Goal: Task Accomplishment & Management: Use online tool/utility

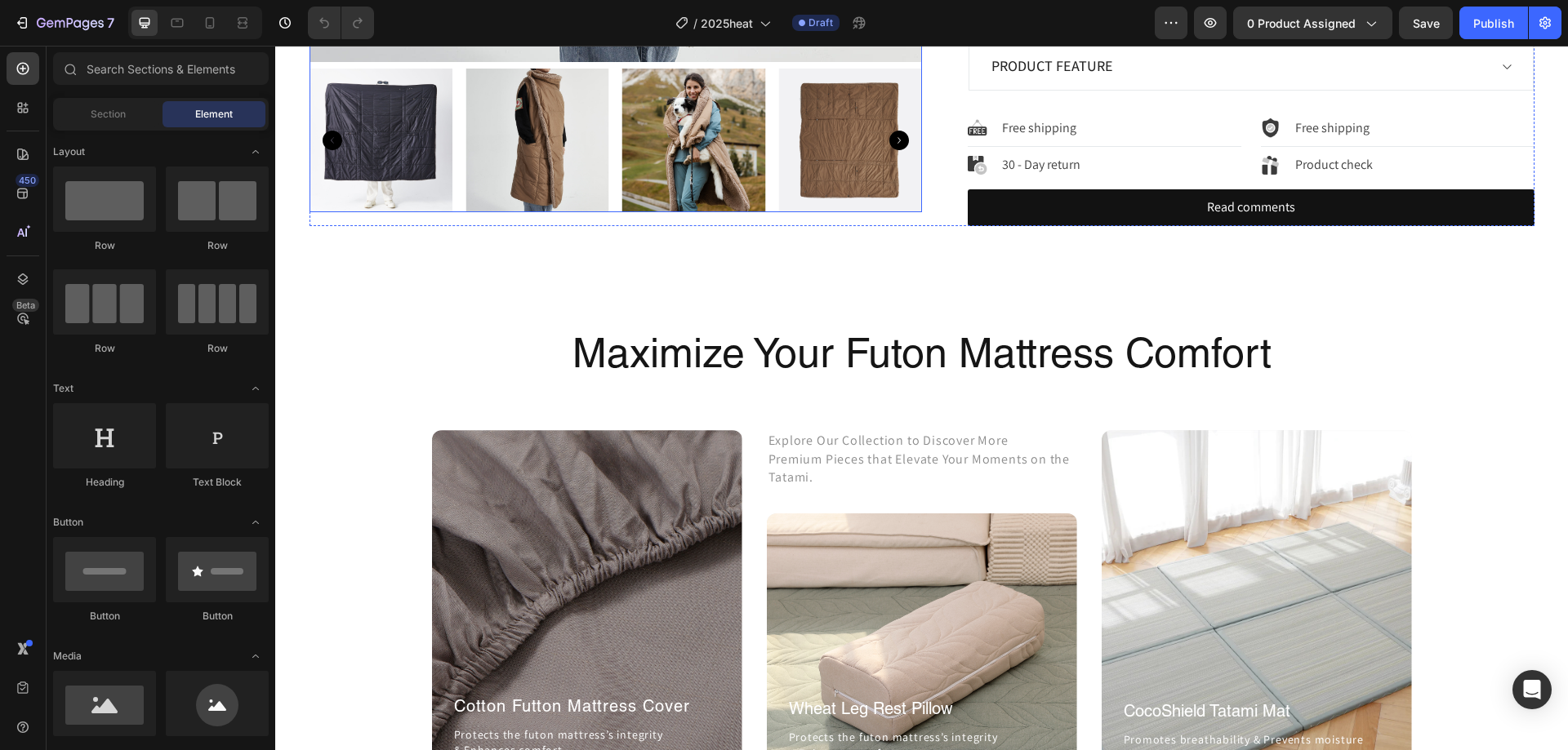
scroll to position [817, 0]
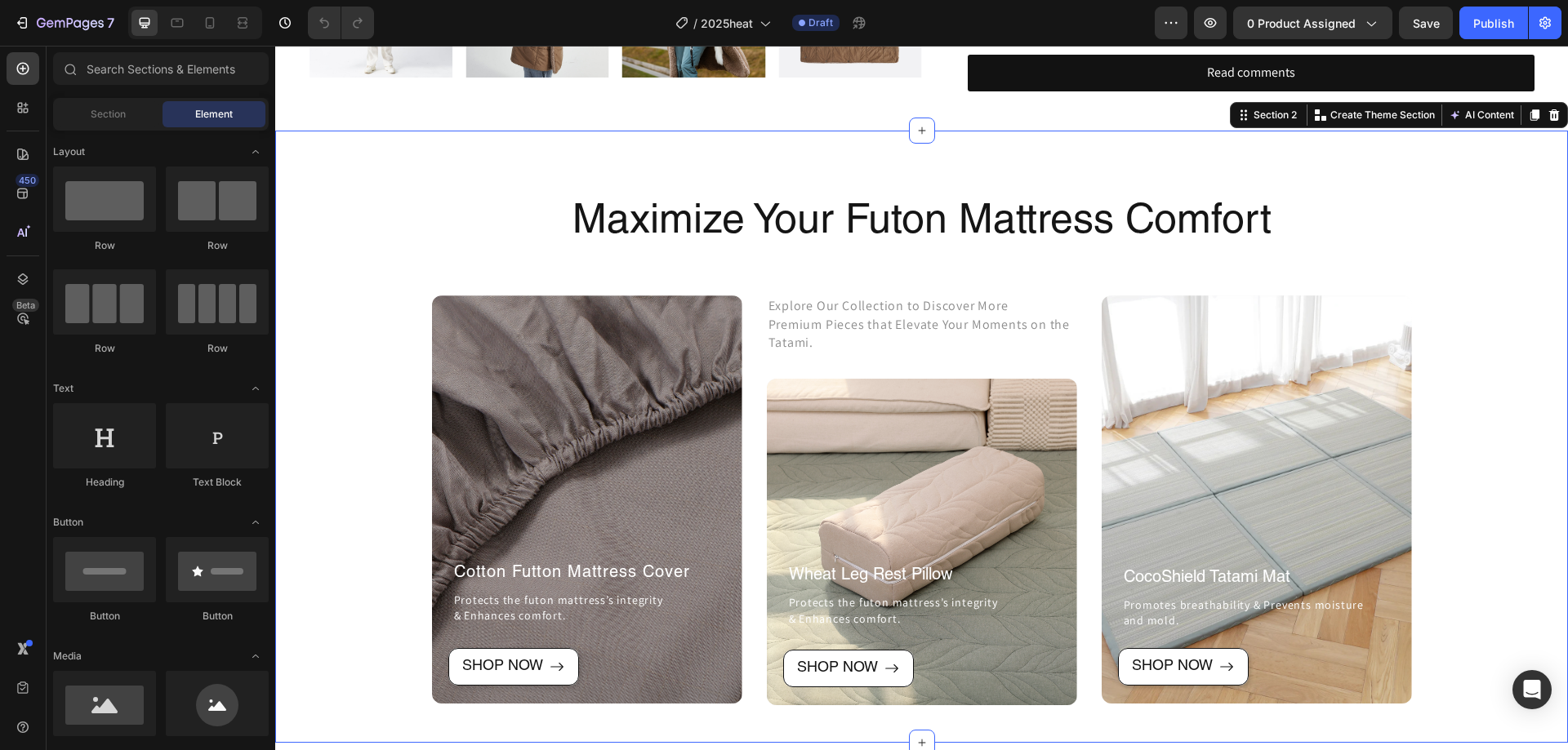
click at [1455, 233] on div "Maximize Your Futon Mattress Comfort Heading Row After a long time of molding a…" at bounding box center [922, 451] width 1269 height 509
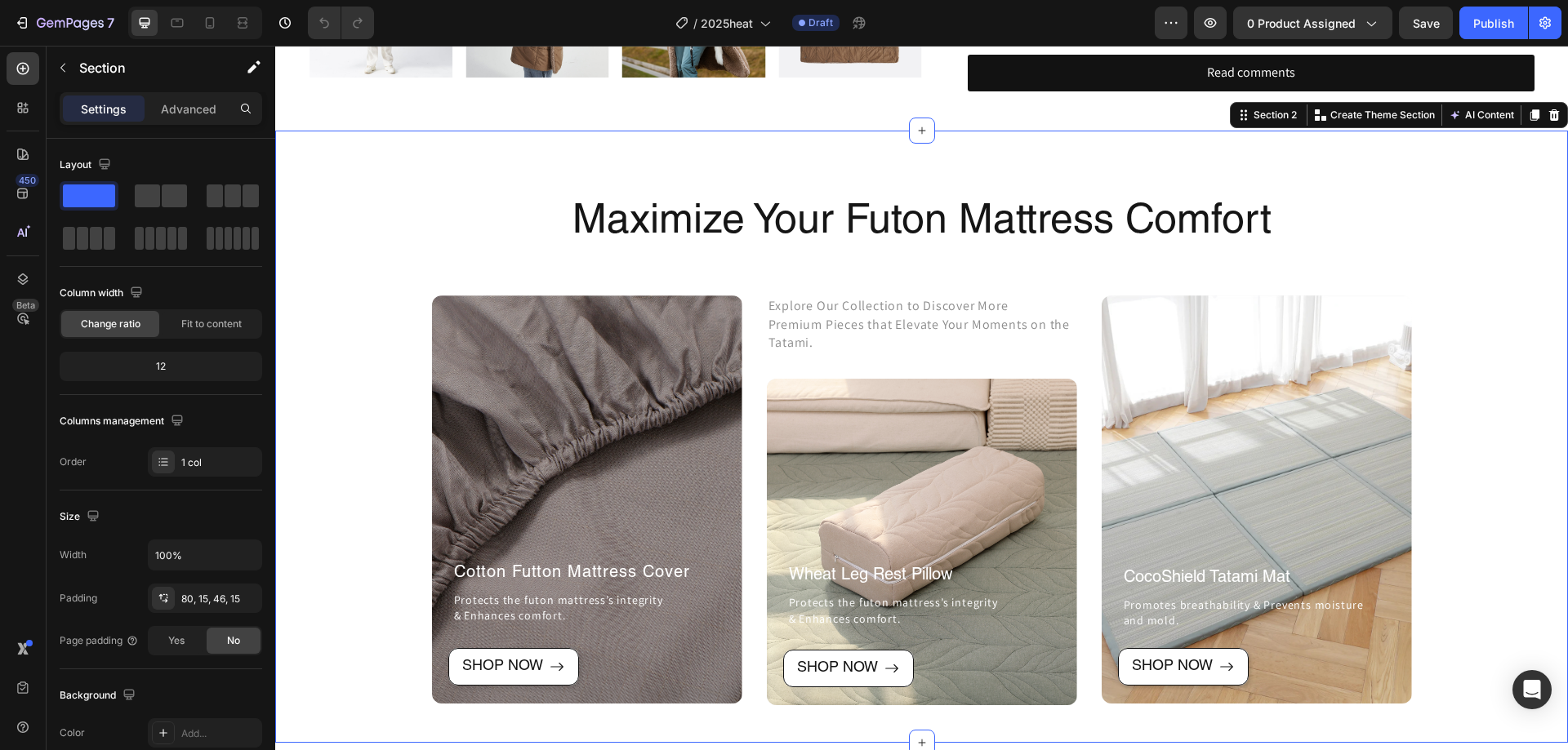
click at [1424, 346] on div "Maximize Your Futon Mattress Comfort Heading Row After a long time of molding a…" at bounding box center [922, 451] width 1269 height 509
click at [1456, 404] on div "Maximize Your Futon Mattress Comfort Heading Row After a long time of molding a…" at bounding box center [922, 451] width 1269 height 509
click at [1327, 415] on div "CocoShield Tatami Mat Heading Promotes breathability & Prevents moisture and mo…" at bounding box center [1257, 499] width 302 height 288
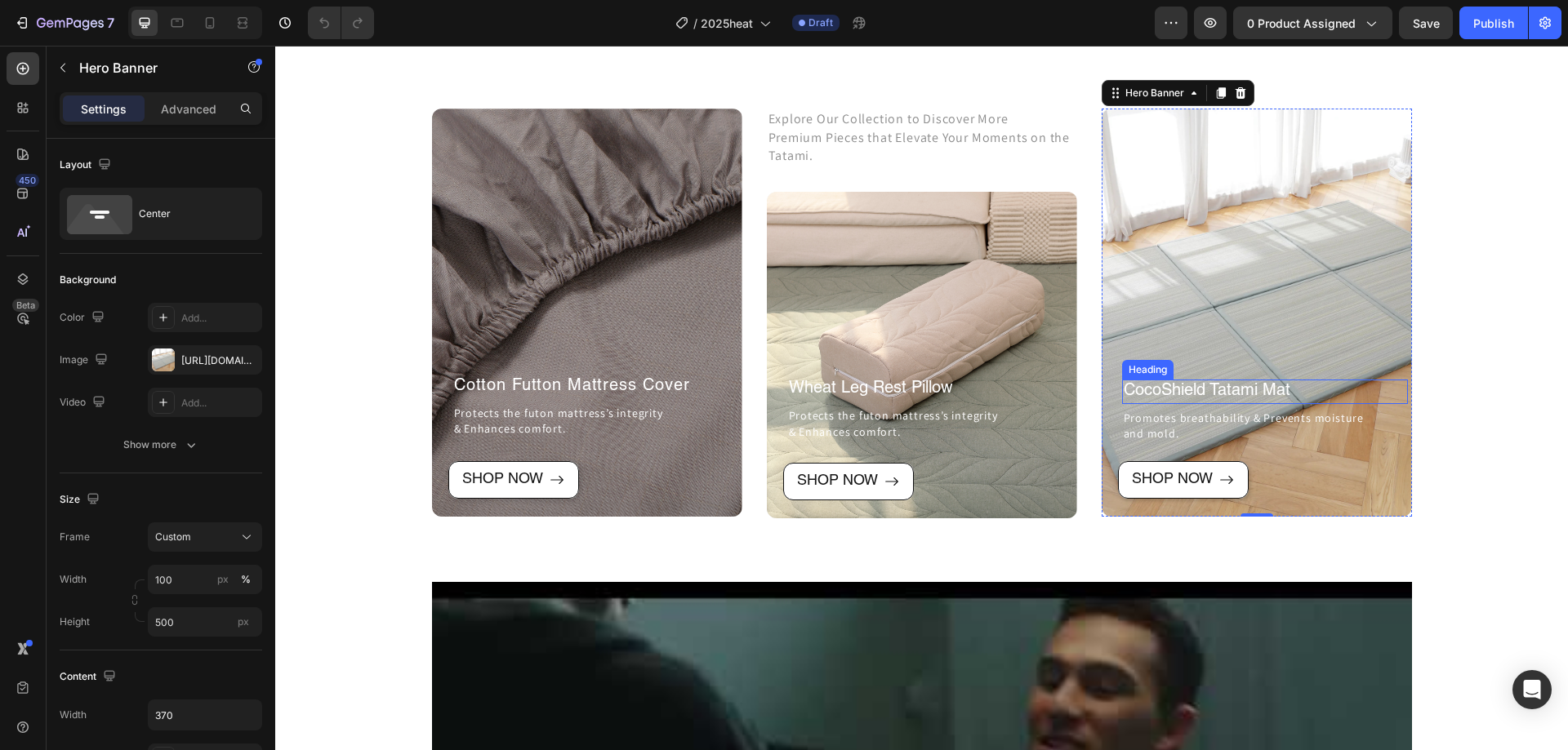
scroll to position [1061, 0]
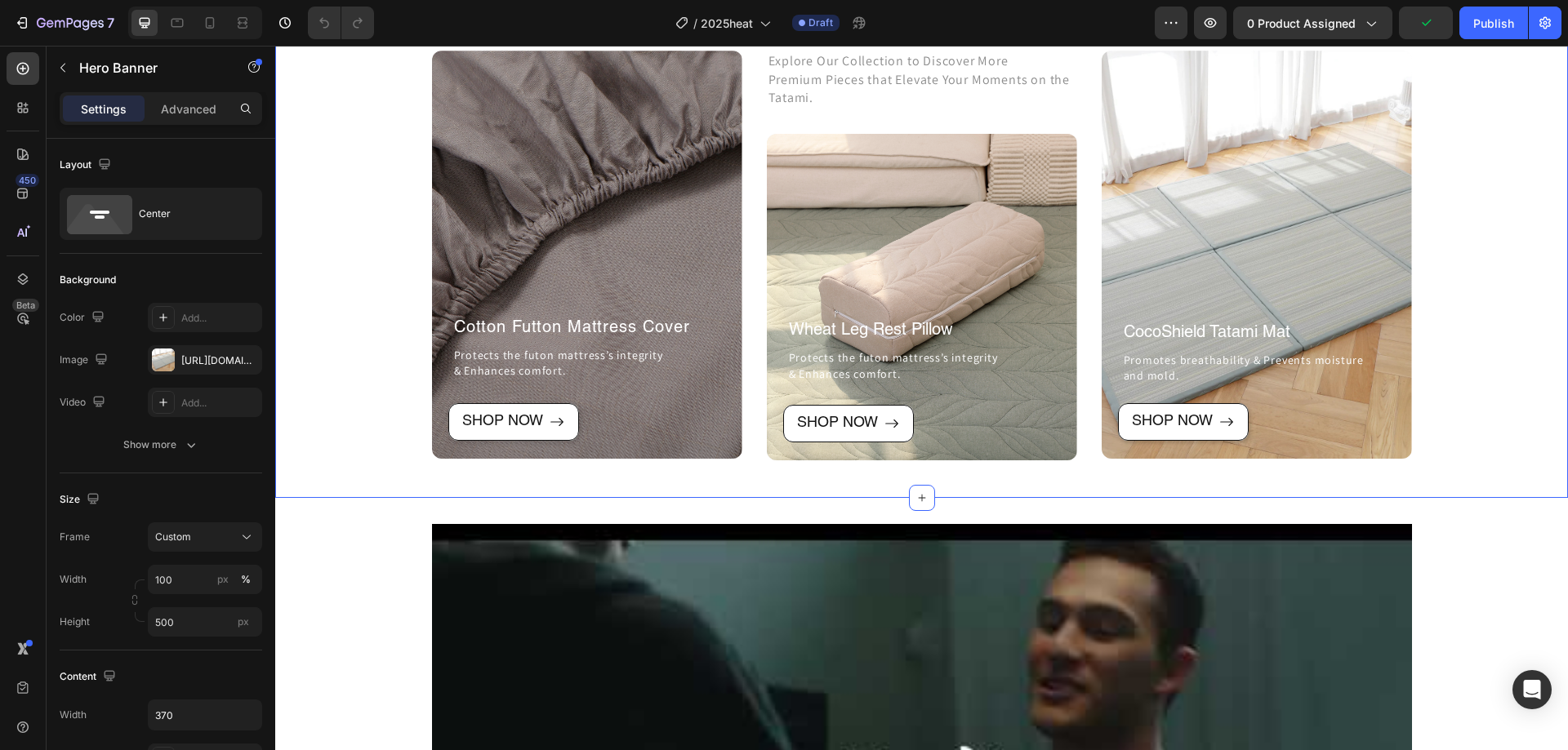
click at [390, 450] on div "Maximize Your Futon Mattress Comfort Heading Row After a long time of molding a…" at bounding box center [922, 205] width 1269 height 509
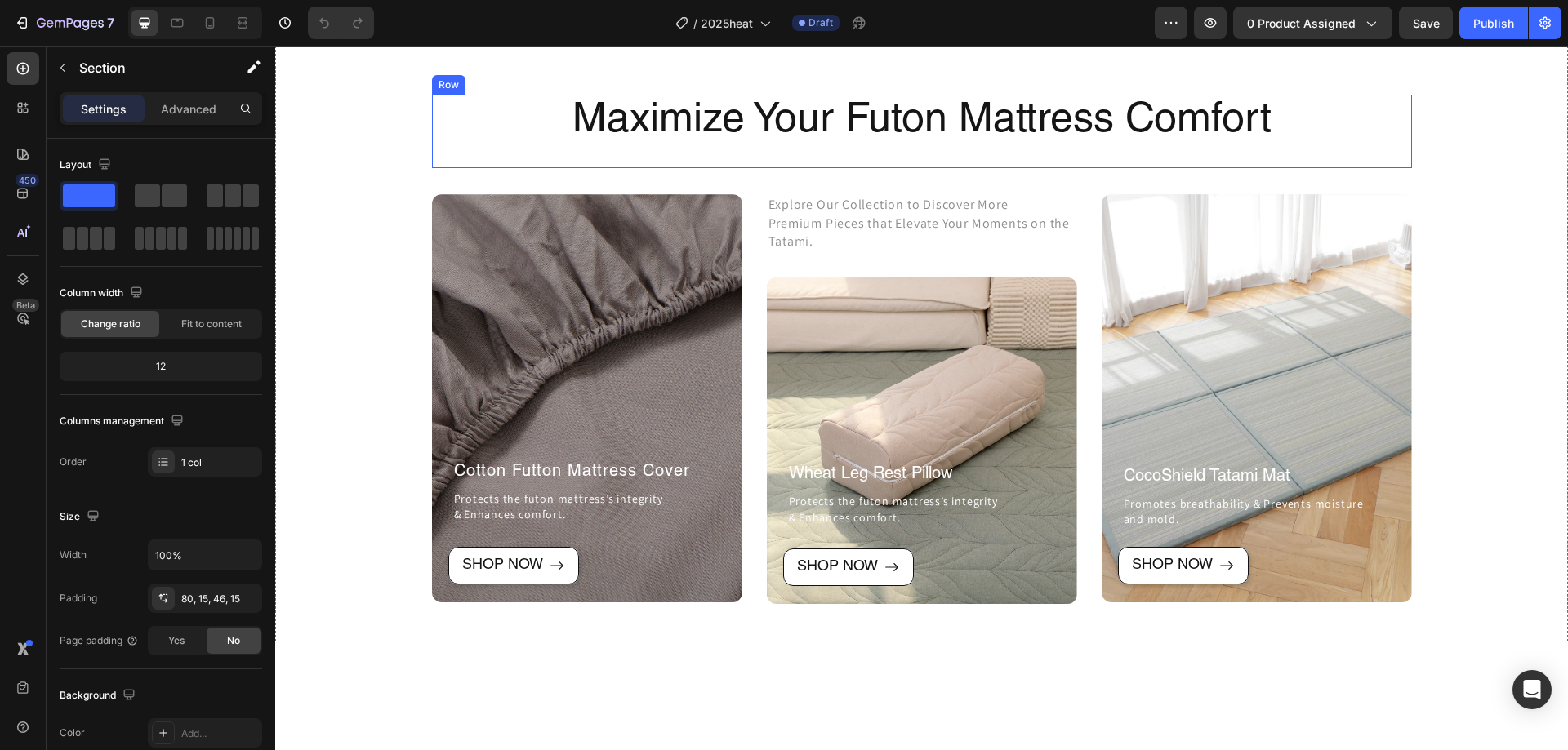
scroll to position [735, 0]
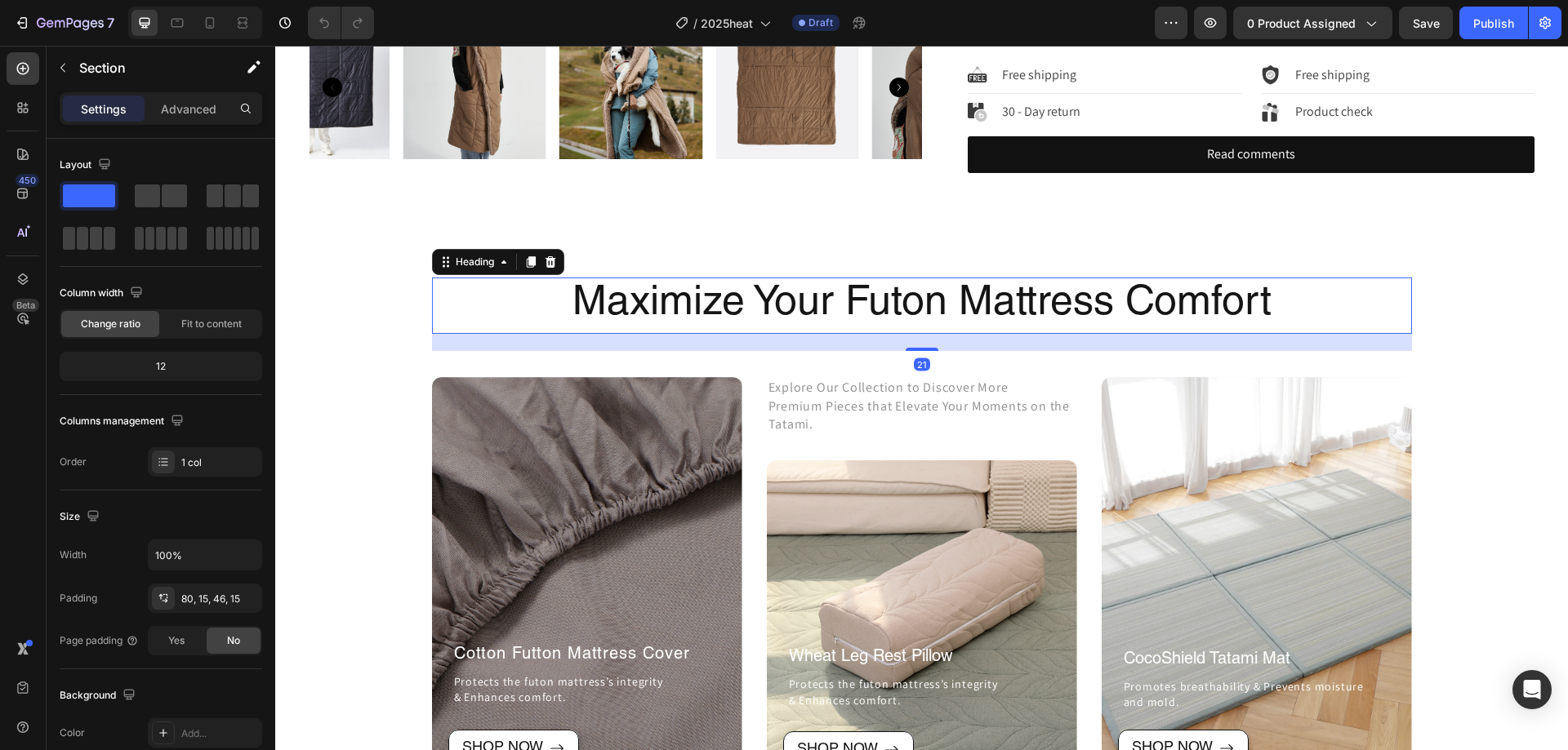
click at [1382, 311] on h2 "Maximize Your Futon Mattress Comfort" at bounding box center [922, 306] width 980 height 57
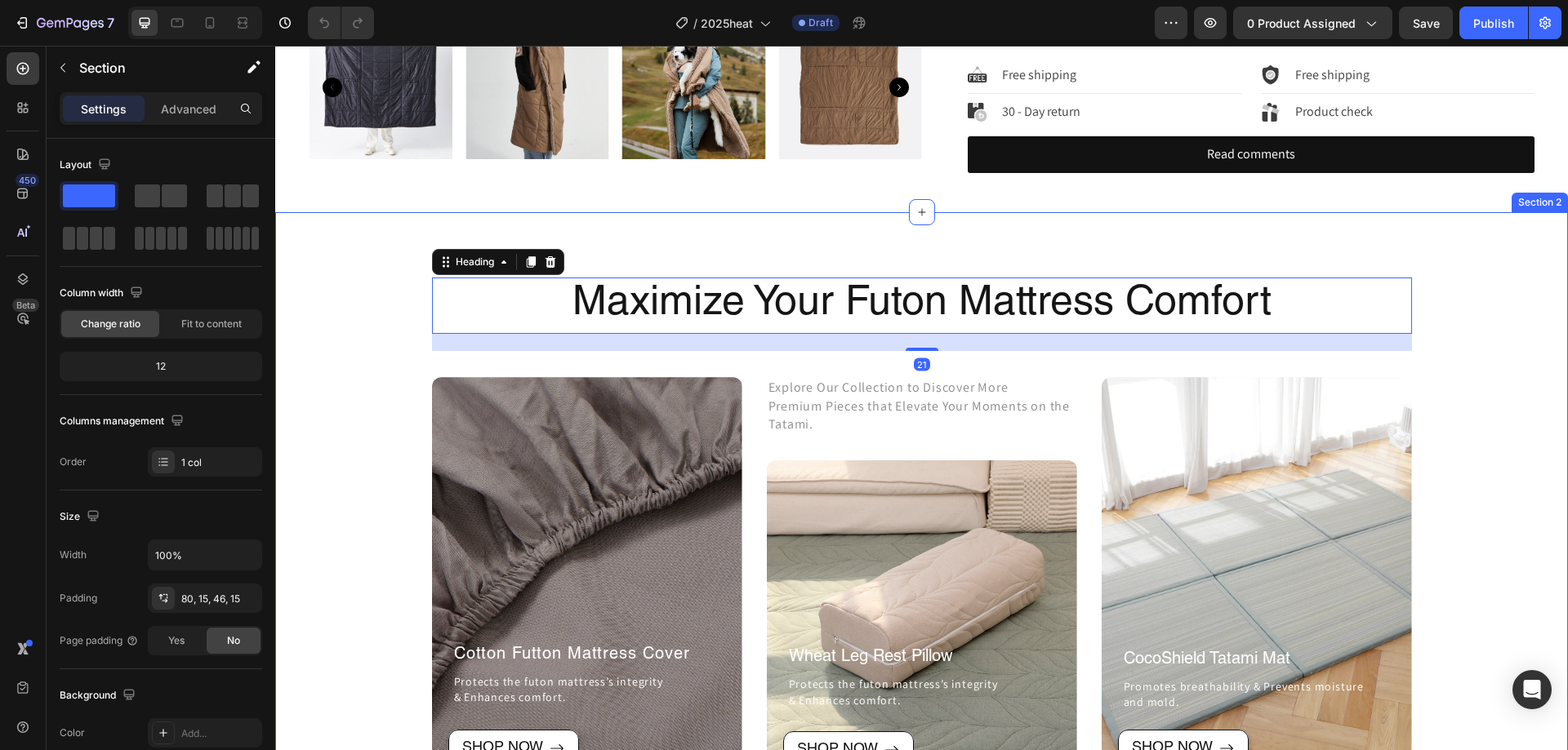
click at [1289, 357] on div "Maximize Your Futon Mattress Comfort Heading 21 Row After a long time of moldin…" at bounding box center [922, 532] width 1269 height 509
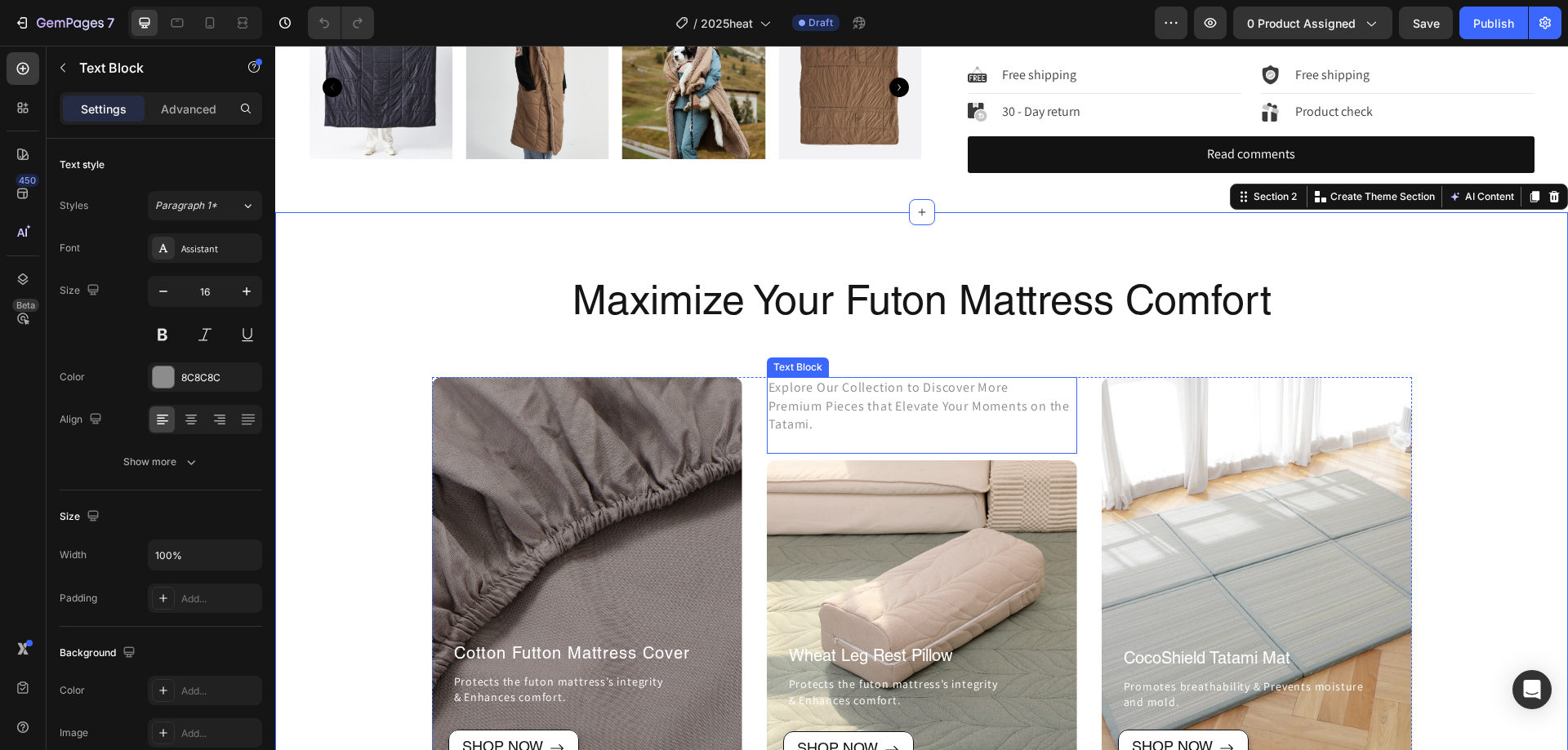
click at [1008, 385] on p "Explore Our Collection to Discover More" at bounding box center [922, 388] width 307 height 18
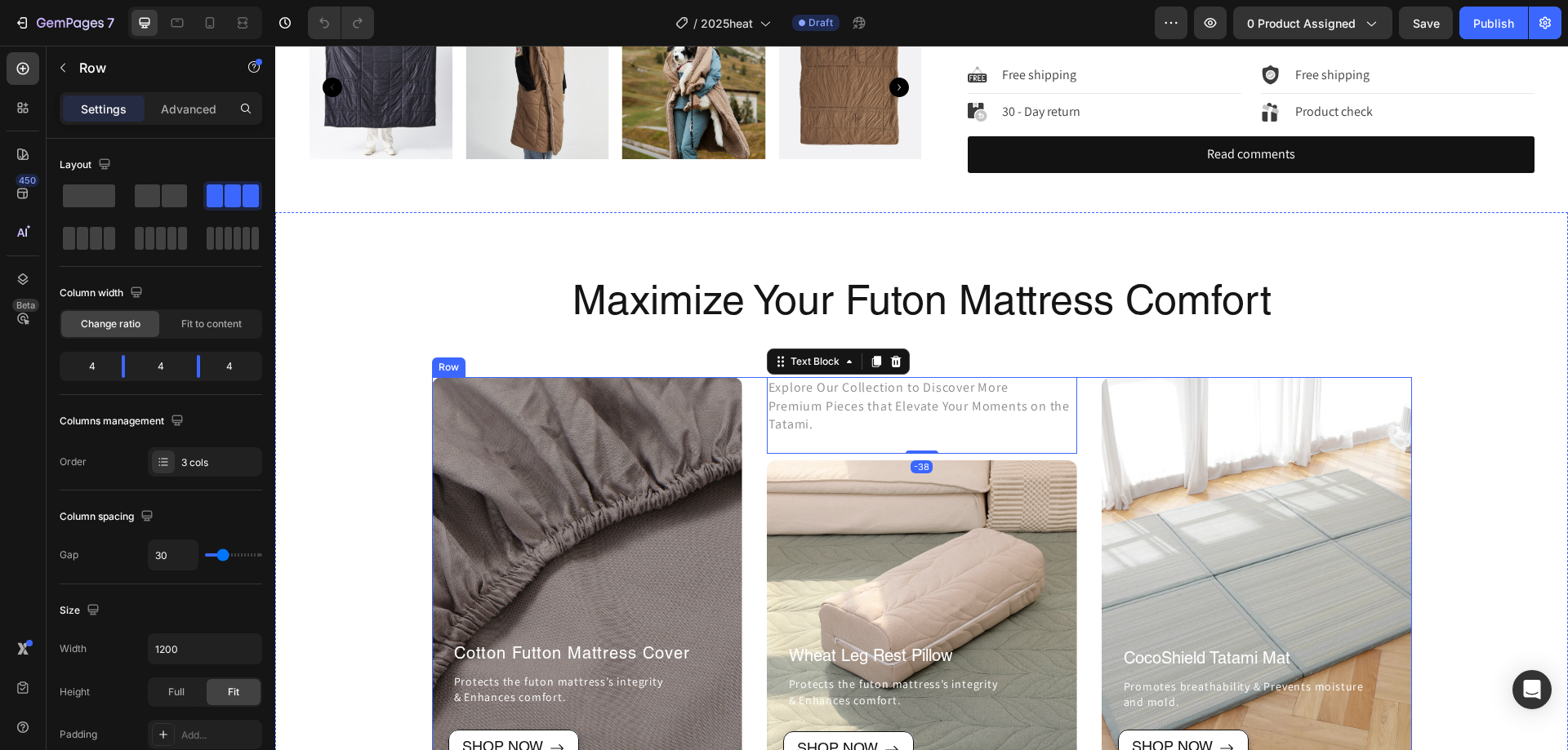
click at [1077, 384] on div "After a long time of molding and crafting, our high-class ceramics, I always ha…" at bounding box center [922, 582] width 980 height 410
click at [529, 364] on icon at bounding box center [532, 361] width 11 height 12
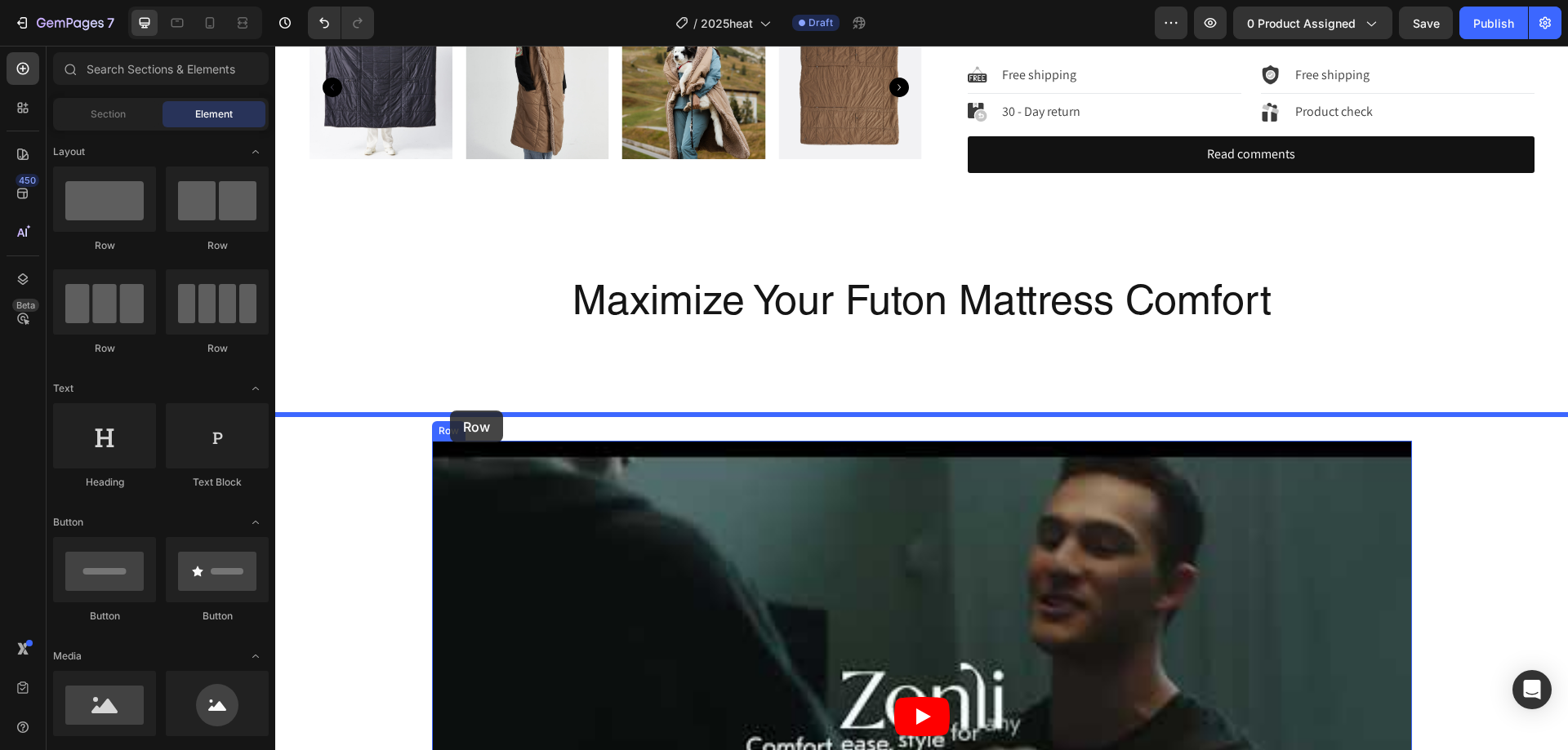
drag, startPoint x: 386, startPoint y: 250, endPoint x: 450, endPoint y: 411, distance: 173.3
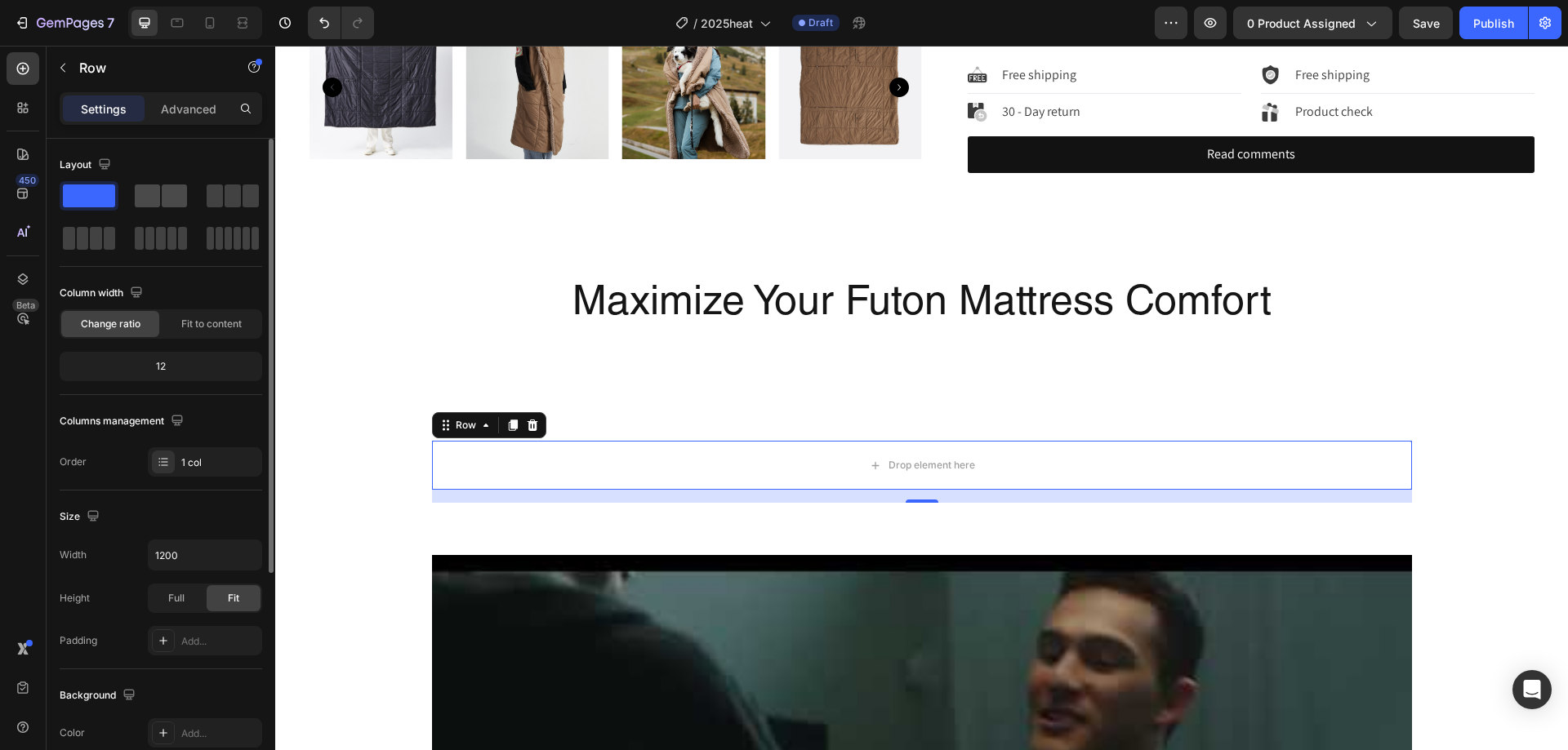
click at [165, 204] on span at bounding box center [174, 196] width 25 height 23
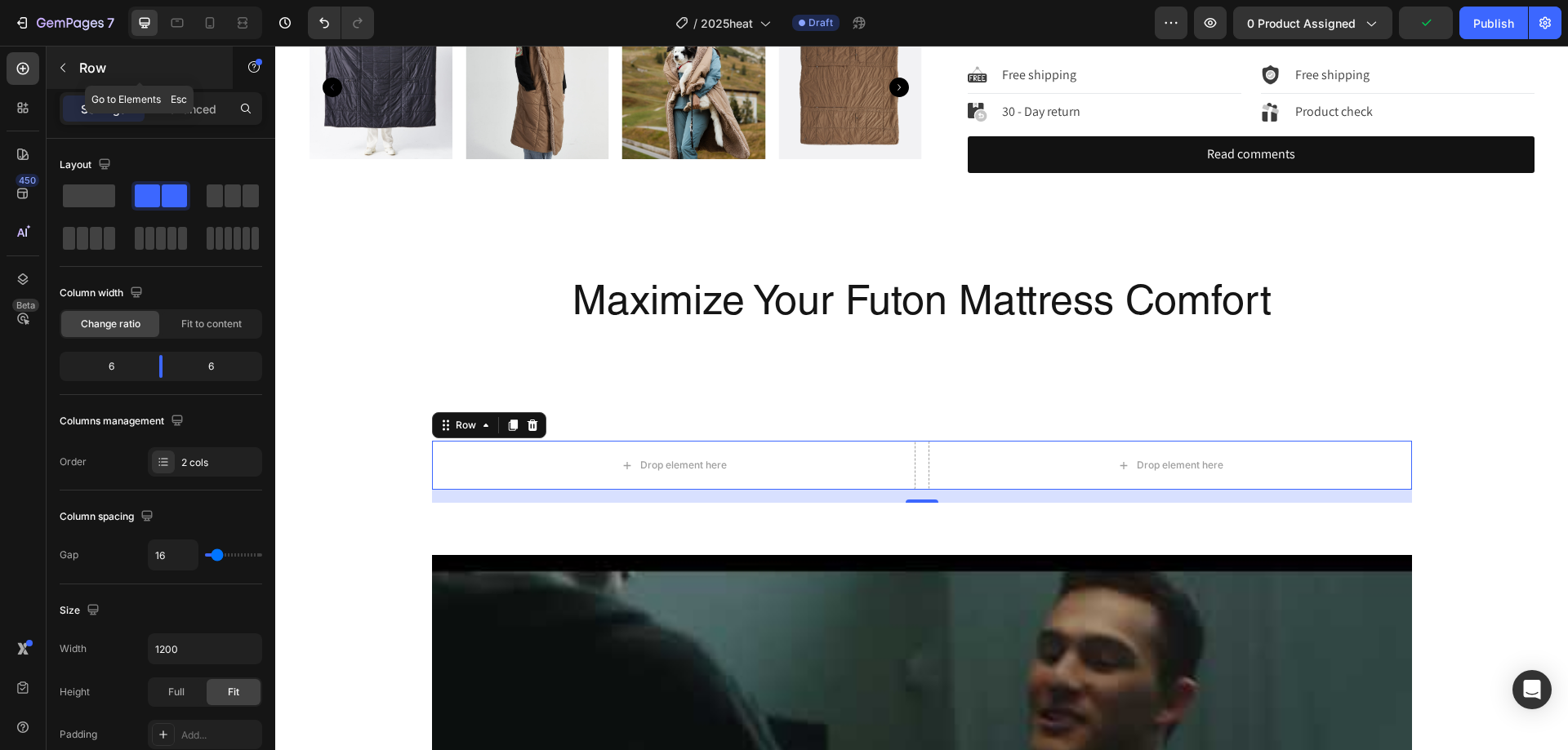
click at [122, 79] on div "Row" at bounding box center [140, 68] width 187 height 43
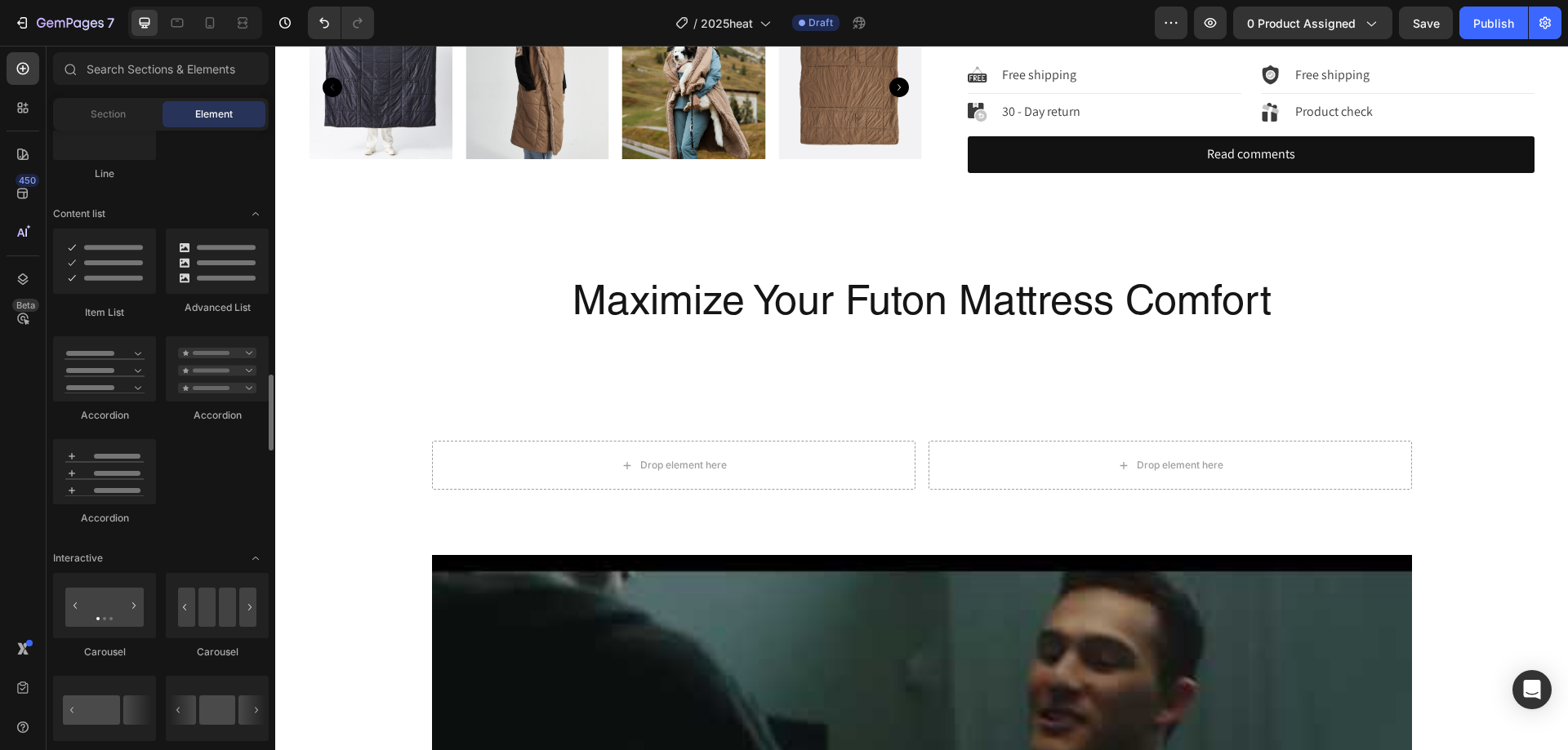
scroll to position [1388, 0]
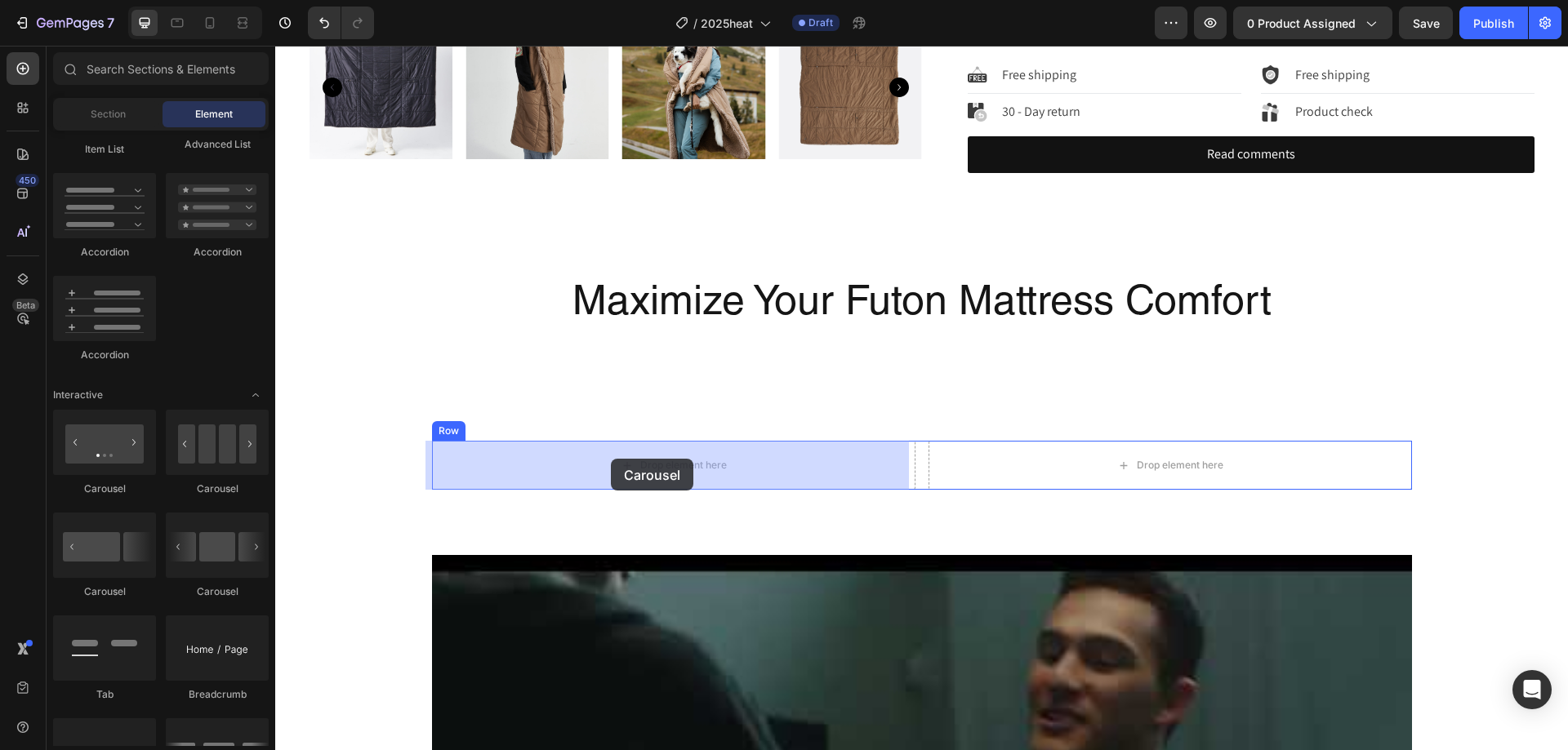
drag, startPoint x: 409, startPoint y: 503, endPoint x: 394, endPoint y: 458, distance: 47.4
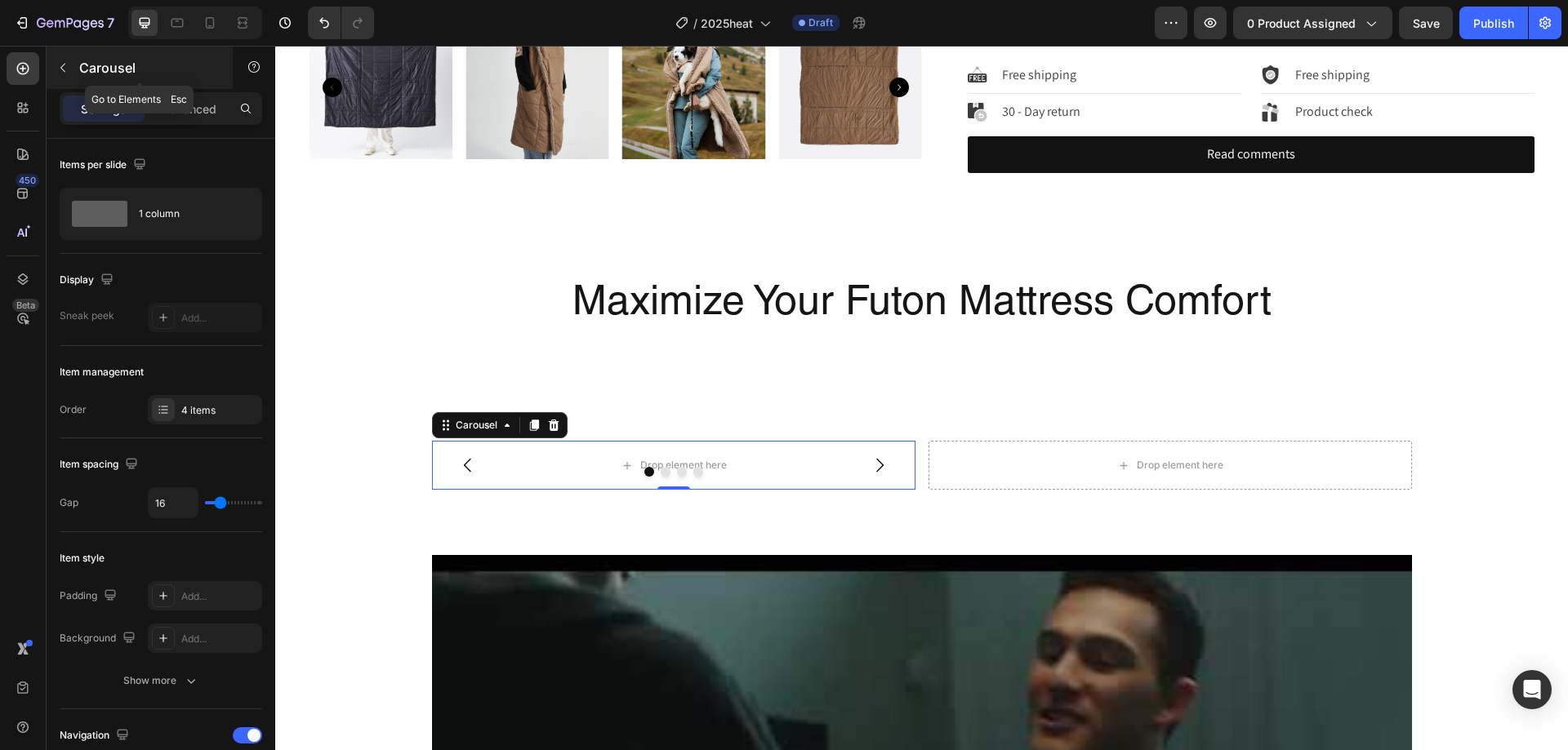
click at [121, 77] on div "Carousel" at bounding box center [140, 68] width 187 height 43
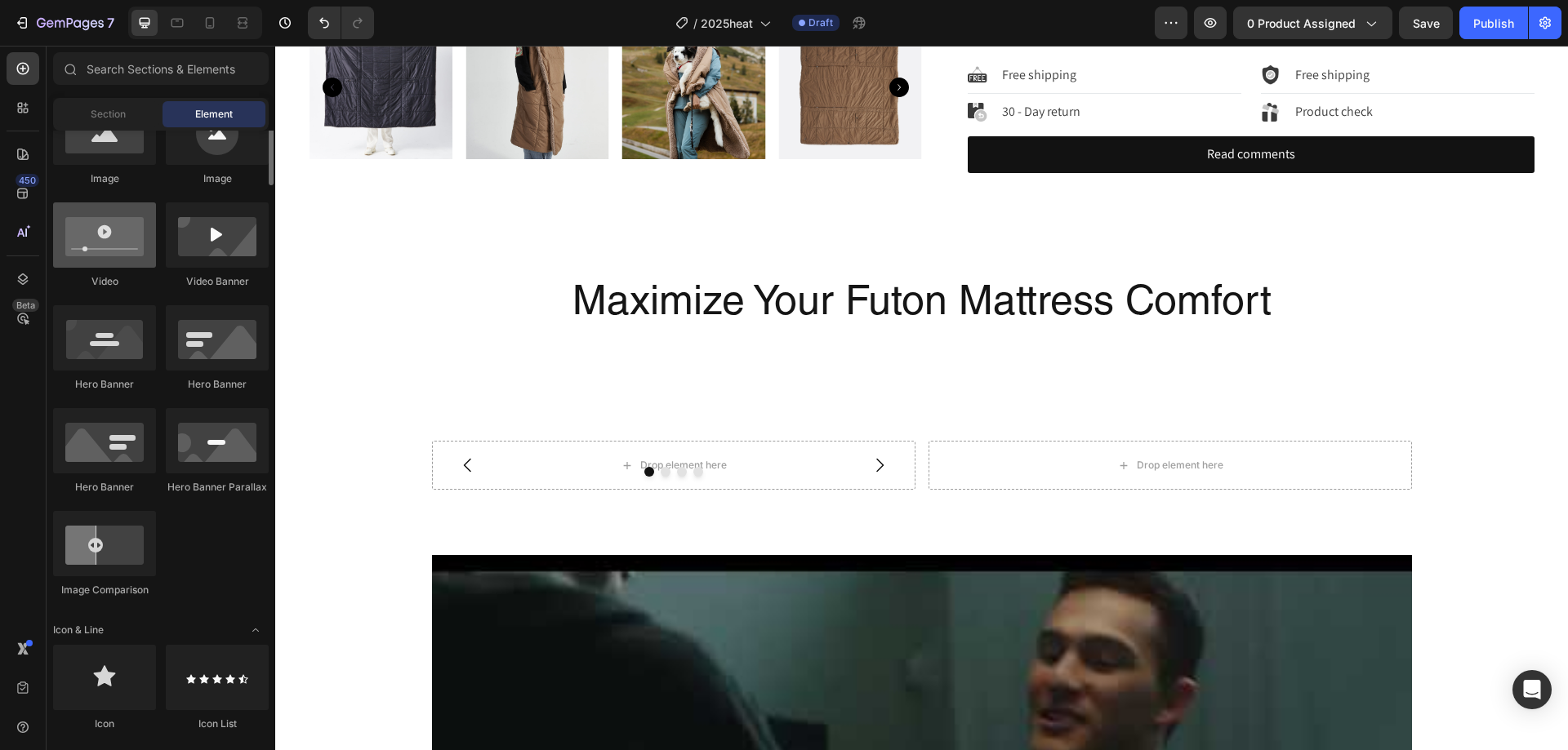
scroll to position [490, 0]
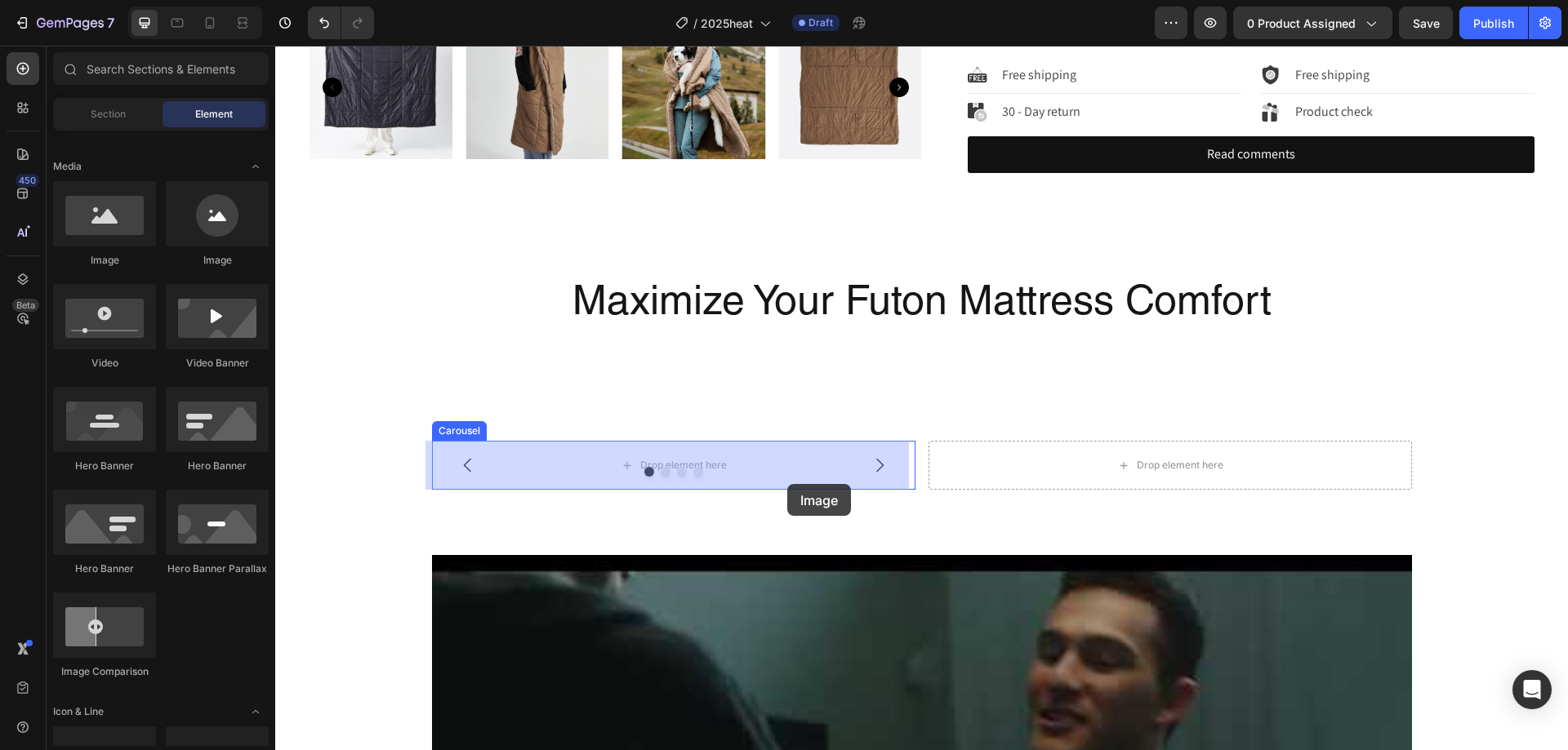
drag, startPoint x: 382, startPoint y: 278, endPoint x: 787, endPoint y: 484, distance: 454.4
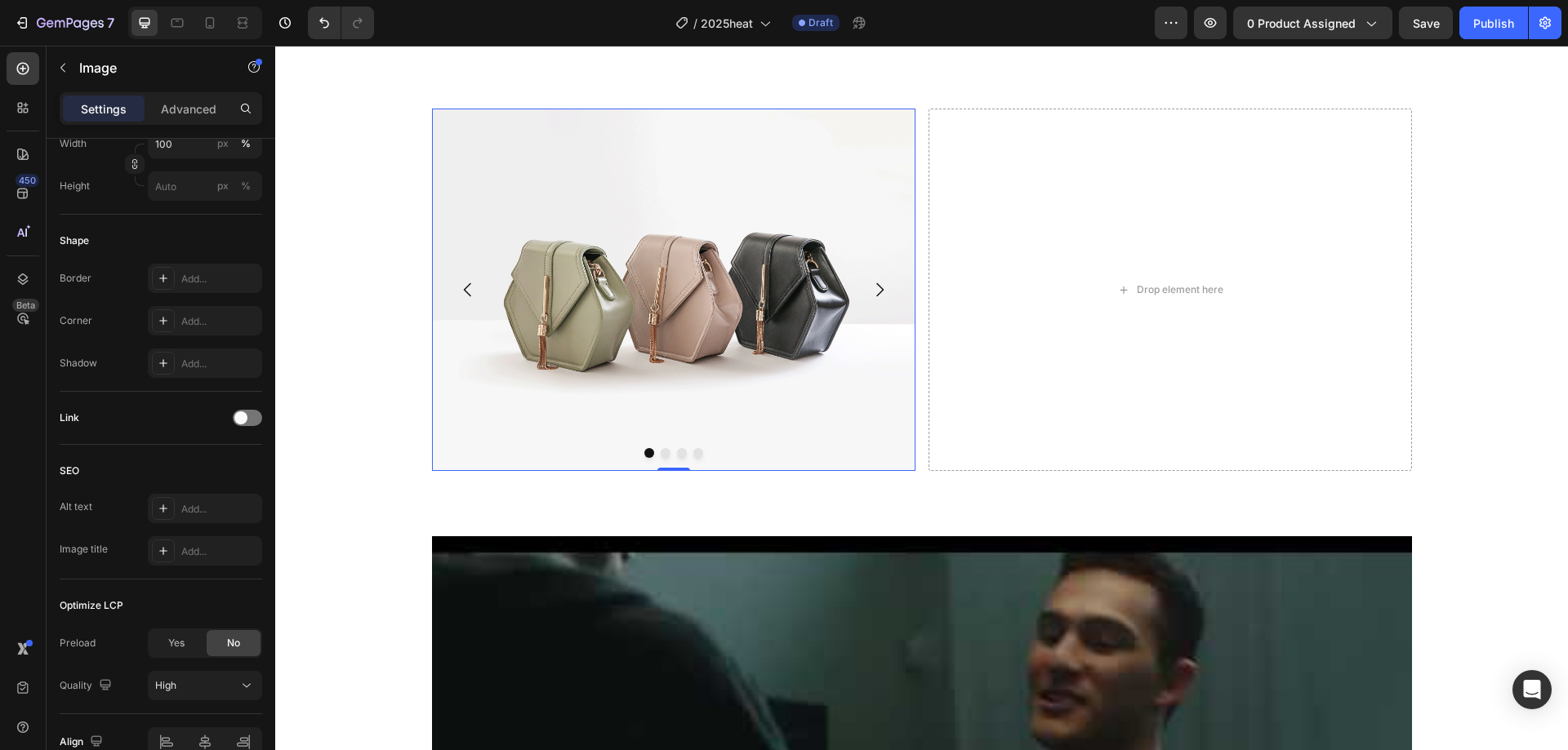
scroll to position [980, 0]
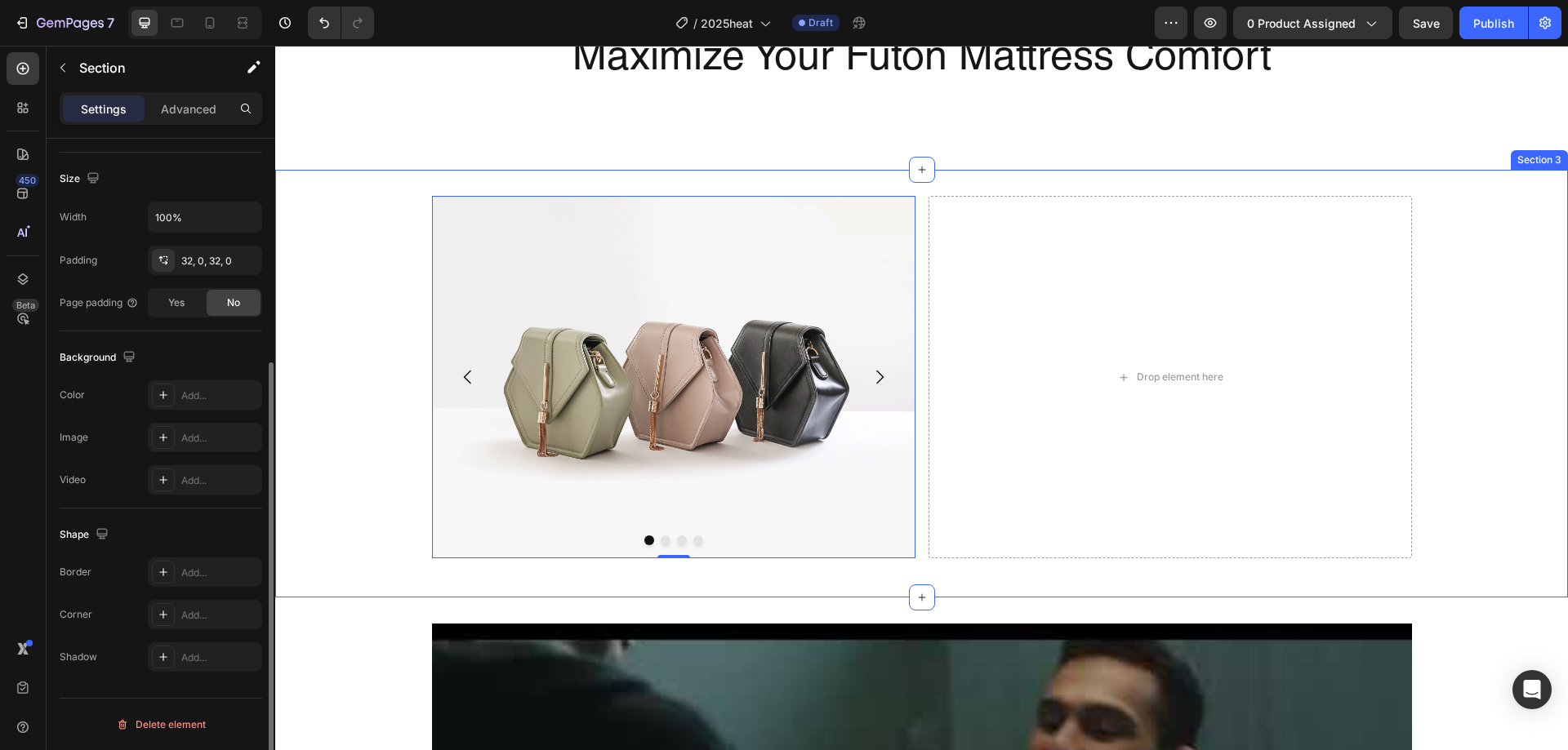
click at [362, 500] on div "Image 0 Drop element here Drop element here Drop element here [GEOGRAPHIC_DATA]…" at bounding box center [921, 384] width 1293 height 375
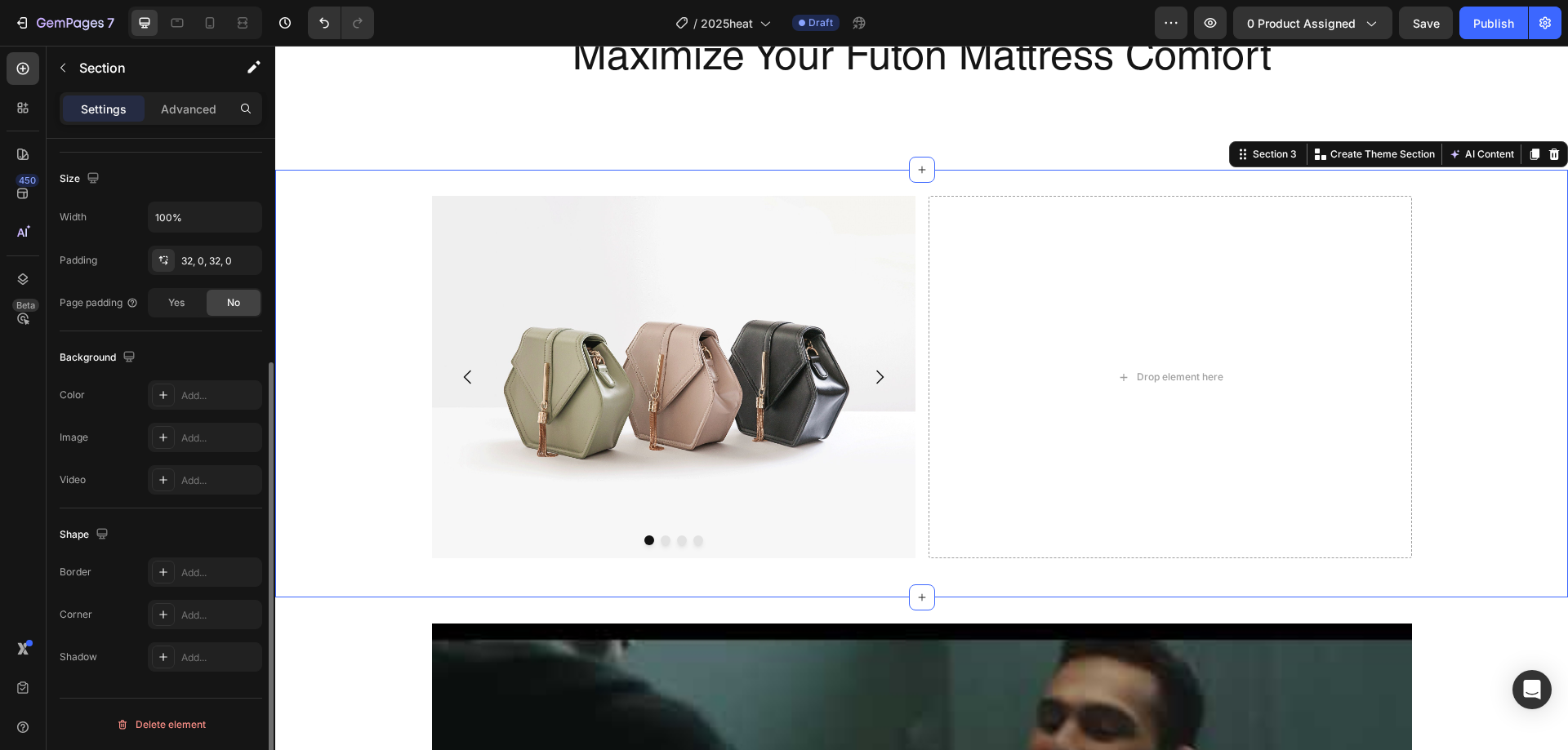
scroll to position [0, 0]
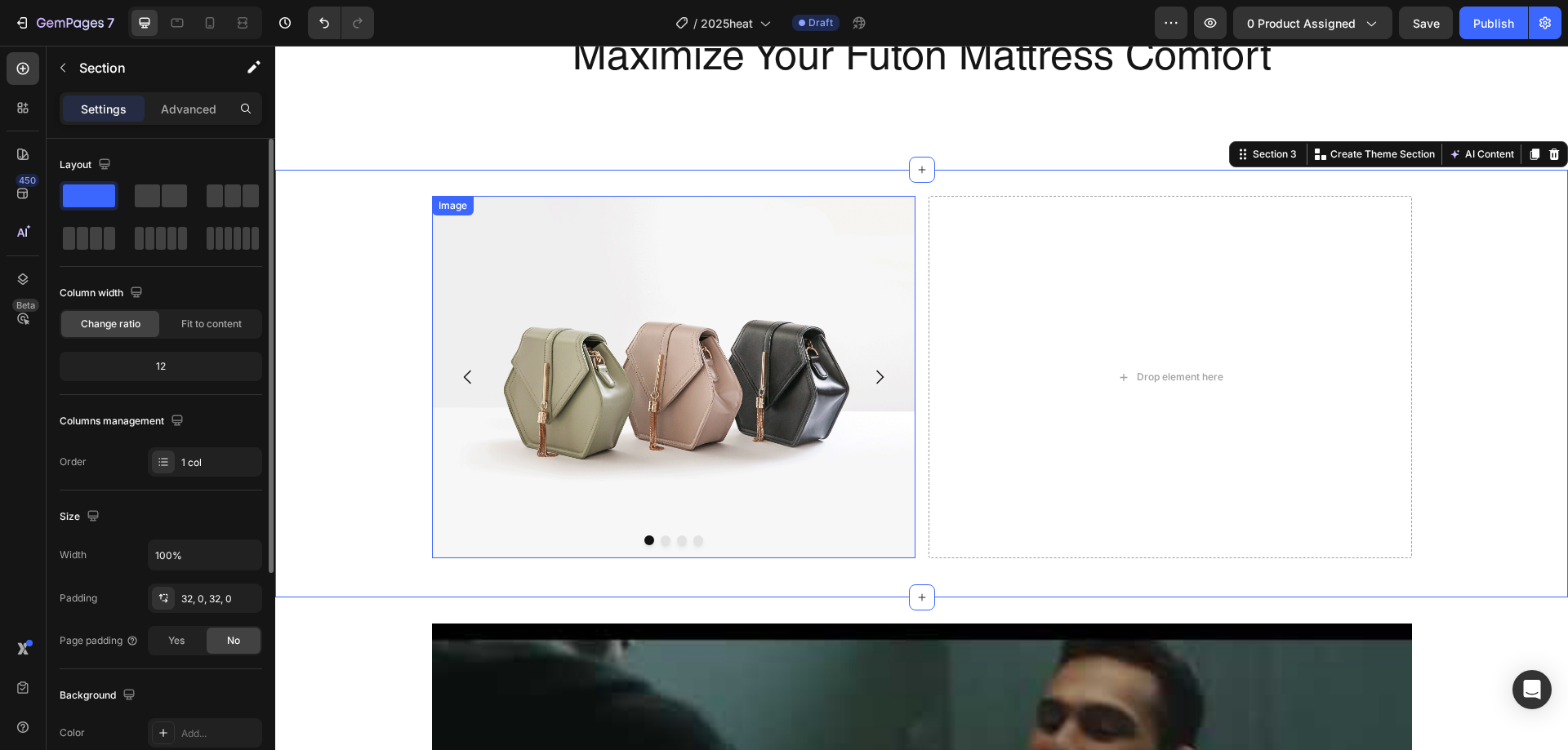
click at [437, 458] on img at bounding box center [674, 377] width 483 height 362
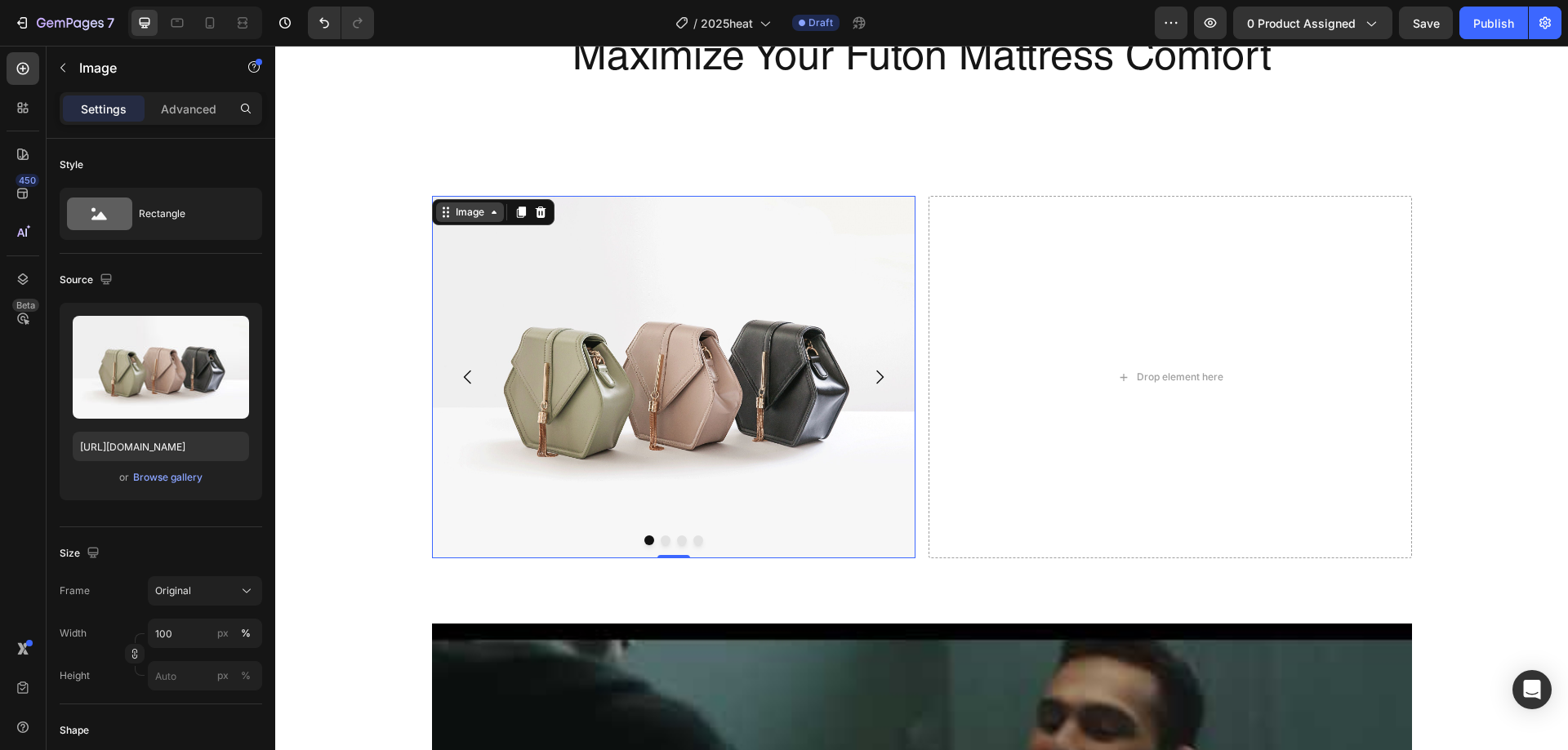
click at [487, 214] on icon at bounding box center [494, 212] width 13 height 13
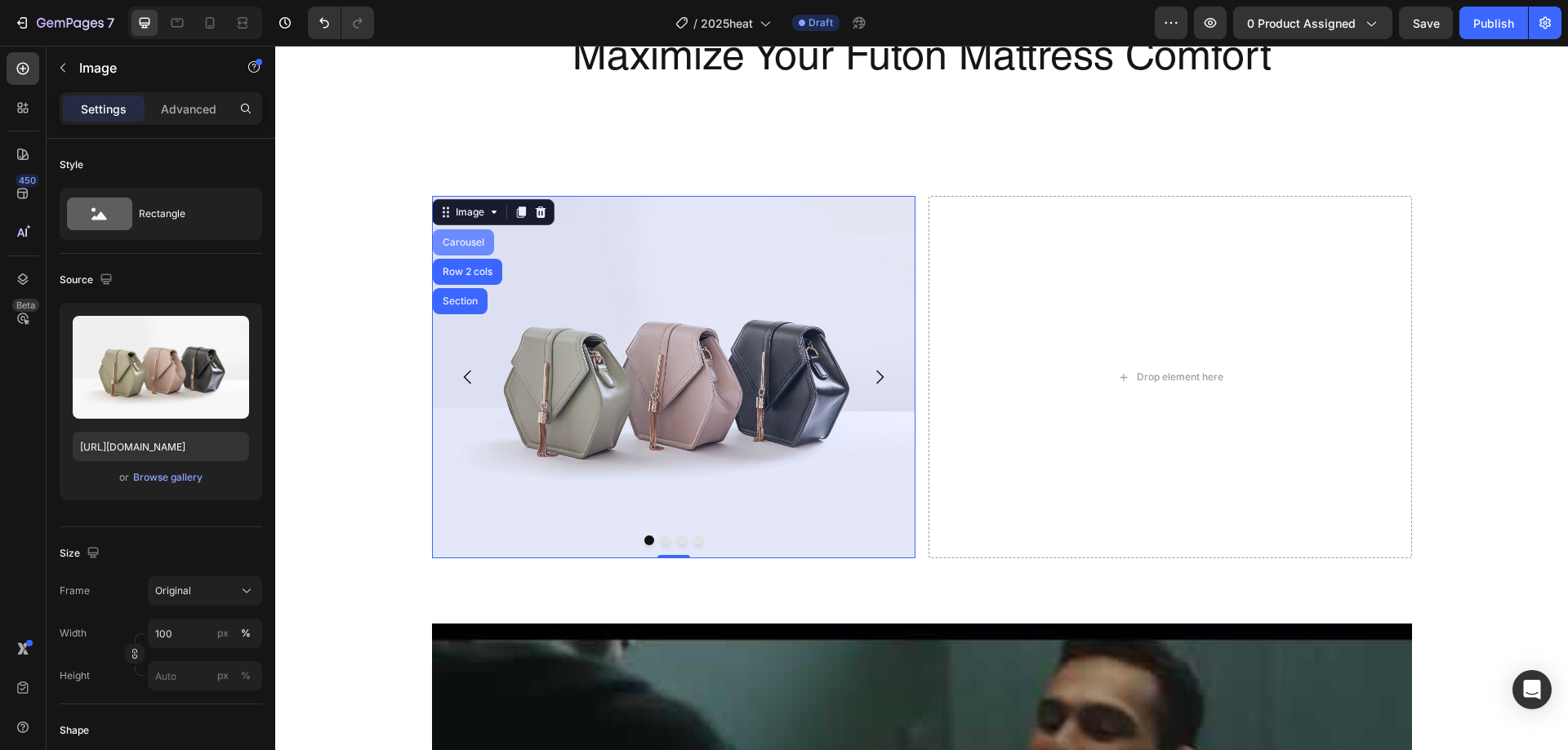
click at [467, 240] on div "Carousel" at bounding box center [463, 242] width 48 height 10
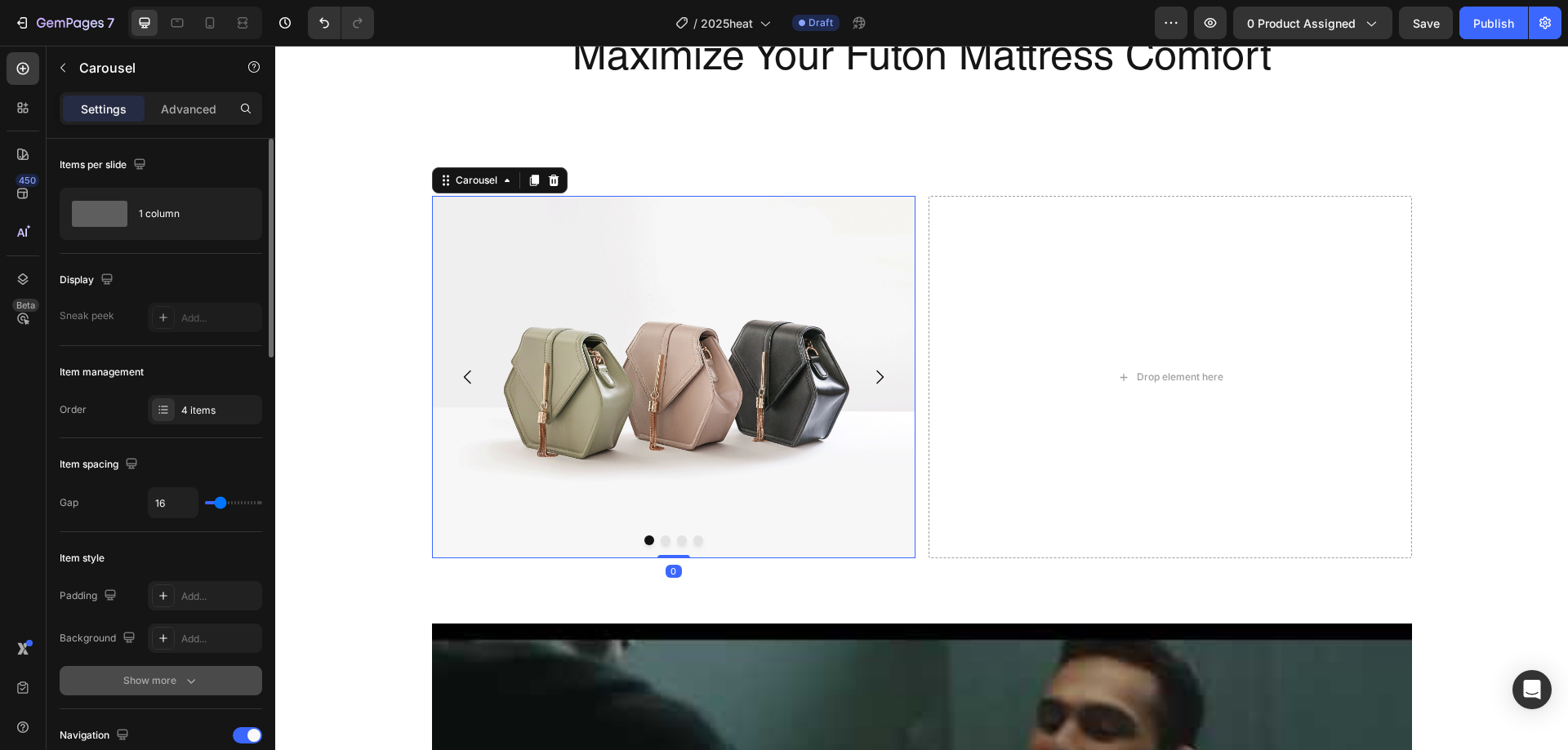
click at [149, 677] on div "Show more" at bounding box center [161, 681] width 76 height 16
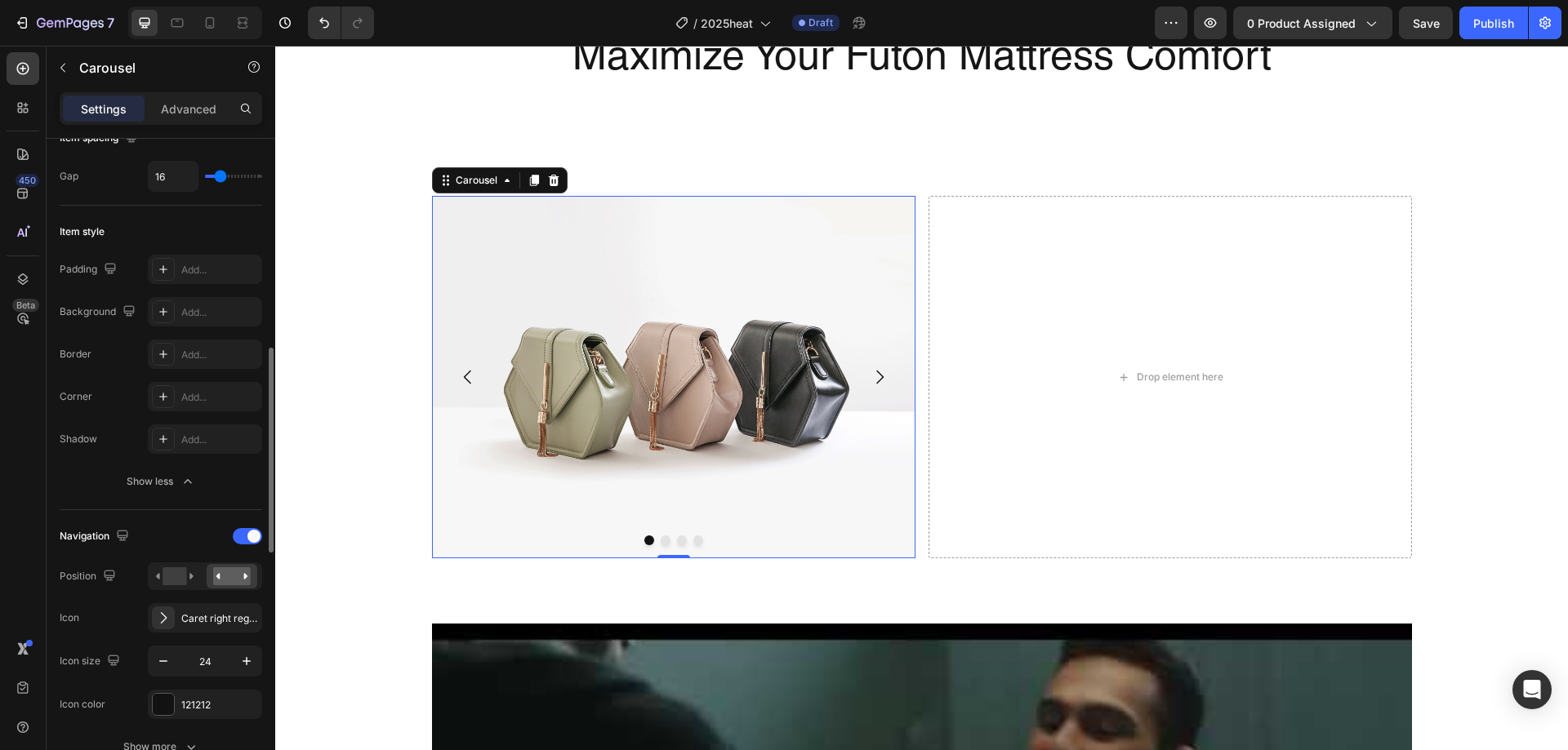
scroll to position [408, 0]
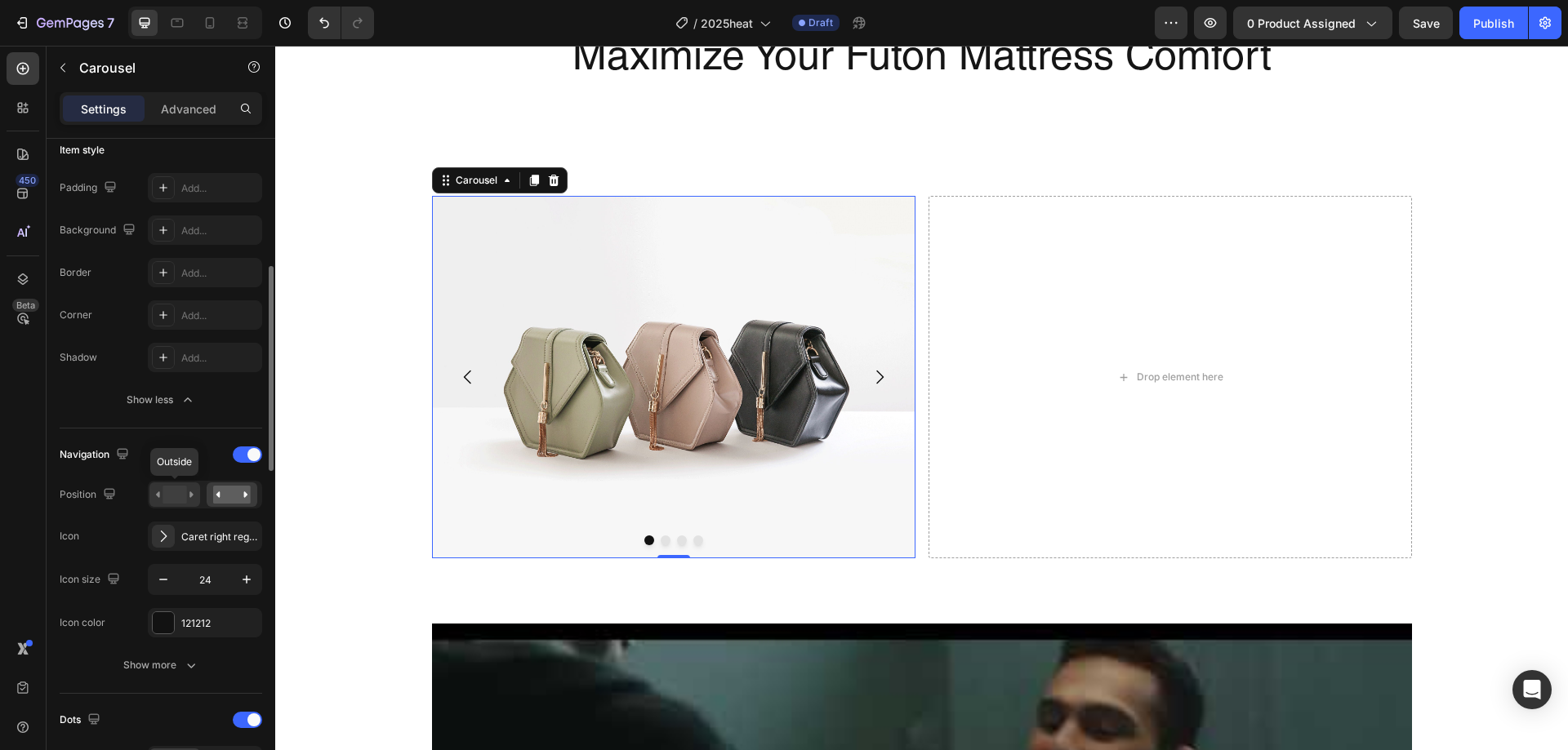
click at [181, 502] on rect at bounding box center [174, 495] width 24 height 18
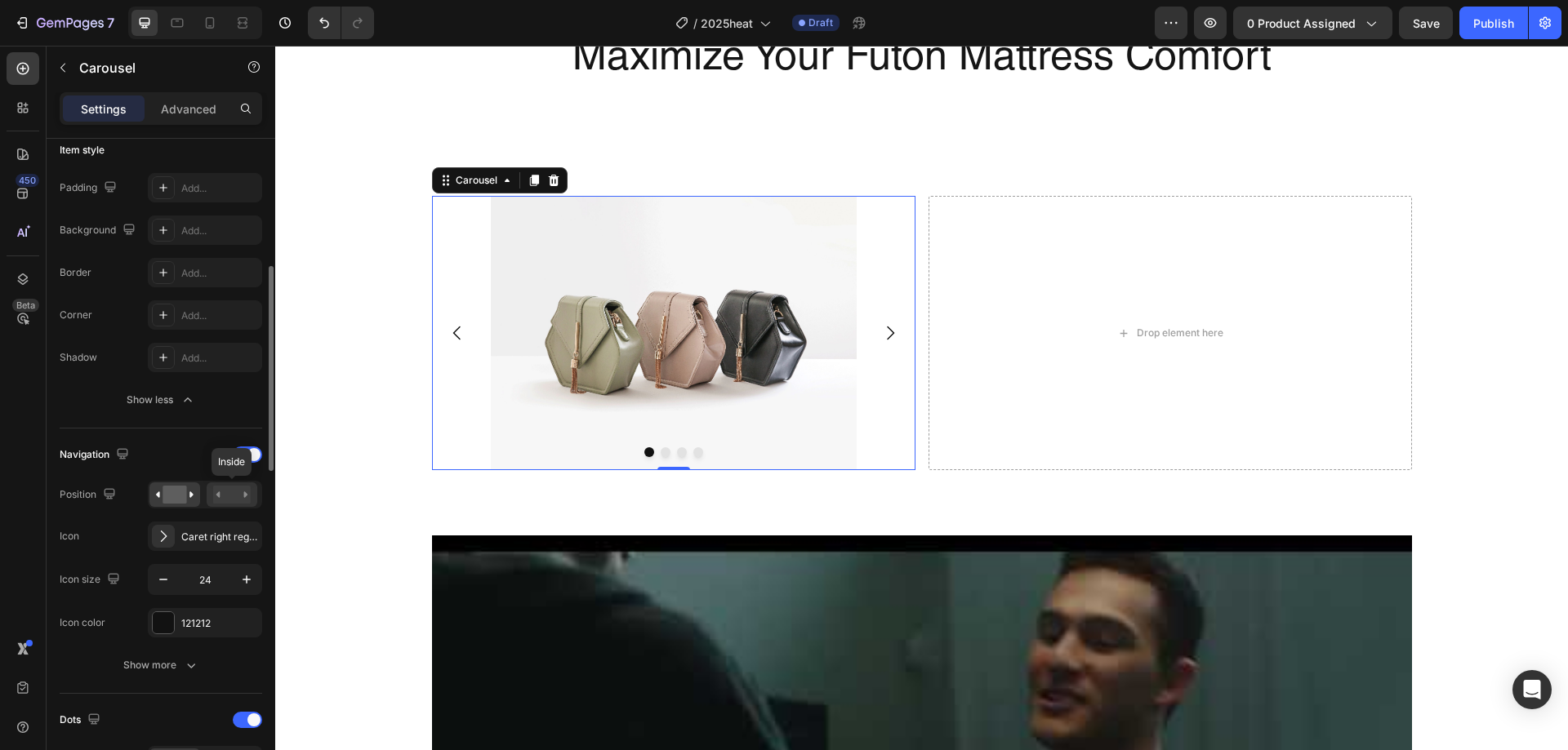
click at [211, 490] on div at bounding box center [232, 495] width 51 height 25
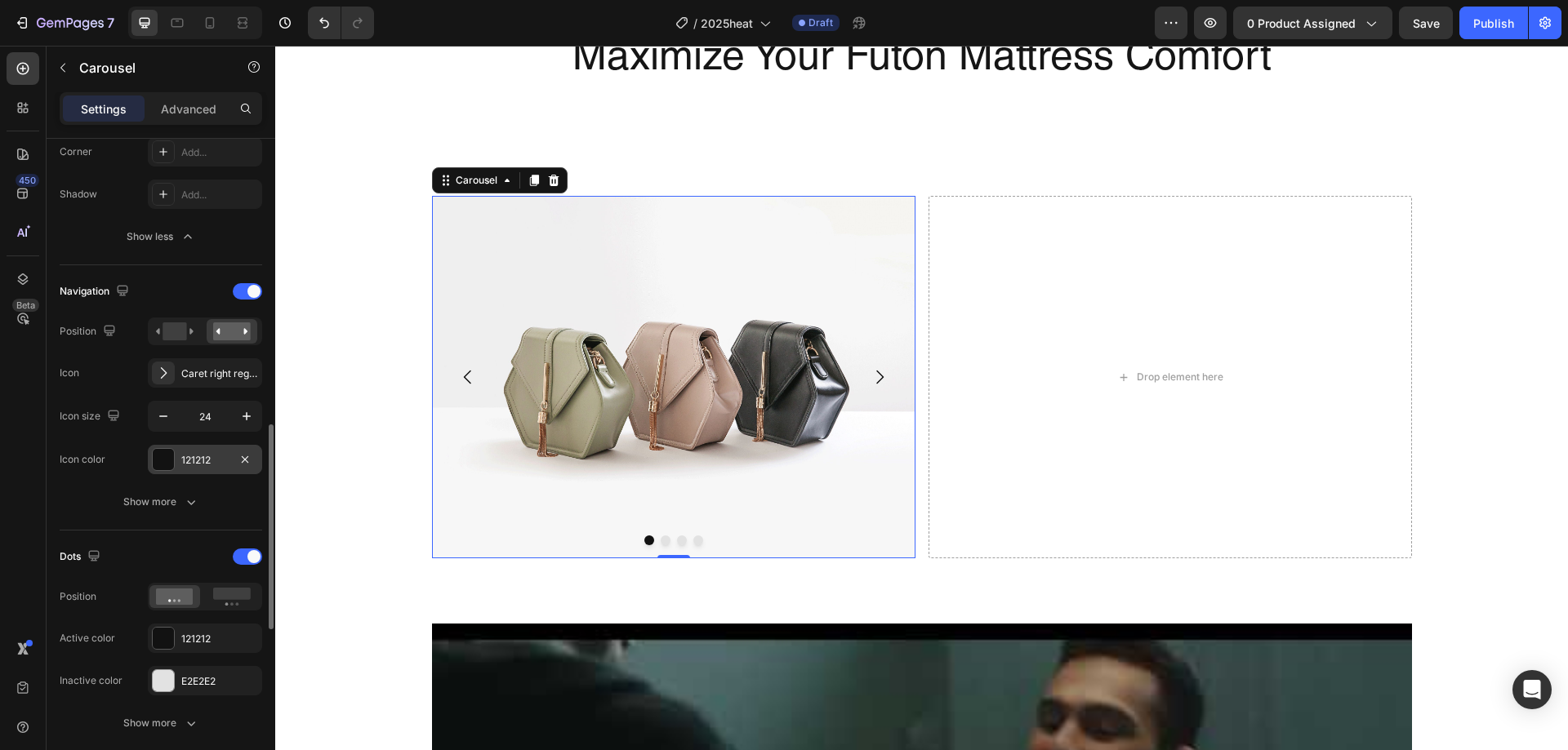
scroll to position [653, 0]
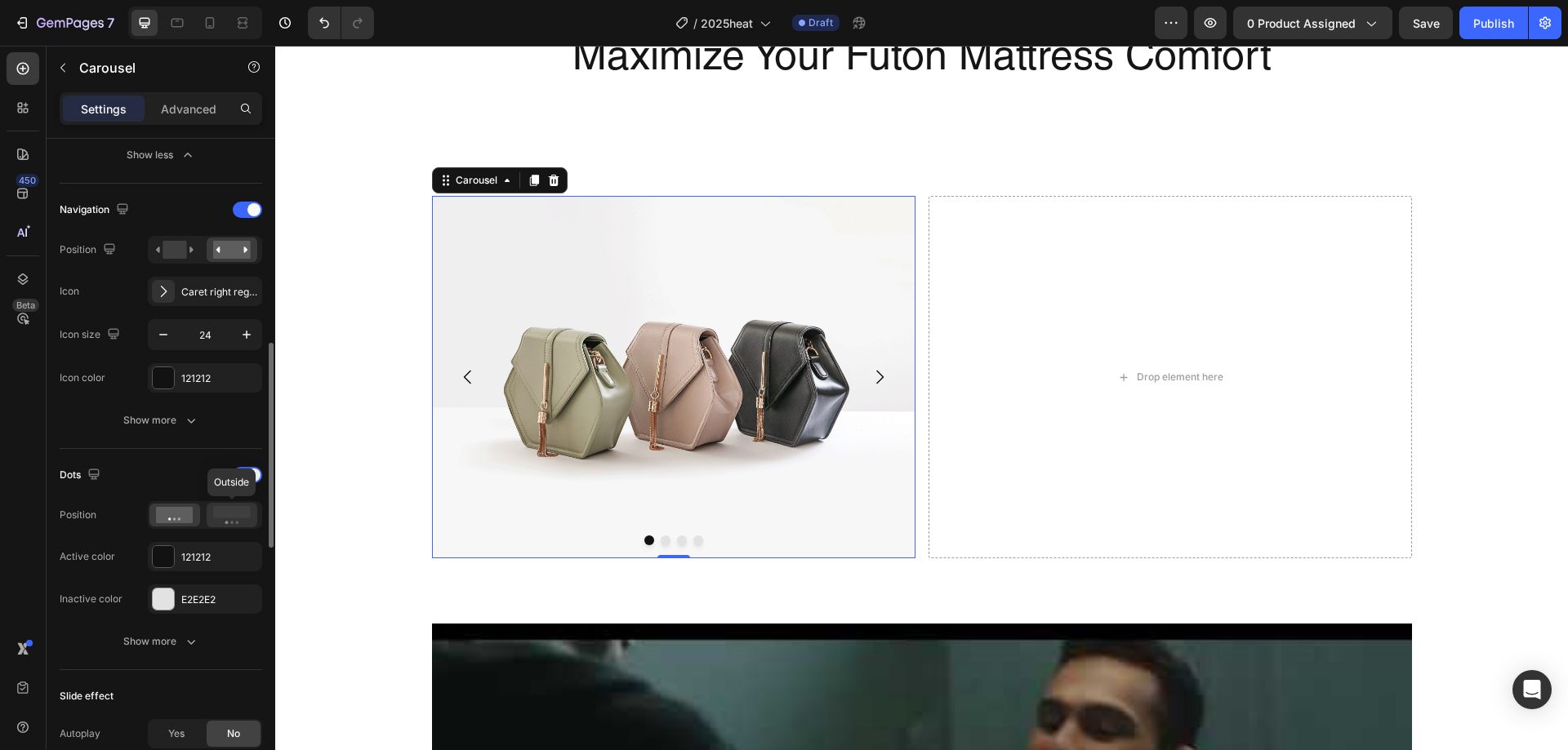
click at [232, 520] on icon at bounding box center [232, 515] width 38 height 18
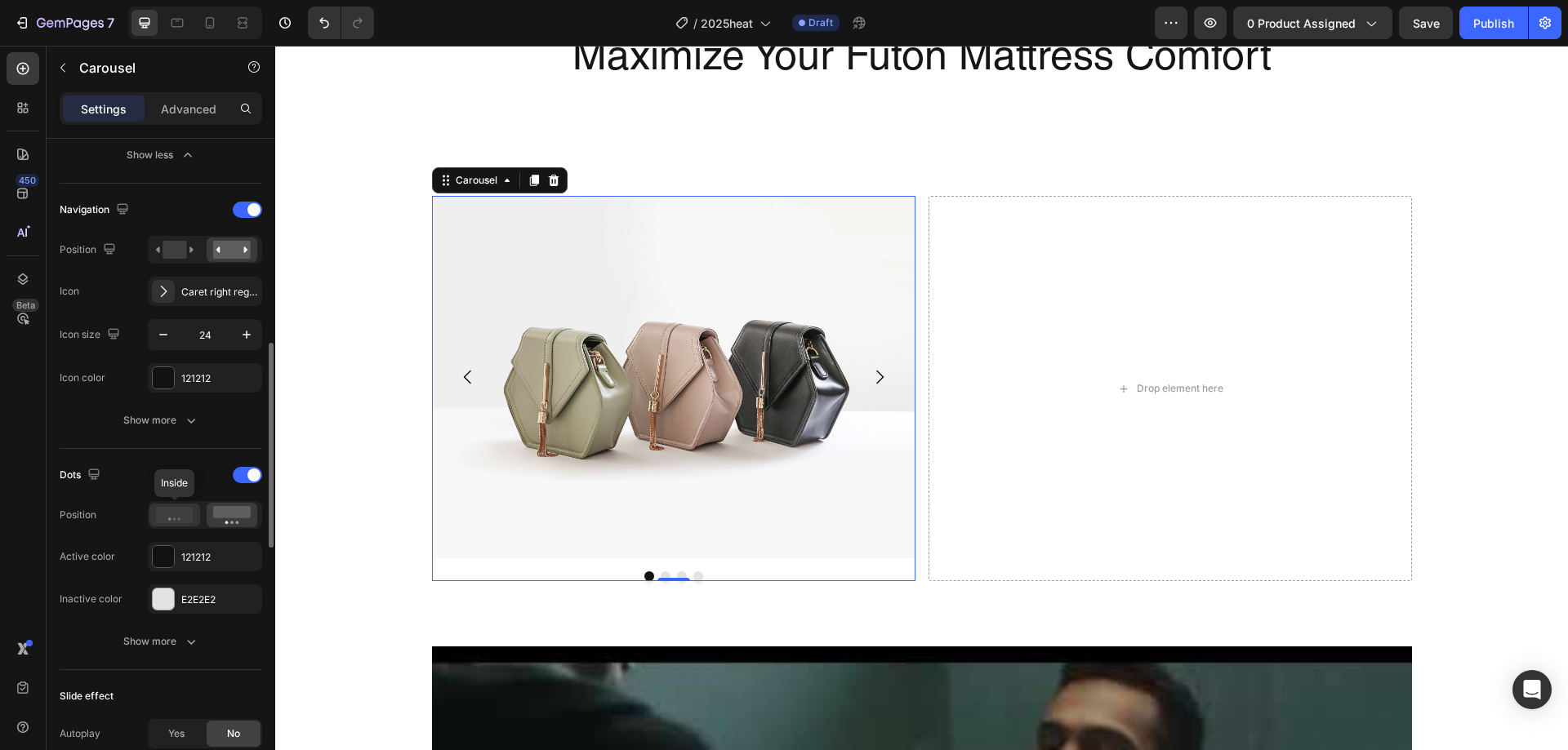
click at [191, 525] on div at bounding box center [175, 515] width 51 height 23
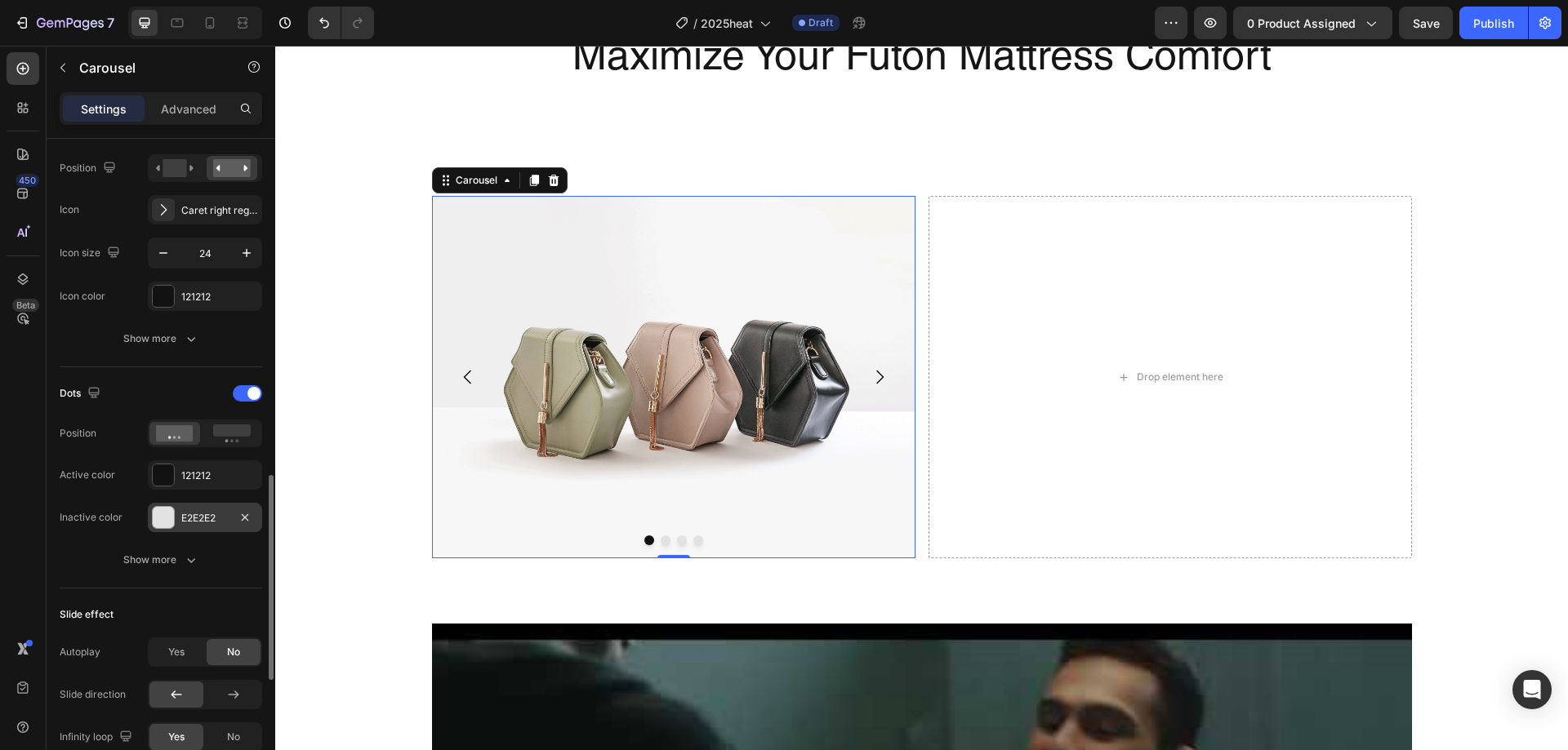
scroll to position [898, 0]
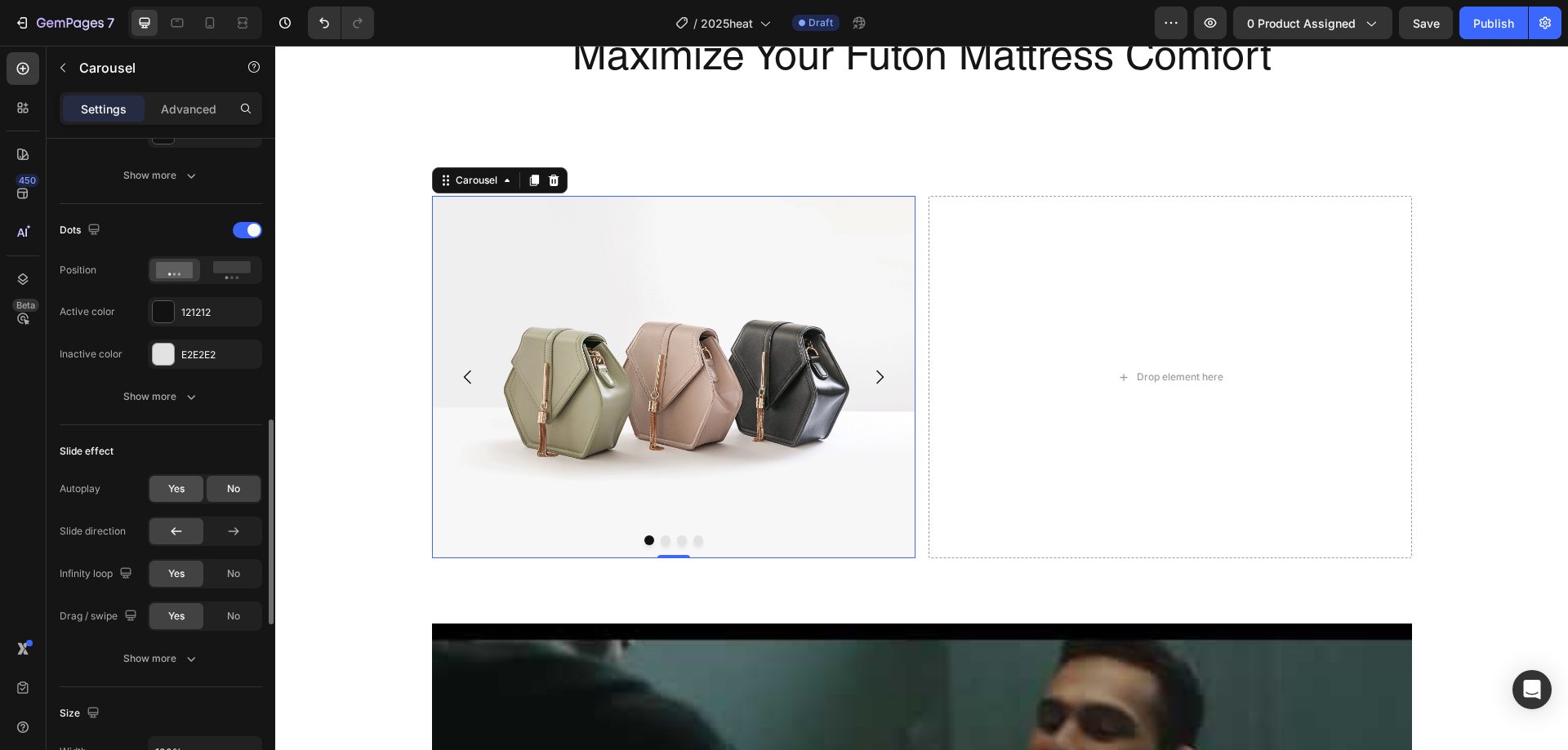
click at [182, 490] on span "Yes" at bounding box center [177, 489] width 16 height 15
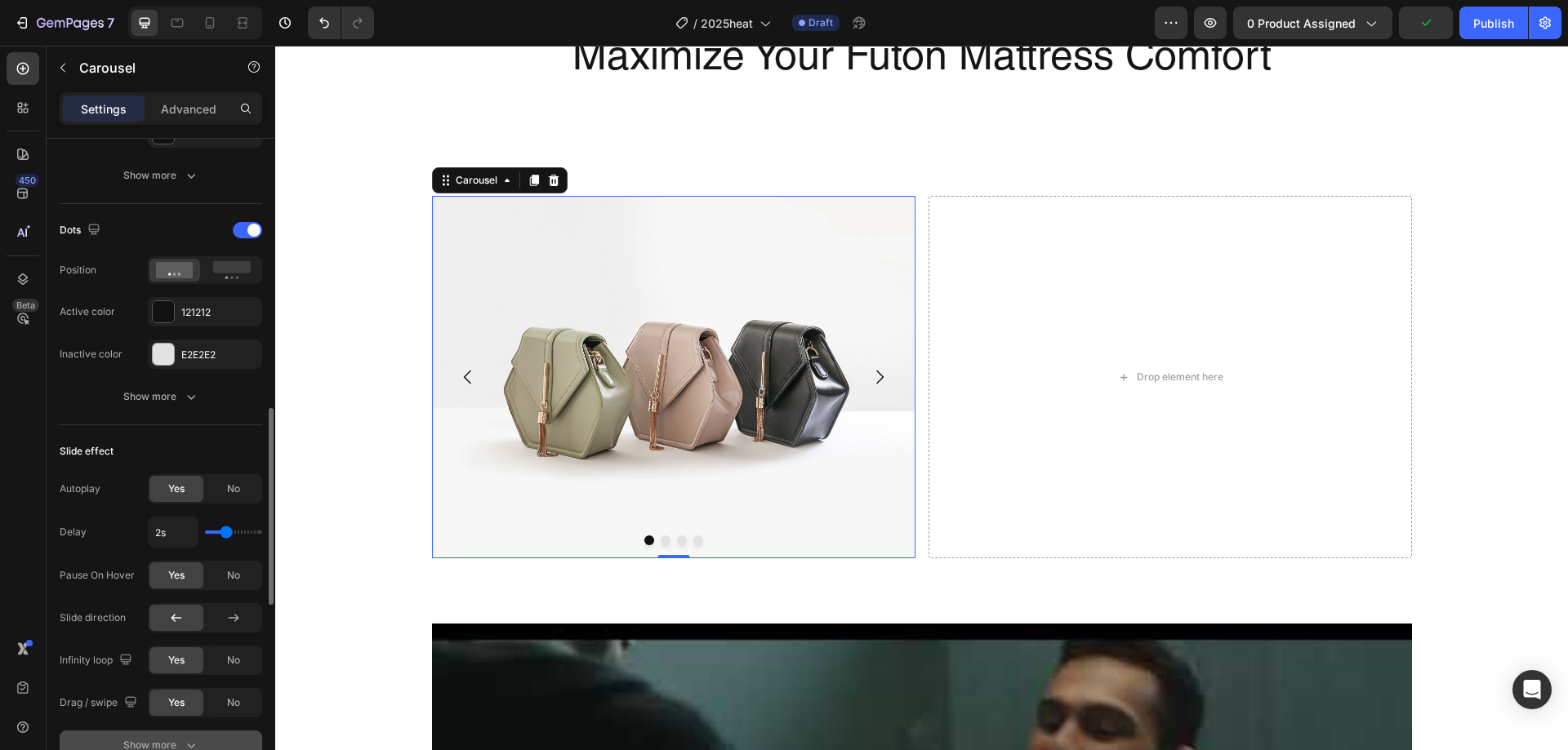
click at [180, 734] on button "Show more" at bounding box center [161, 746] width 202 height 30
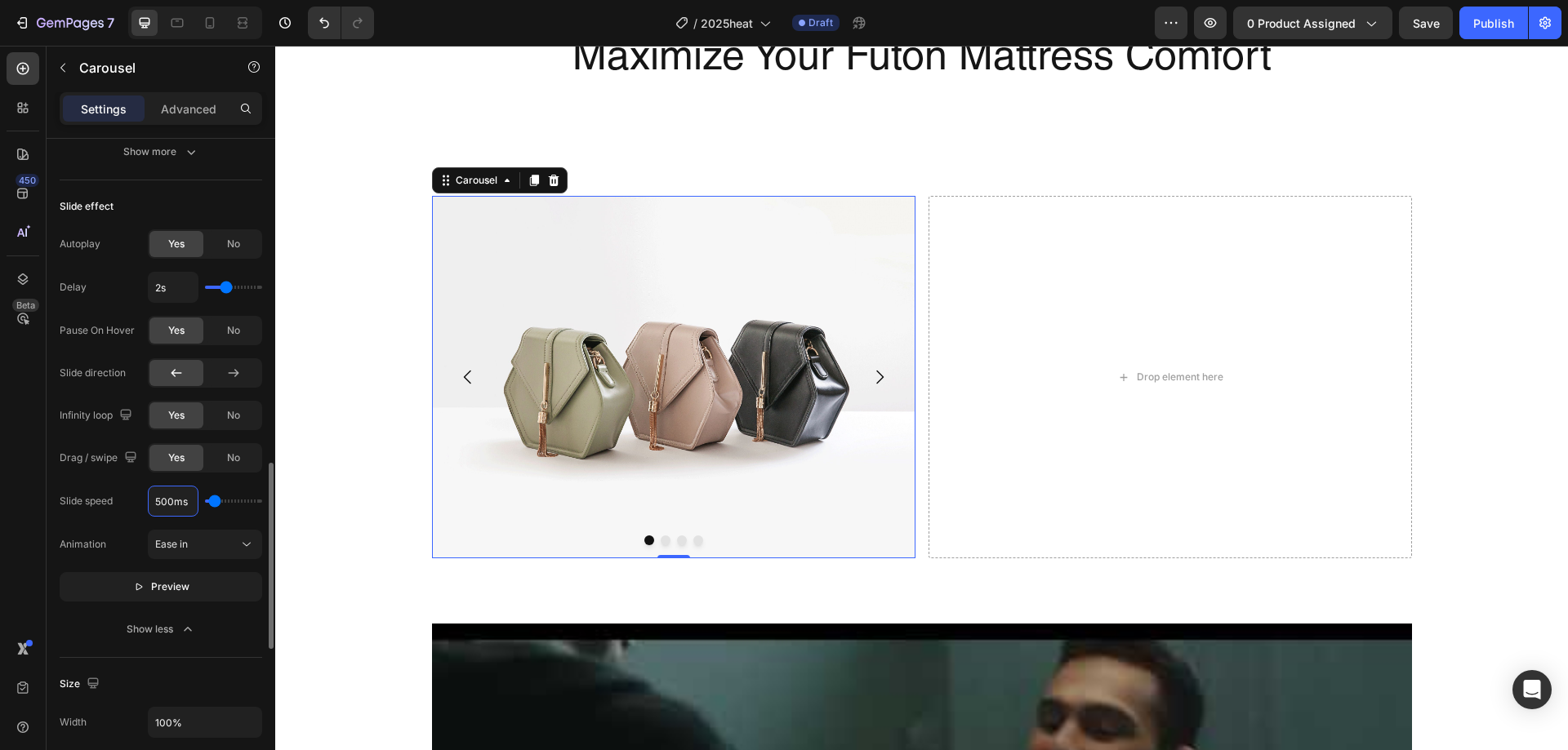
click at [180, 508] on input "500ms" at bounding box center [173, 501] width 49 height 30
type input "1ms"
type input "100"
type input "1000ms"
type input "1000"
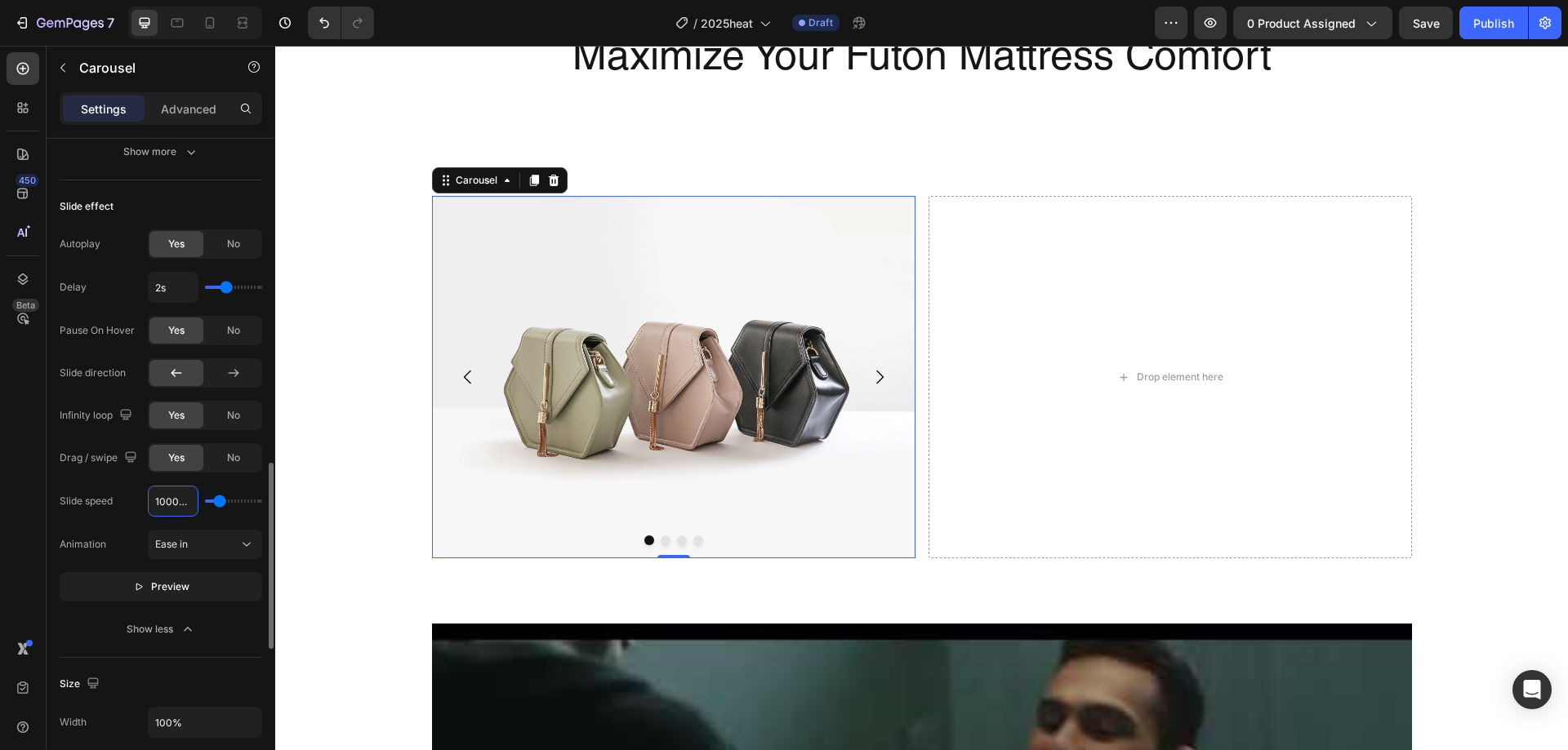
type input "1000ms"
click at [122, 343] on div "Pause On Hover" at bounding box center [97, 331] width 75 height 26
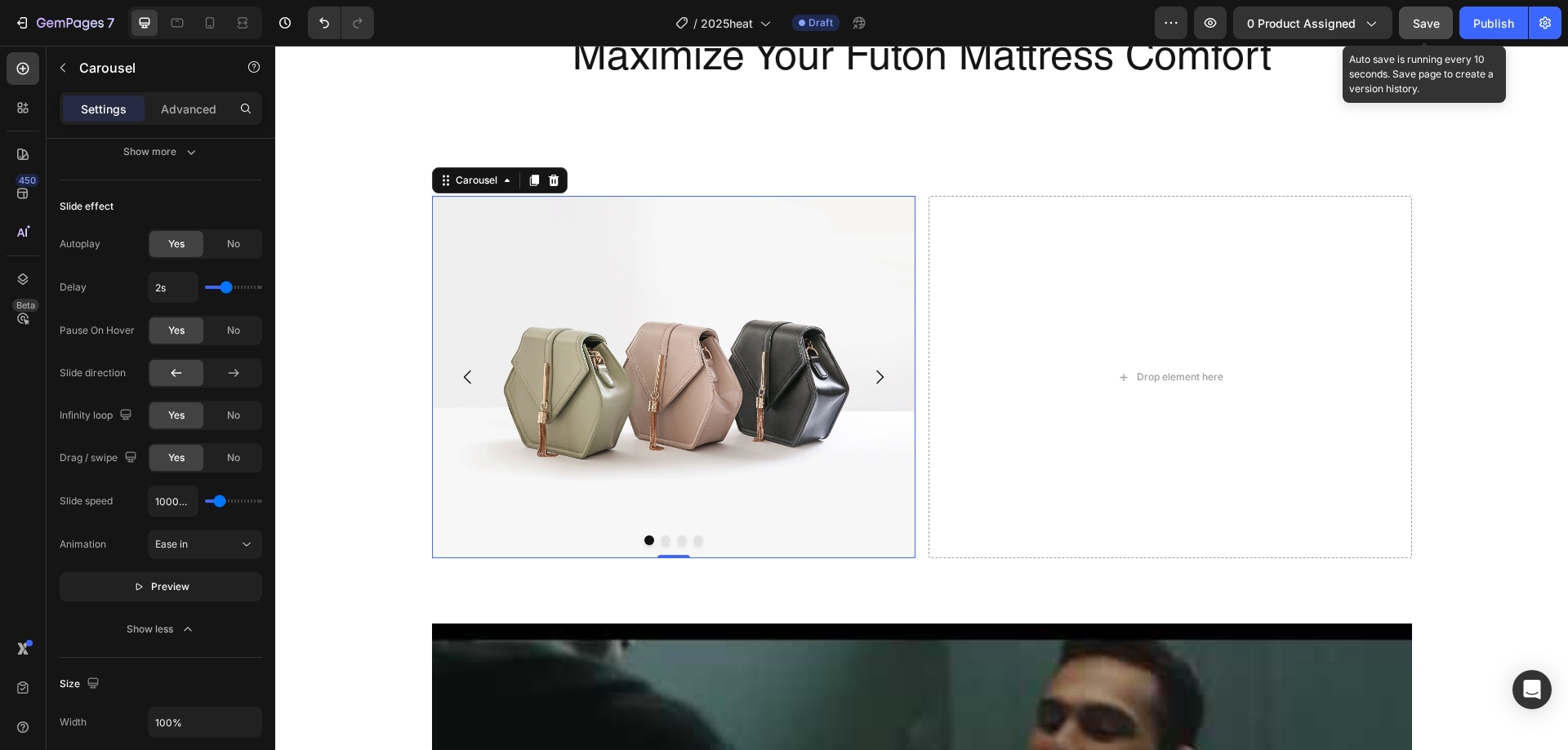
click at [1410, 21] on button "Save" at bounding box center [1427, 23] width 54 height 33
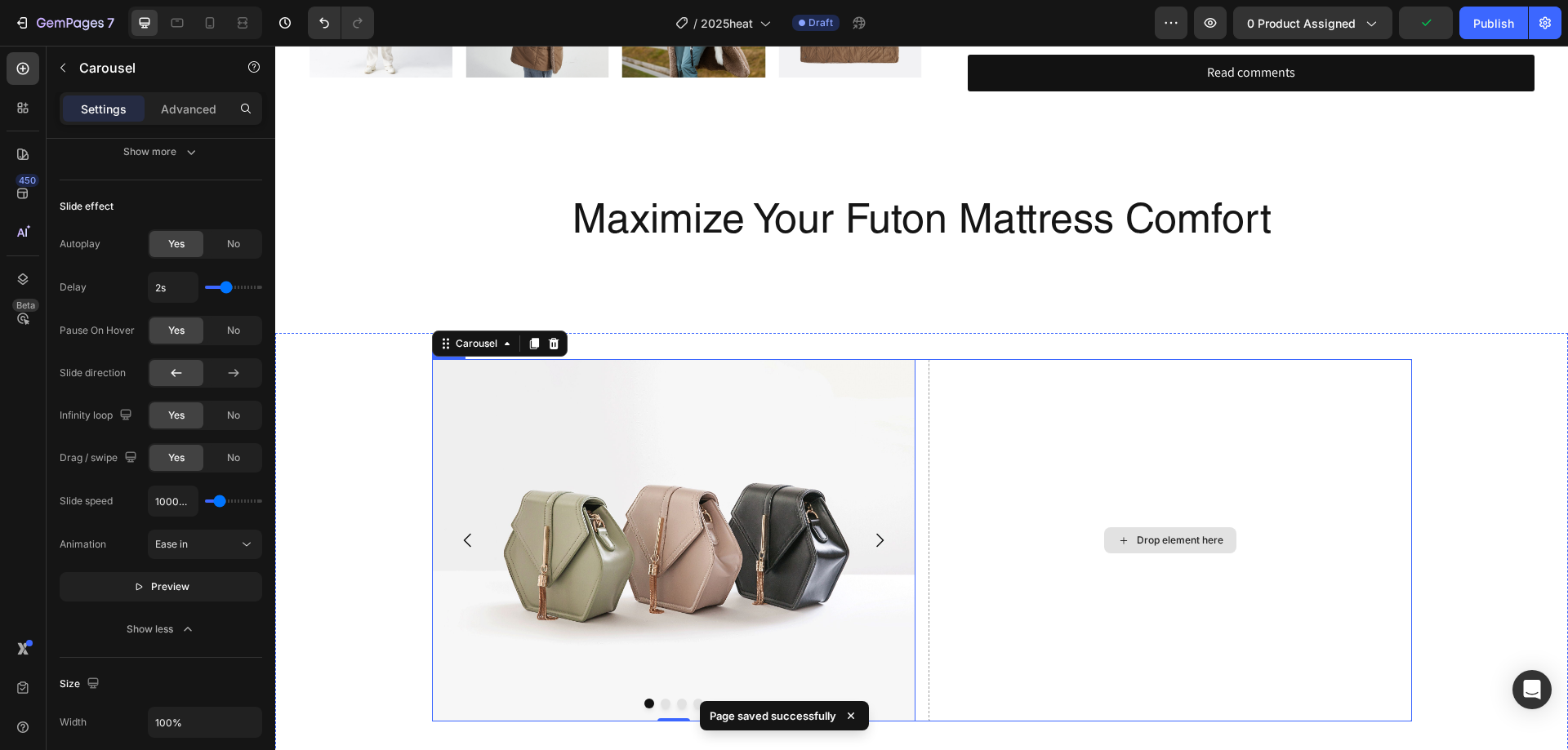
scroll to position [524, 0]
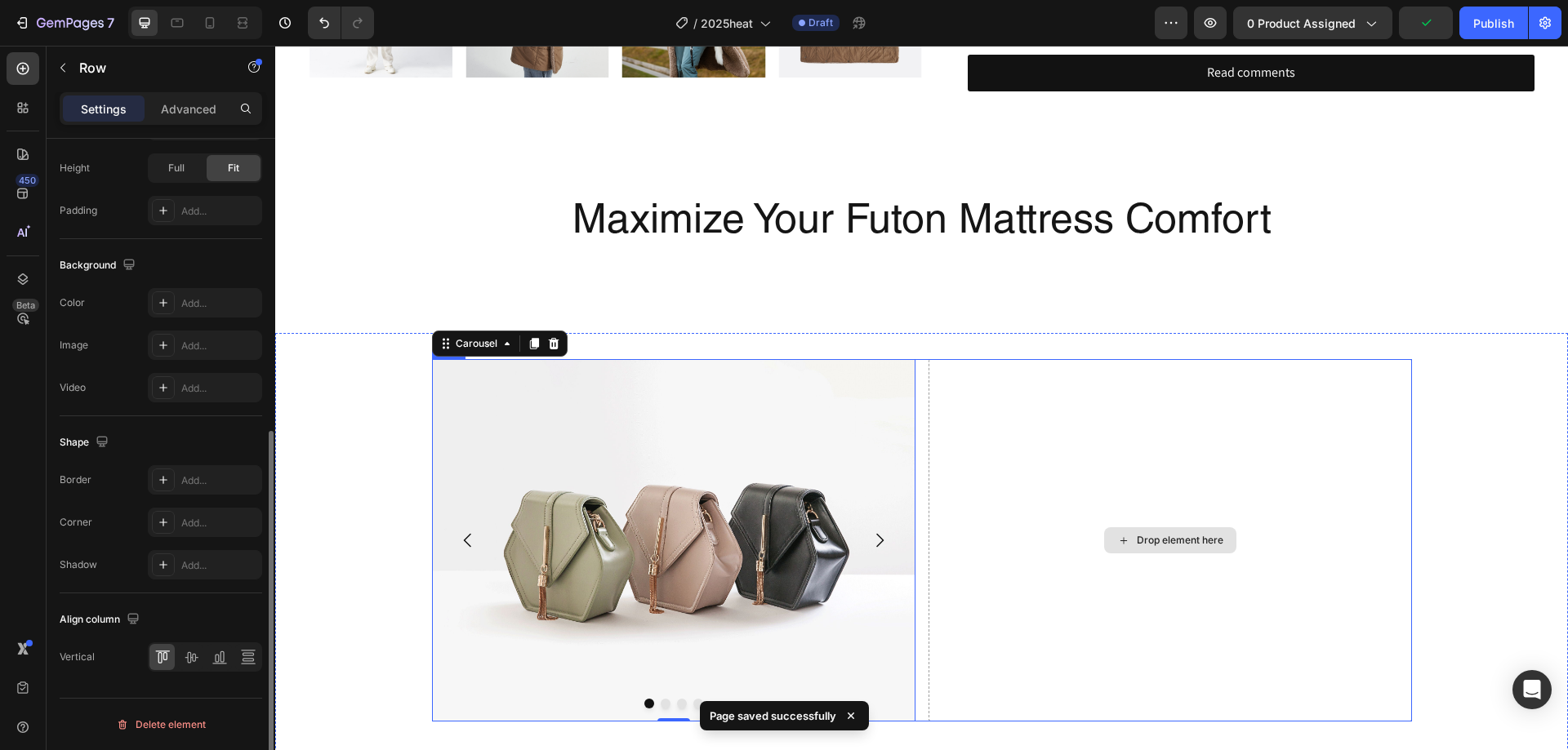
click at [992, 477] on div "Drop element here" at bounding box center [1170, 540] width 483 height 362
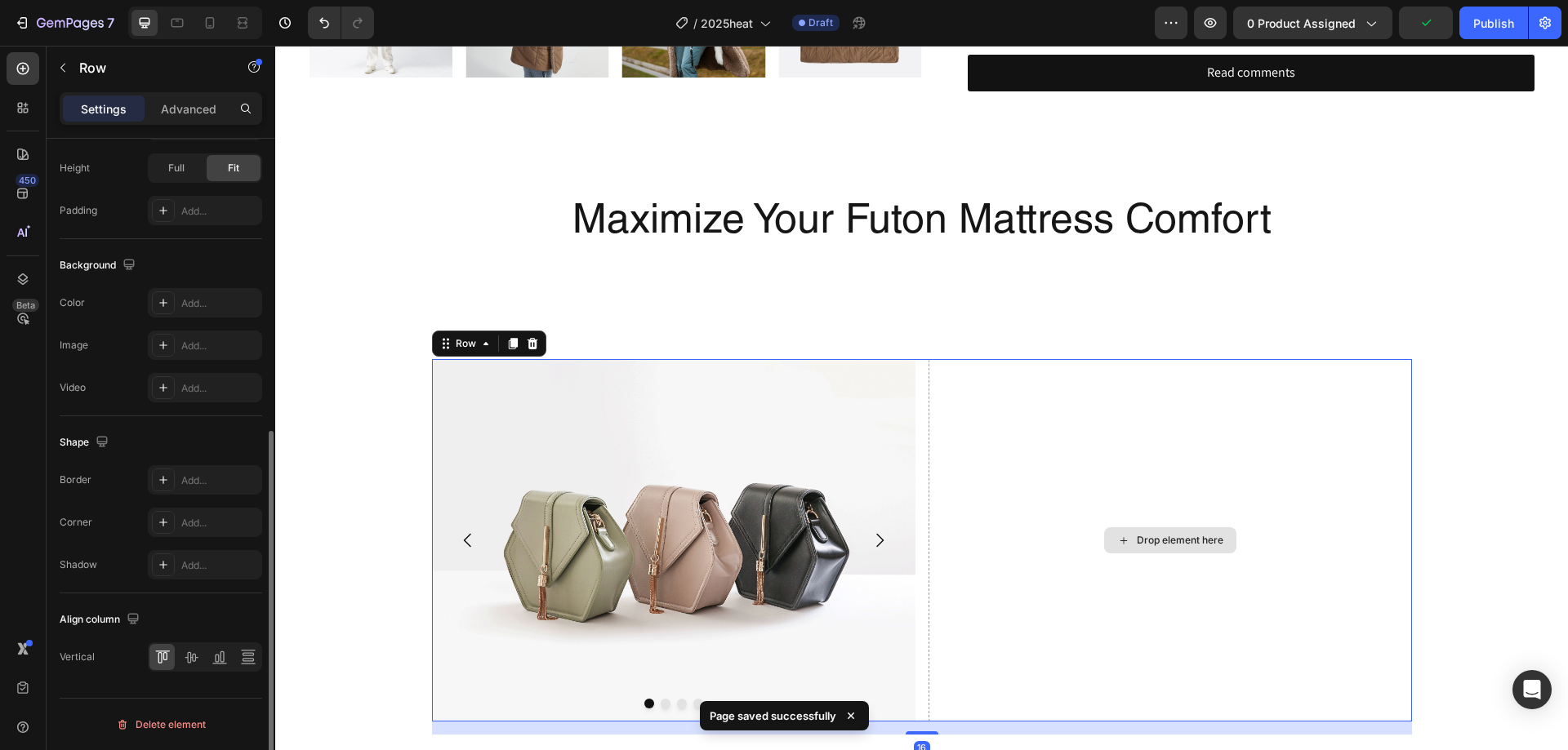
scroll to position [0, 0]
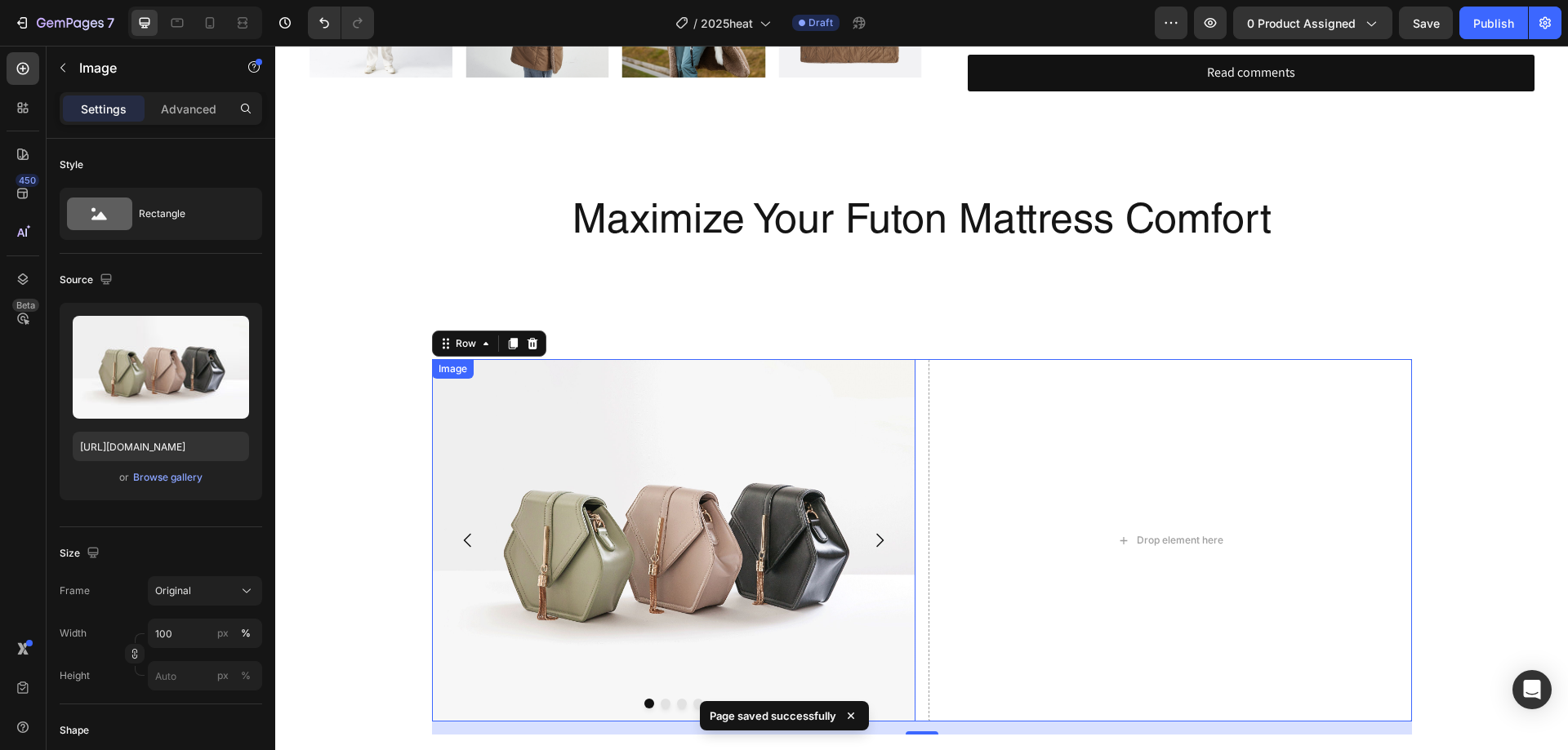
click at [745, 538] on img at bounding box center [674, 540] width 483 height 362
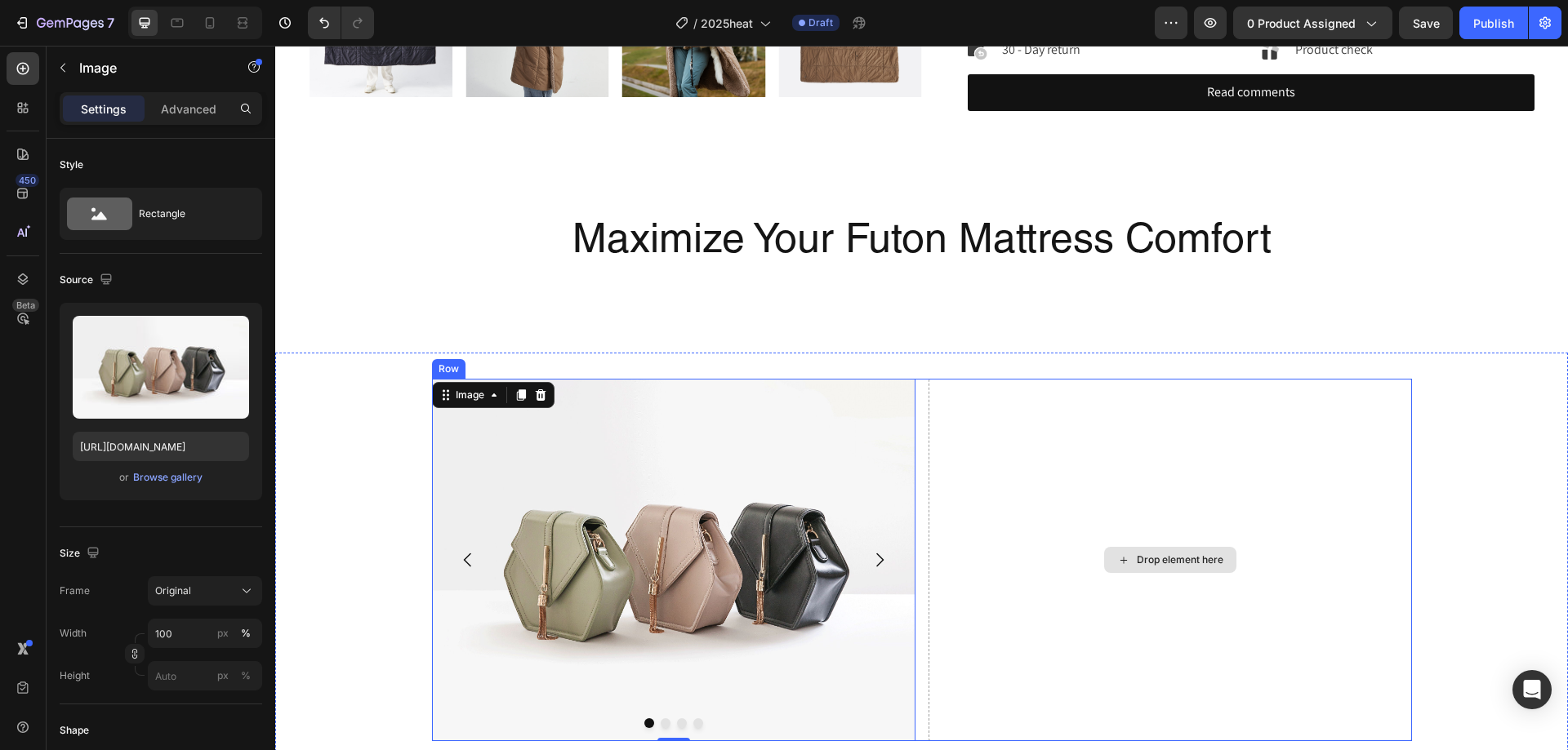
scroll to position [980, 0]
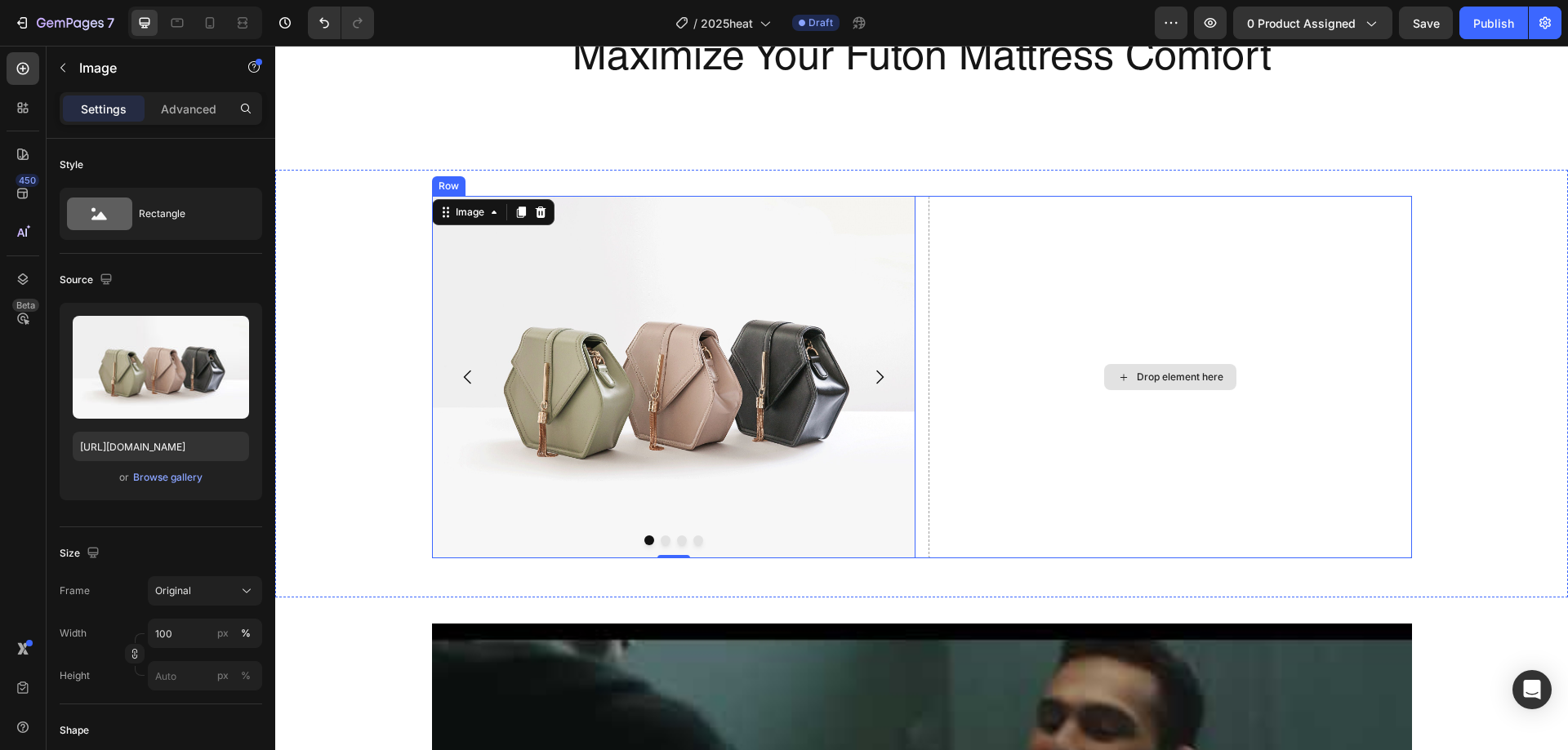
click at [1101, 324] on div "Drop element here" at bounding box center [1170, 377] width 483 height 362
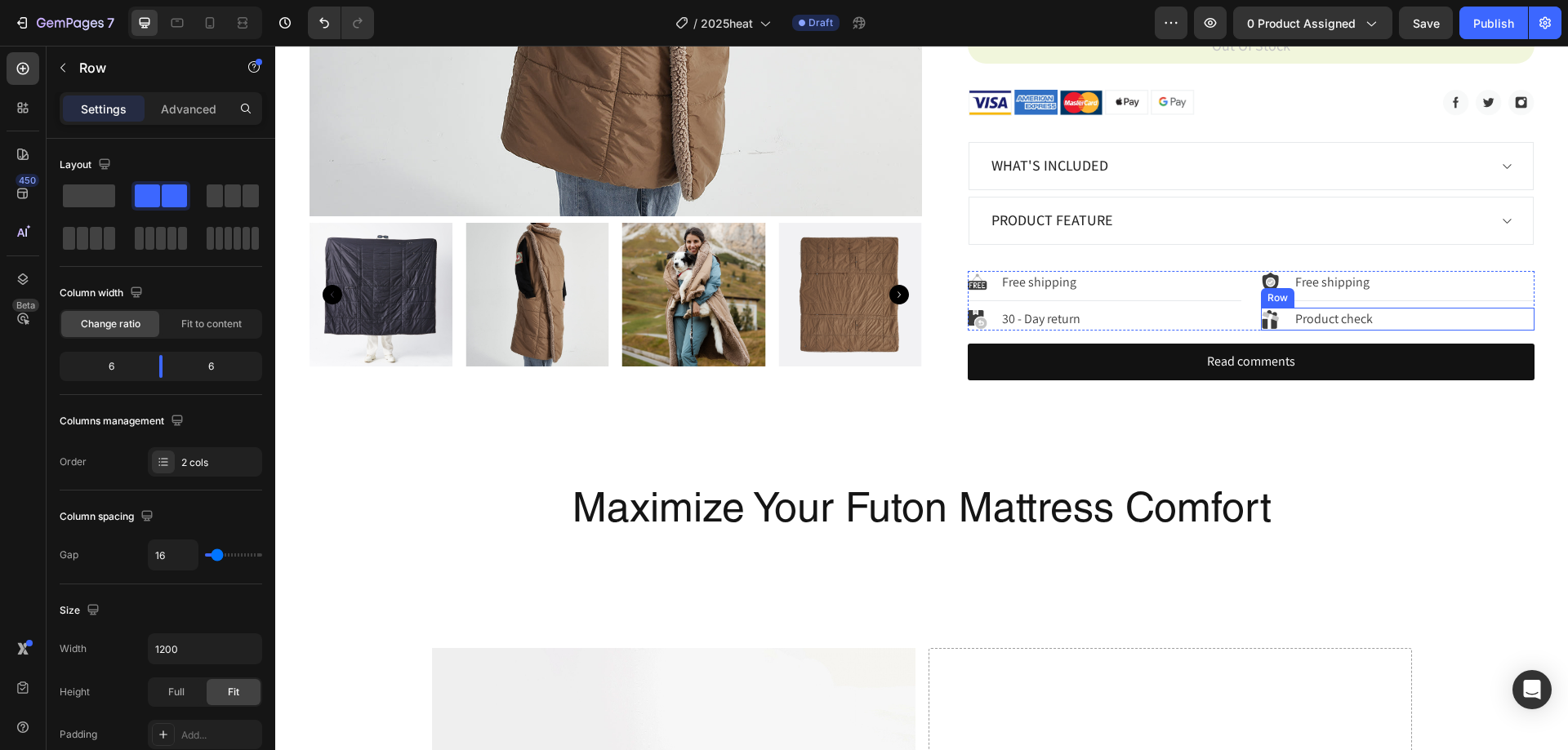
scroll to position [490, 0]
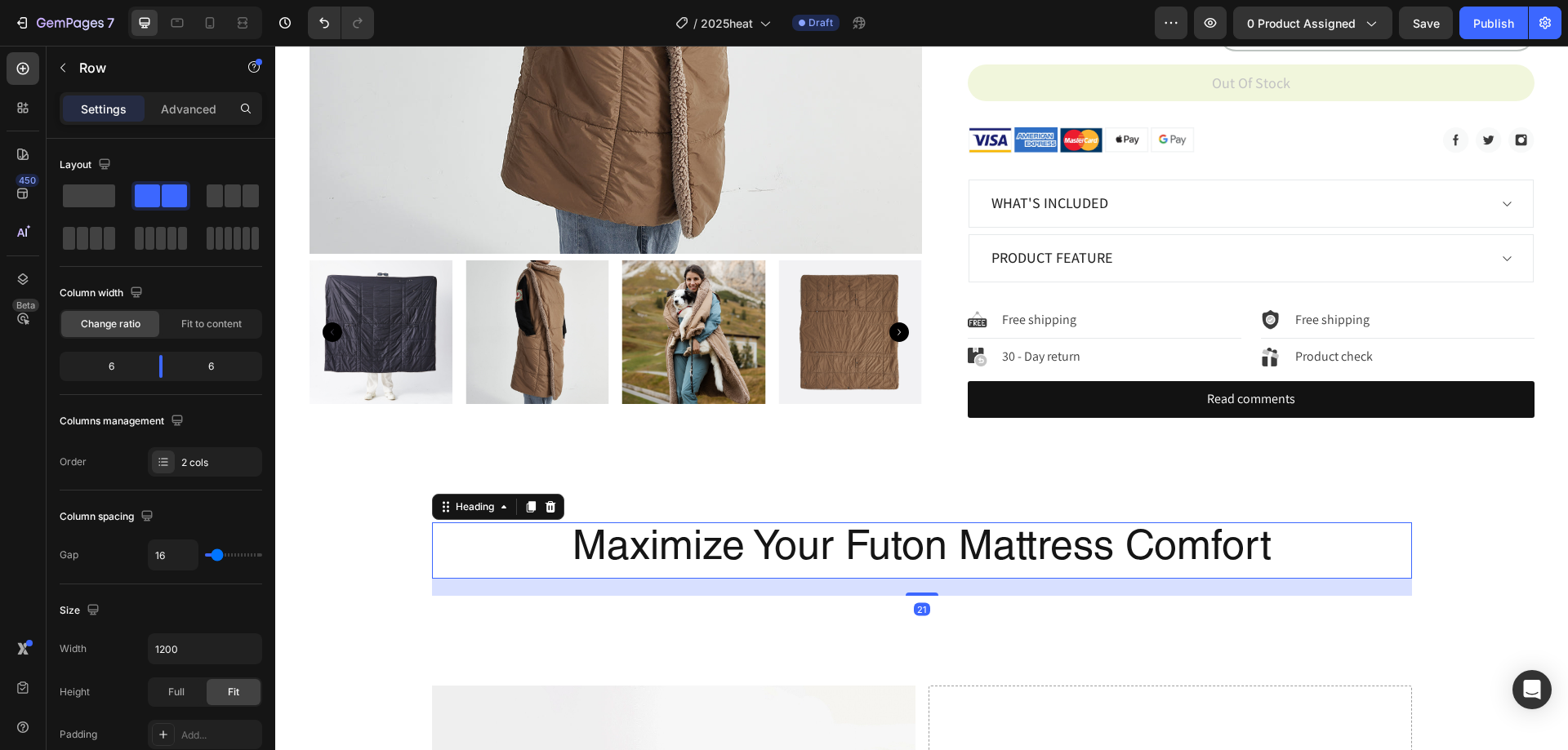
click at [1349, 572] on h2 "Maximize Your Futon Mattress Comfort" at bounding box center [922, 550] width 980 height 57
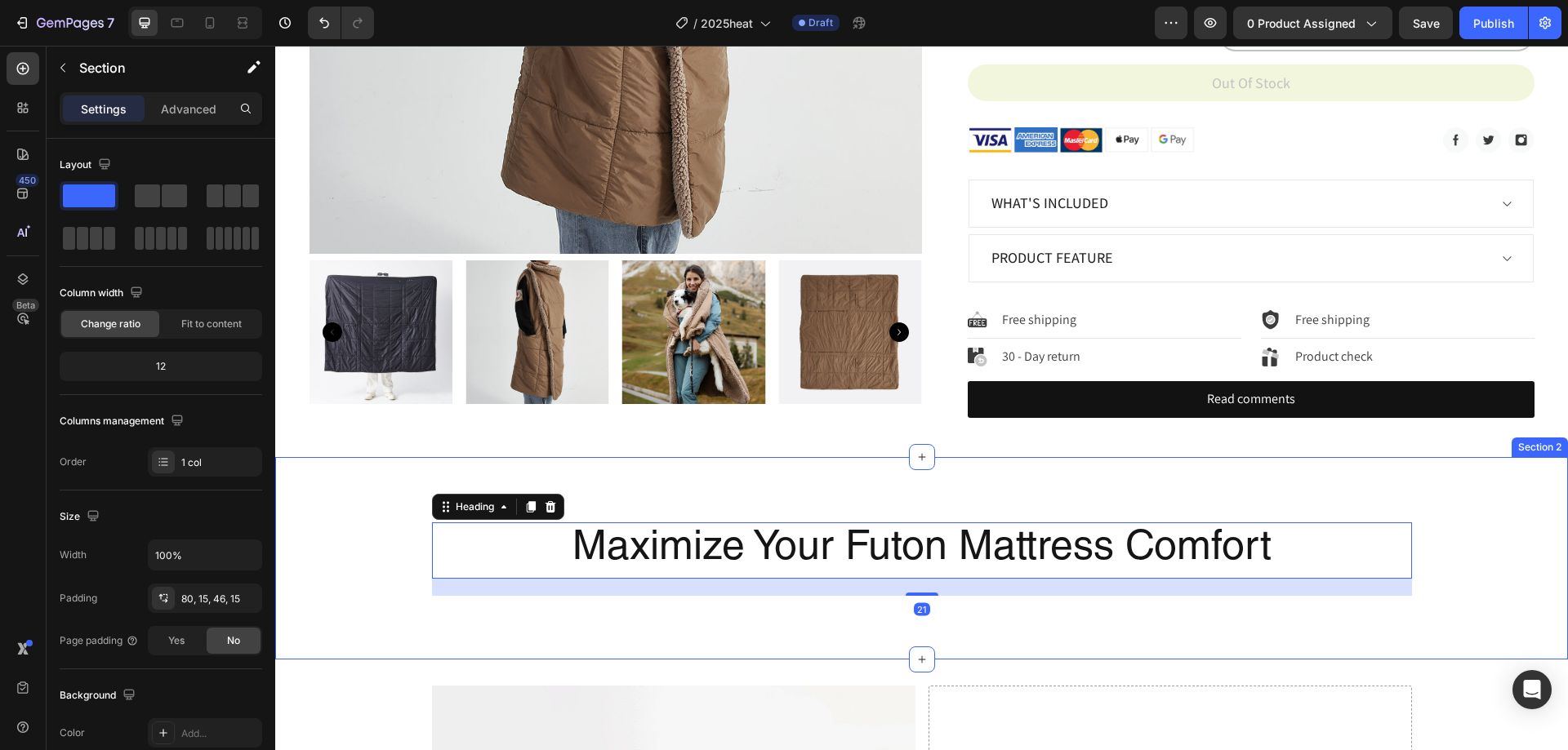
click at [1135, 502] on div "Maximize Your Futon Mattress Comfort Heading 21 Row Section 2" at bounding box center [921, 559] width 1293 height 202
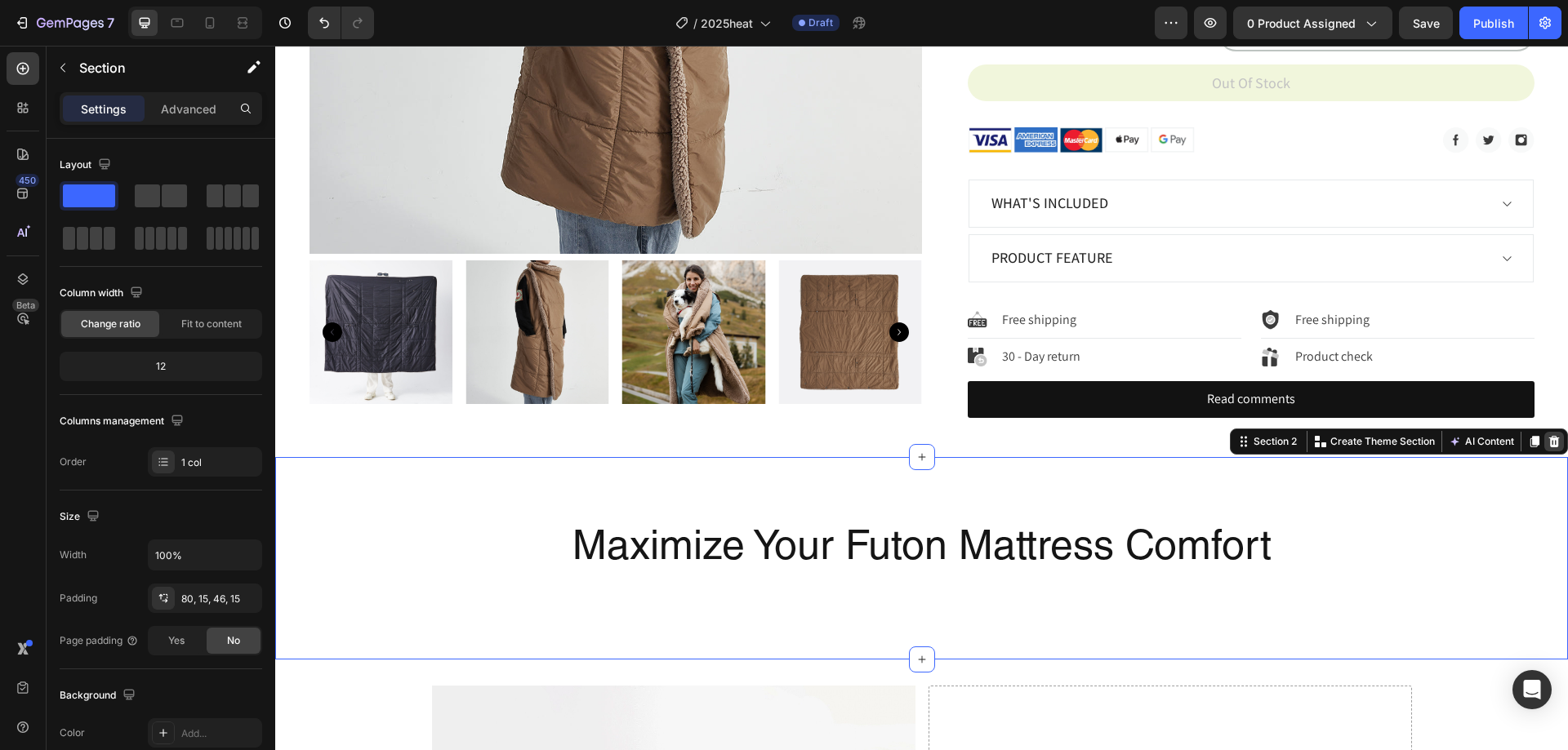
click at [1551, 442] on div at bounding box center [1555, 442] width 20 height 20
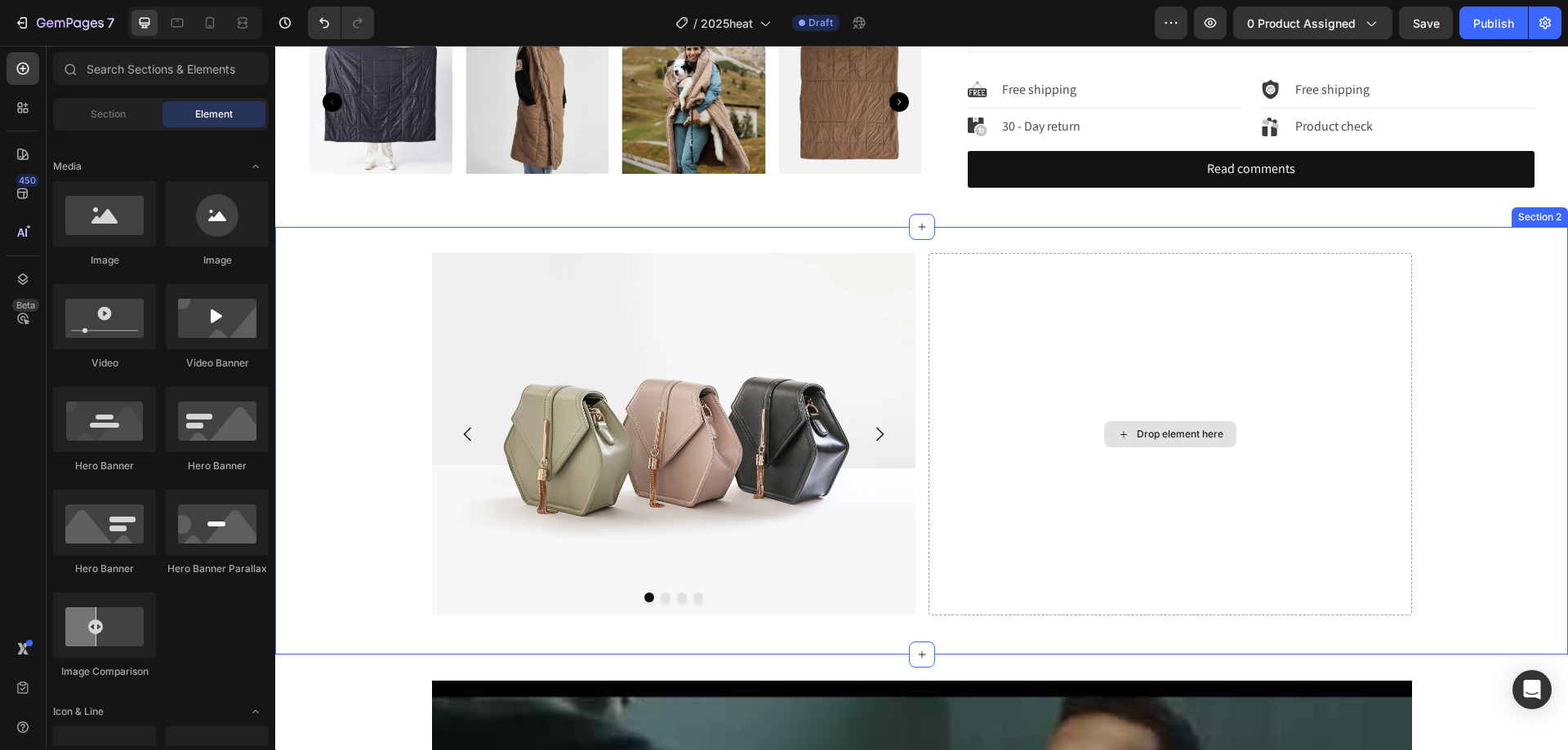
scroll to position [735, 0]
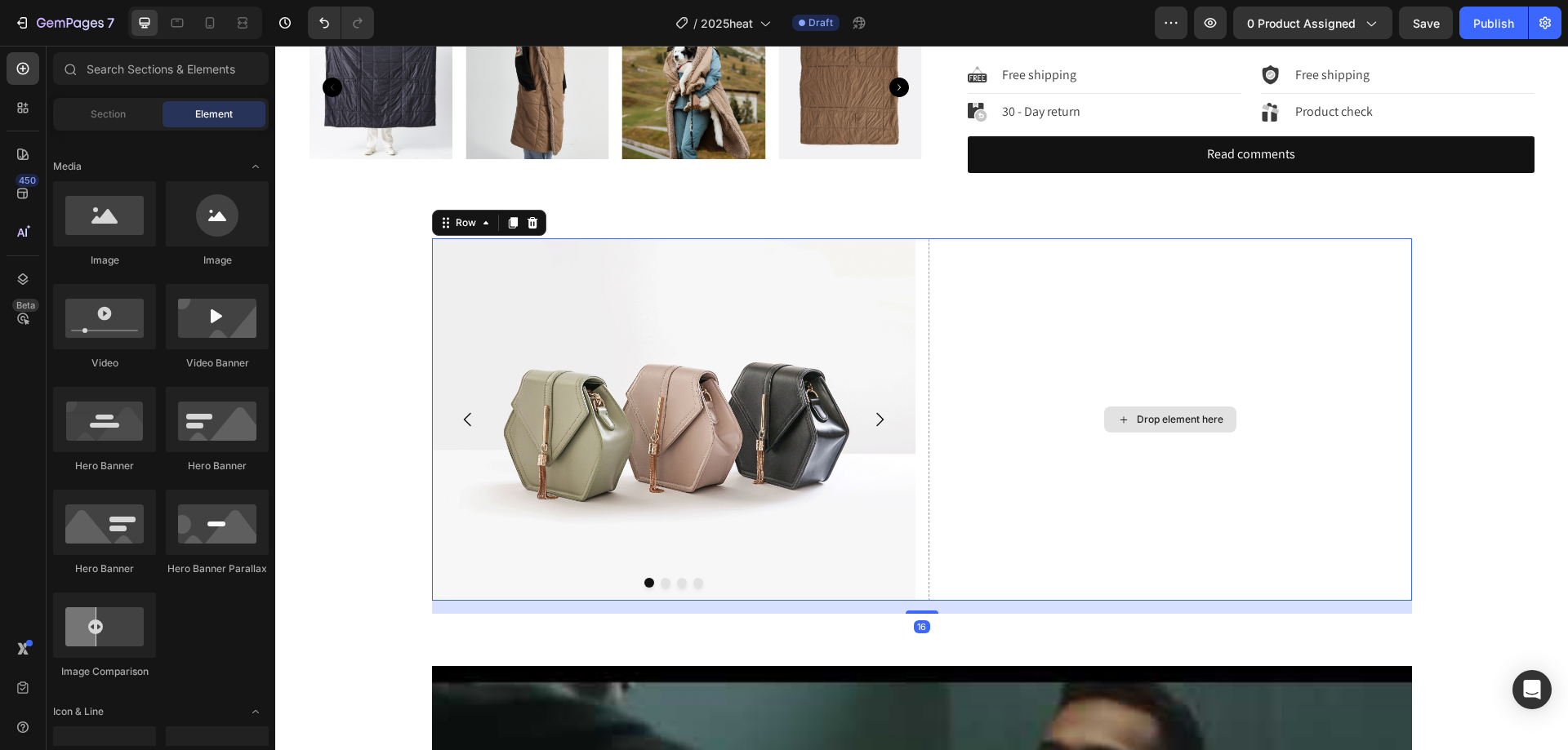
click at [1122, 363] on div "Drop element here" at bounding box center [1170, 419] width 483 height 362
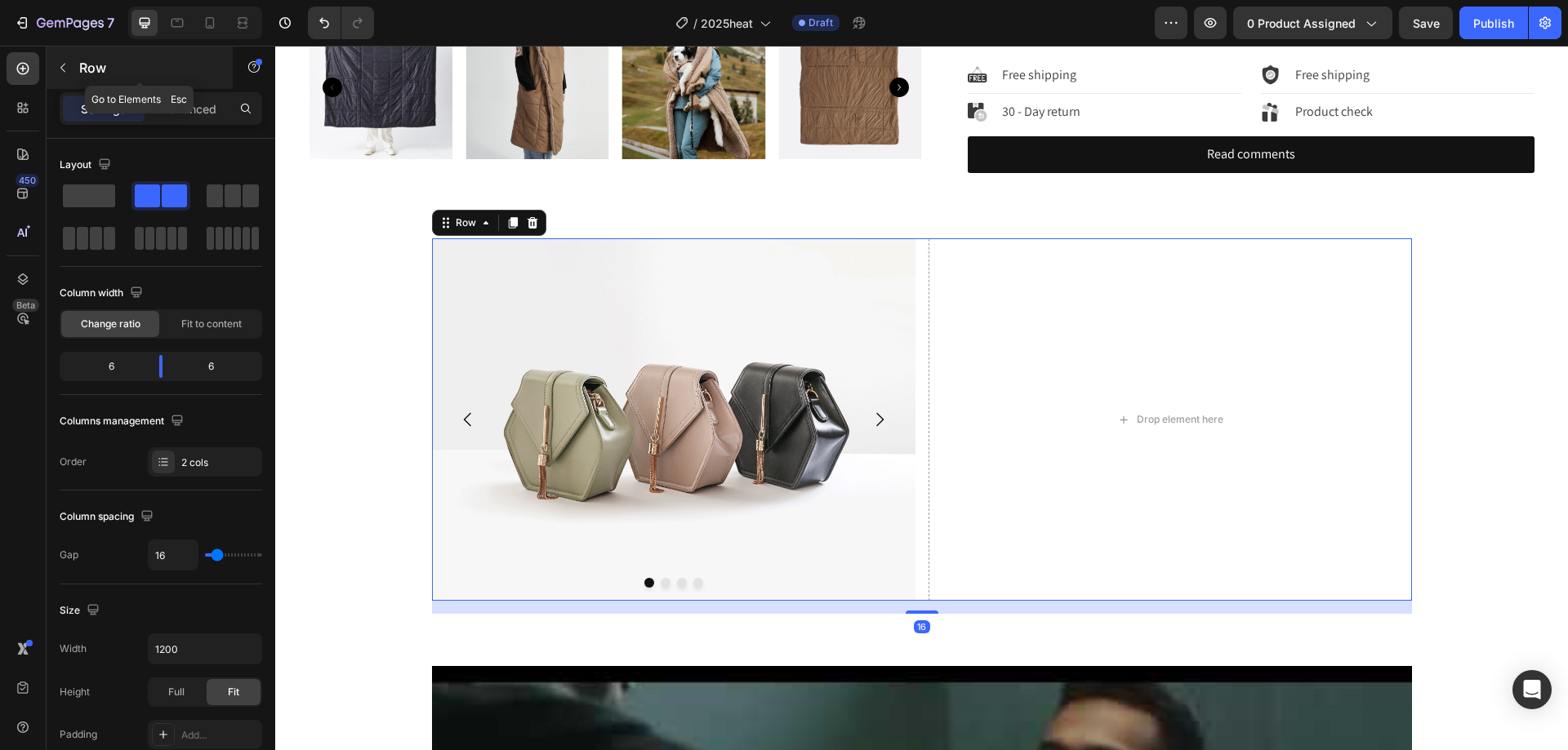
click at [97, 76] on p "Row" at bounding box center [148, 68] width 139 height 20
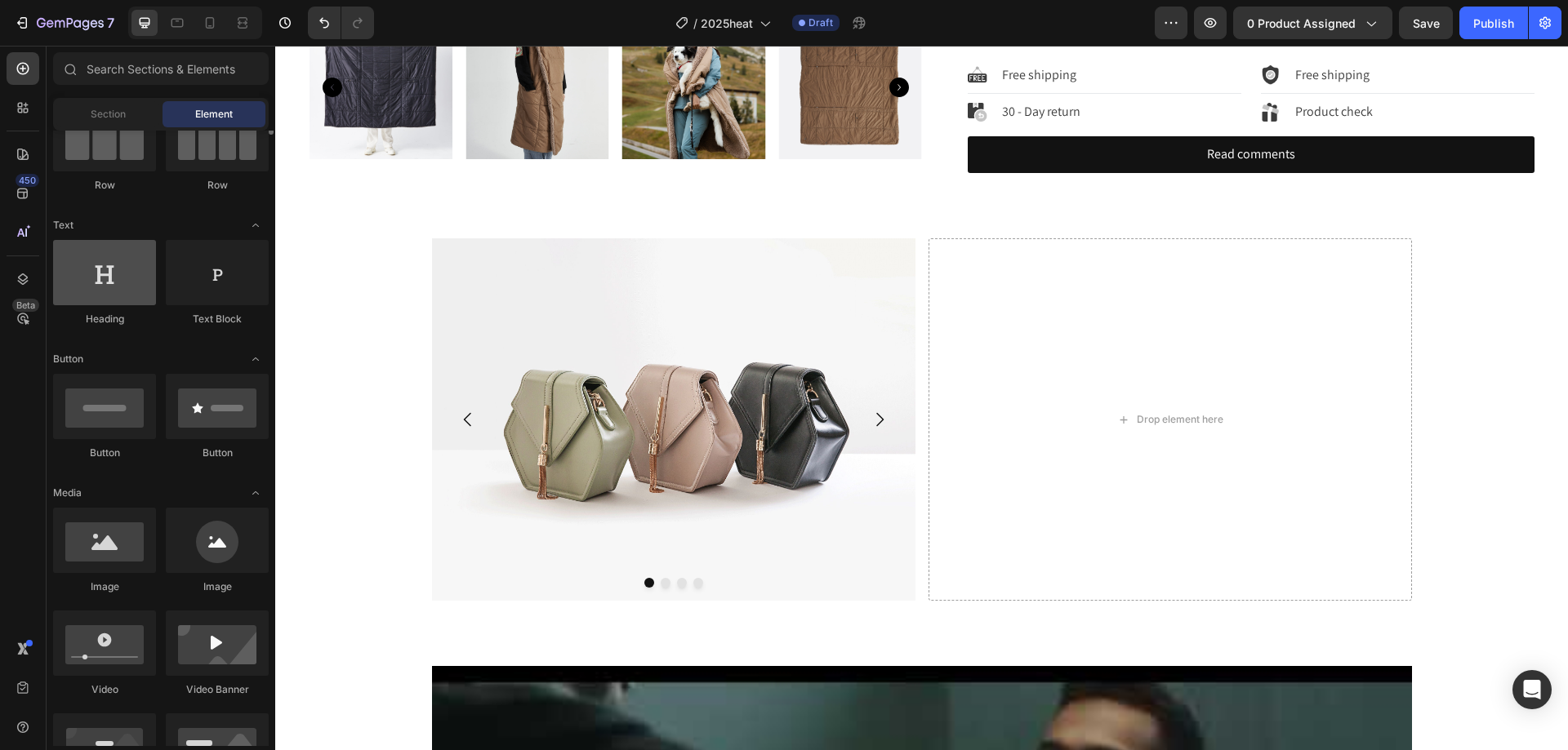
scroll to position [0, 0]
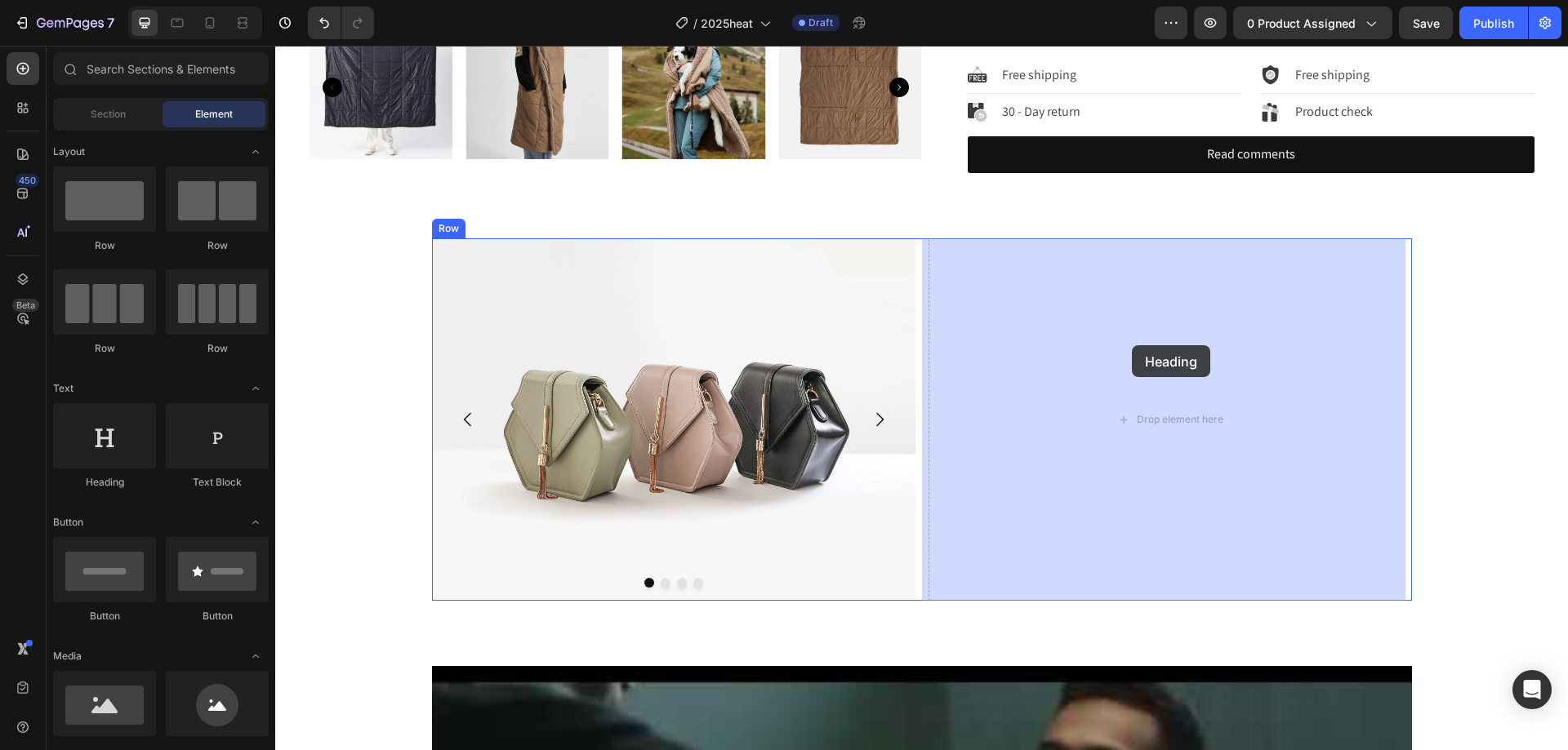
drag, startPoint x: 392, startPoint y: 497, endPoint x: 1132, endPoint y: 345, distance: 755.4
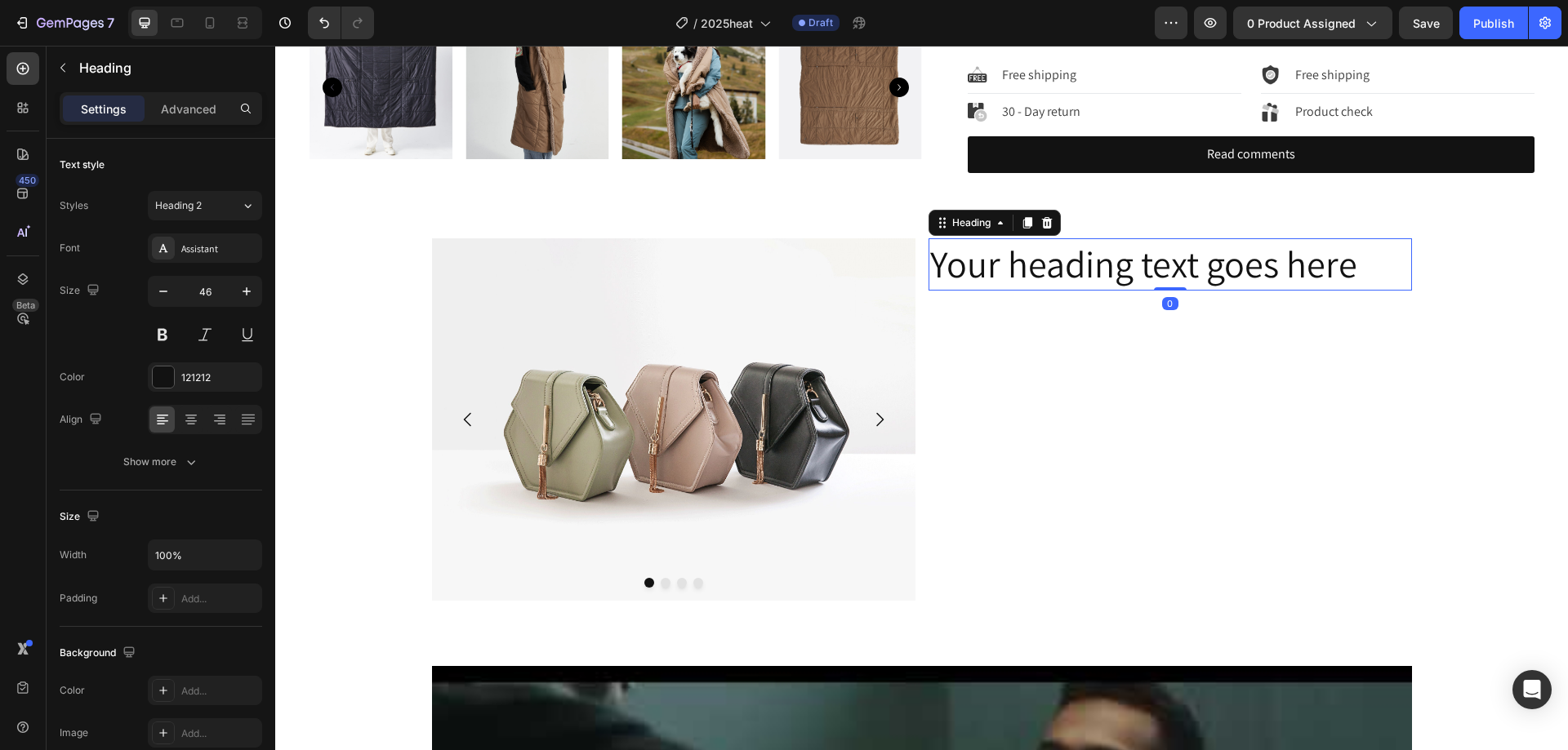
click at [1339, 262] on h2 "Your heading text goes here" at bounding box center [1170, 265] width 483 height 53
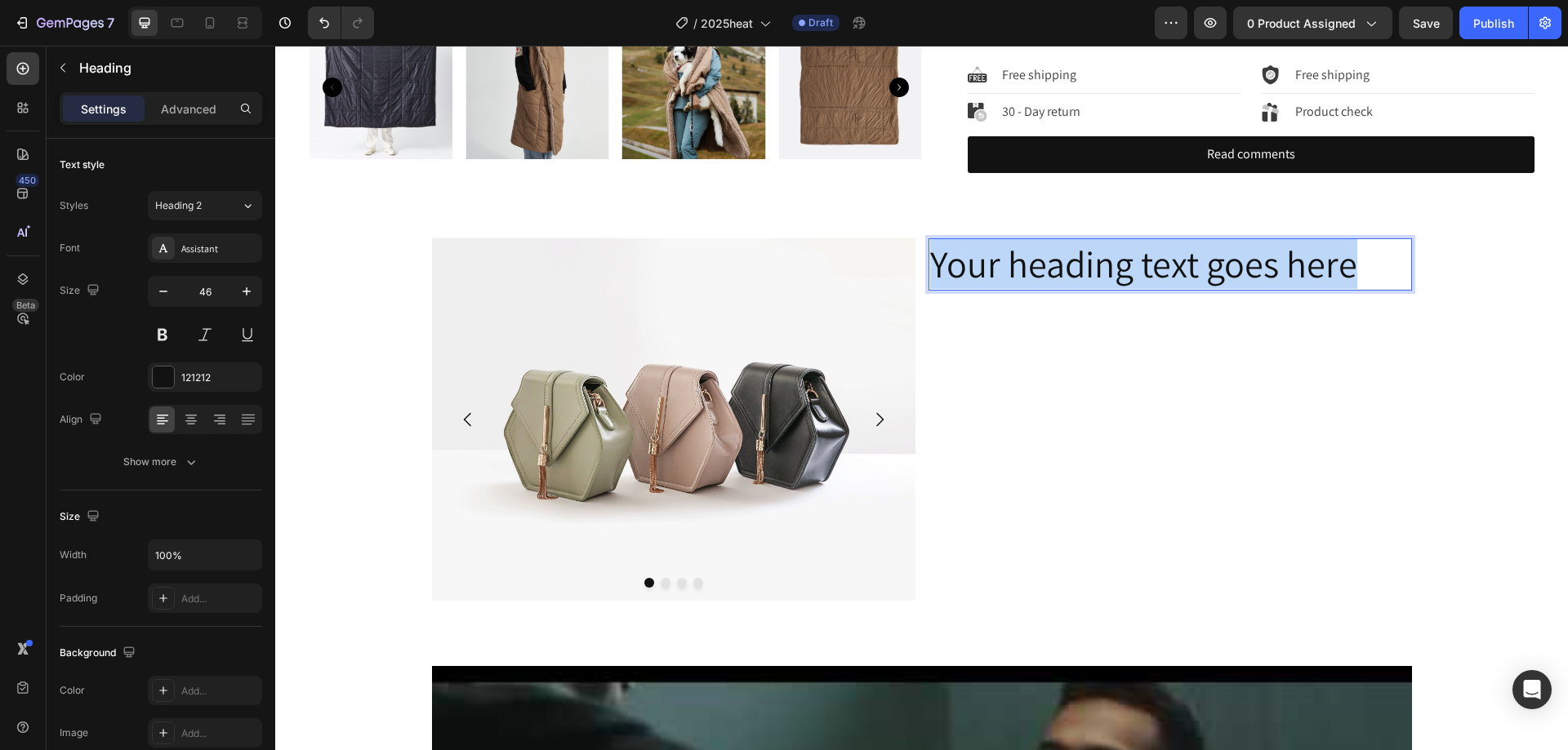
drag, startPoint x: 1356, startPoint y: 273, endPoint x: 925, endPoint y: 246, distance: 431.8
click at [930, 246] on p "Your heading text goes here" at bounding box center [1170, 265] width 480 height 49
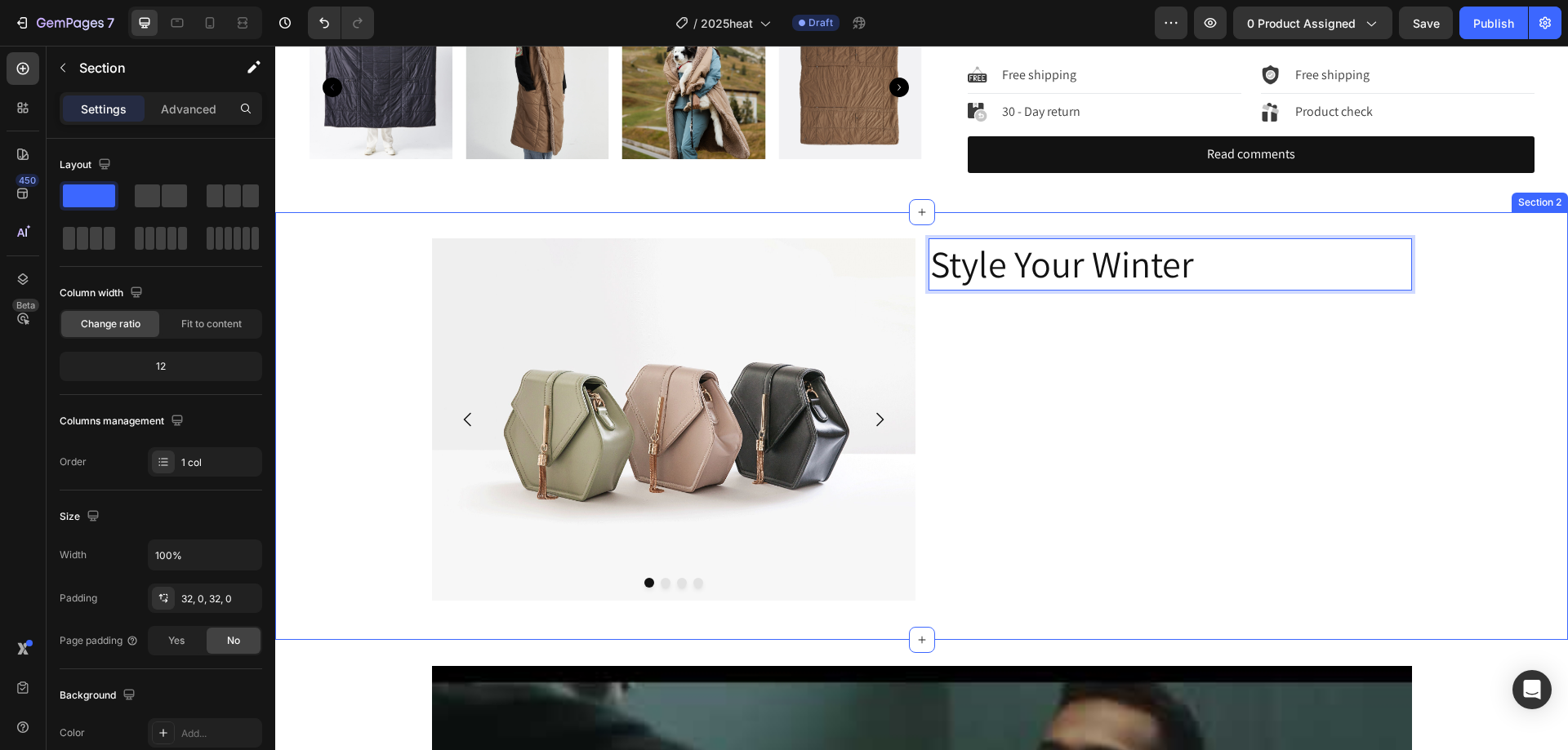
click at [1478, 340] on div "Image Drop element here Drop element here Drop element here Carousel Style Your…" at bounding box center [921, 426] width 1293 height 375
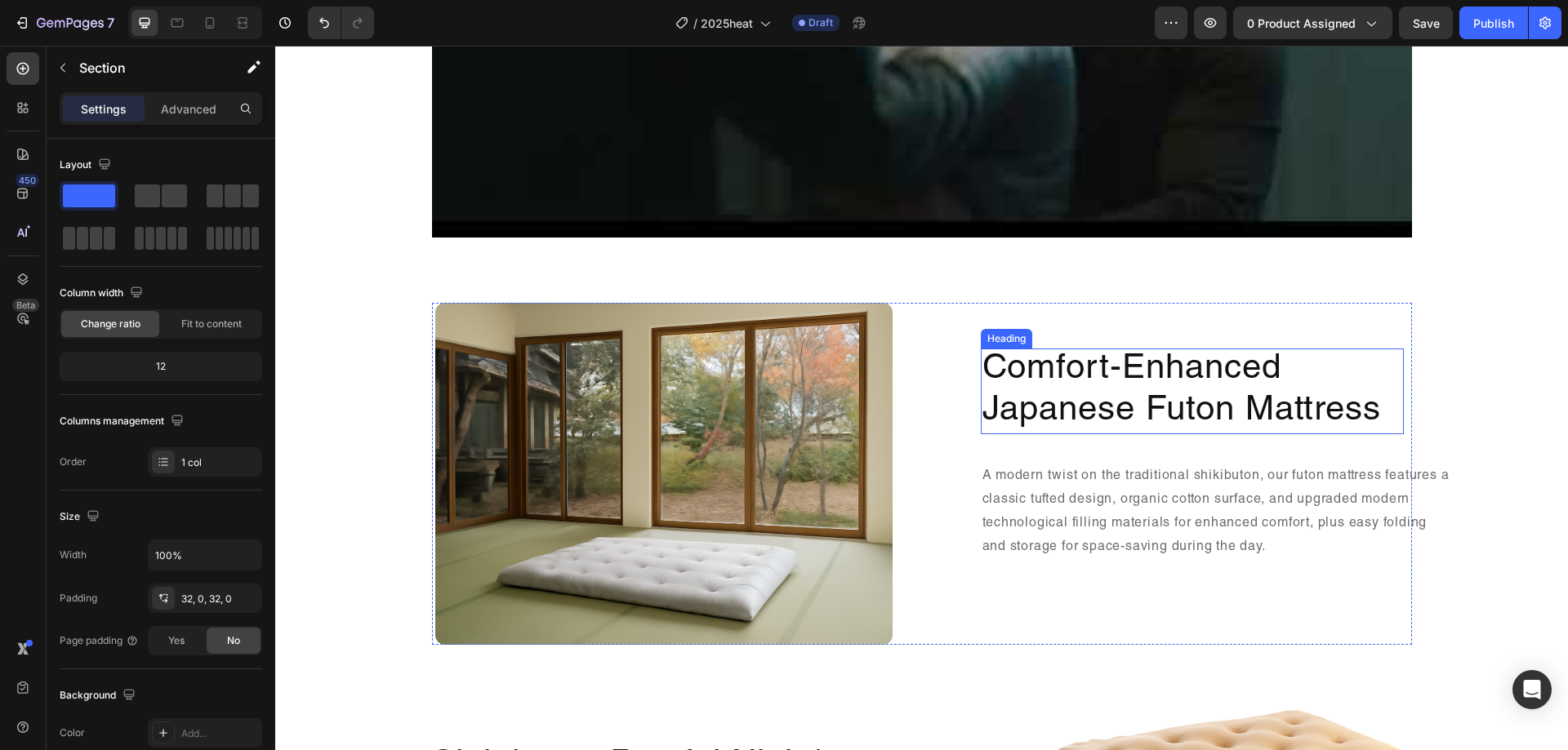
click at [1123, 396] on h2 "Comfort-Enhanced Japanese Futon Mattress" at bounding box center [1192, 391] width 423 height 85
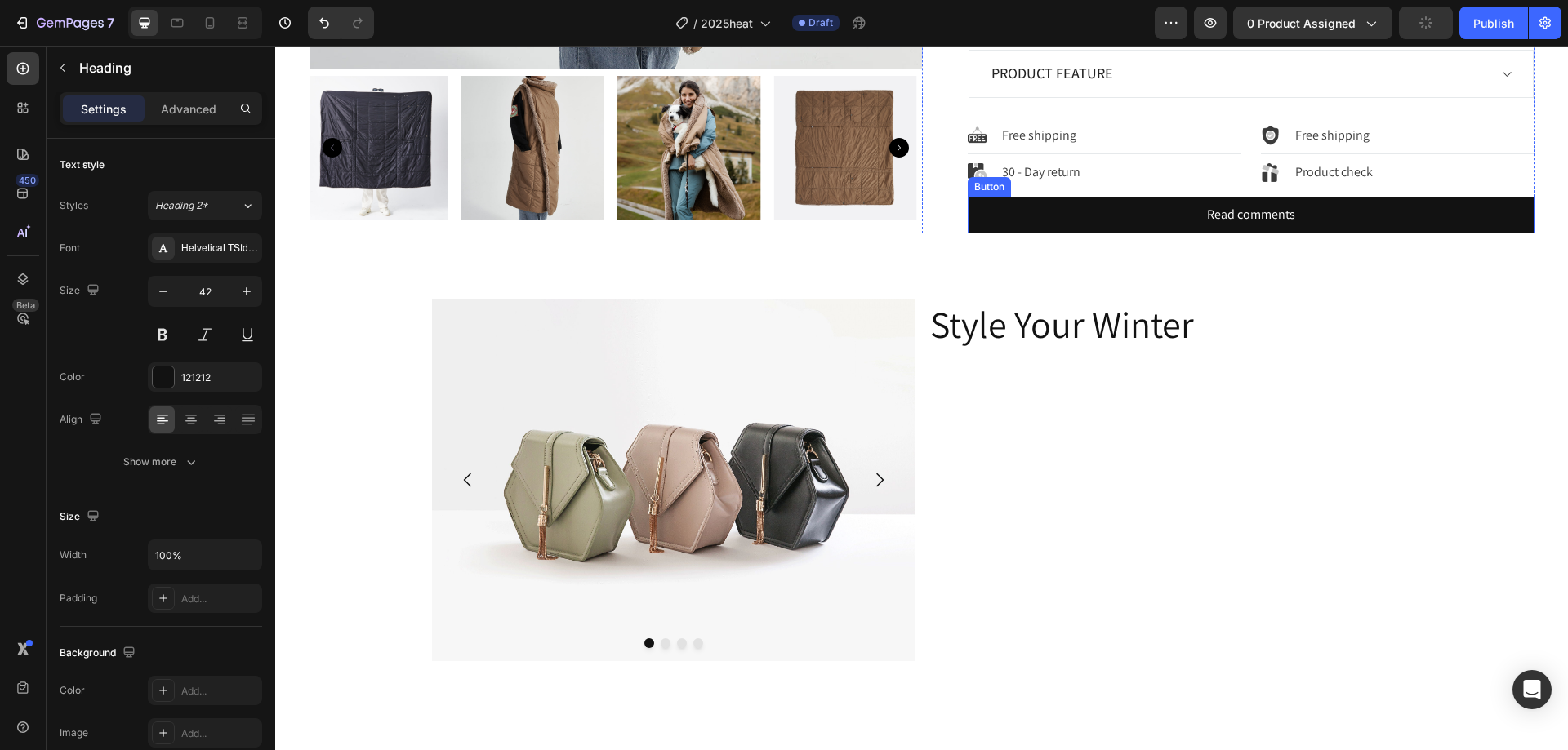
scroll to position [572, 0]
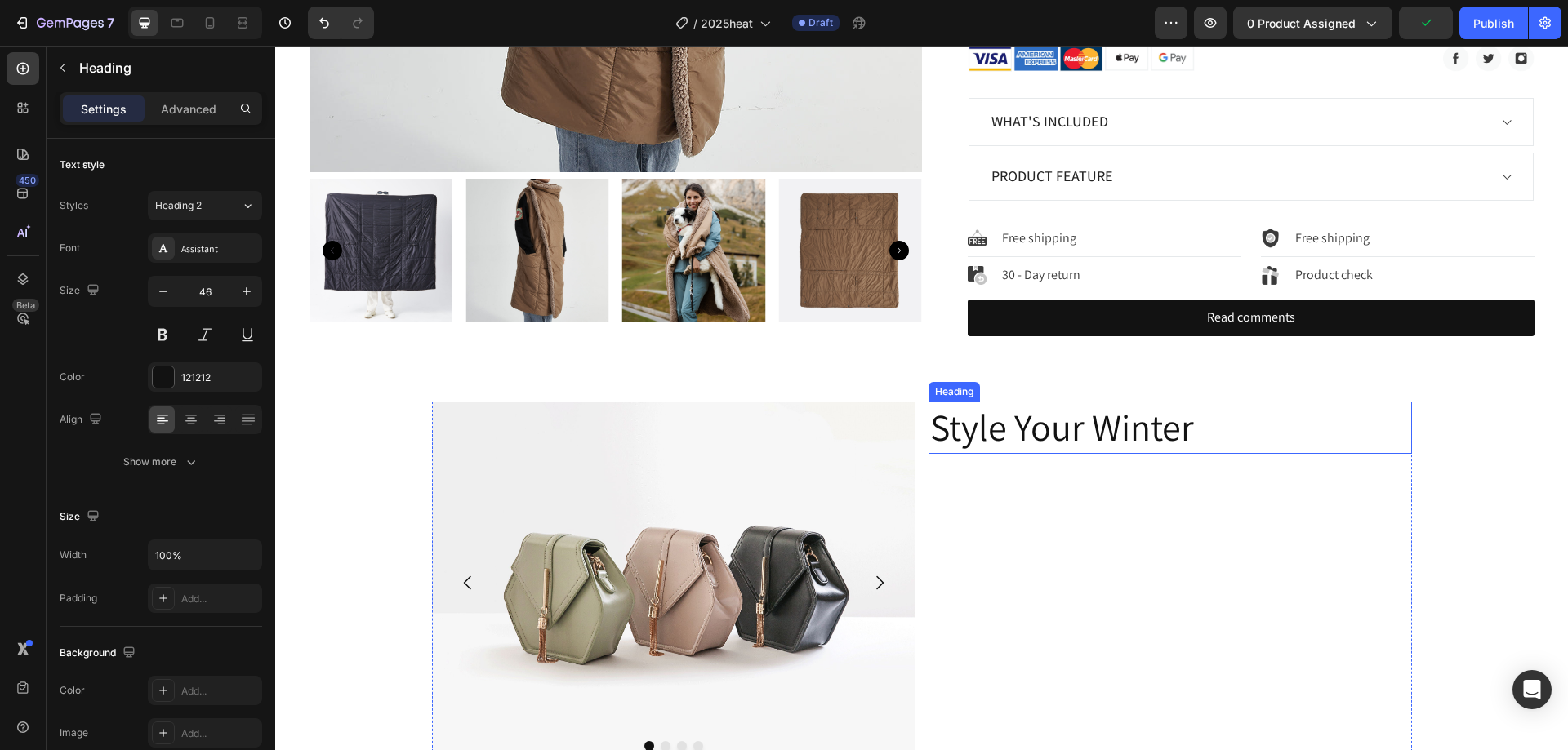
click at [1152, 422] on h2 "Style Your Winter" at bounding box center [1170, 428] width 483 height 53
click at [1045, 387] on icon at bounding box center [1046, 386] width 11 height 12
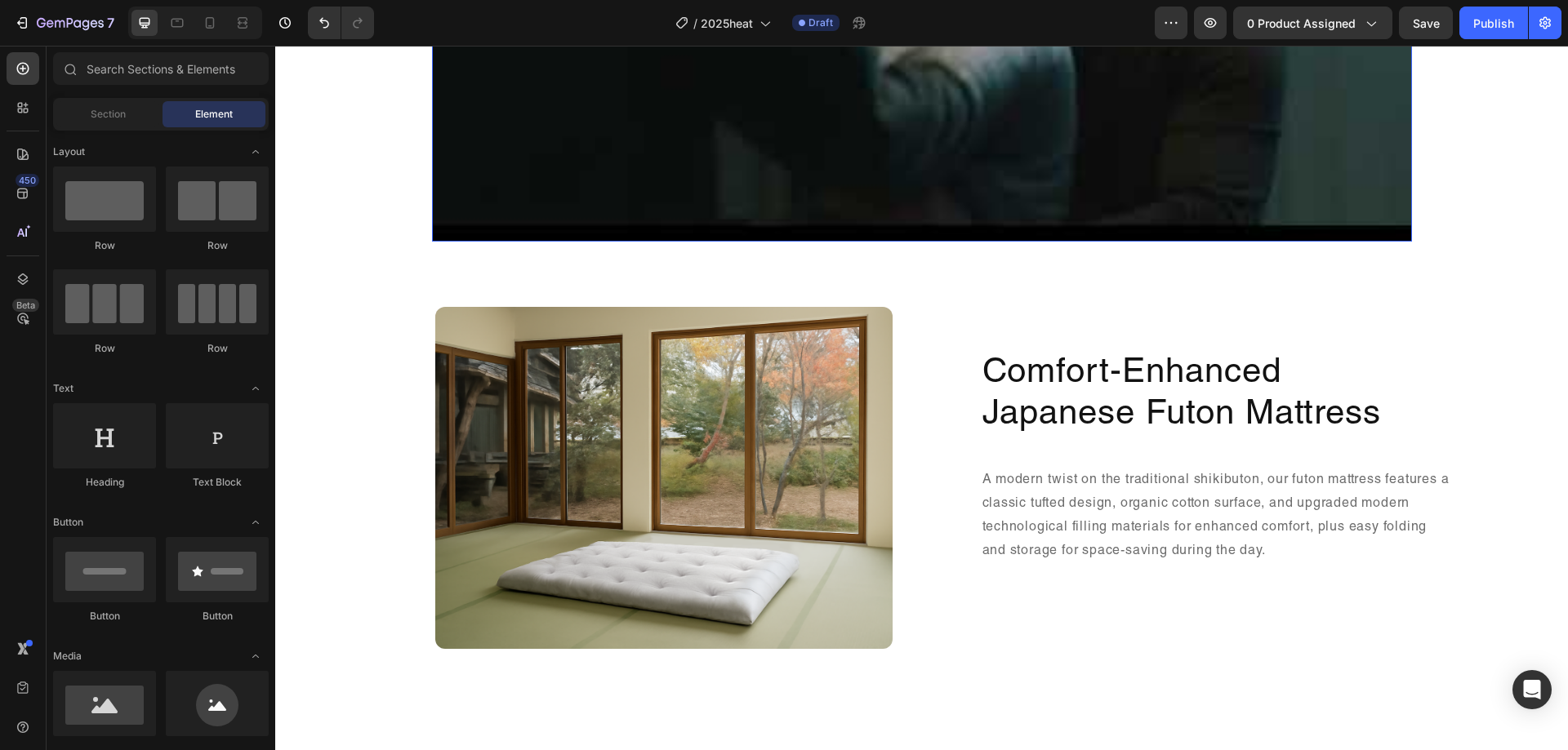
scroll to position [1714, 0]
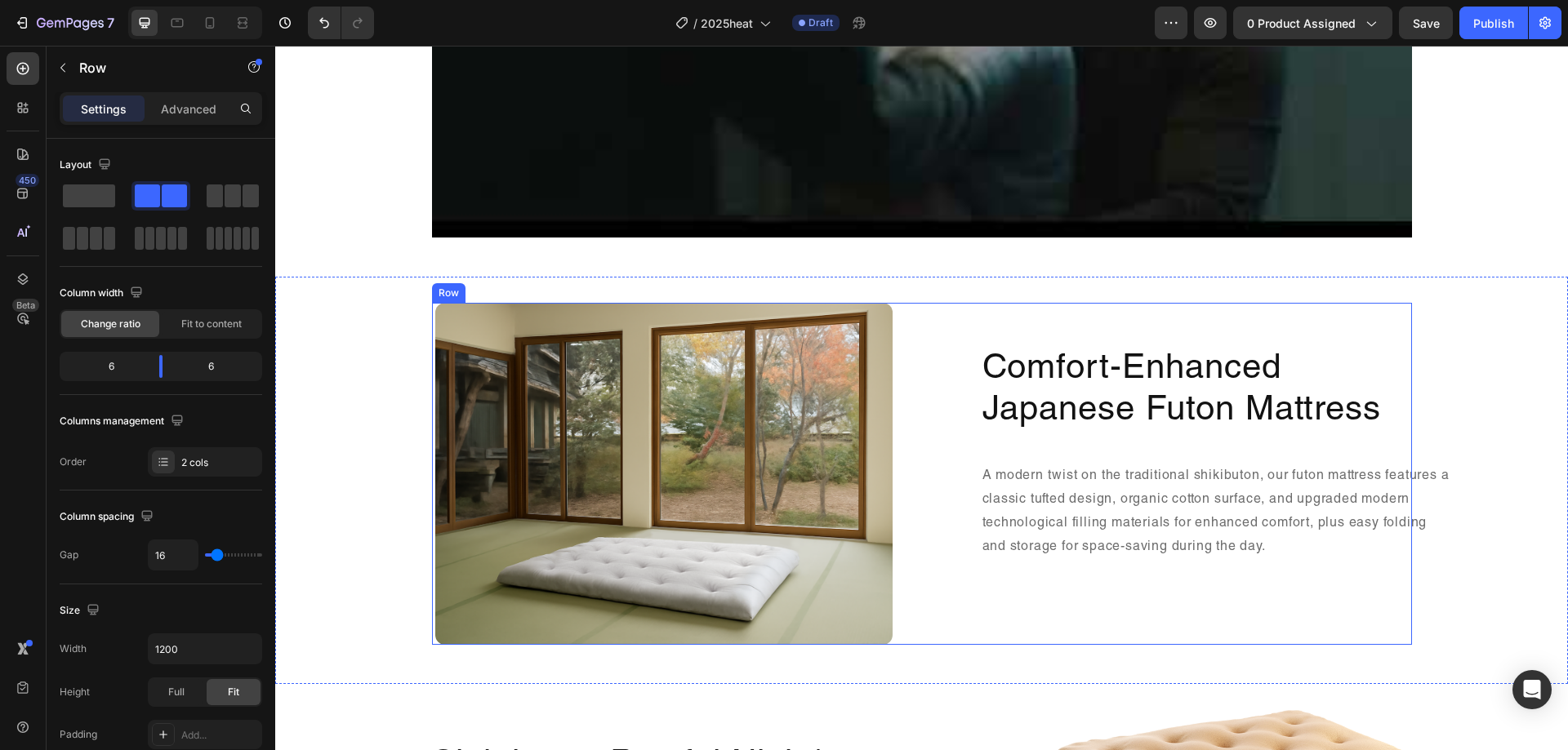
click at [1363, 315] on div "Comfort-Enhanced Japanese Futon Mattress Heading A modern twist on the traditio…" at bounding box center [1170, 474] width 483 height 342
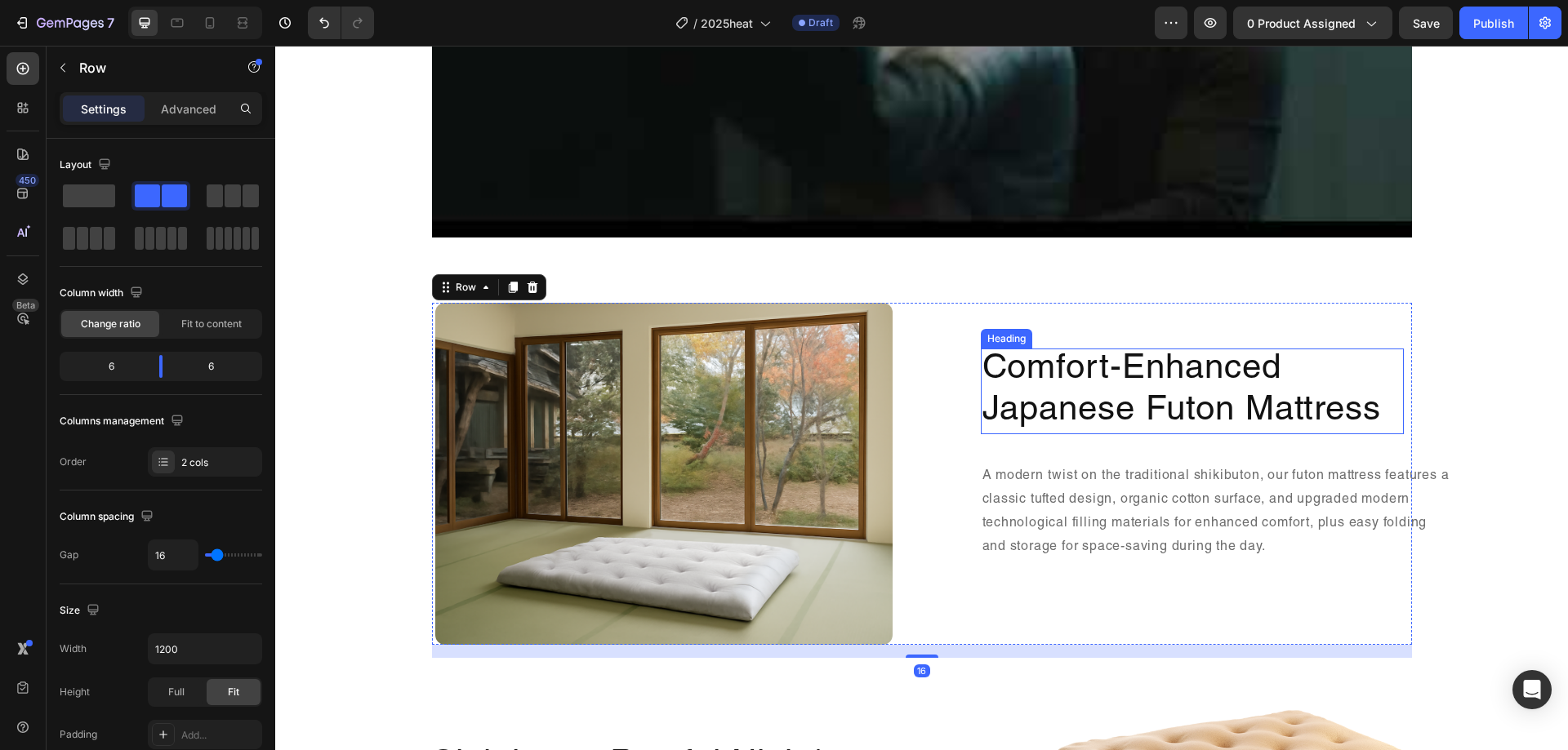
click at [1294, 380] on h2 "Comfort-Enhanced Japanese Futon Mattress" at bounding box center [1192, 391] width 423 height 85
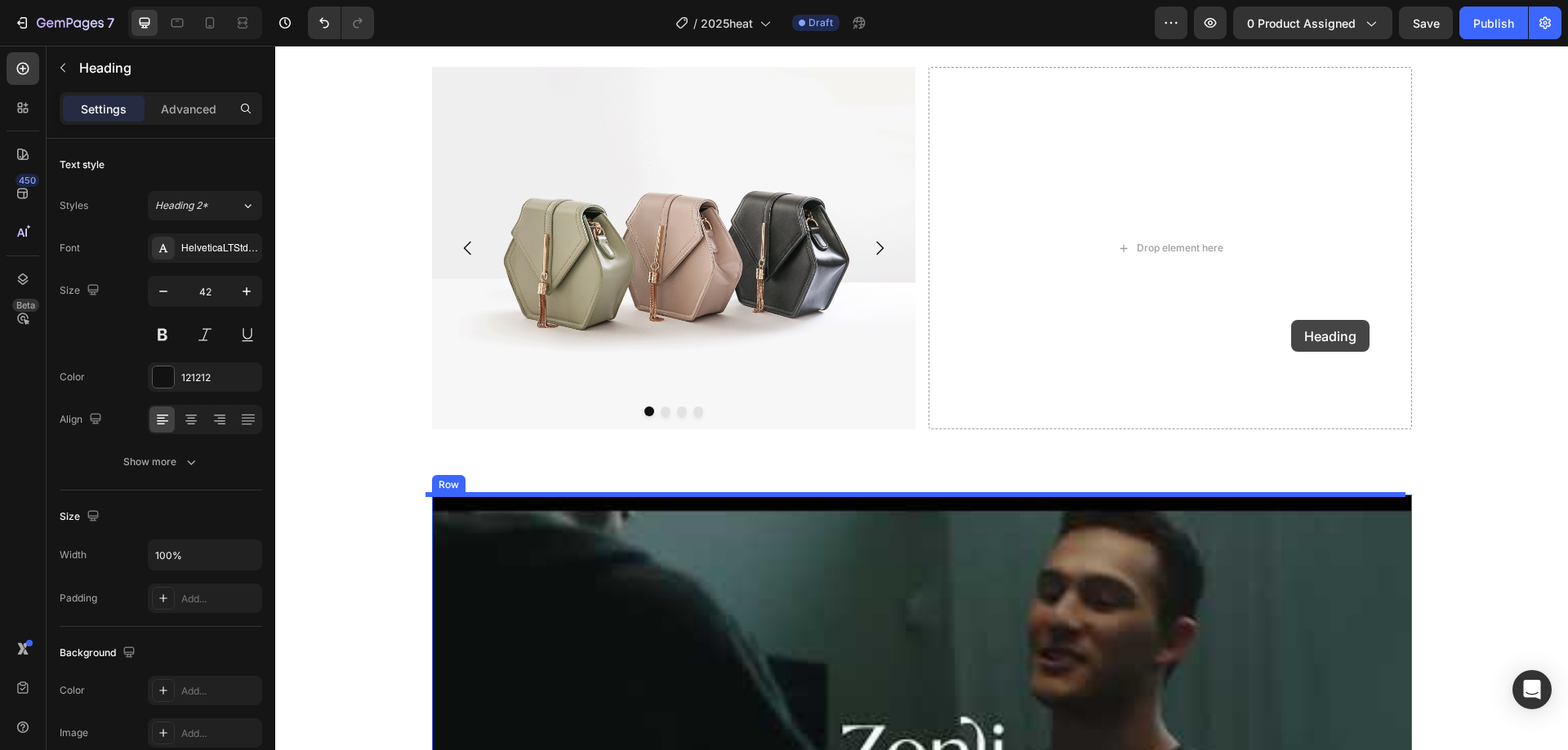
scroll to position [898, 0]
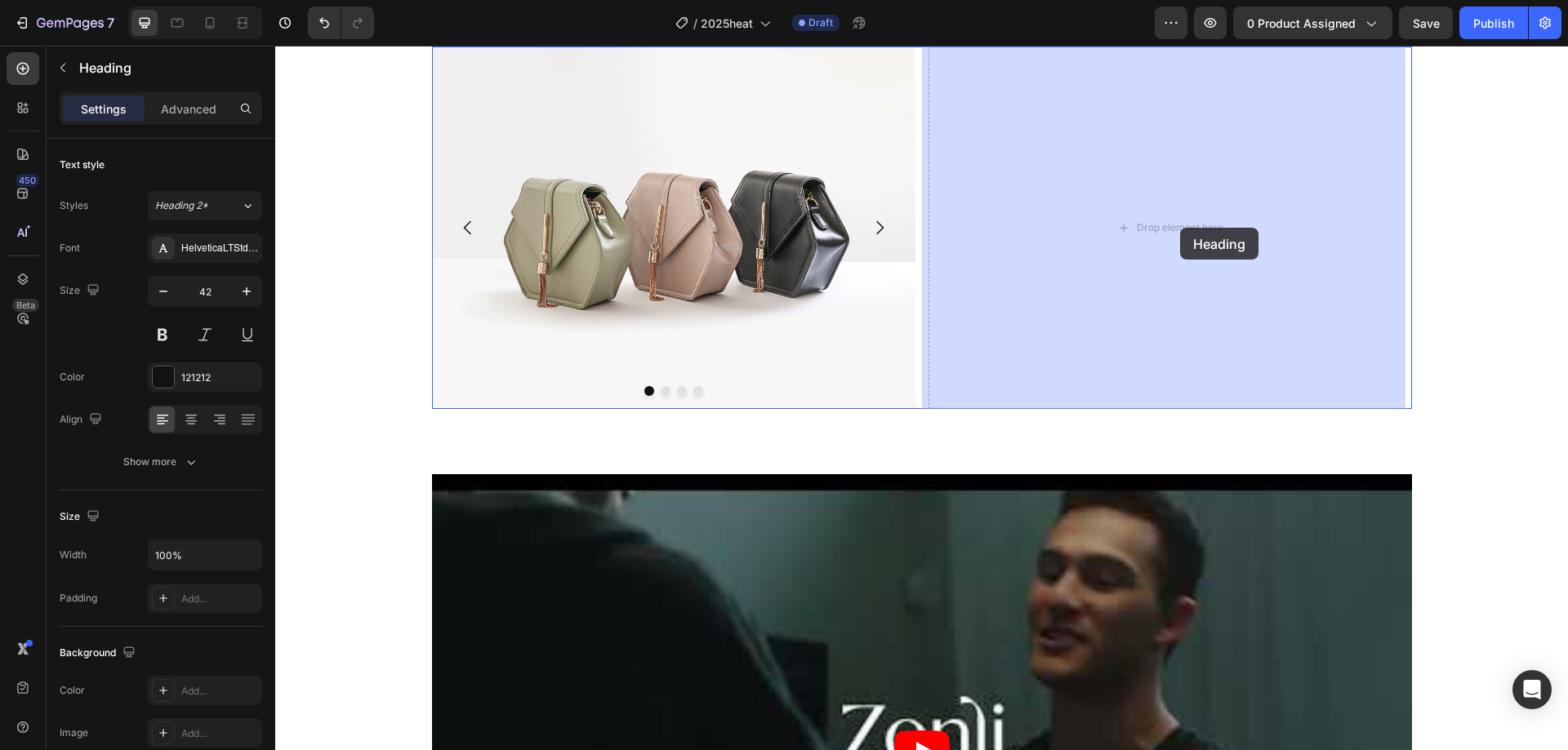
drag, startPoint x: 1305, startPoint y: 380, endPoint x: 1180, endPoint y: 209, distance: 211.8
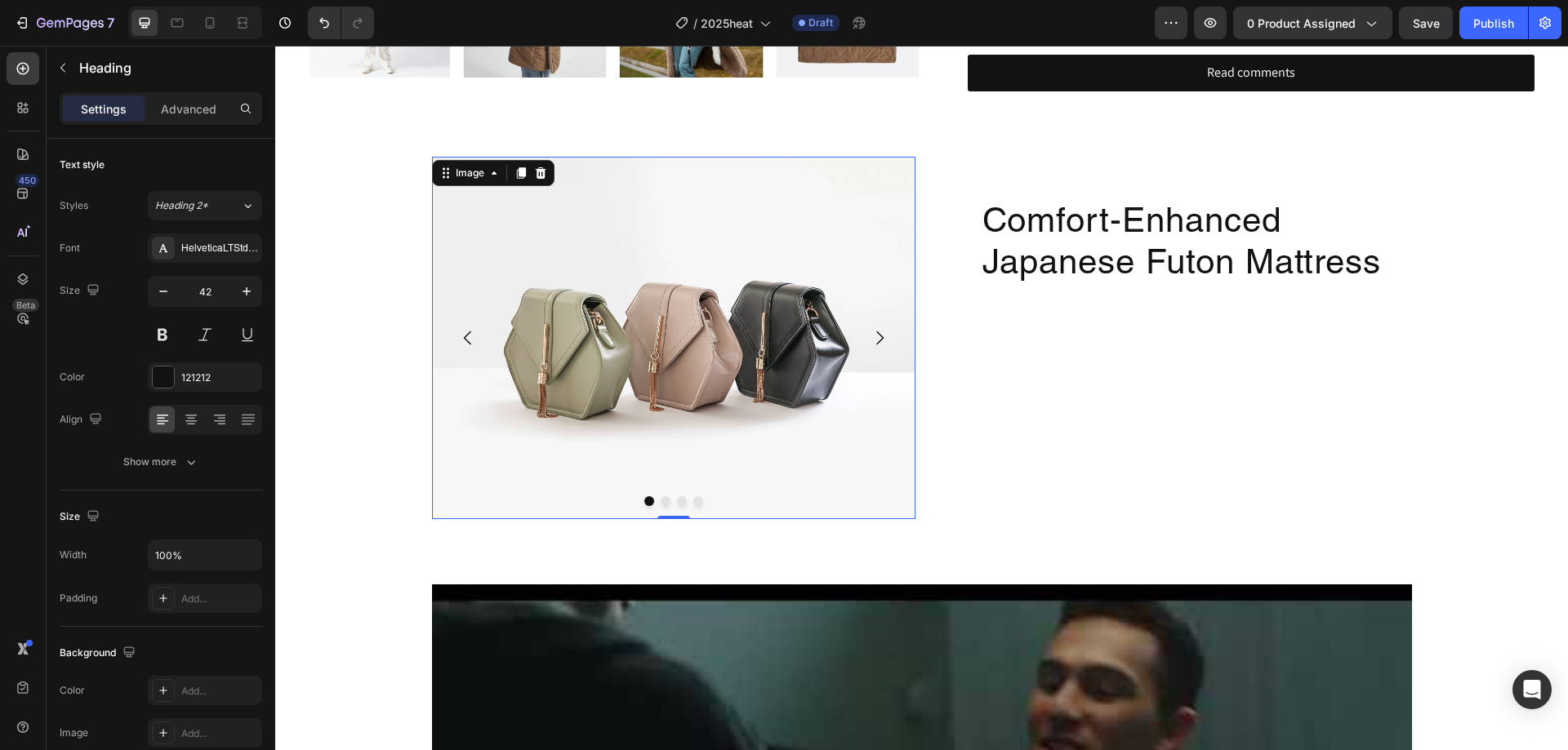
click at [796, 231] on img at bounding box center [674, 338] width 483 height 362
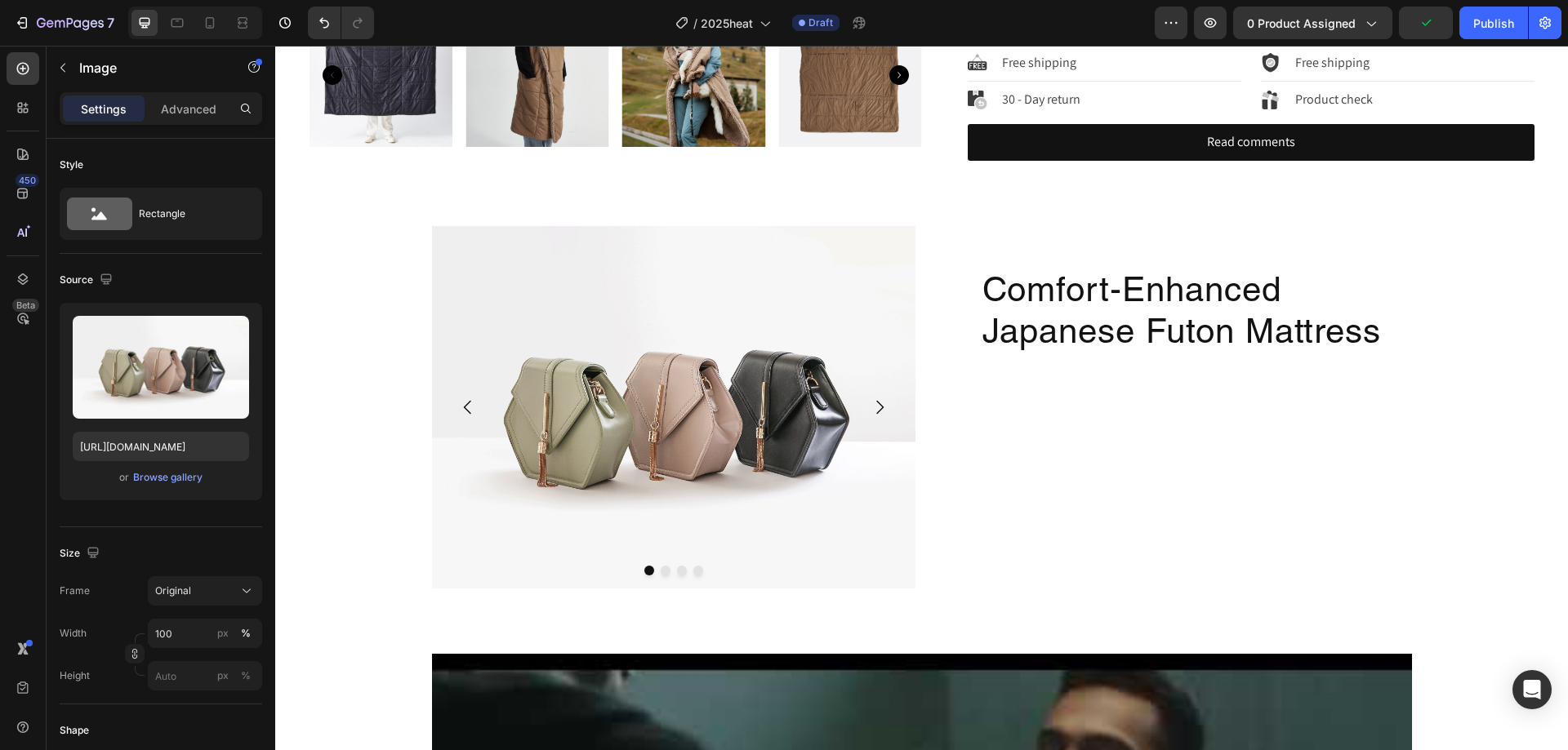
scroll to position [735, 0]
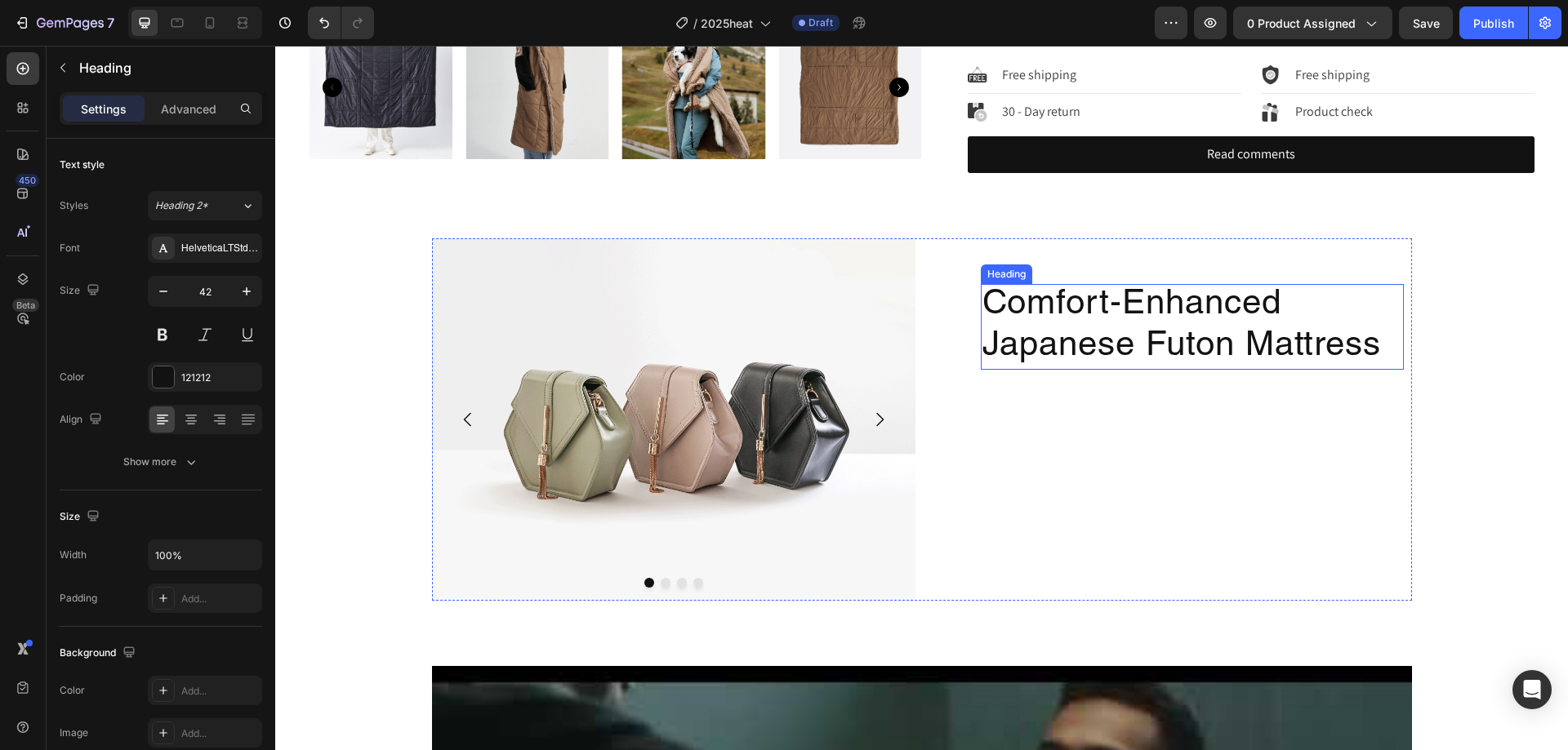
click at [1114, 354] on h2 "Comfort-Enhanced Japanese Futon Mattress" at bounding box center [1192, 327] width 423 height 85
click at [1175, 347] on h2 "Comfort-Enhanced Japanese Futon Mattress" at bounding box center [1192, 327] width 423 height 85
drag, startPoint x: 1174, startPoint y: 347, endPoint x: 1339, endPoint y: 347, distance: 165.0
click at [1176, 347] on p "Comfort-Enhanced Japanese Futon Mattress" at bounding box center [1192, 327] width 420 height 82
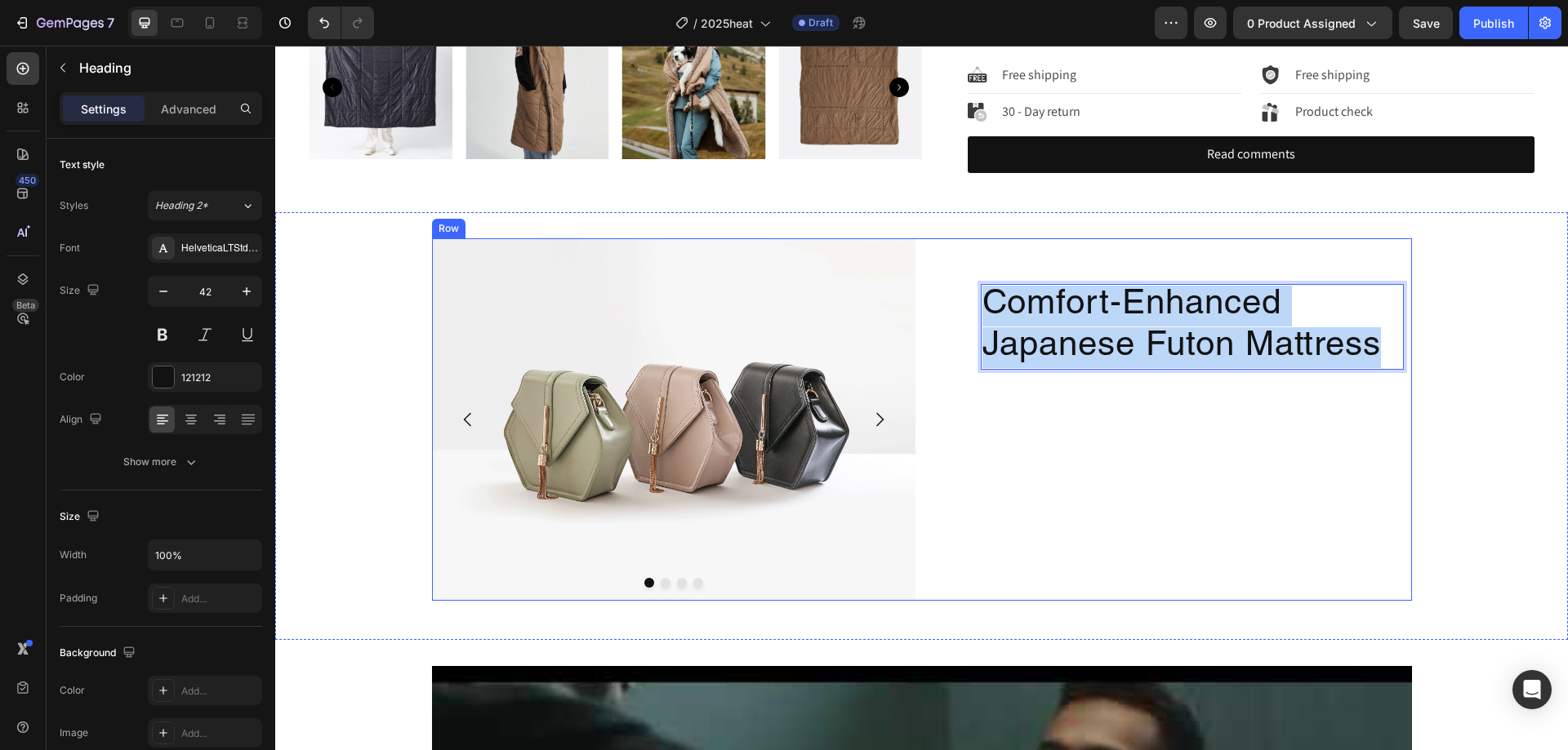
drag, startPoint x: 1375, startPoint y: 349, endPoint x: 962, endPoint y: 275, distance: 419.6
click at [962, 275] on div "Comfort-Enhanced Japanese Futon Mattress Heading 0" at bounding box center [1170, 419] width 483 height 362
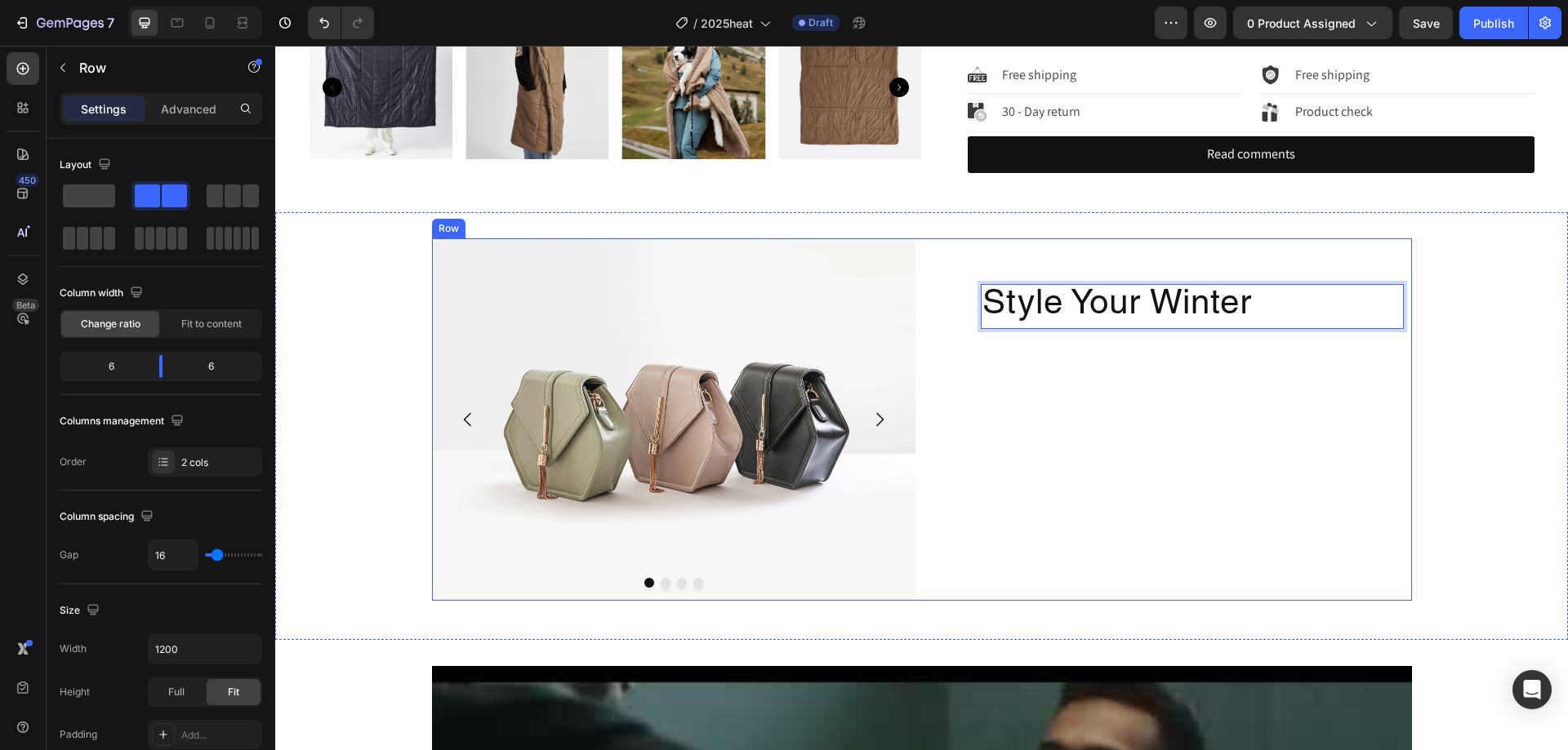
click at [1238, 376] on div "Style Your Winter Heading 0" at bounding box center [1170, 419] width 483 height 362
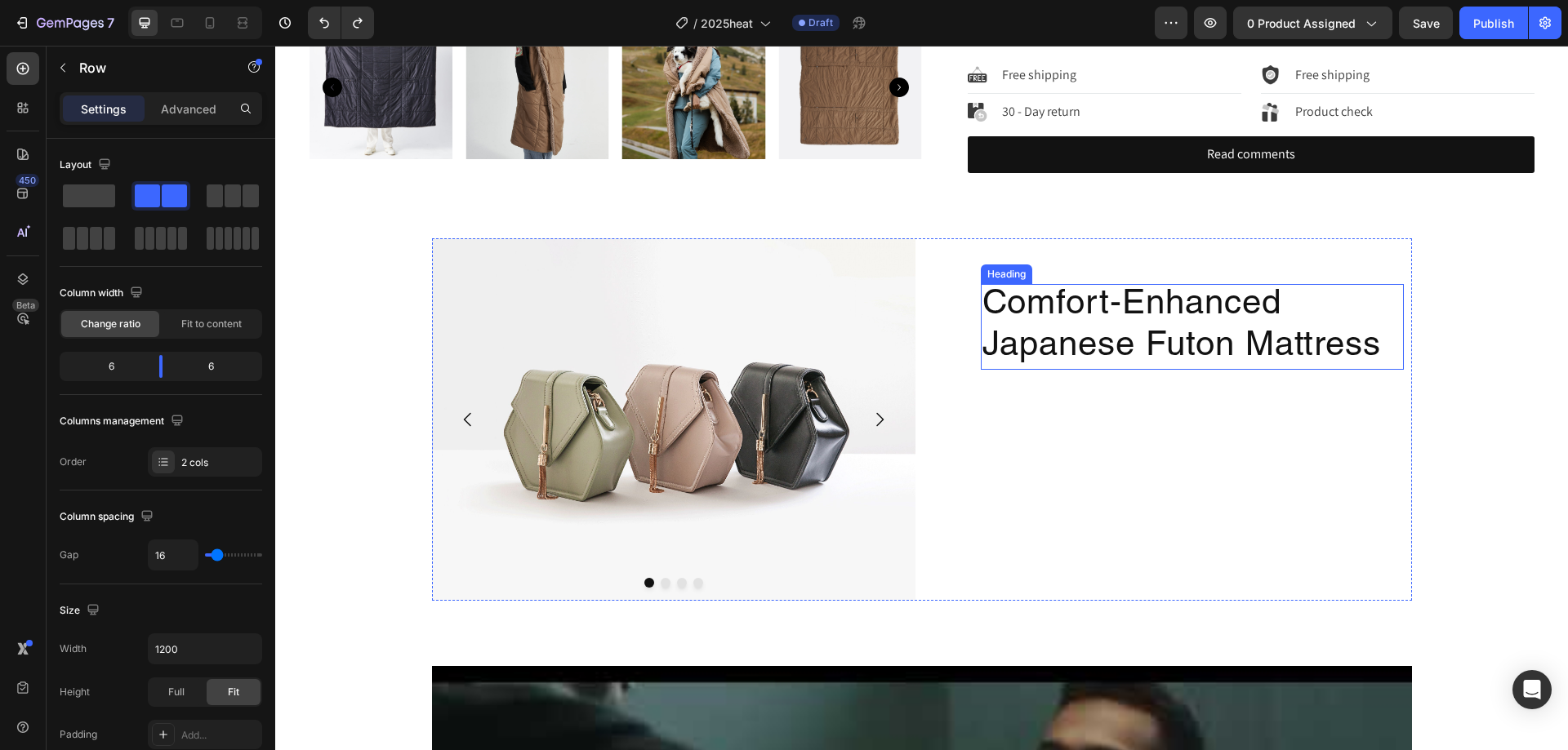
click at [1254, 344] on h2 "Comfort-Enhanced Japanese Futon Mattress" at bounding box center [1192, 327] width 423 height 85
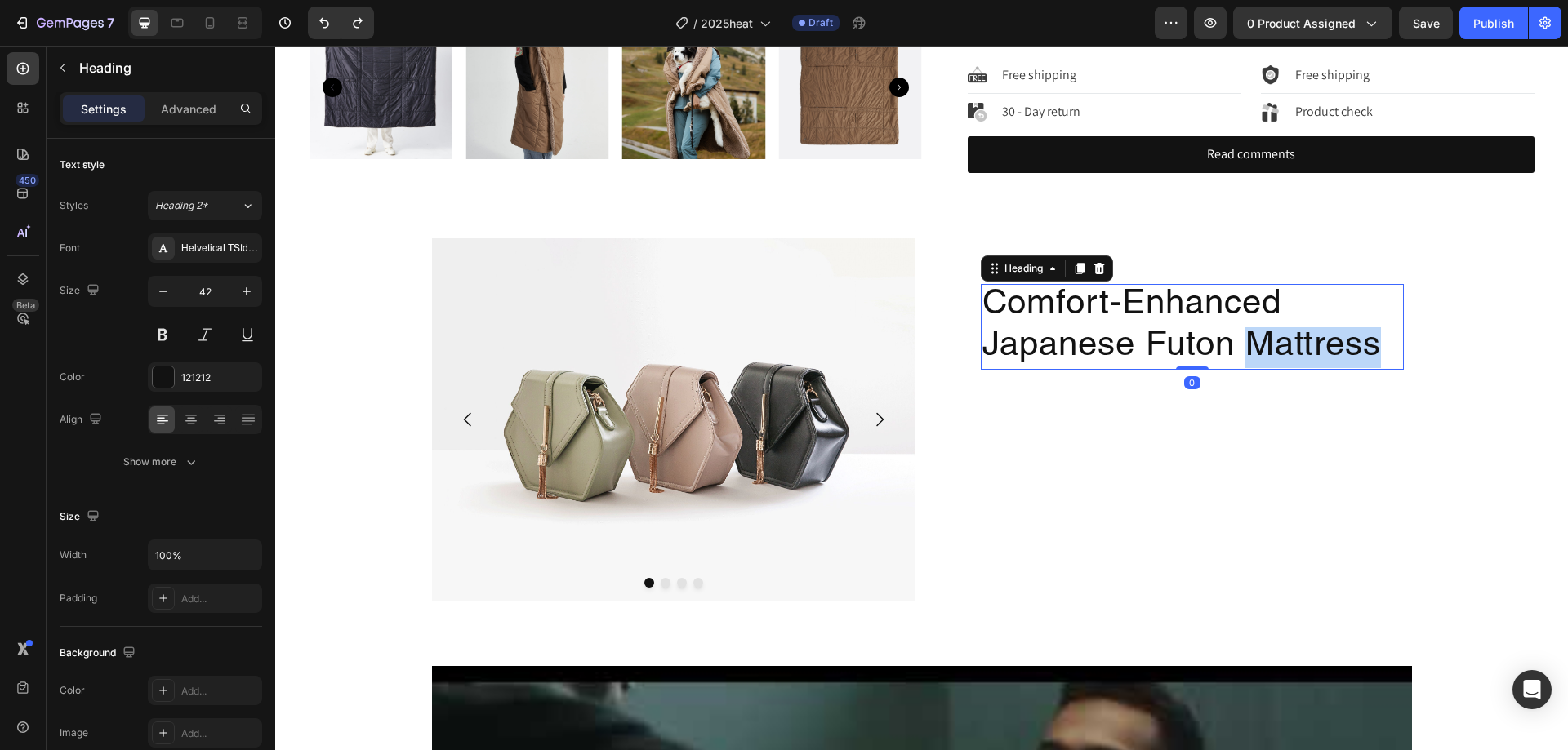
click at [1254, 344] on h2 "Comfort-Enhanced Japanese Futon Mattress" at bounding box center [1192, 327] width 423 height 85
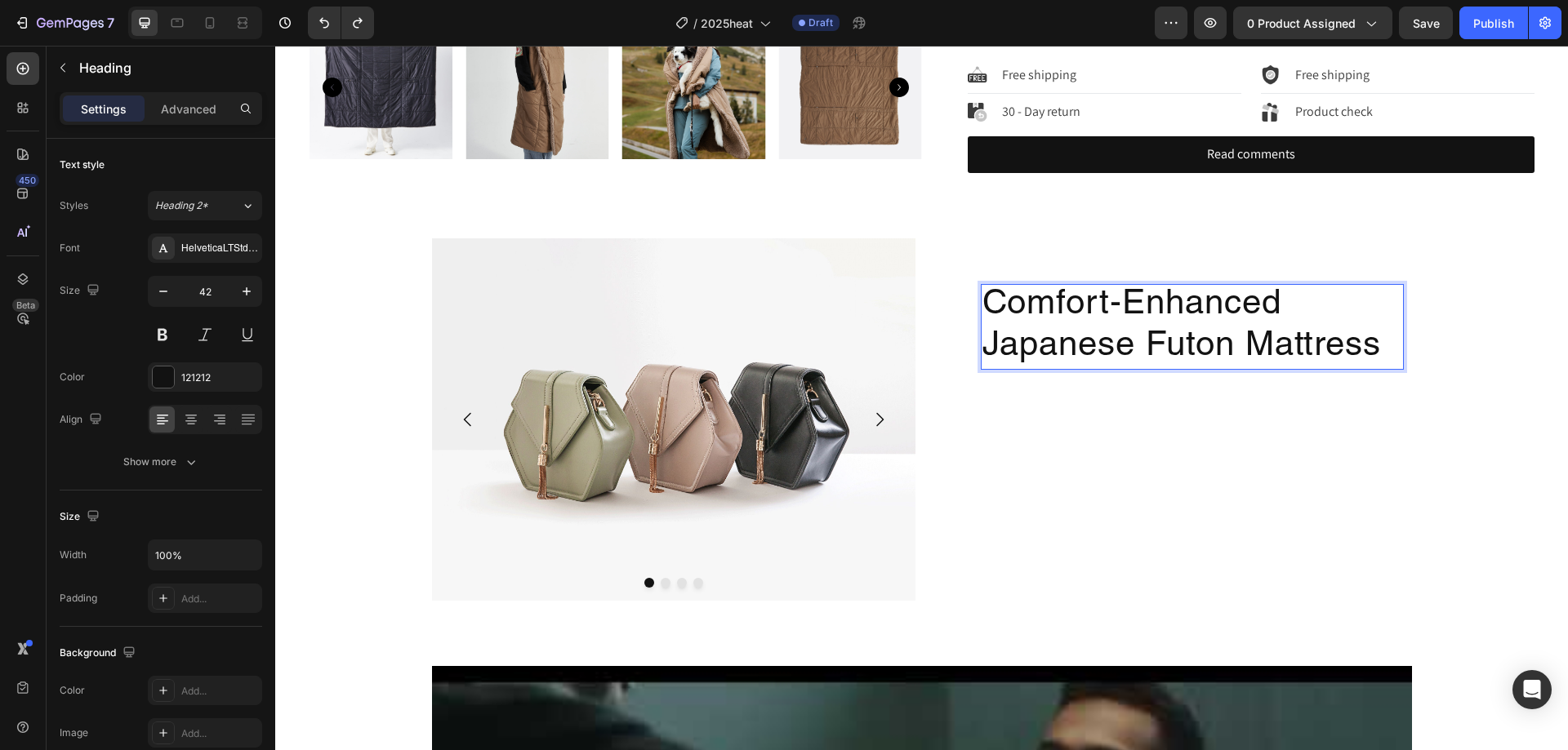
drag, startPoint x: 1376, startPoint y: 358, endPoint x: 996, endPoint y: 322, distance: 381.7
click at [996, 322] on p "Comfort-Enhanced Japanese Futon Mattress" at bounding box center [1192, 327] width 420 height 82
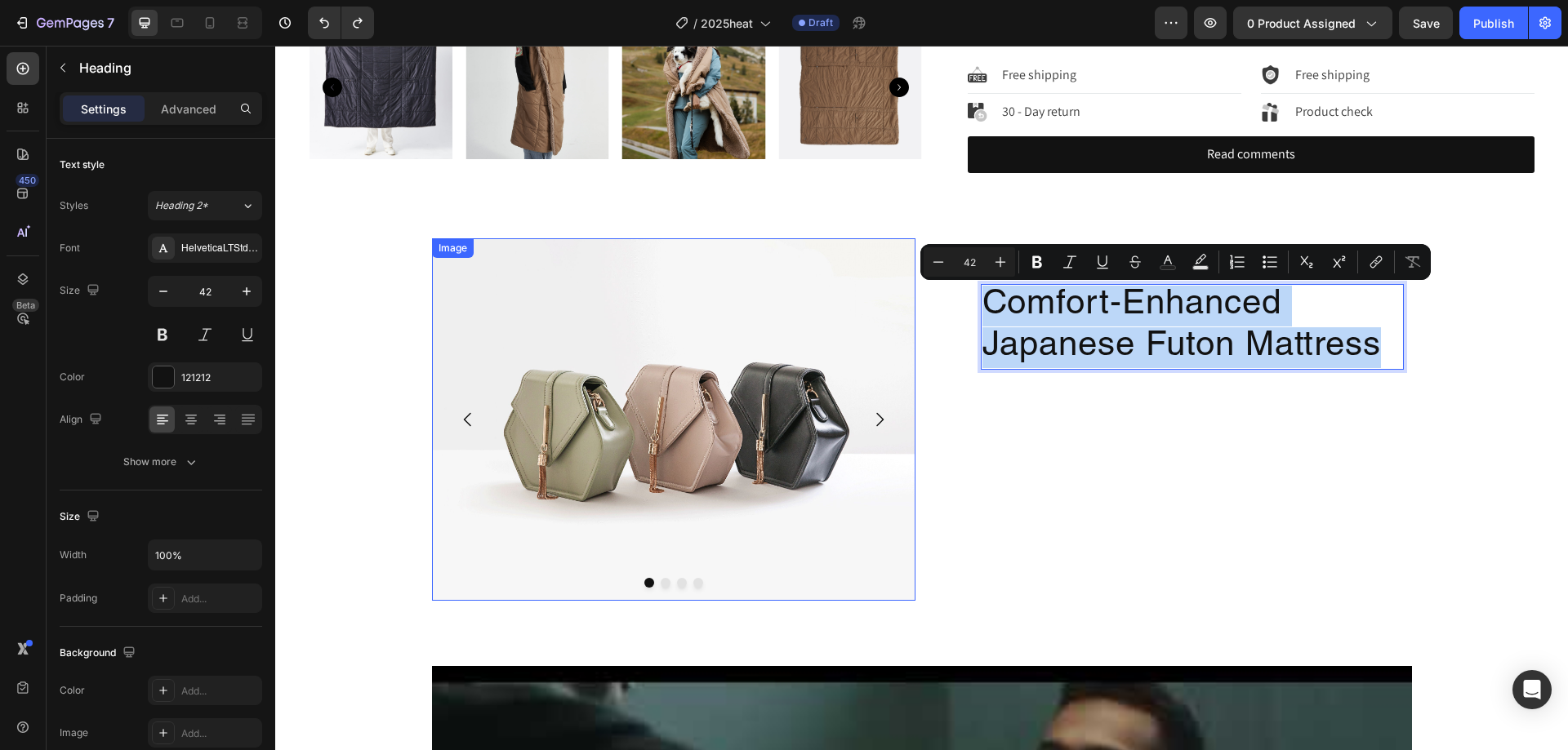
drag, startPoint x: 1372, startPoint y: 355, endPoint x: 767, endPoint y: 265, distance: 611.7
click at [767, 265] on div "Image Drop element here Drop element here Drop element here Carousel Comfort-En…" at bounding box center [922, 419] width 980 height 362
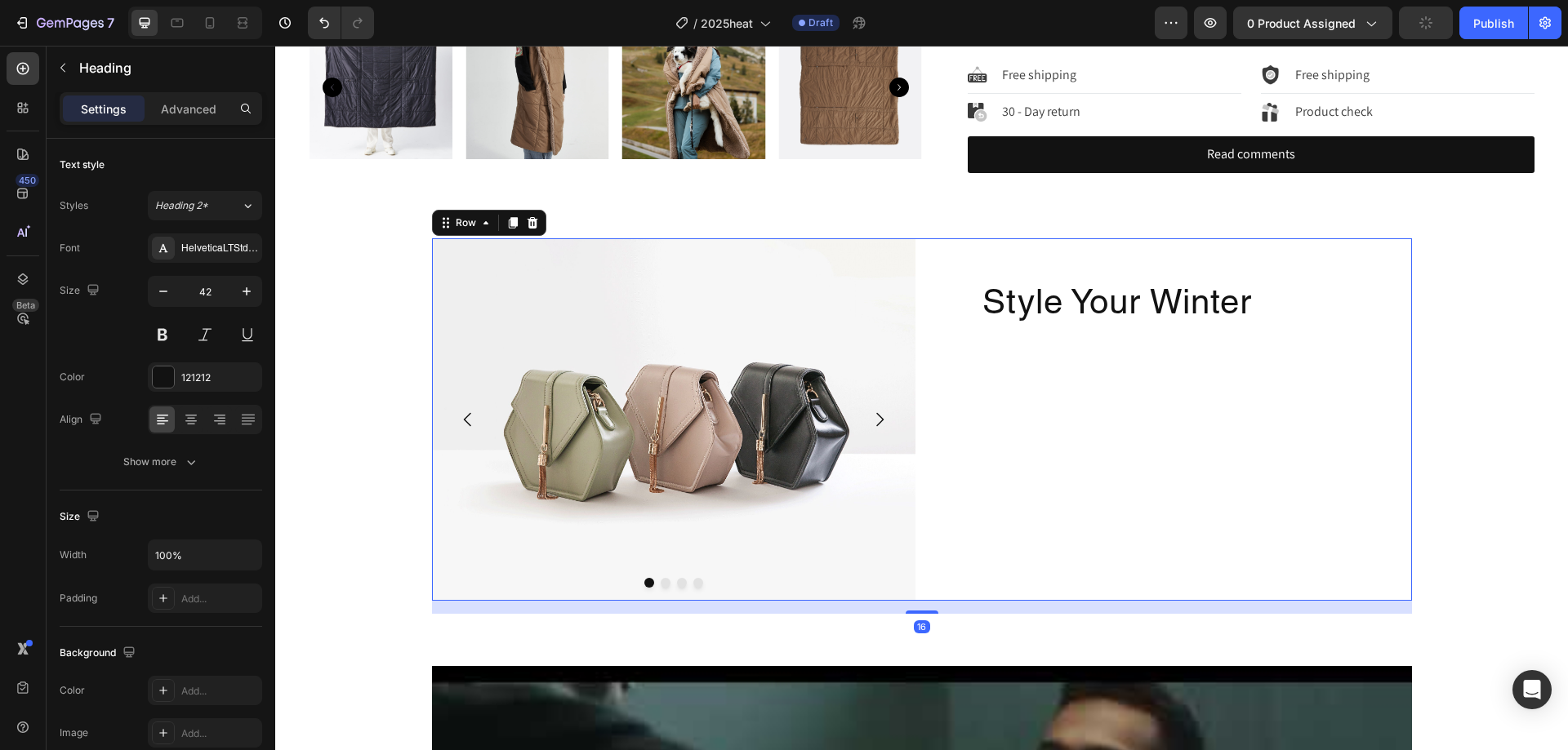
click at [1213, 361] on div "Style Your Winter Heading" at bounding box center [1170, 419] width 483 height 362
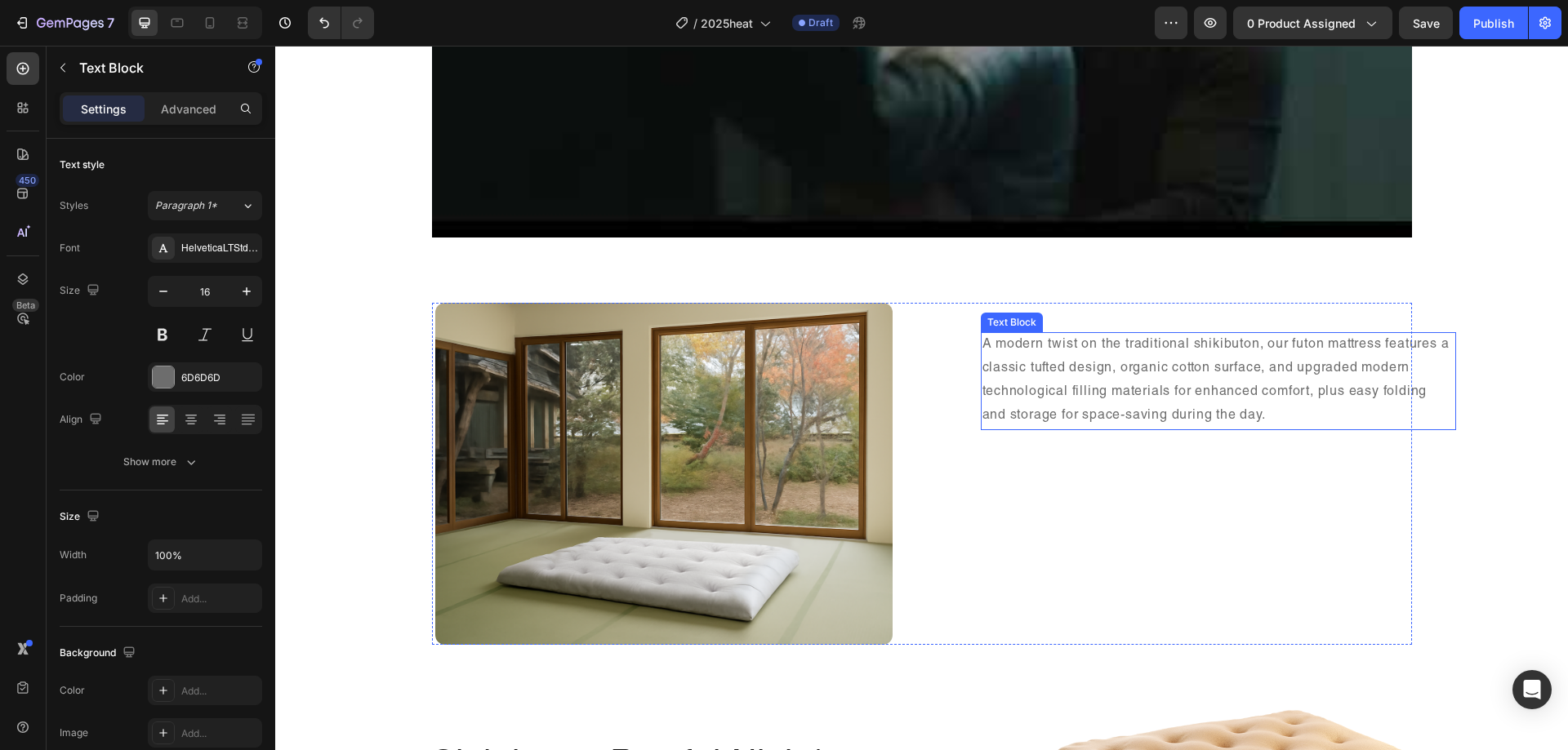
click at [1049, 369] on p "A modern twist on the traditional shikibuton, our futon mattress features a cla…" at bounding box center [1219, 381] width 473 height 94
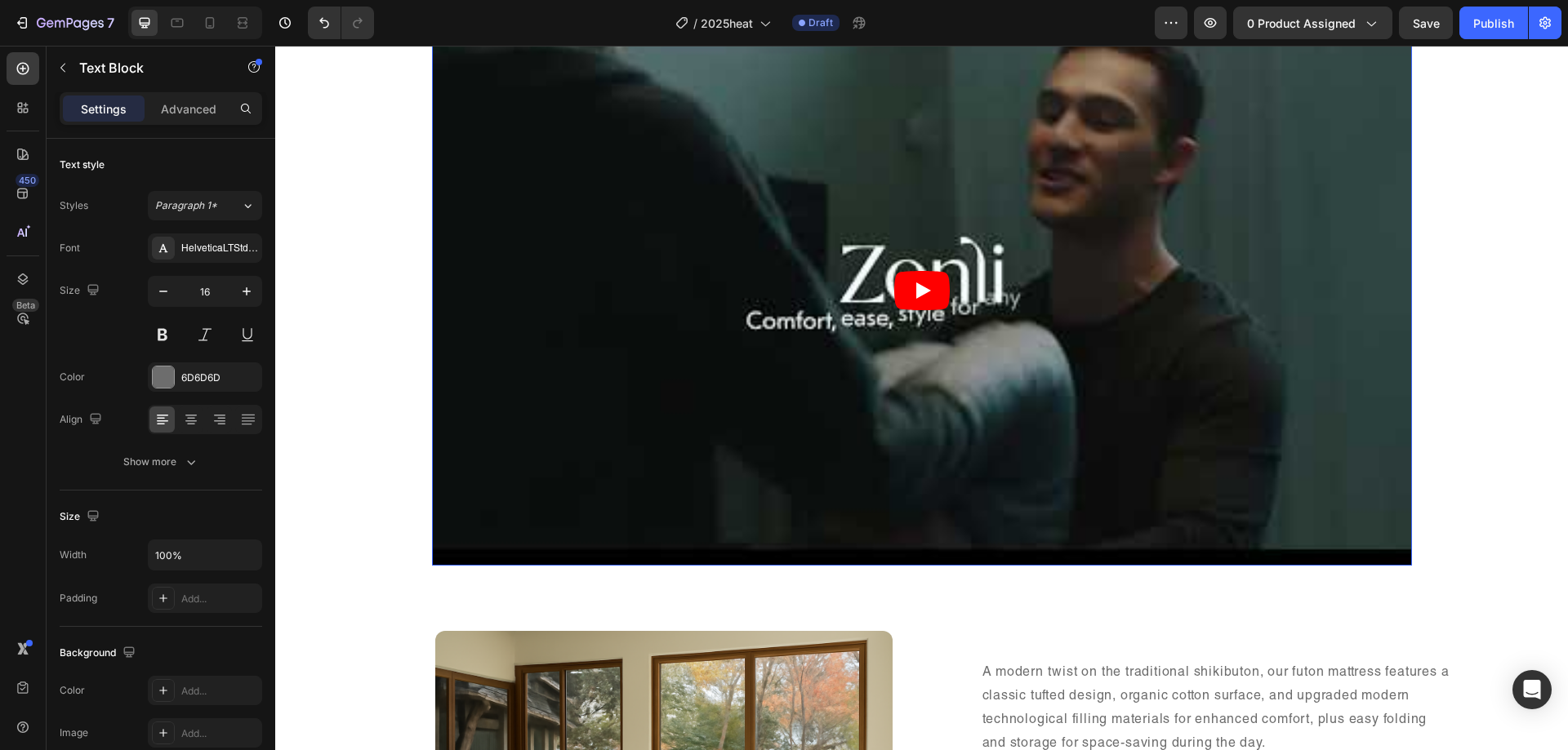
scroll to position [1551, 0]
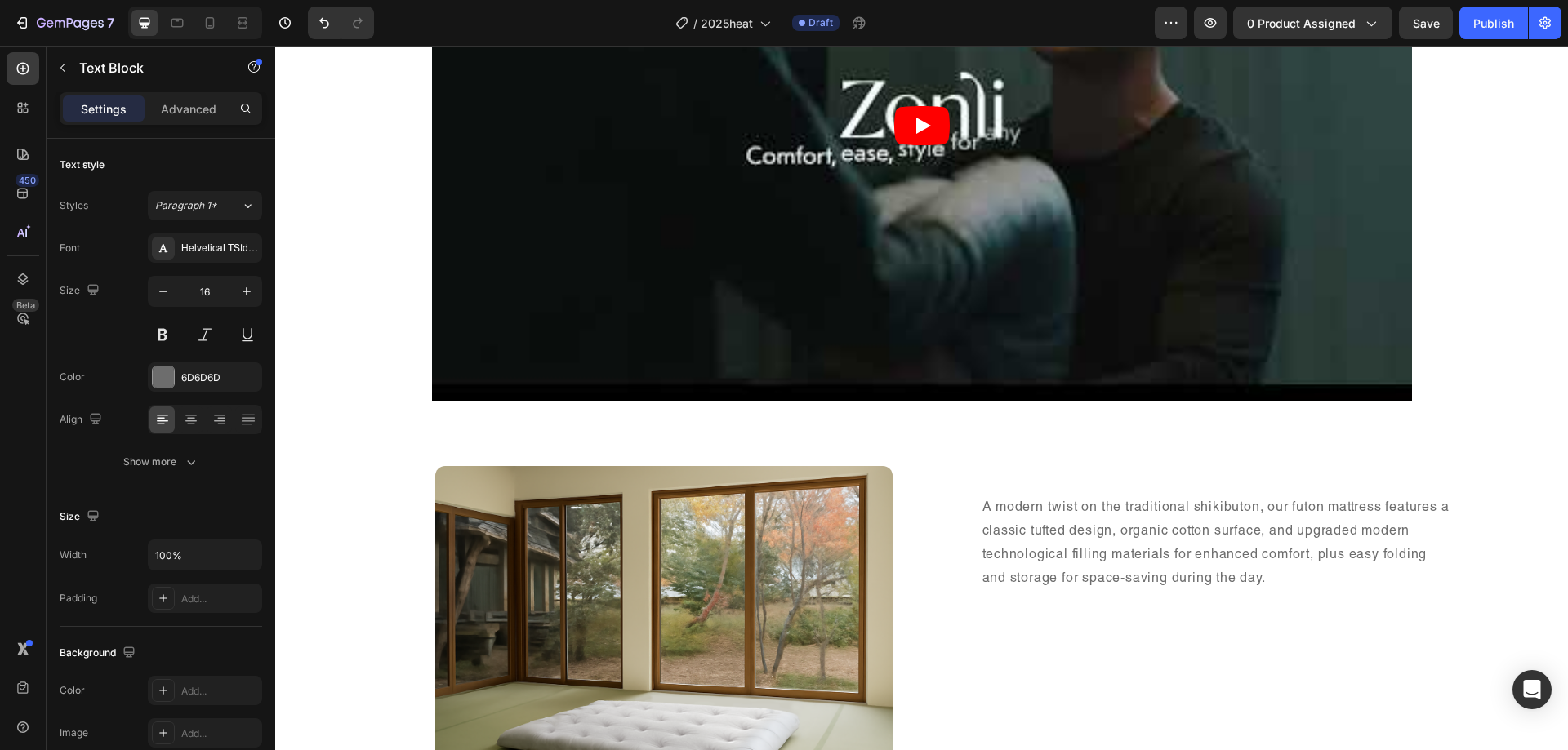
click at [1259, 579] on p "A modern twist on the traditional shikibuton, our futon mattress features a cla…" at bounding box center [1219, 544] width 473 height 94
click at [1298, 550] on p "A modern twist on the traditional shikibuton, our futon mattress features a cla…" at bounding box center [1219, 544] width 473 height 94
click at [1342, 499] on p "A modern twist on the traditional shikibuton, our futon mattress features a cla…" at bounding box center [1219, 544] width 473 height 94
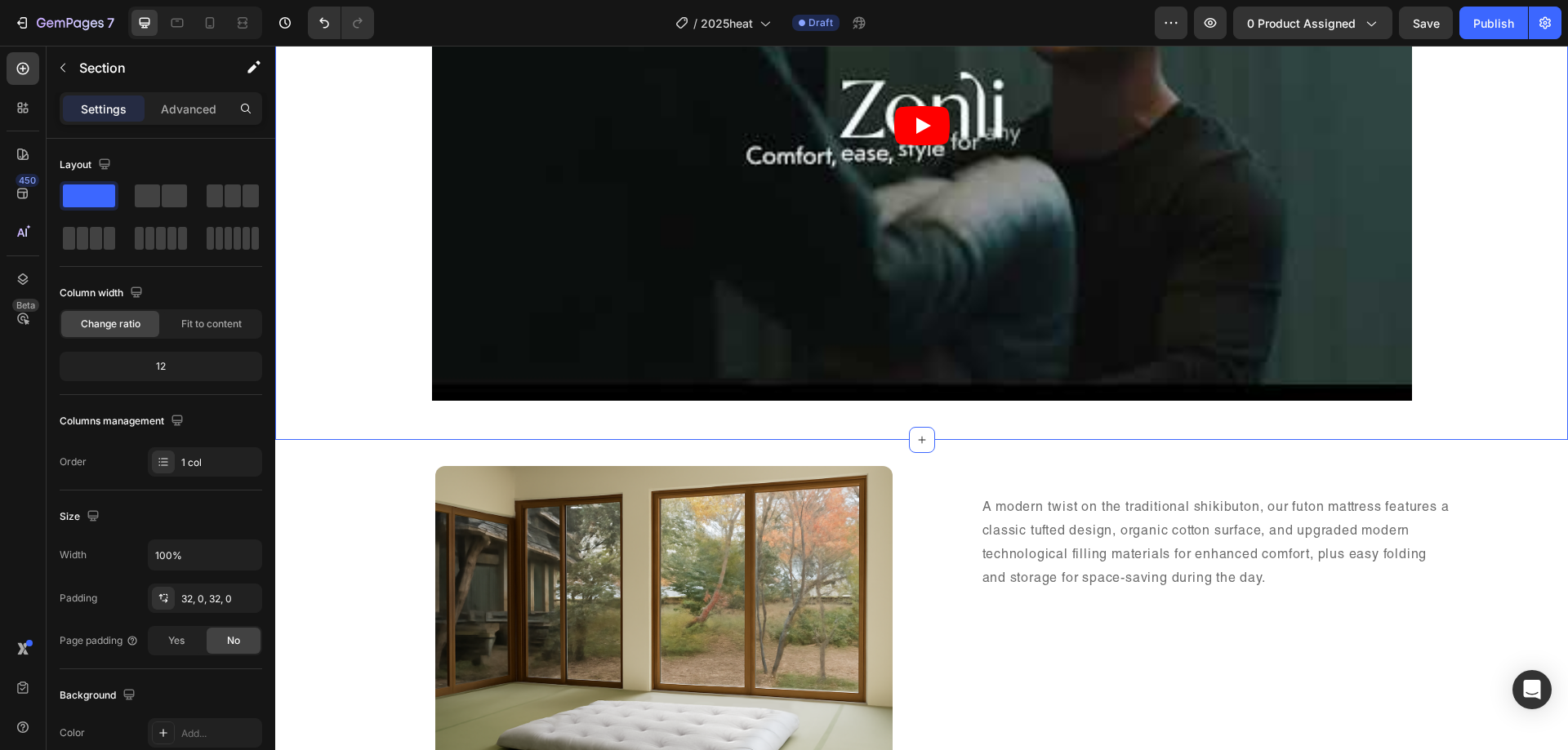
click at [1200, 430] on div "Video Row Section 3" at bounding box center [921, 131] width 1293 height 616
click at [983, 508] on p "A modern twist on the traditional shikibuton, our futon mattress features a cla…" at bounding box center [1219, 544] width 473 height 94
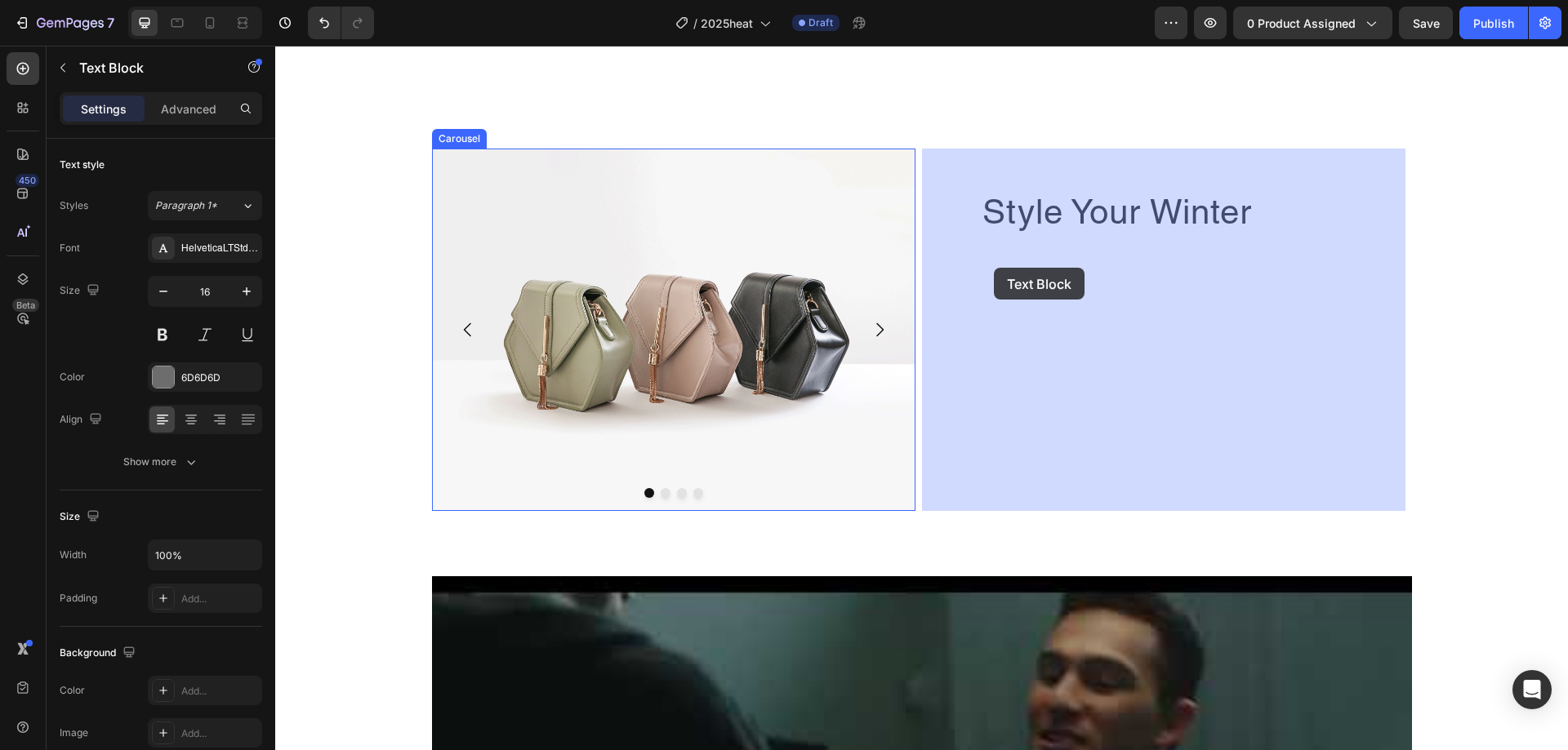
scroll to position [817, 0]
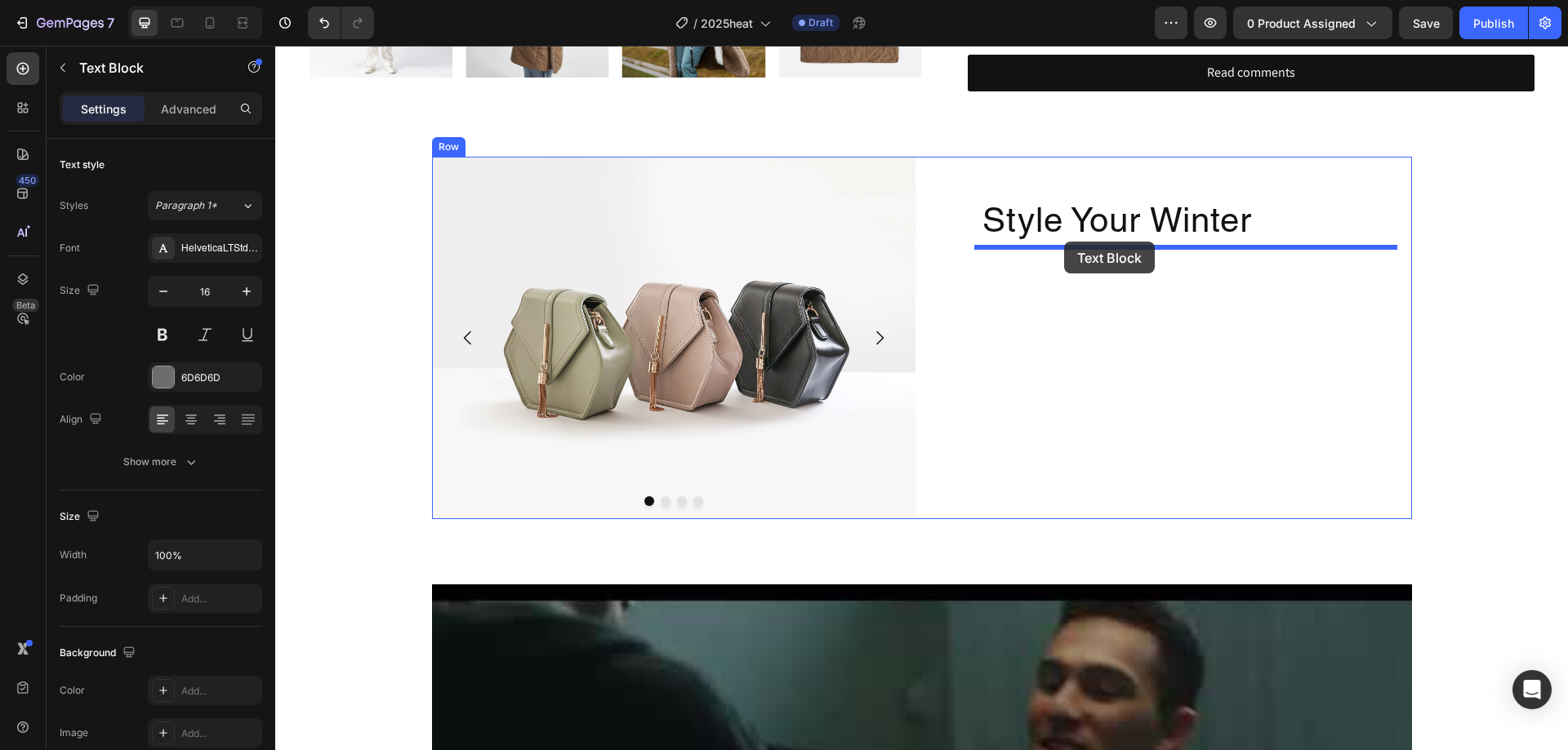
drag, startPoint x: 999, startPoint y: 495, endPoint x: 1064, endPoint y: 242, distance: 261.2
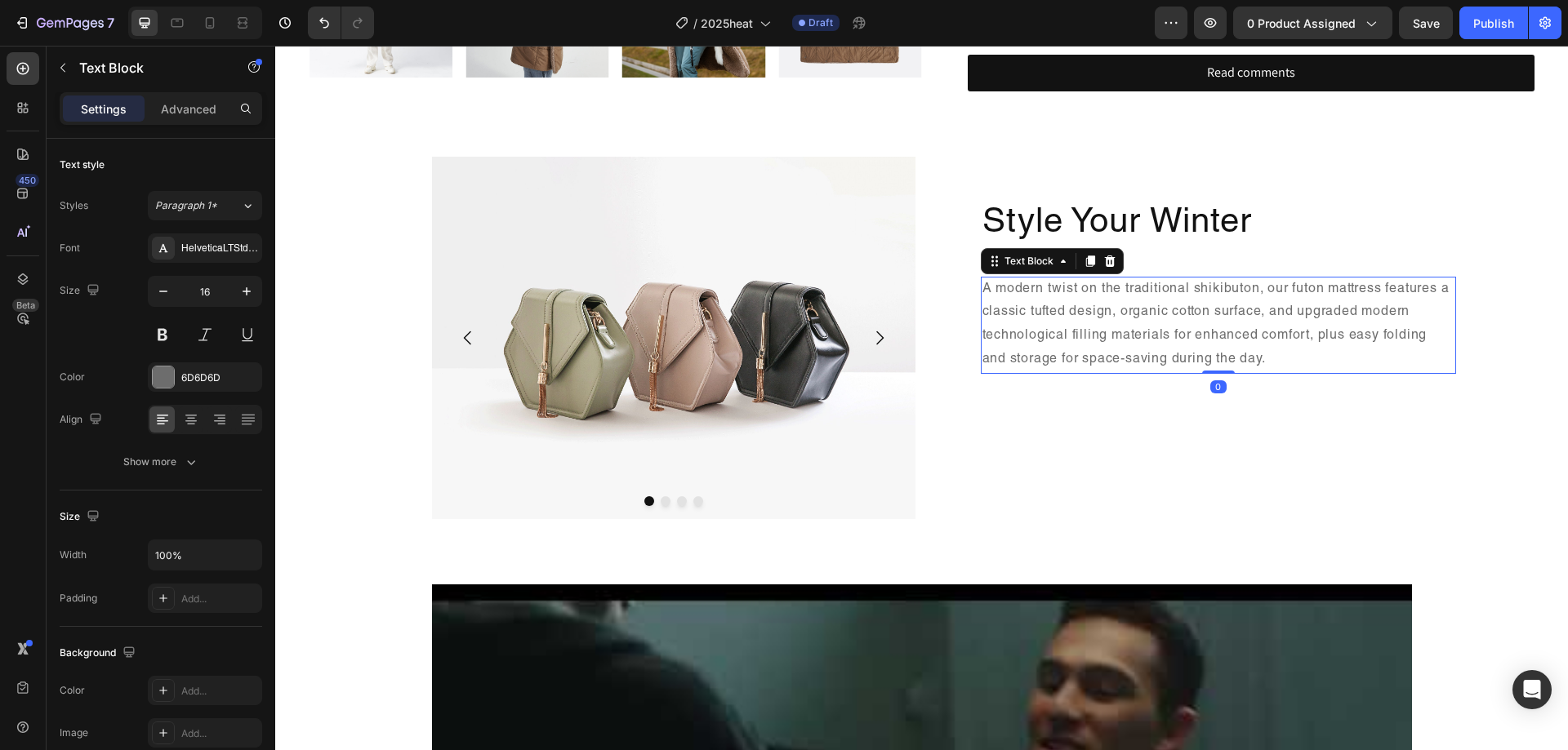
click at [1172, 349] on p "A modern twist on the traditional shikibuton, our futon mattress features a cla…" at bounding box center [1219, 325] width 473 height 94
click at [1231, 351] on p "A modern twist on the traditional shikibuton, our futon mattress features a cla…" at bounding box center [1219, 325] width 473 height 94
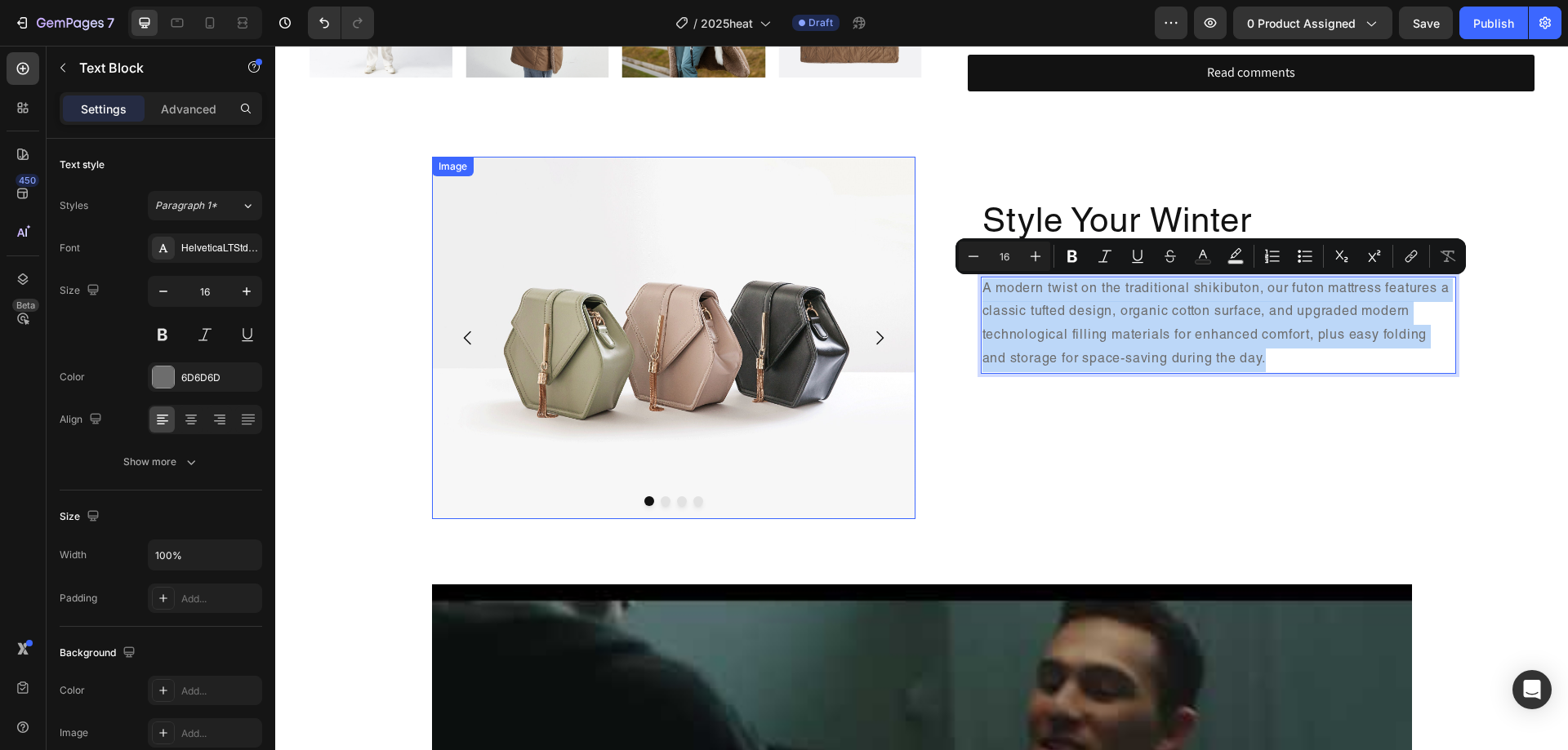
drag, startPoint x: 1244, startPoint y: 361, endPoint x: 881, endPoint y: 274, distance: 373.3
click at [881, 274] on div "Image Drop element here Drop element here Drop element here Carousel Style Your…" at bounding box center [922, 338] width 980 height 362
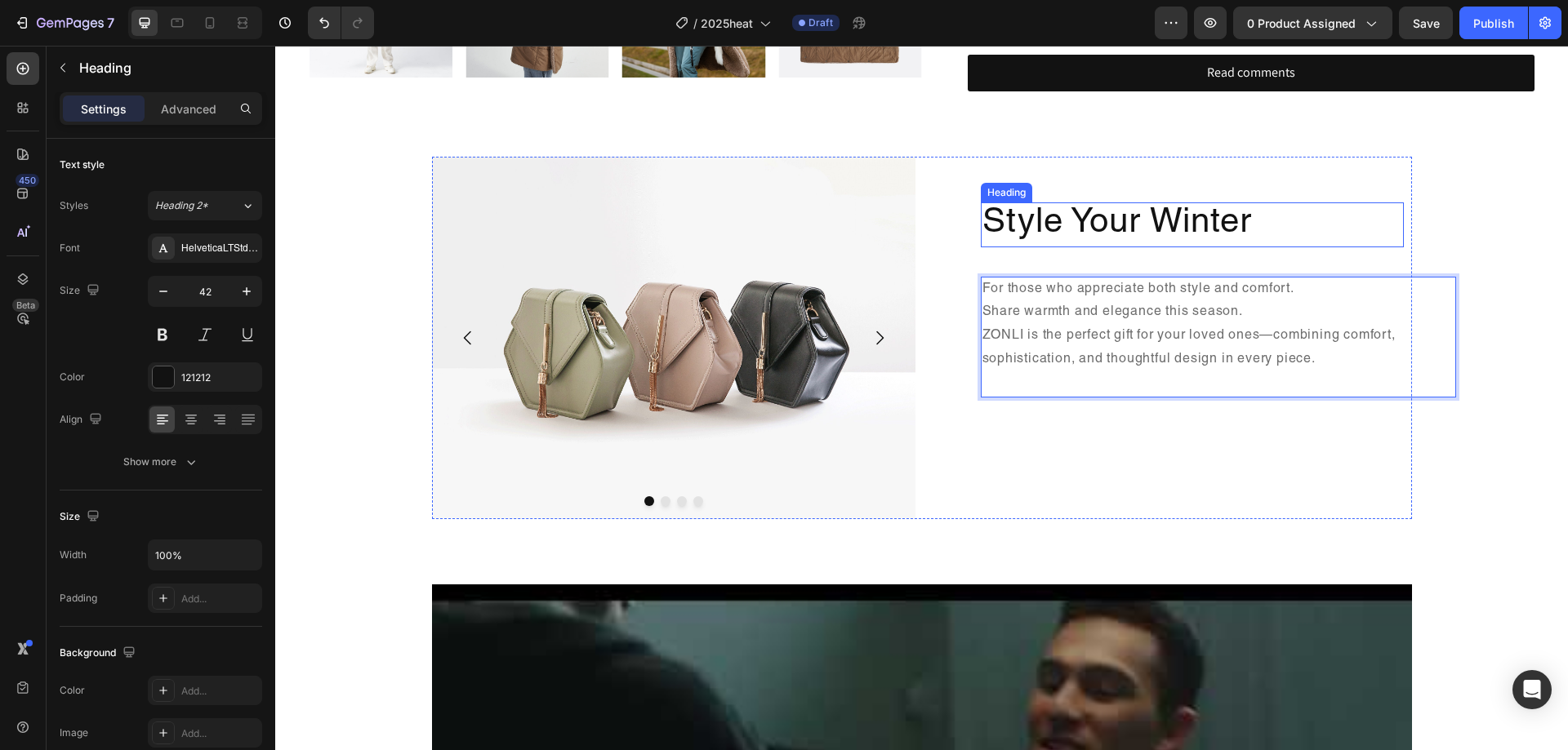
click at [1330, 228] on h2 "Style Your Winter" at bounding box center [1192, 224] width 423 height 44
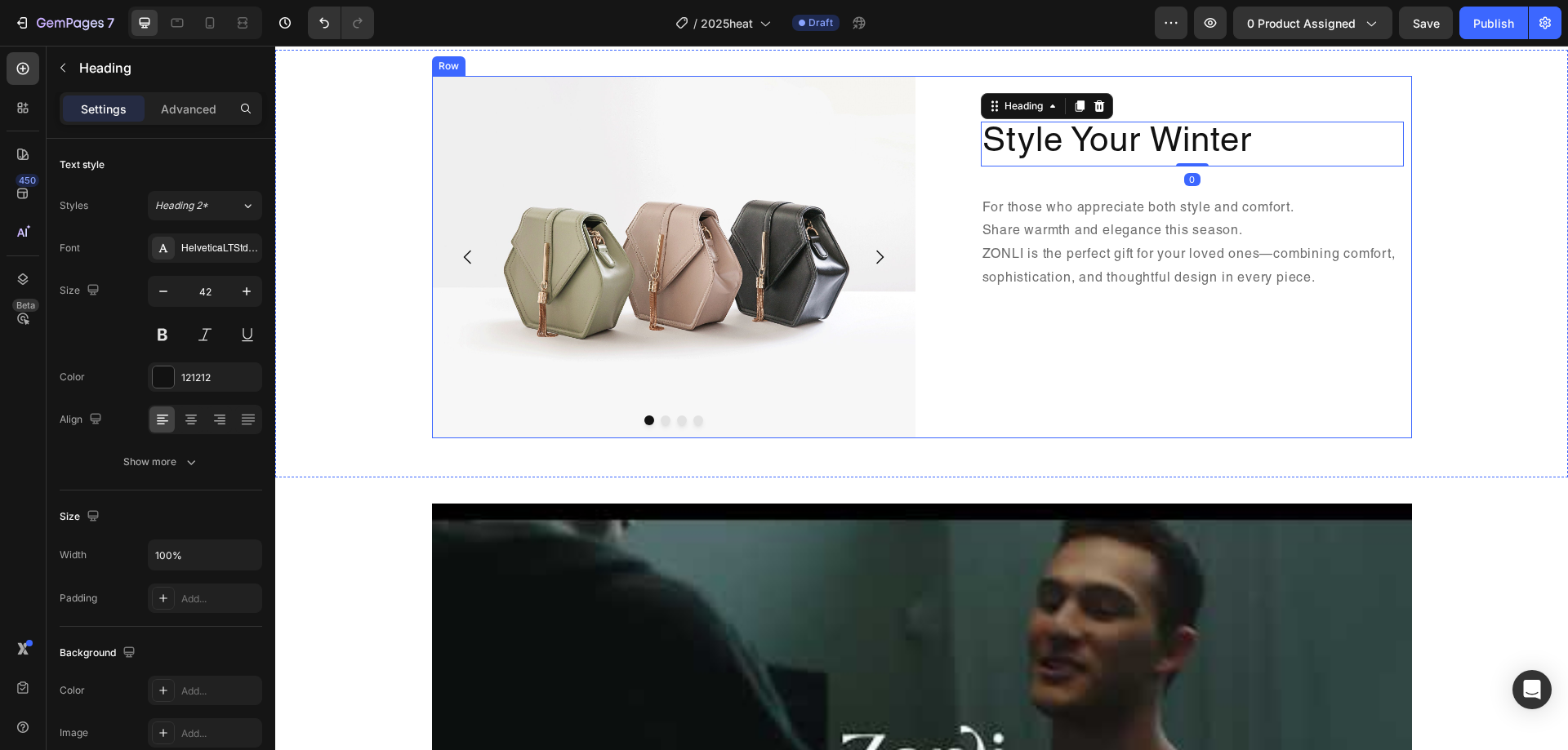
scroll to position [898, 0]
click at [1175, 274] on p "Share warmth and elegance this season. ZONLI is the perfect gift for your loved…" at bounding box center [1219, 266] width 473 height 94
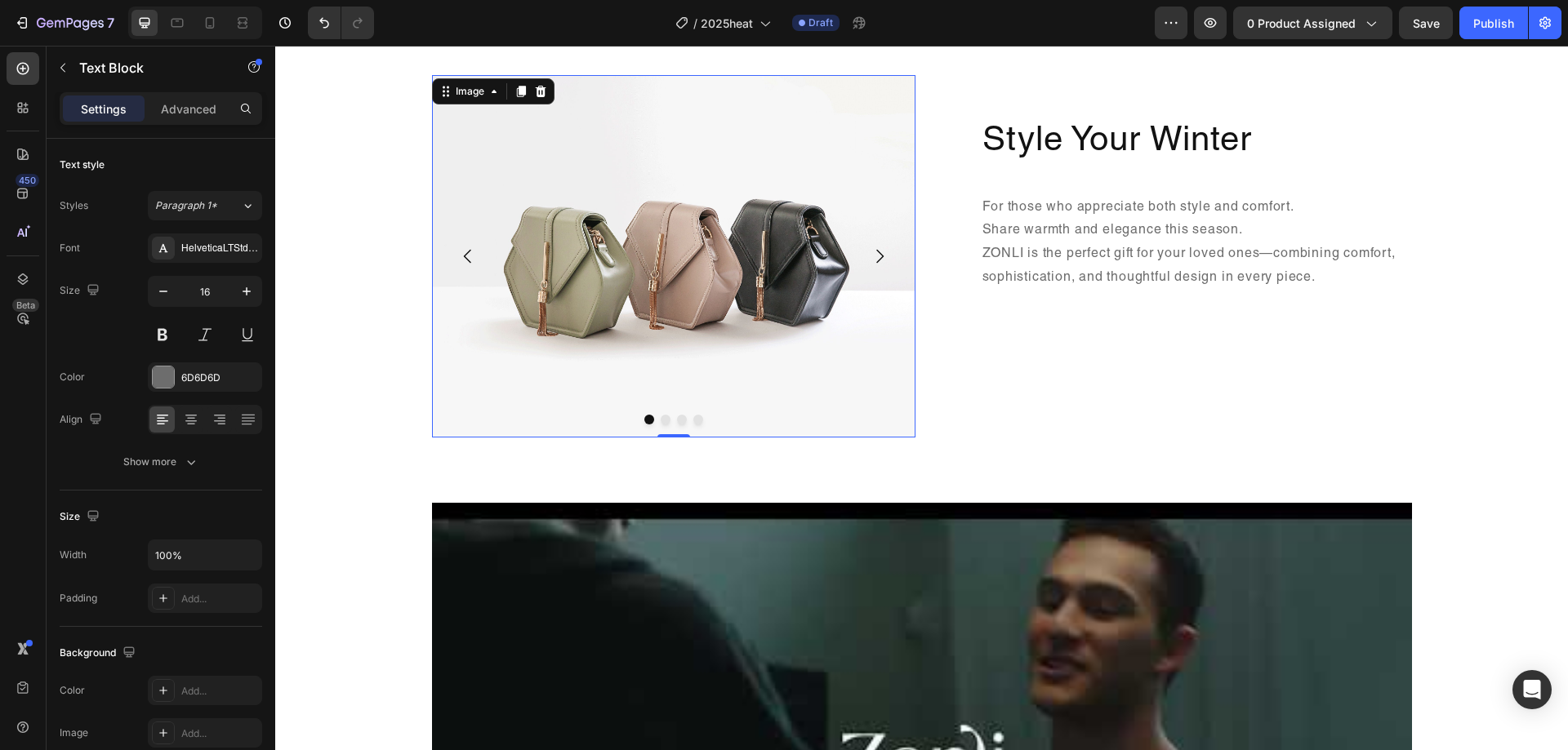
click at [719, 278] on img at bounding box center [674, 255] width 483 height 362
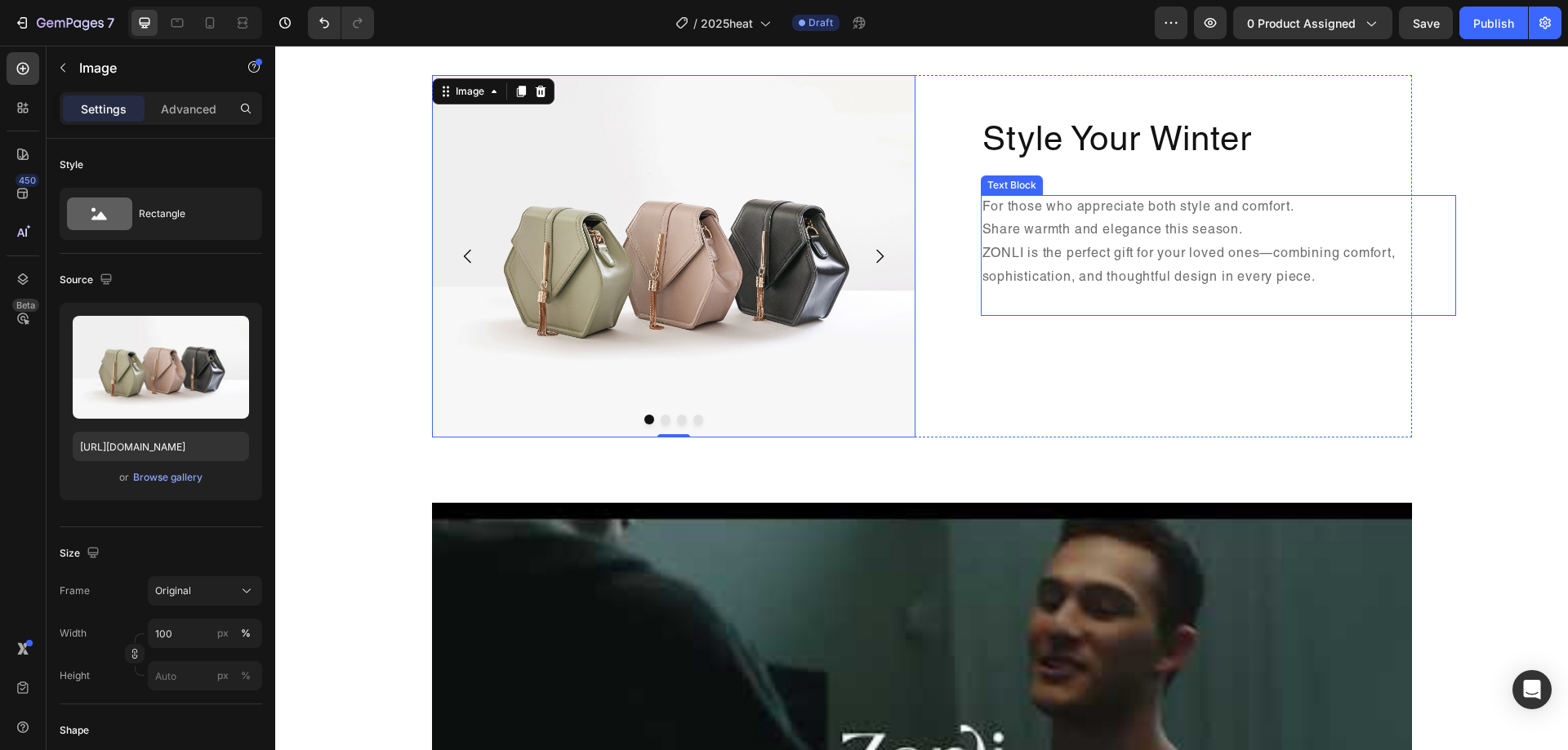
click at [1028, 300] on p "Share warmth and elegance this season. ZONLI is the perfect gift for your loved…" at bounding box center [1219, 266] width 473 height 94
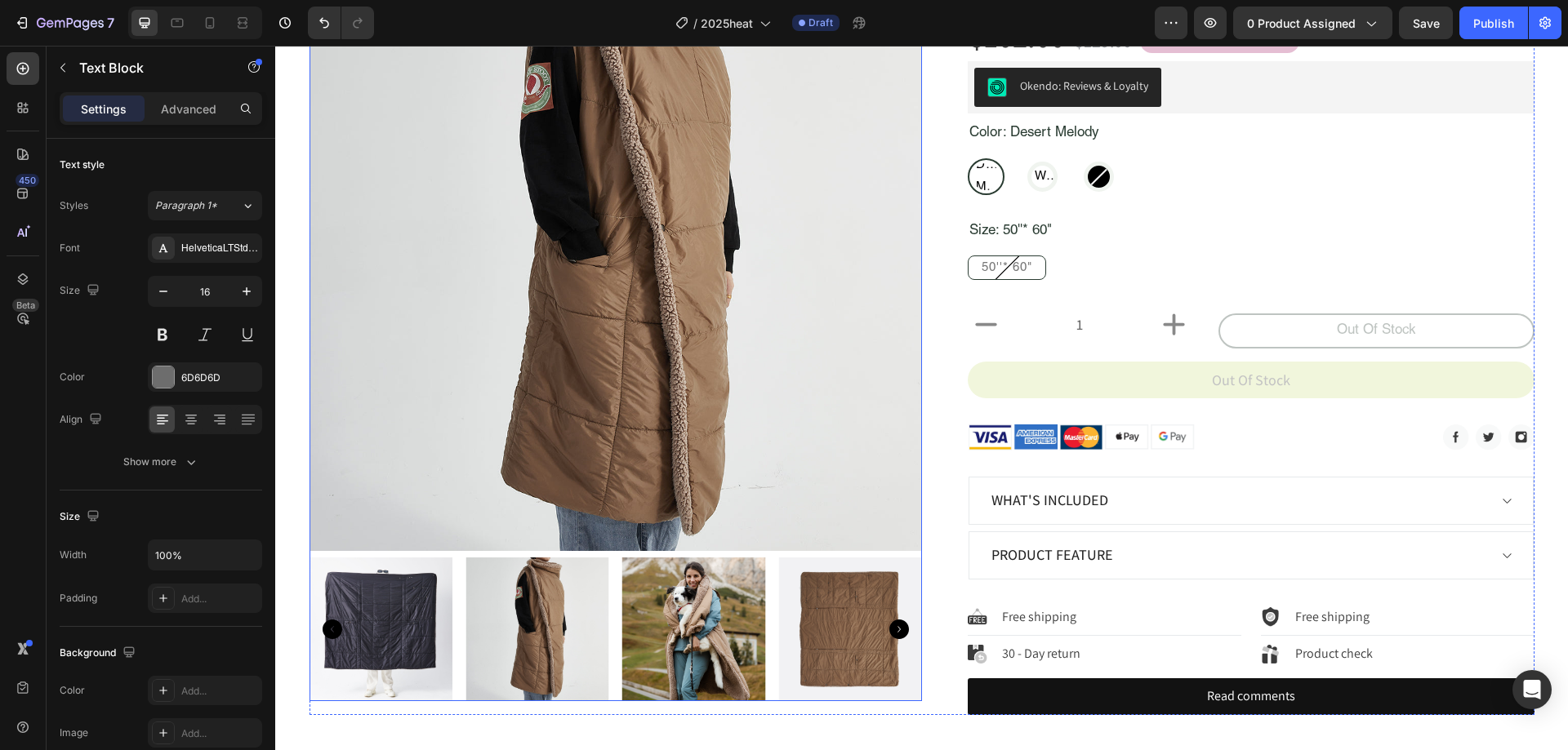
scroll to position [163, 0]
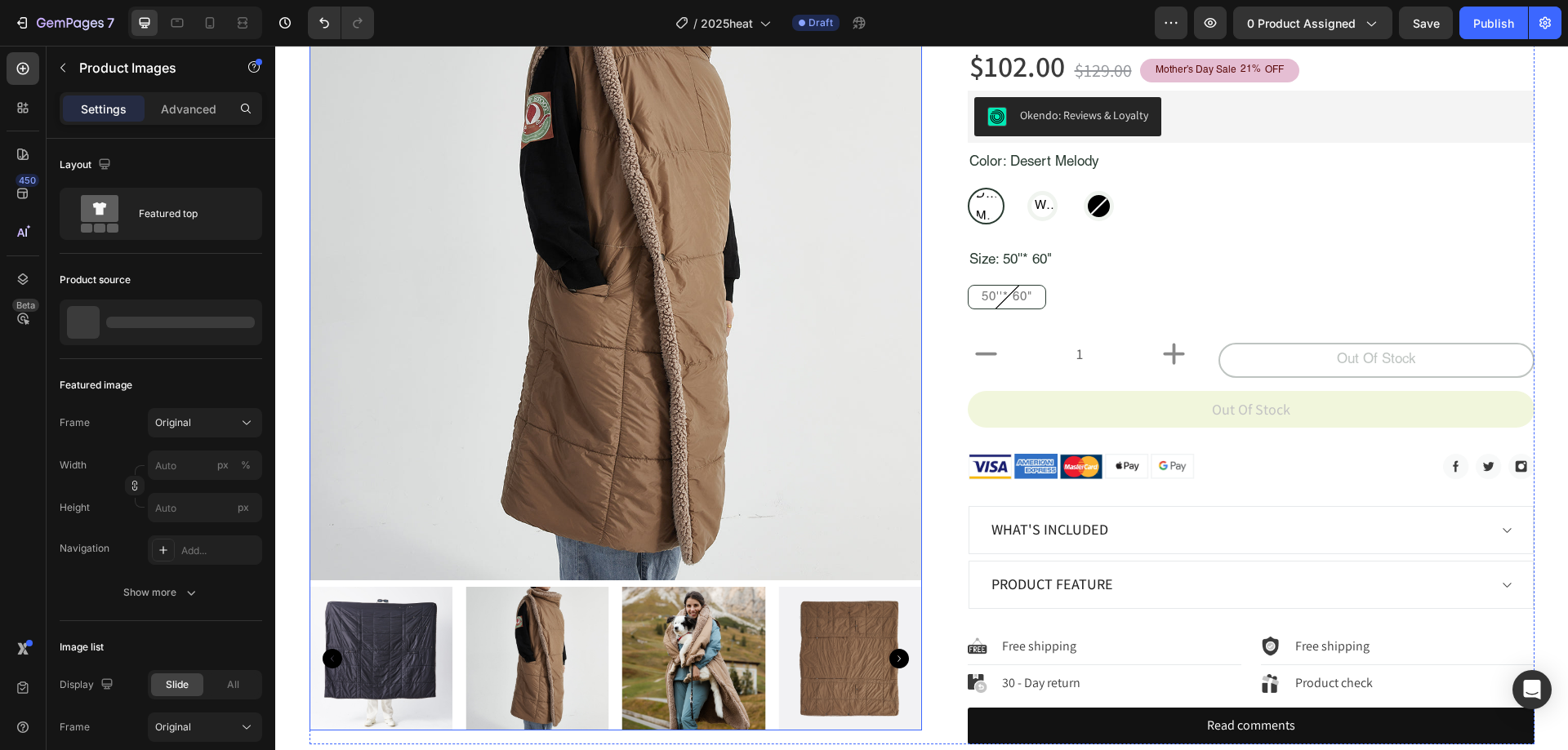
click at [414, 632] on img at bounding box center [381, 659] width 144 height 144
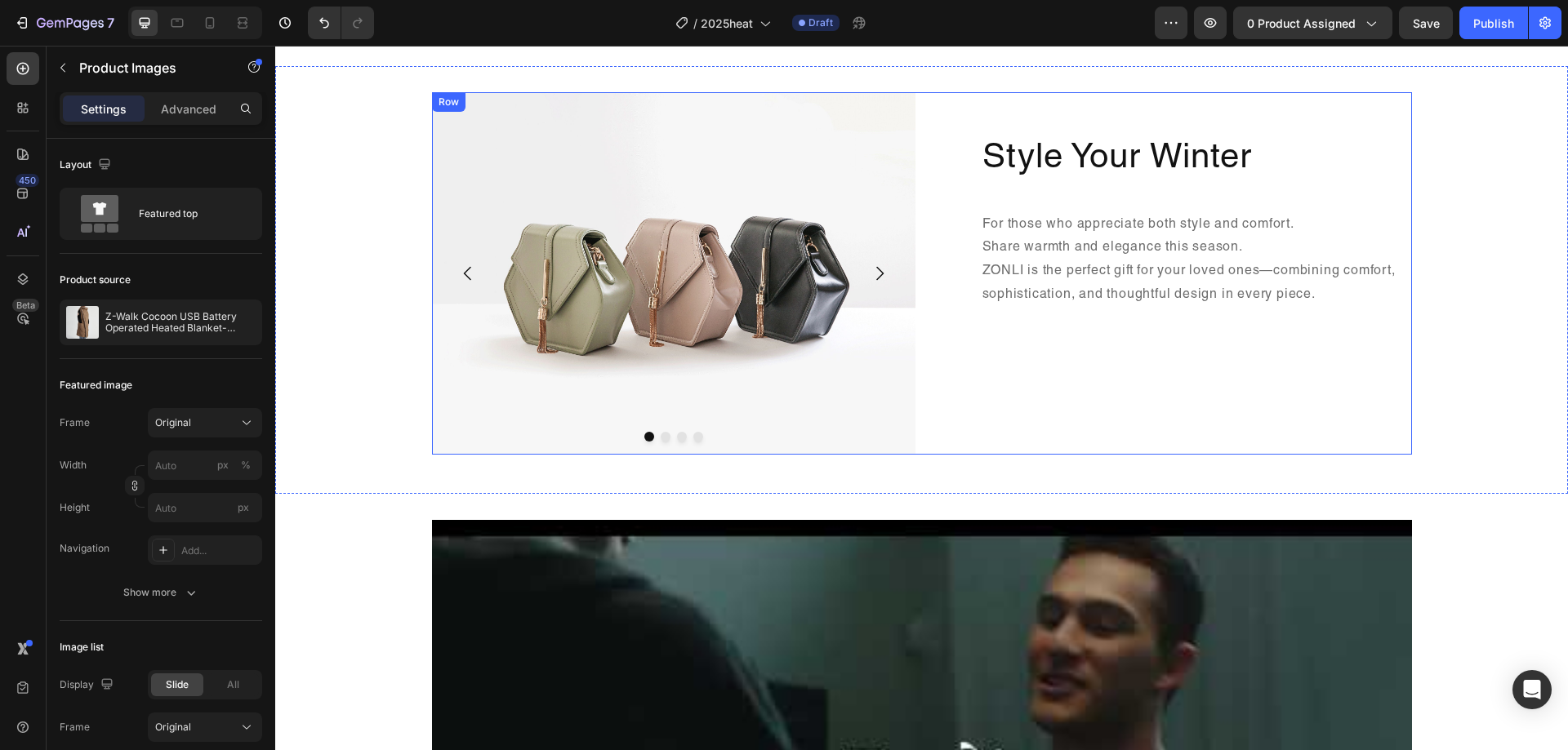
scroll to position [735, 0]
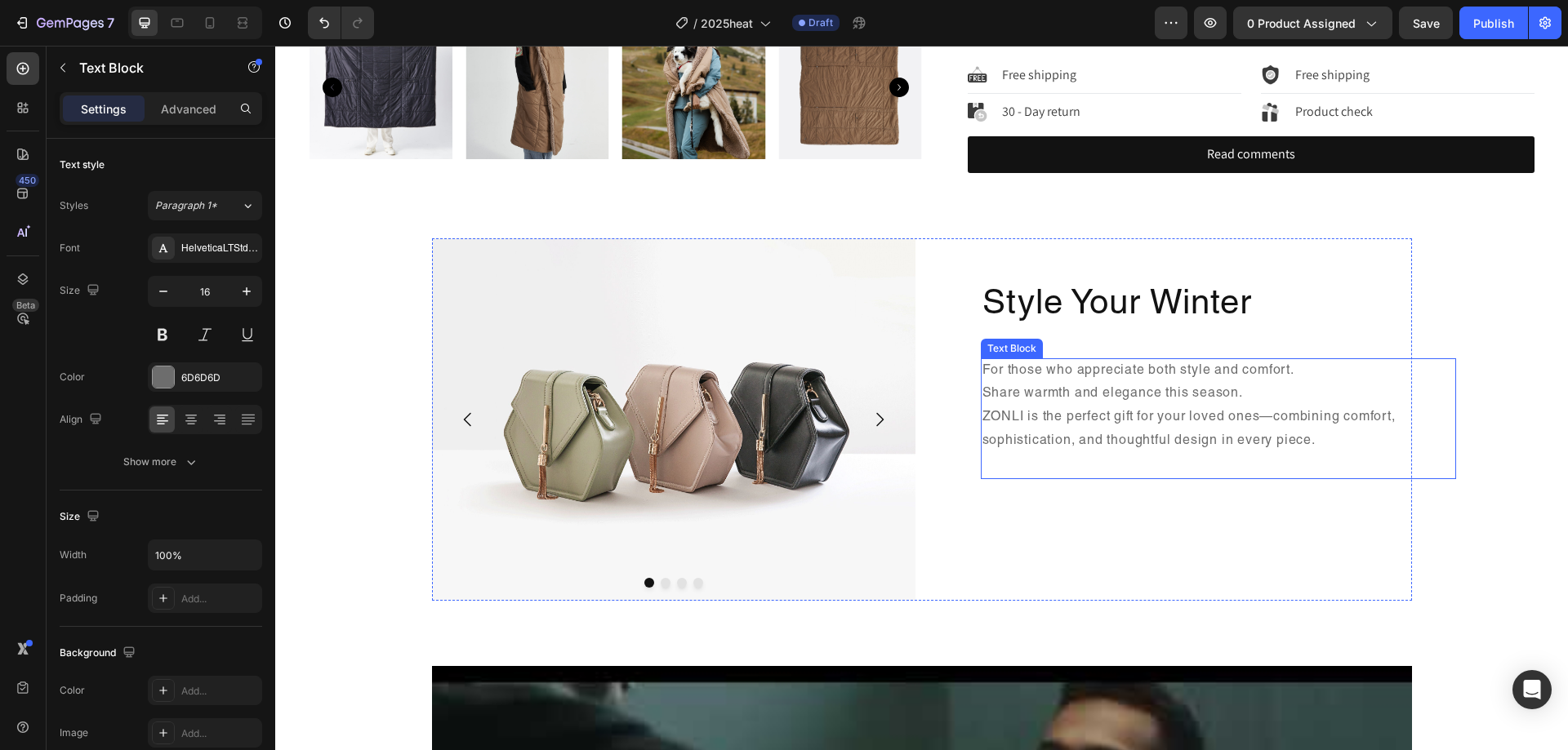
click at [1139, 372] on p "For those who appreciate both style and comfort." at bounding box center [1219, 371] width 473 height 24
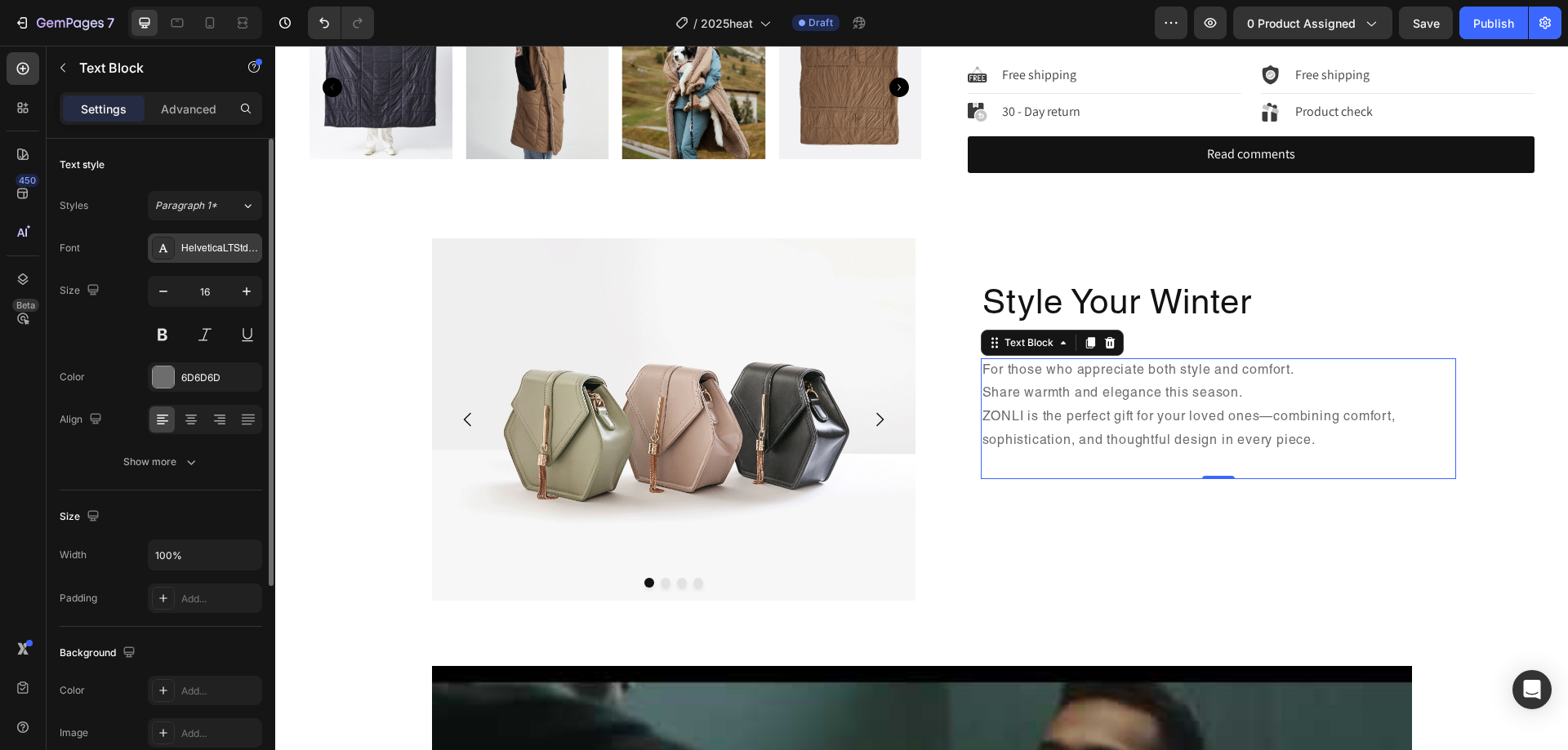
click at [224, 251] on div "HelveticaLTStd-Roman" at bounding box center [219, 249] width 76 height 15
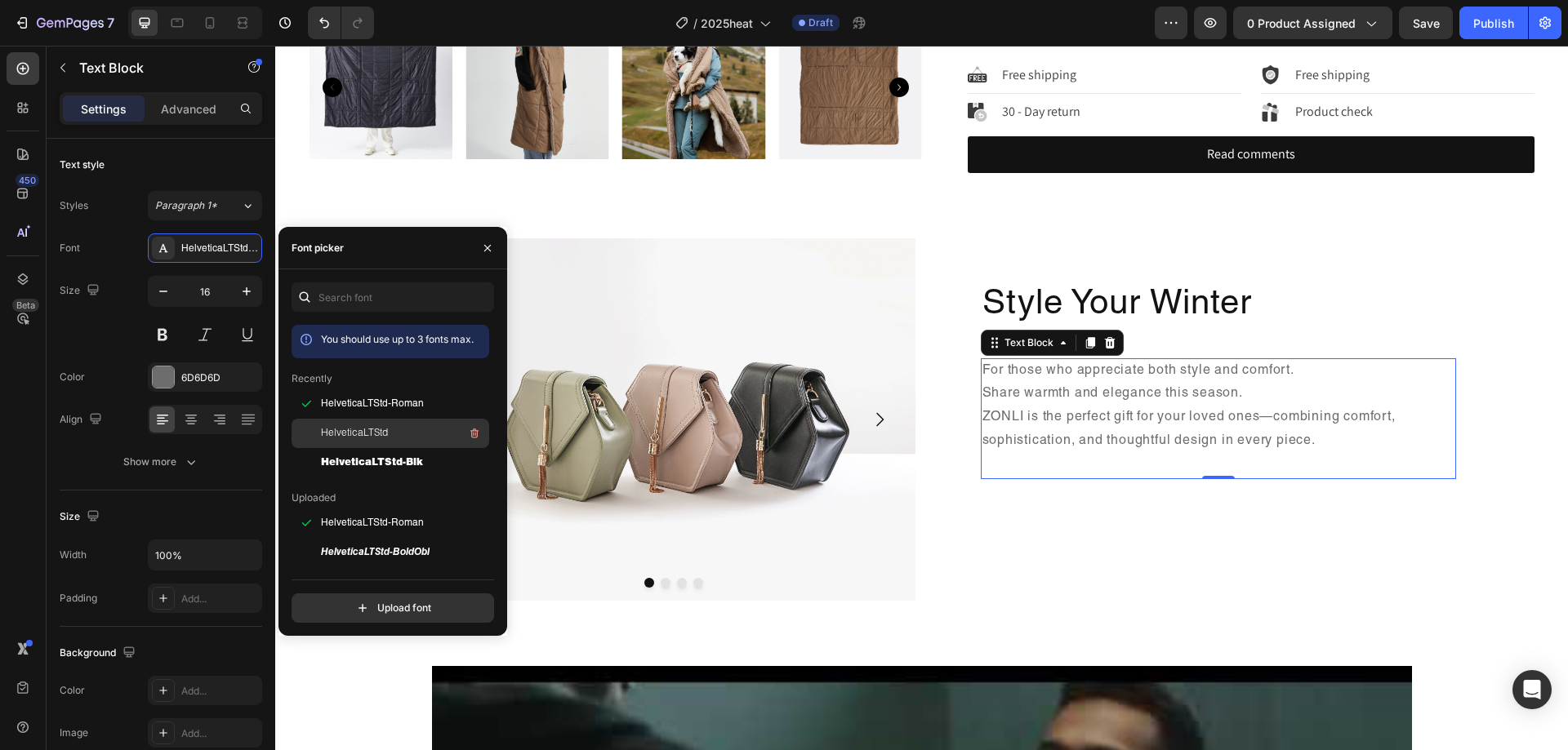
click at [399, 435] on div "HelveticaLTStd" at bounding box center [404, 434] width 165 height 20
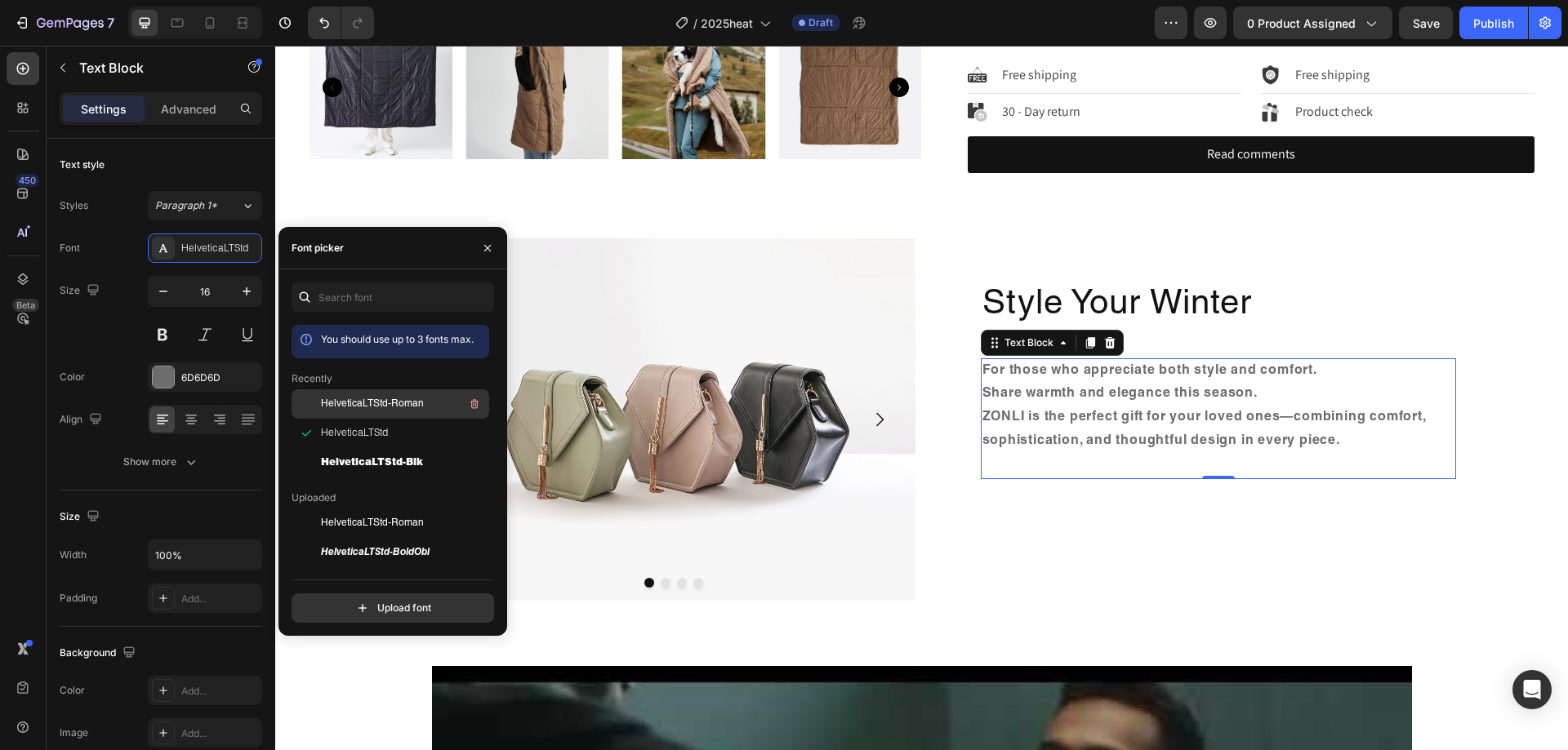
click at [359, 397] on span "HelveticaLTStd-Roman" at bounding box center [372, 404] width 103 height 15
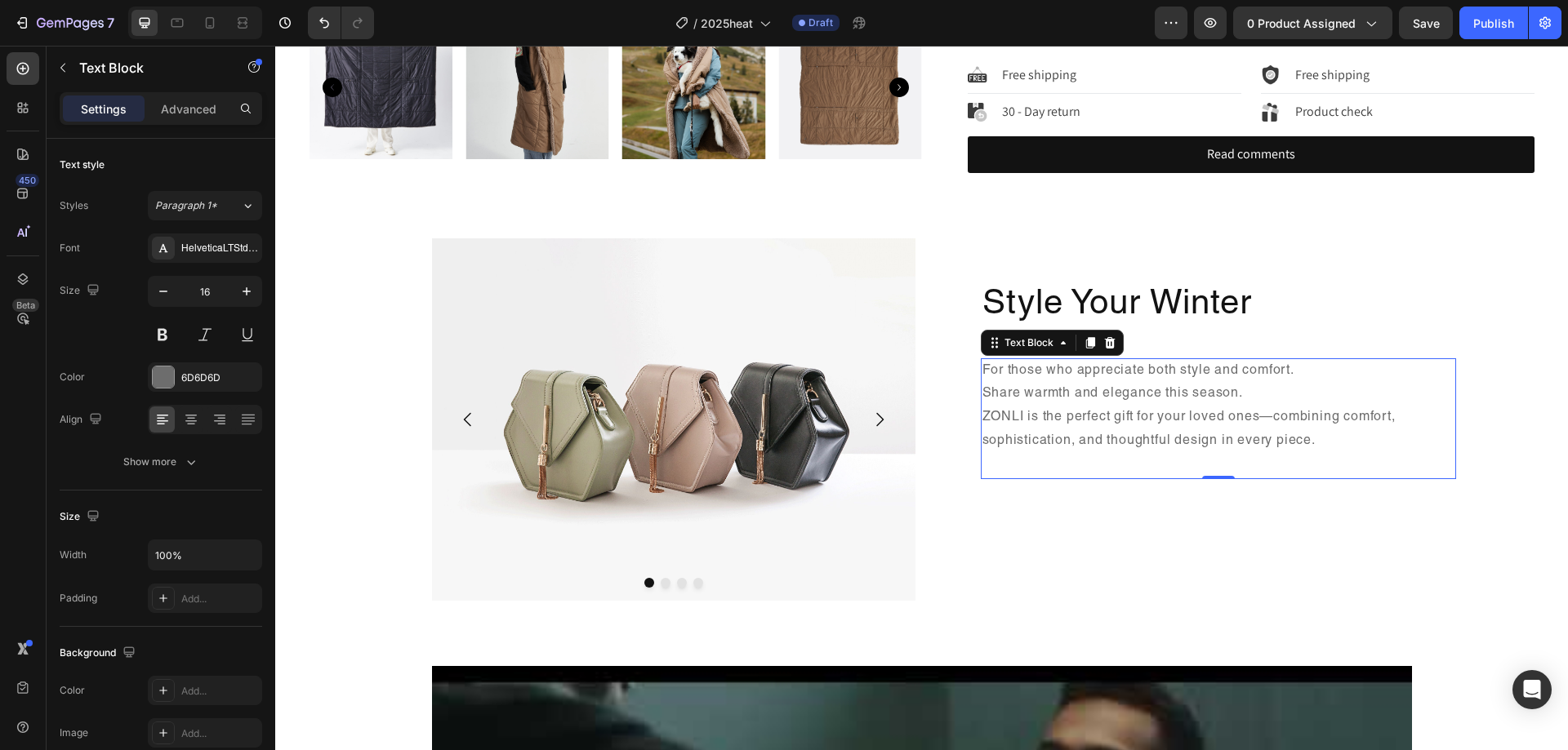
click at [1343, 404] on p "Share warmth and elegance this season. ZONLI is the perfect gift for your loved…" at bounding box center [1219, 430] width 473 height 94
click at [1364, 436] on p "Share warmth and elegance this season. ZONLI is the perfect gift for your loved…" at bounding box center [1219, 430] width 473 height 94
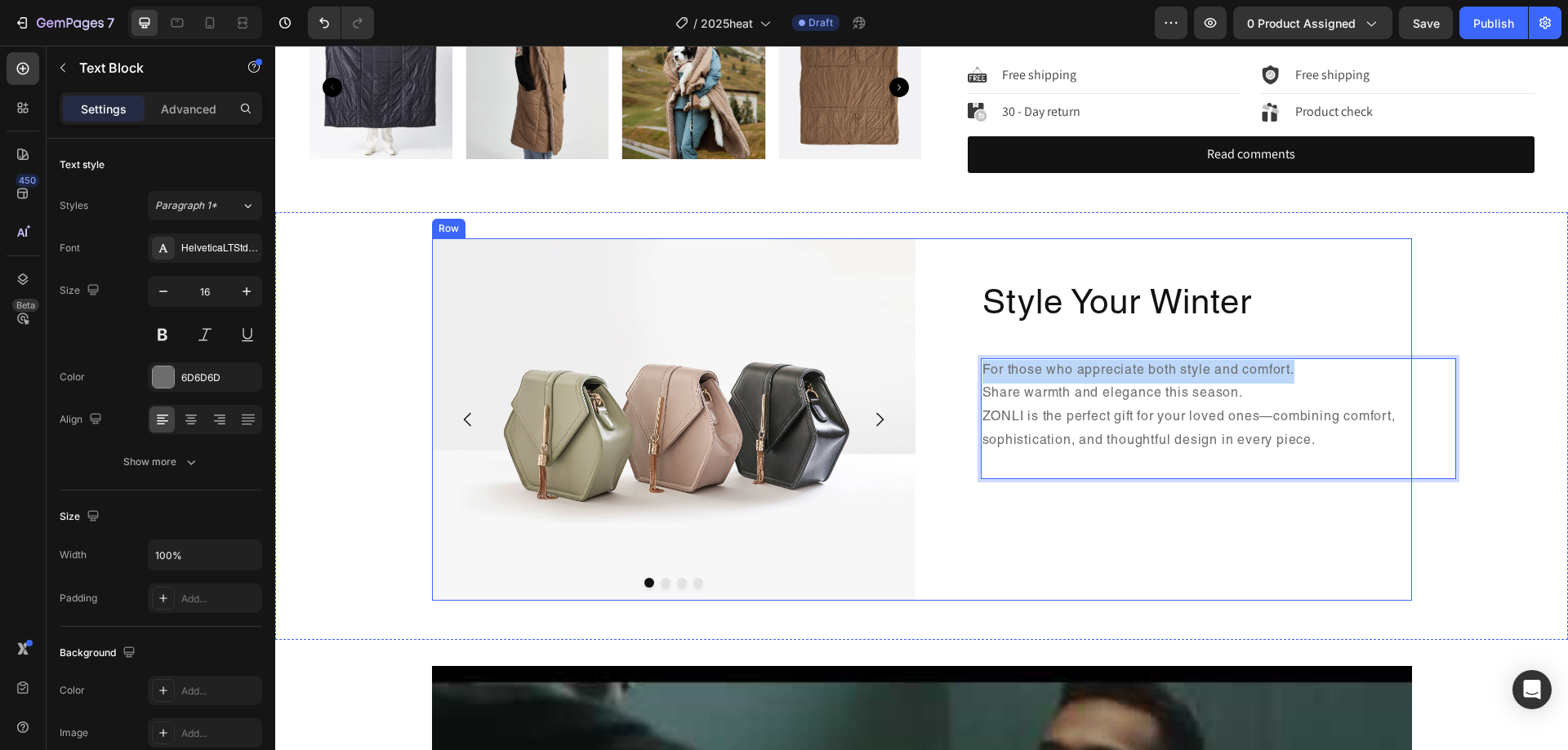
drag, startPoint x: 1298, startPoint y: 375, endPoint x: 950, endPoint y: 379, distance: 348.0
click at [950, 379] on div "Style Your Winter Heading For those who appreciate both style and comfort. Shar…" at bounding box center [1170, 419] width 483 height 362
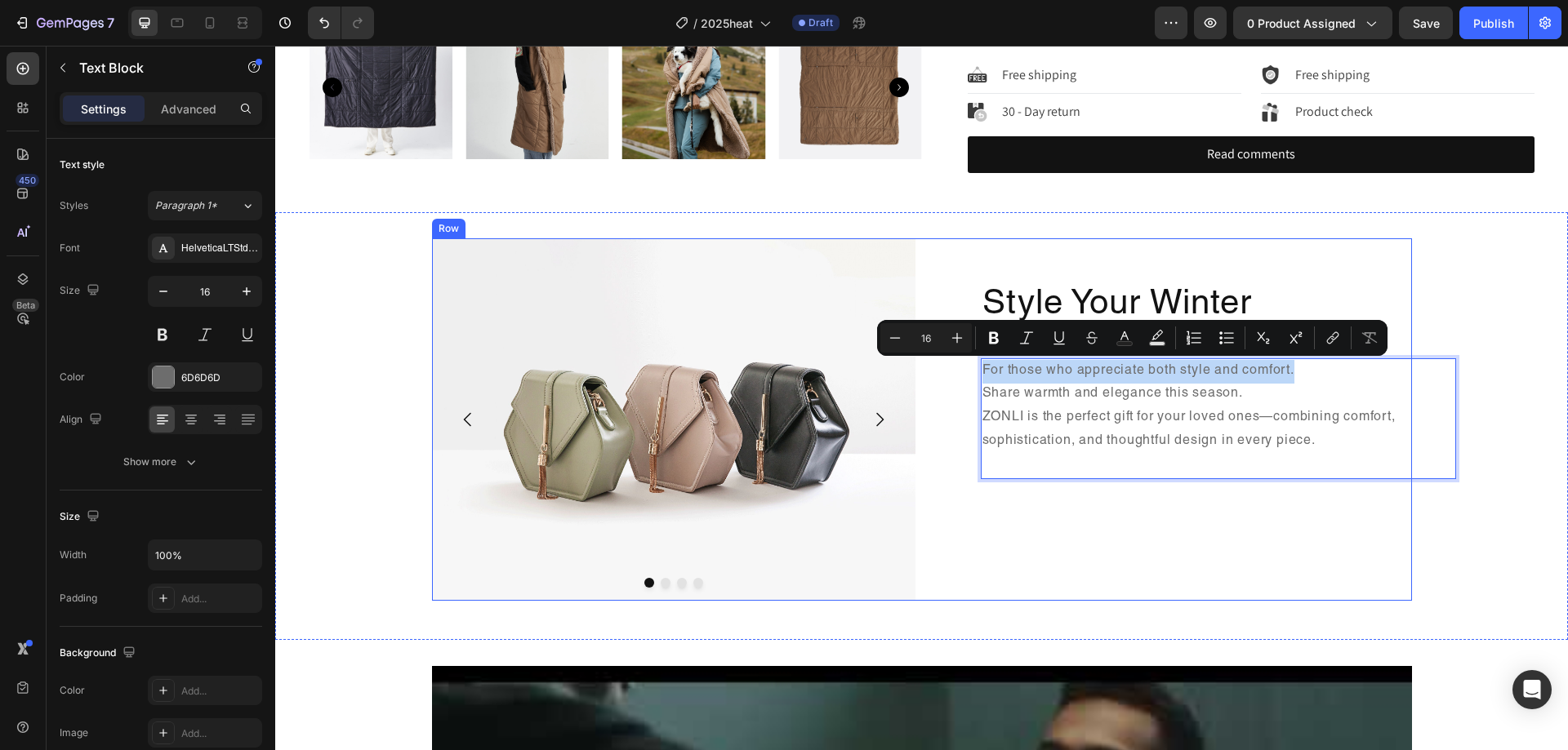
copy p "For those who appreciate both style and comfort."
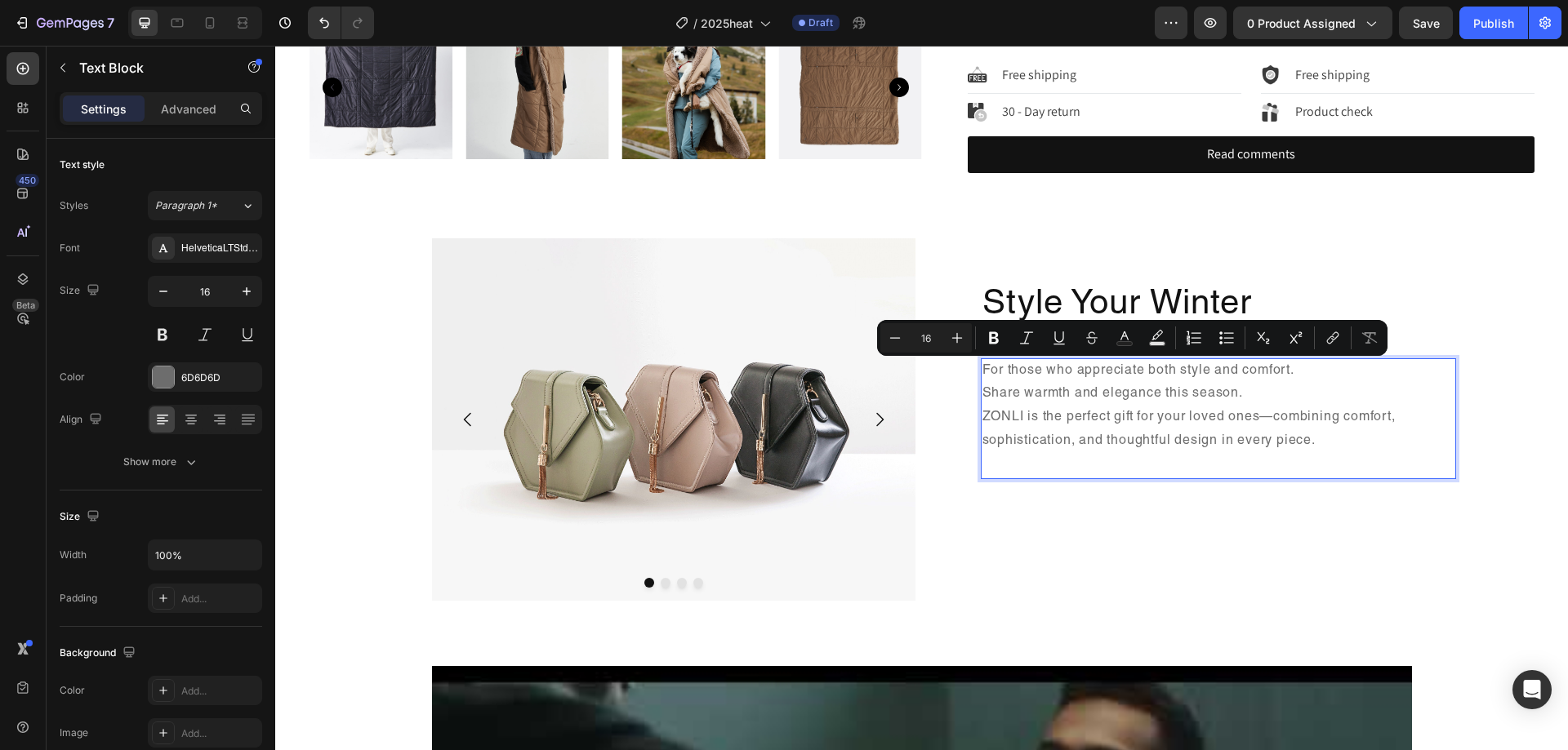
click at [1203, 397] on p "Share warmth and elegance this season. ZONLI is the perfect gift for your loved…" at bounding box center [1219, 430] width 473 height 94
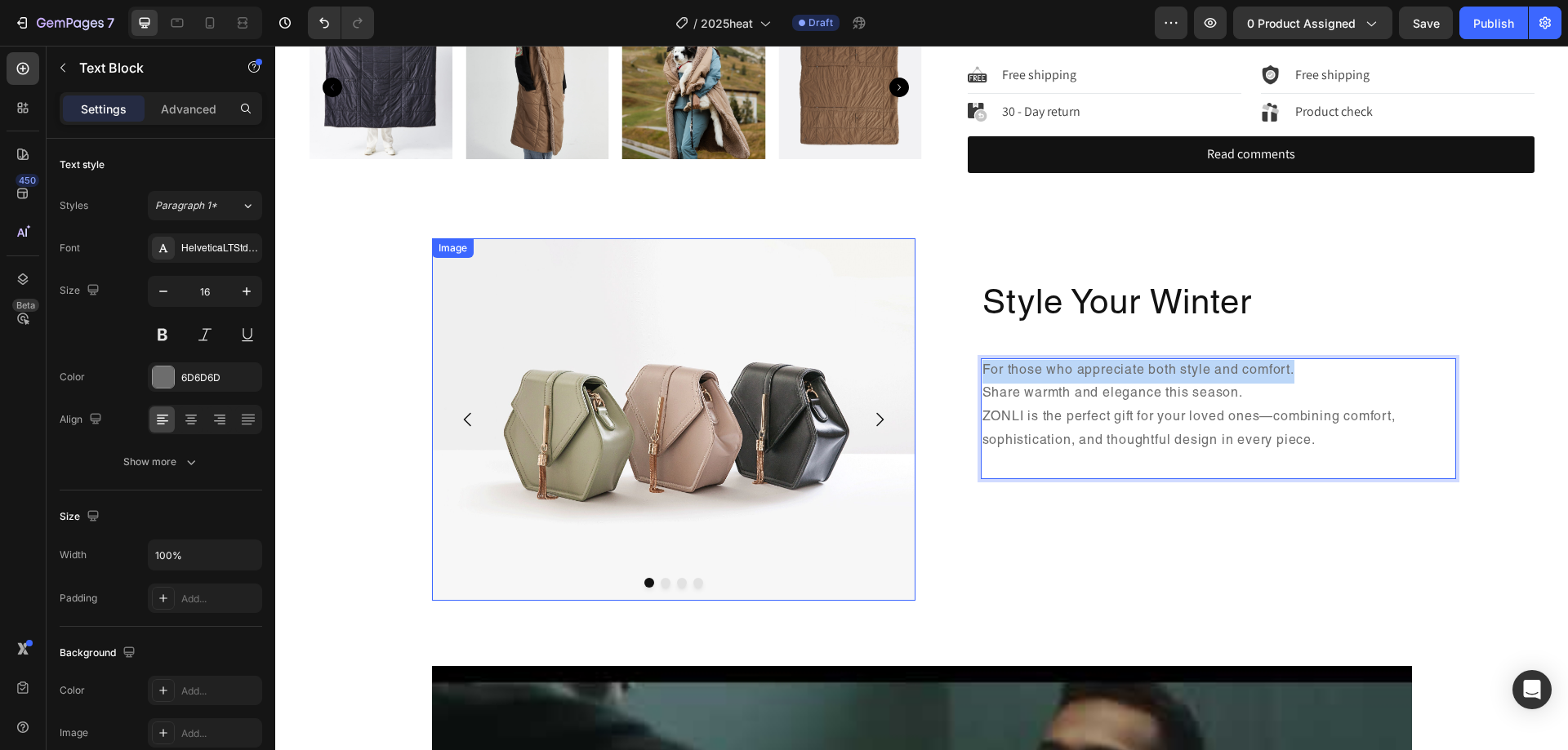
drag, startPoint x: 1316, startPoint y: 373, endPoint x: 865, endPoint y: 345, distance: 451.9
click at [865, 345] on div "Image Drop element here Drop element here Drop element here Carousel Style Your…" at bounding box center [922, 419] width 980 height 362
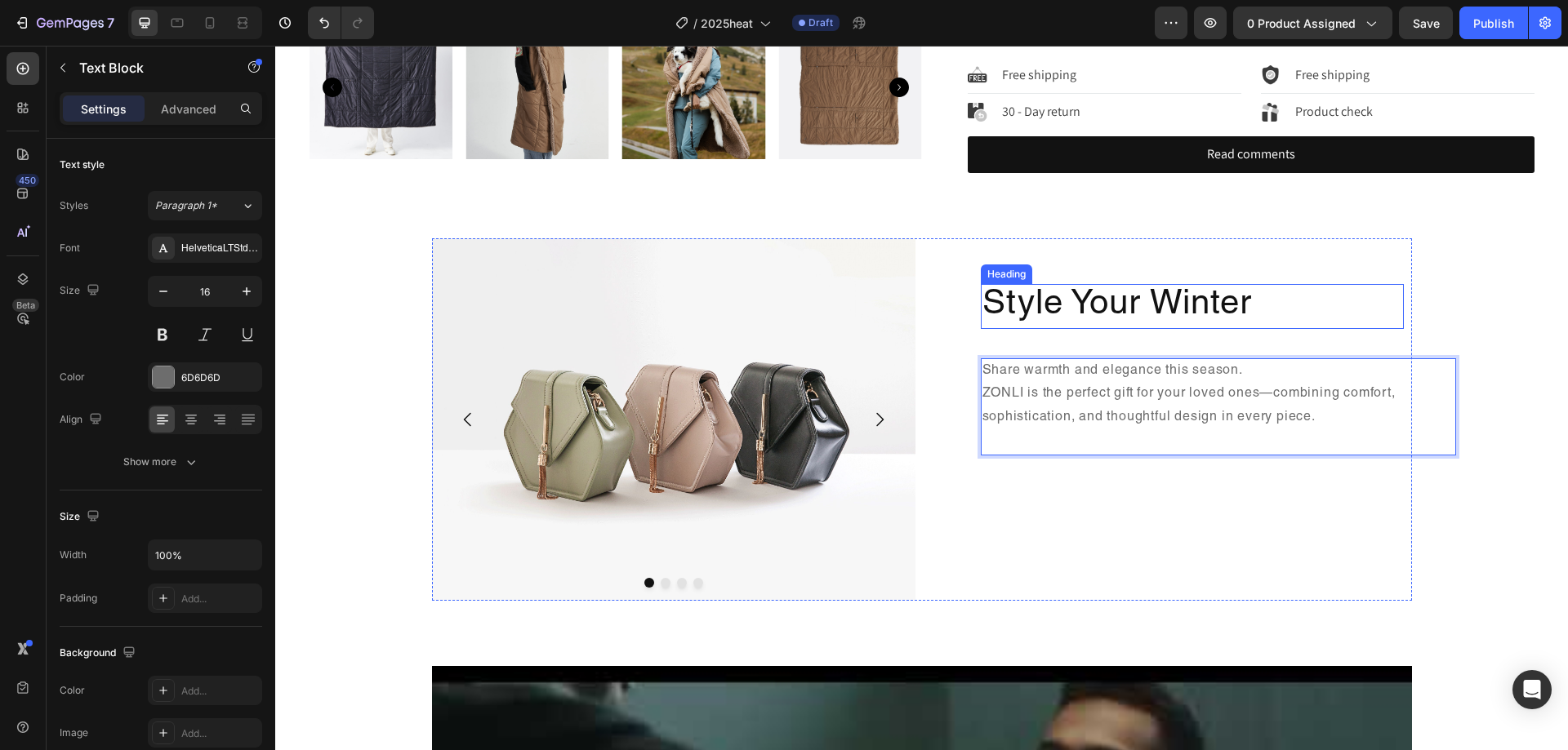
click at [1289, 318] on h2 "Style Your Winter" at bounding box center [1192, 306] width 423 height 44
click at [1386, 371] on p "Share warmth and elegance this season. ZONLI is the perfect gift for your loved…" at bounding box center [1219, 407] width 473 height 94
click at [1105, 297] on h2 "Style Your Winter" at bounding box center [1192, 306] width 423 height 44
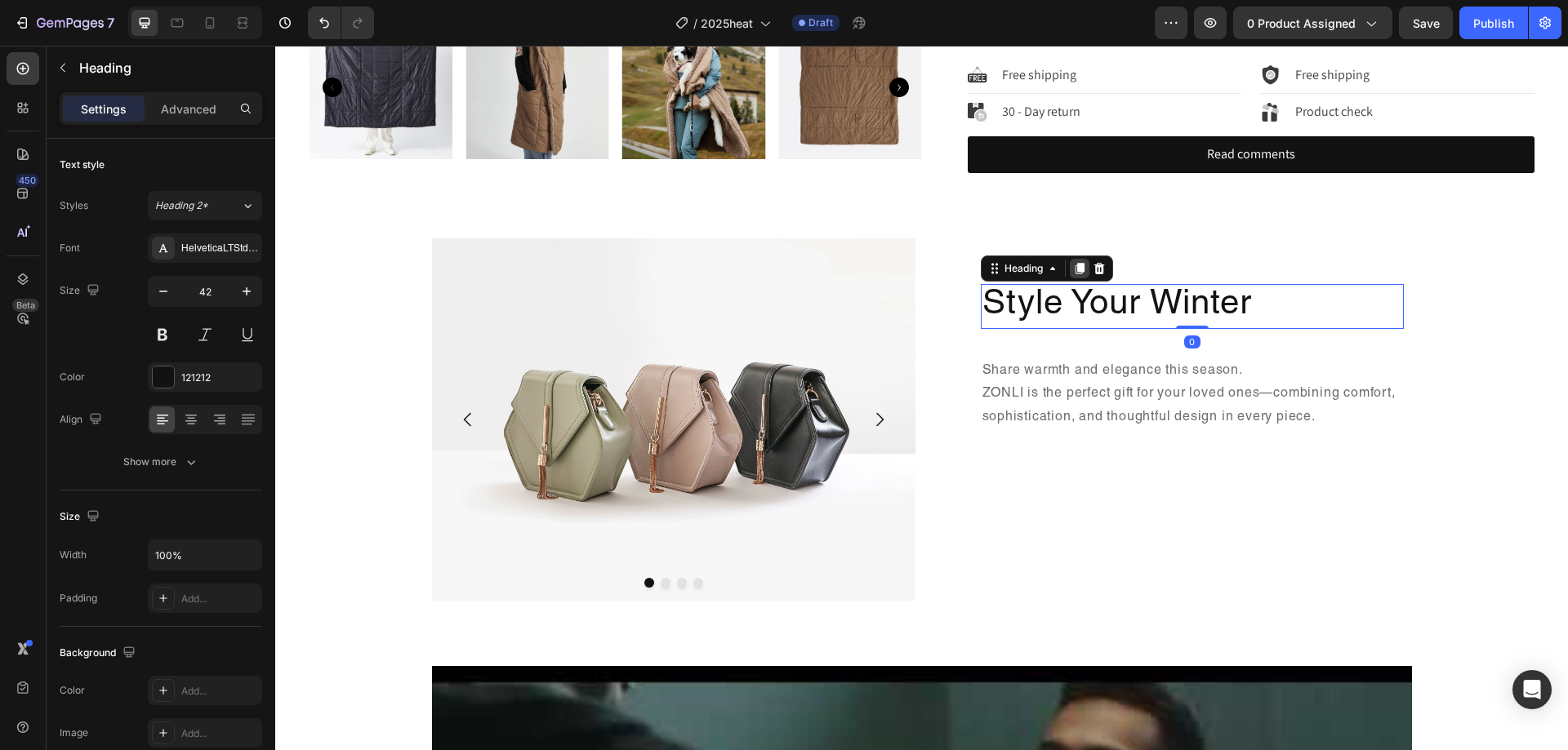
click at [1077, 269] on icon at bounding box center [1079, 269] width 9 height 12
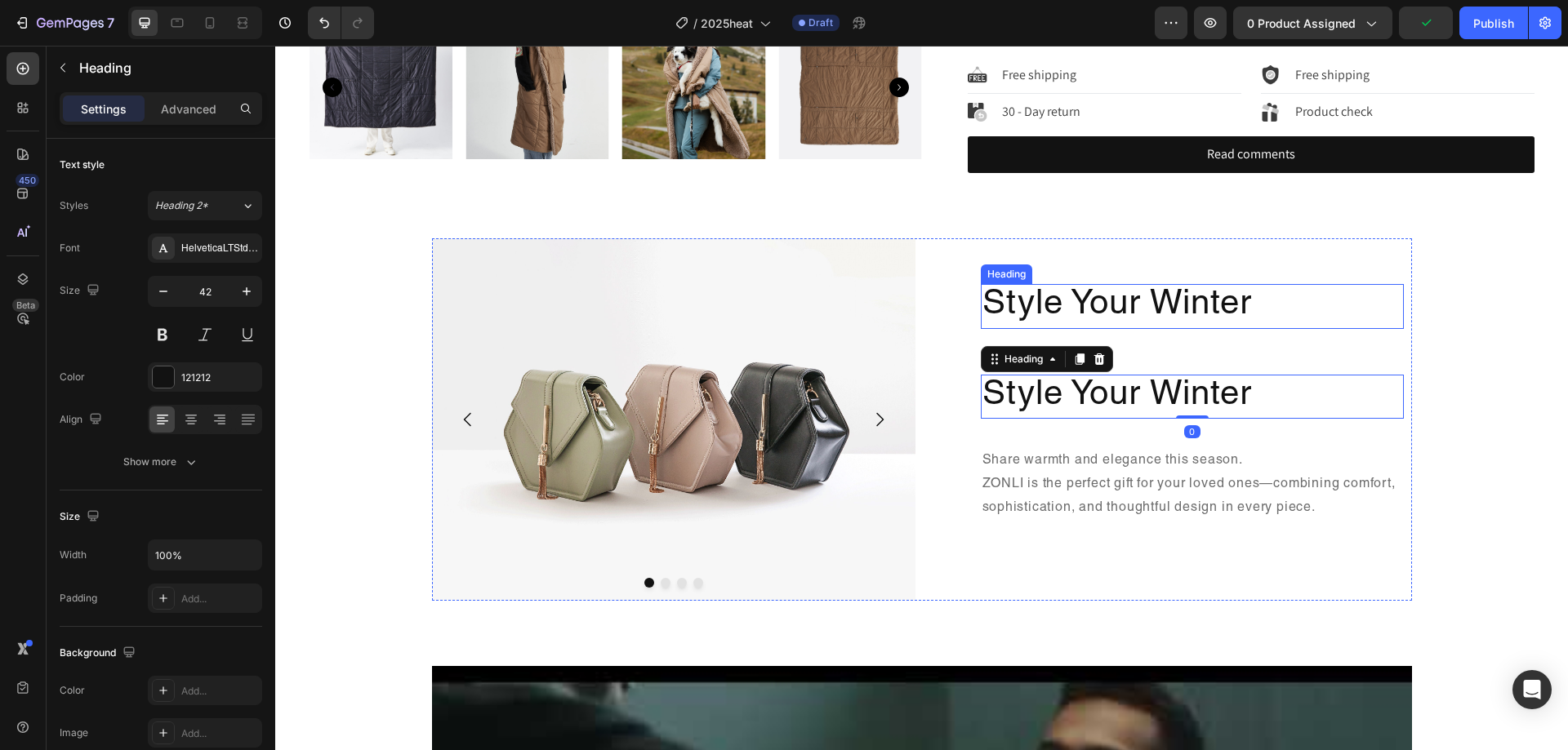
click at [1260, 313] on h2 "Style Your Winter" at bounding box center [1192, 306] width 423 height 44
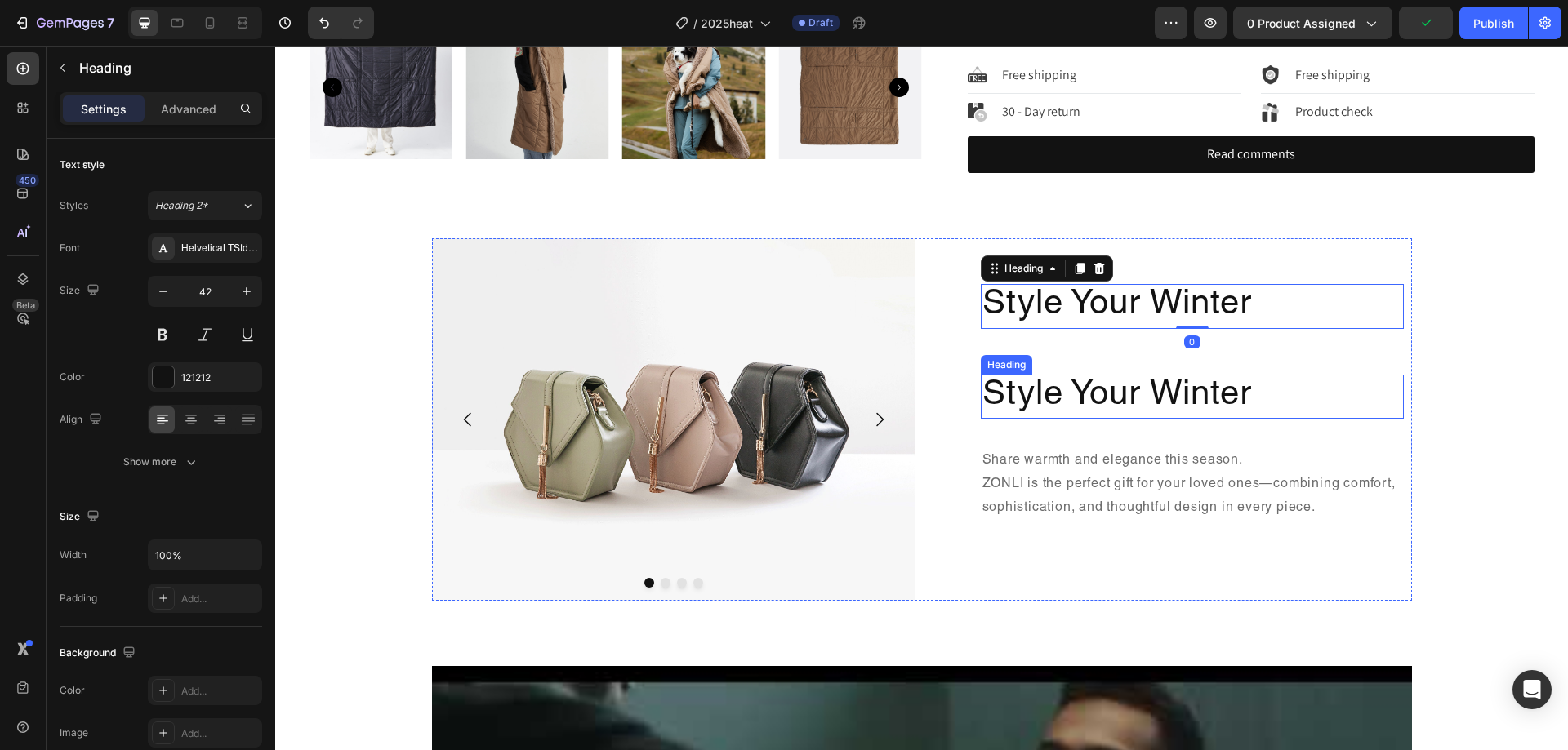
click at [1284, 396] on h2 "Style Your Winter" at bounding box center [1192, 397] width 423 height 44
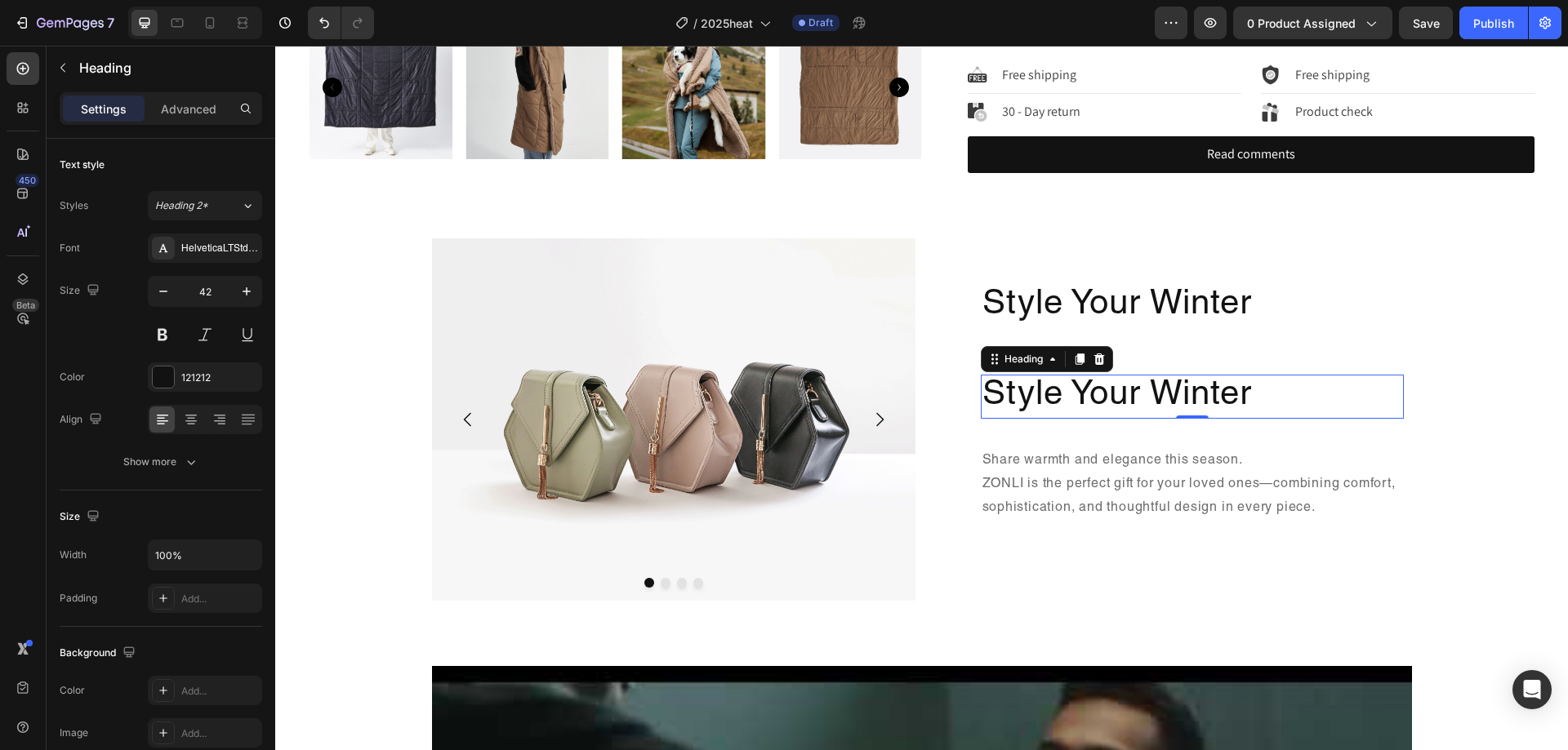
click at [1229, 389] on h2 "Style Your Winter" at bounding box center [1192, 397] width 423 height 44
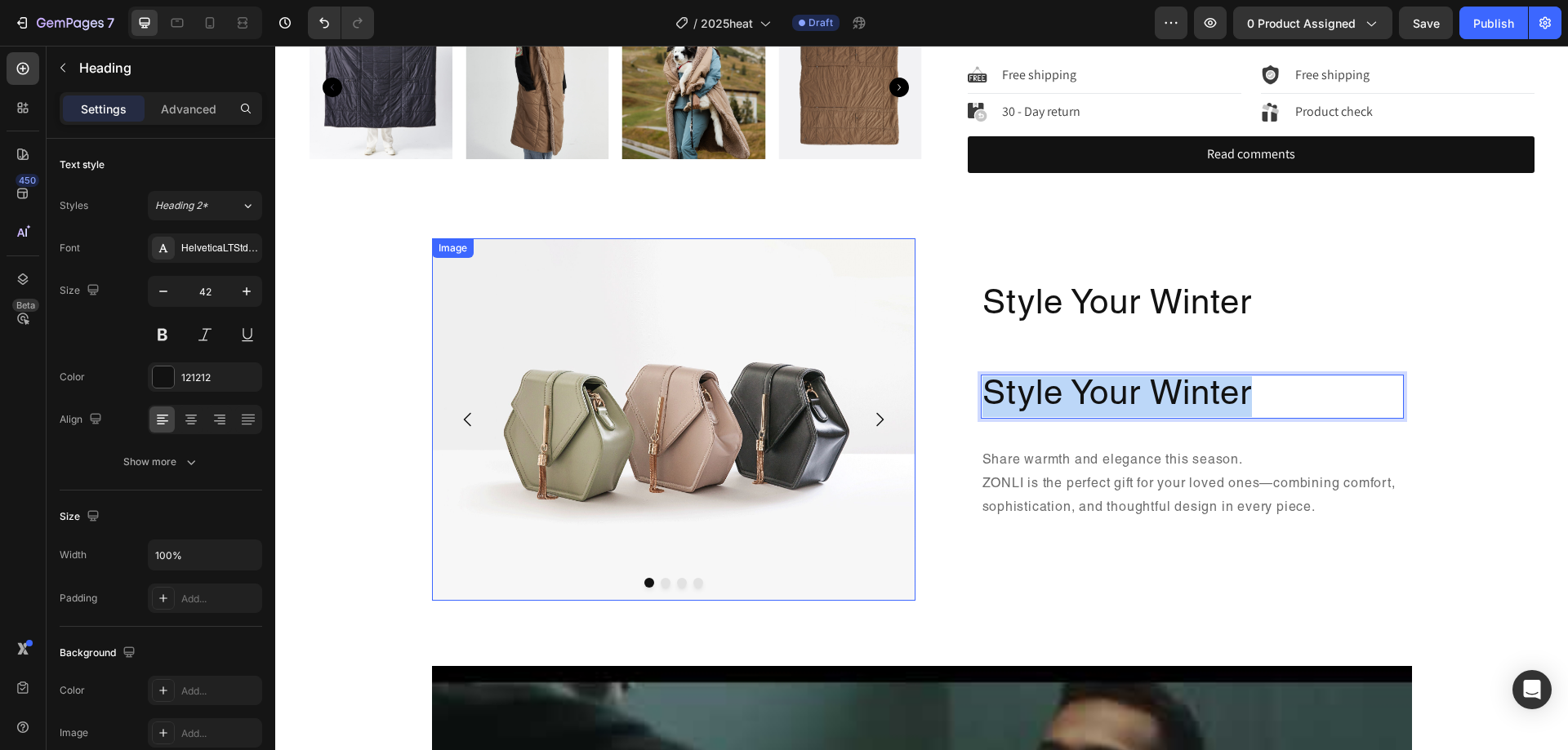
drag, startPoint x: 1229, startPoint y: 393, endPoint x: 851, endPoint y: 389, distance: 378.0
click at [851, 389] on div "Image Drop element here Drop element here Drop element here Carousel Style Your…" at bounding box center [922, 419] width 980 height 362
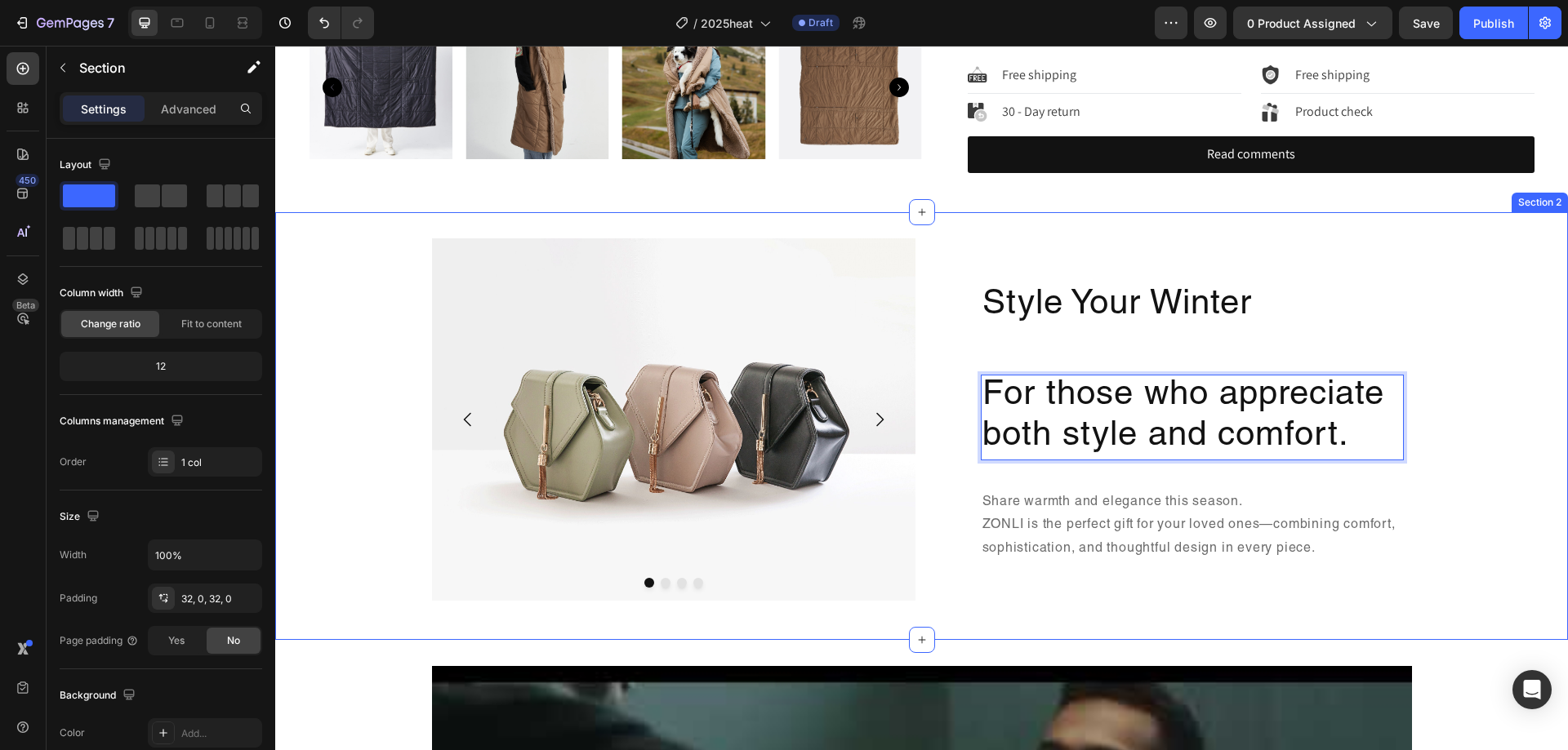
click at [1422, 437] on div "Image Drop element here Drop element here Drop element here Carousel Style Your…" at bounding box center [921, 426] width 1293 height 375
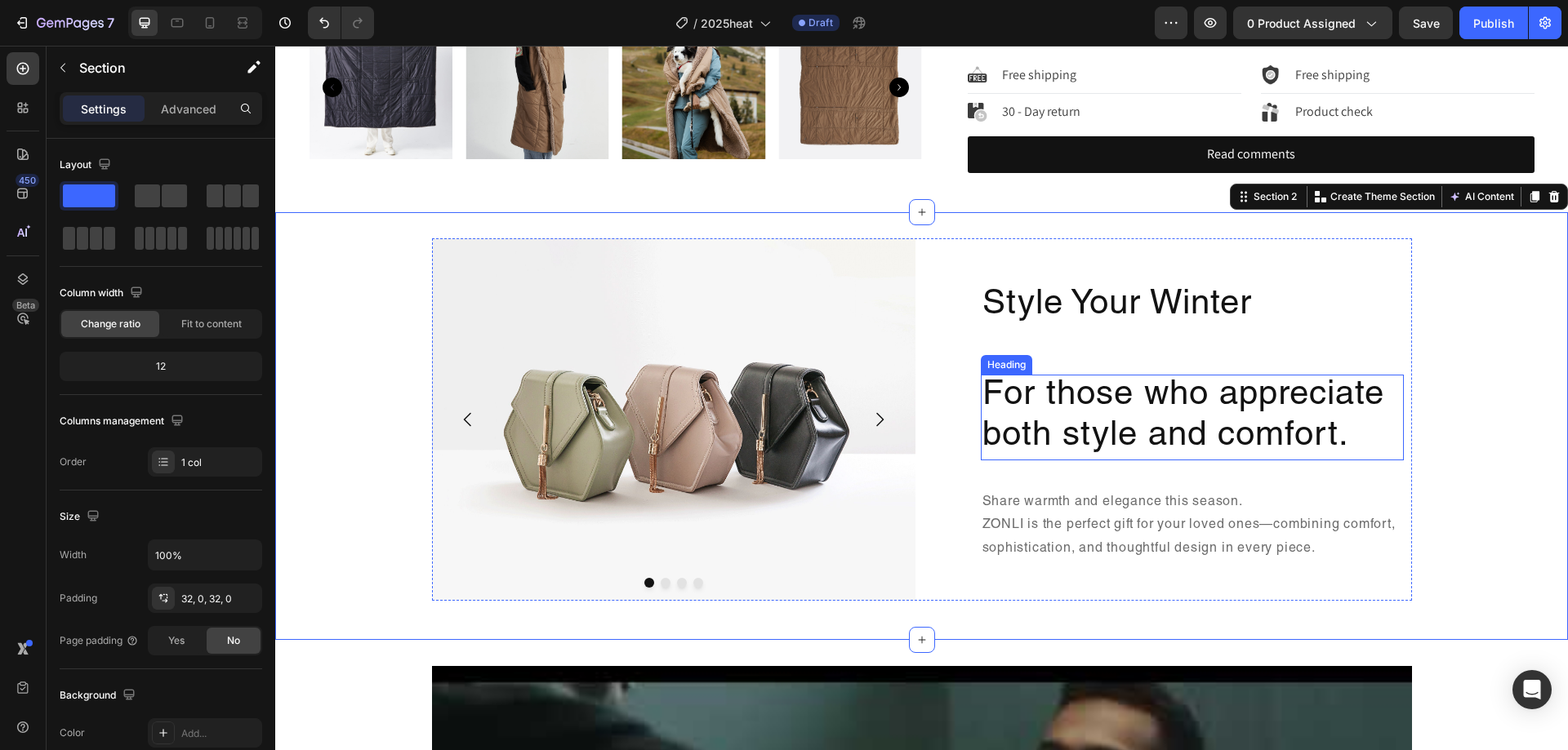
click at [1382, 436] on p "For those who appreciate both style and comfort." at bounding box center [1192, 417] width 420 height 82
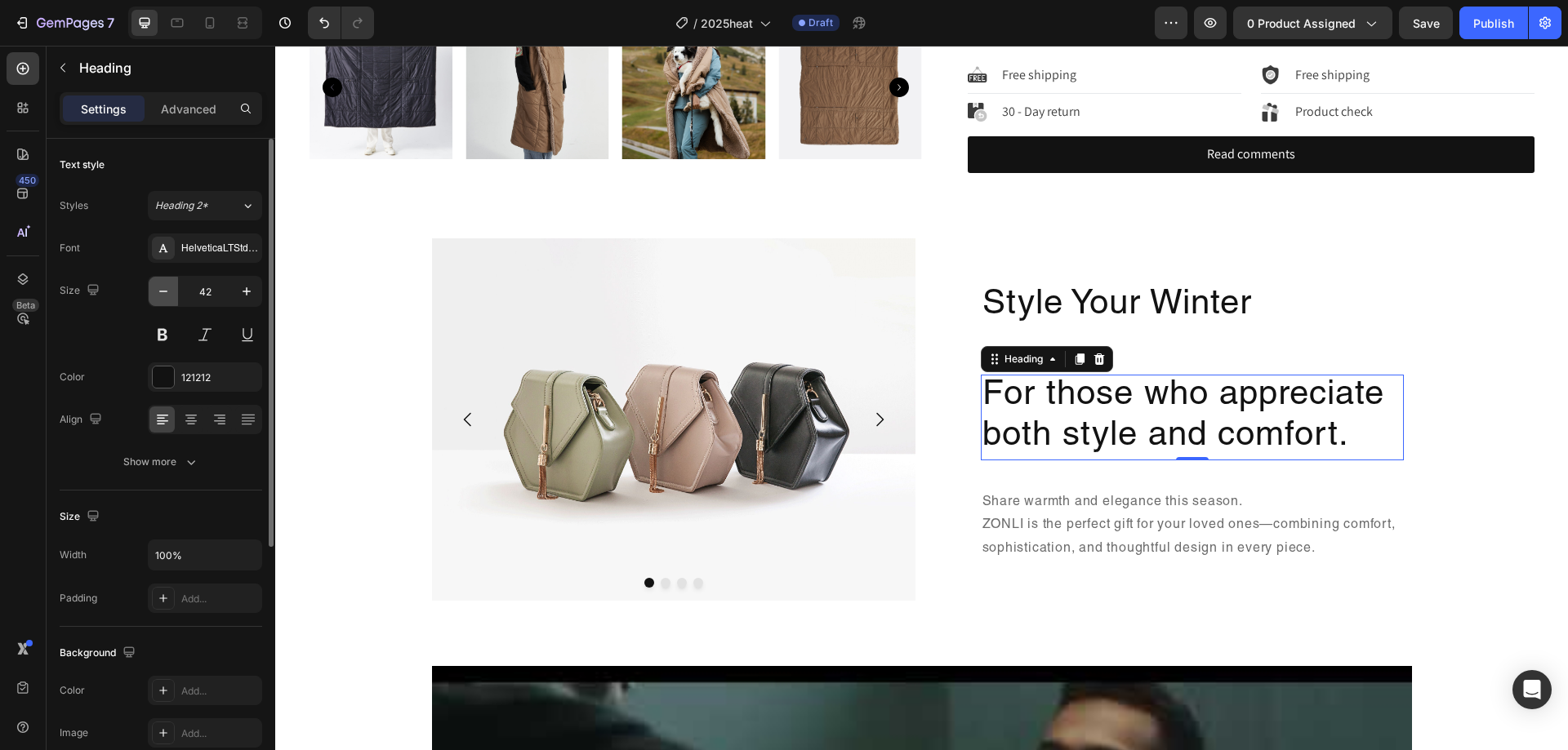
click at [168, 303] on button "button" at bounding box center [164, 292] width 30 height 30
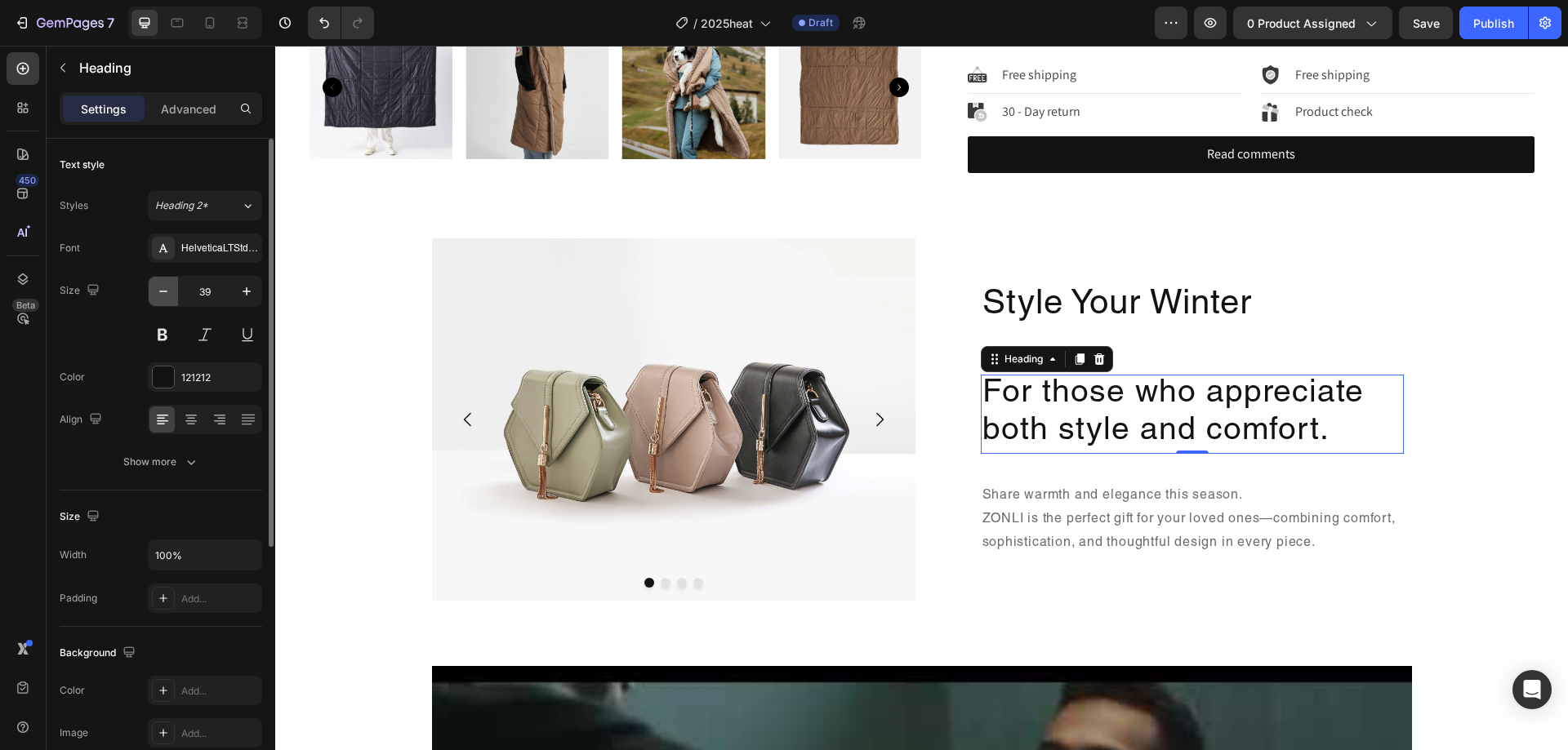
click at [168, 301] on button "button" at bounding box center [164, 292] width 30 height 30
click at [168, 301] on button "button" at bounding box center [164, 292] width 30 height 30
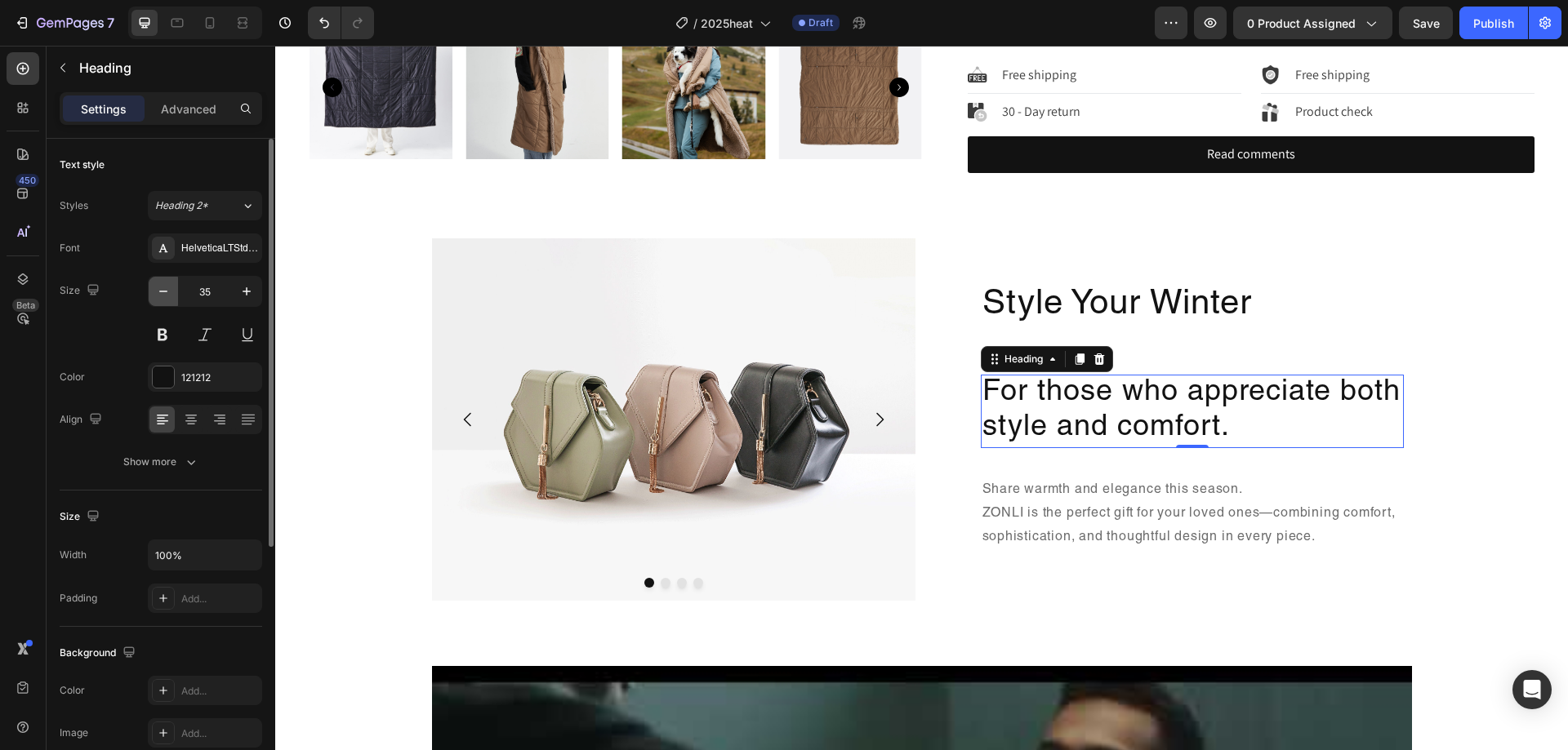
click at [168, 301] on button "button" at bounding box center [164, 292] width 30 height 30
type input "33"
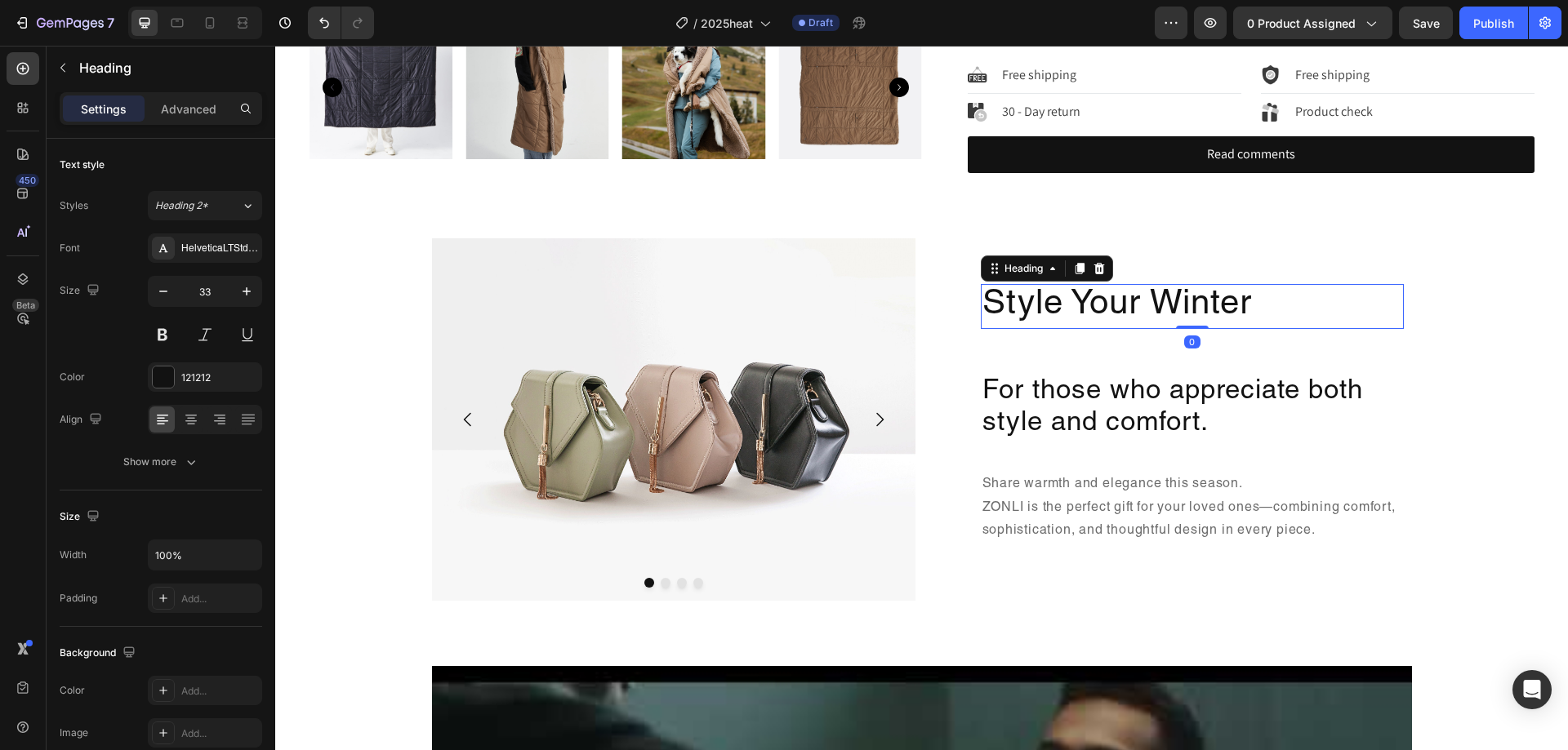
click at [1055, 315] on h2 "Style Your Winter" at bounding box center [1192, 306] width 423 height 44
click at [1182, 420] on p "For those who appreciate both style and comfort." at bounding box center [1192, 408] width 420 height 65
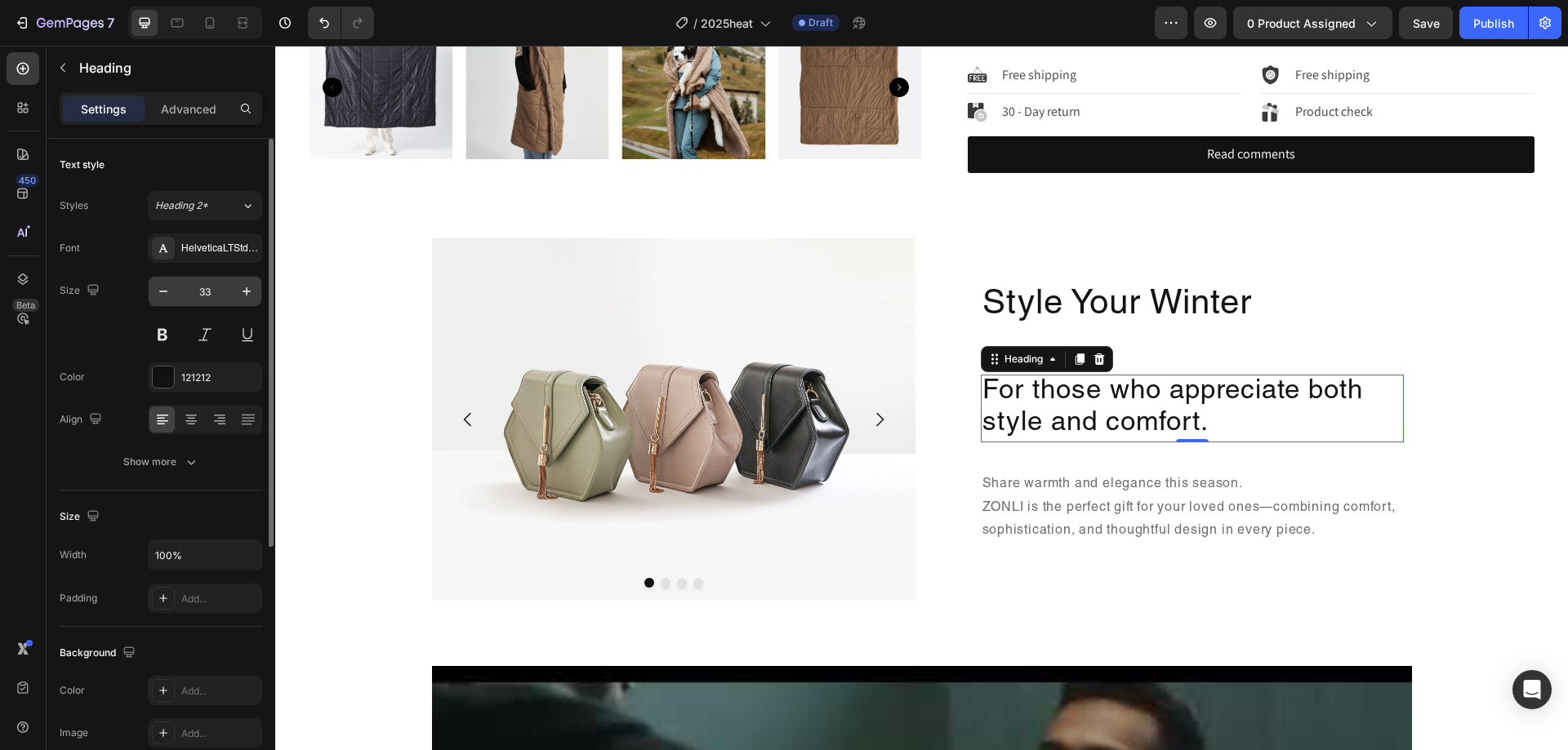
click at [223, 297] on input "33" at bounding box center [205, 292] width 54 height 30
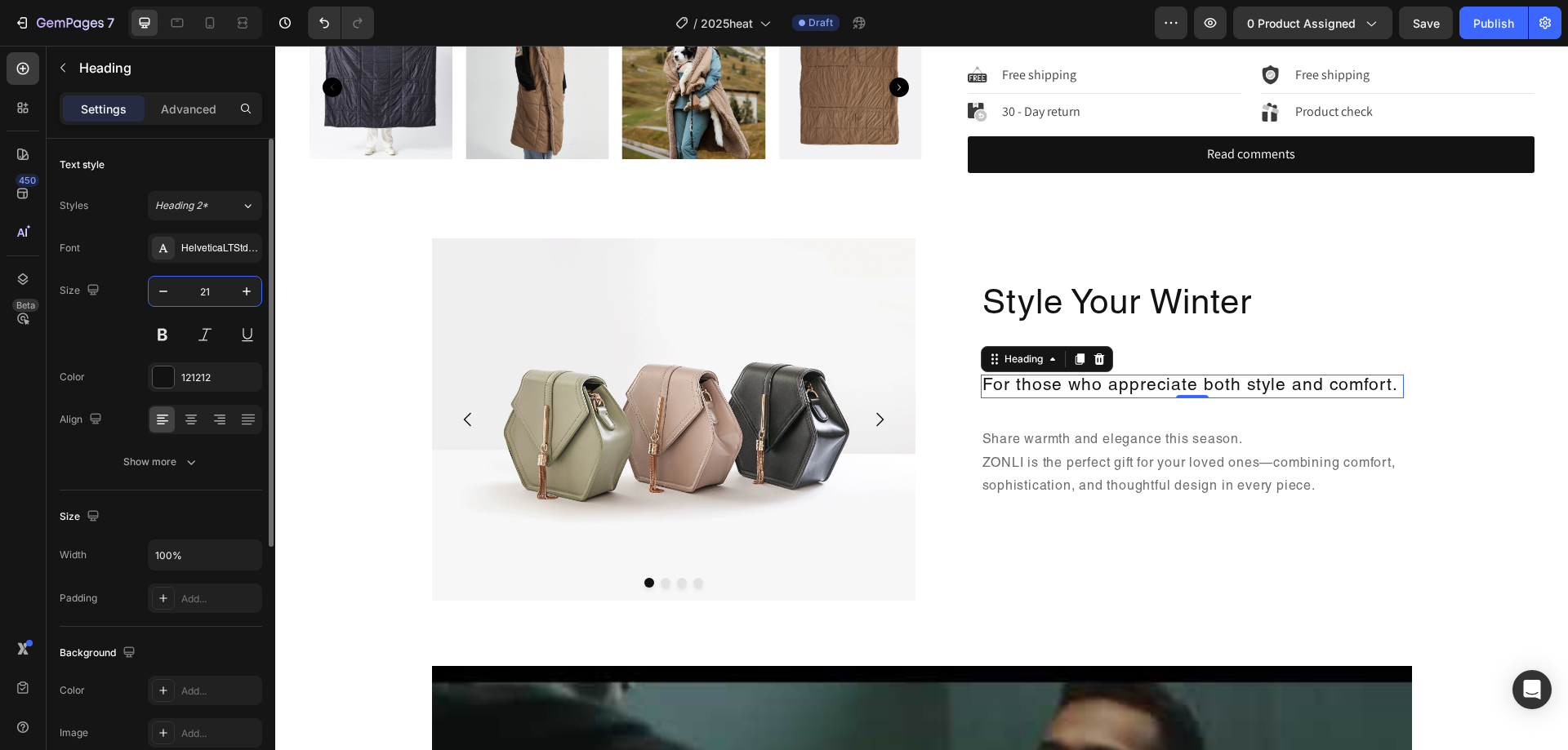
type input "21"
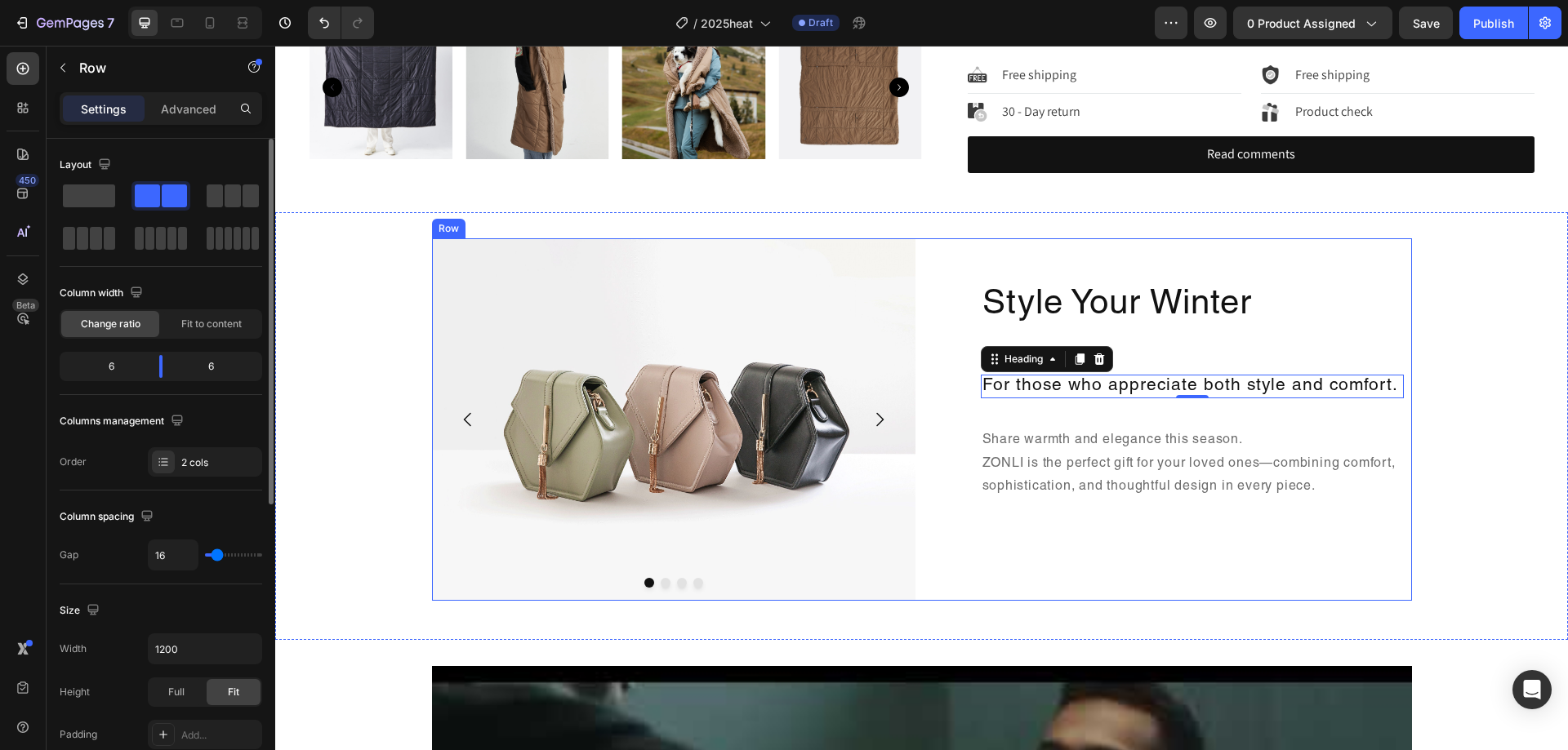
click at [1317, 337] on div "Style Your Winter Heading For those who appreciate both style and comfort. Head…" at bounding box center [1170, 419] width 483 height 362
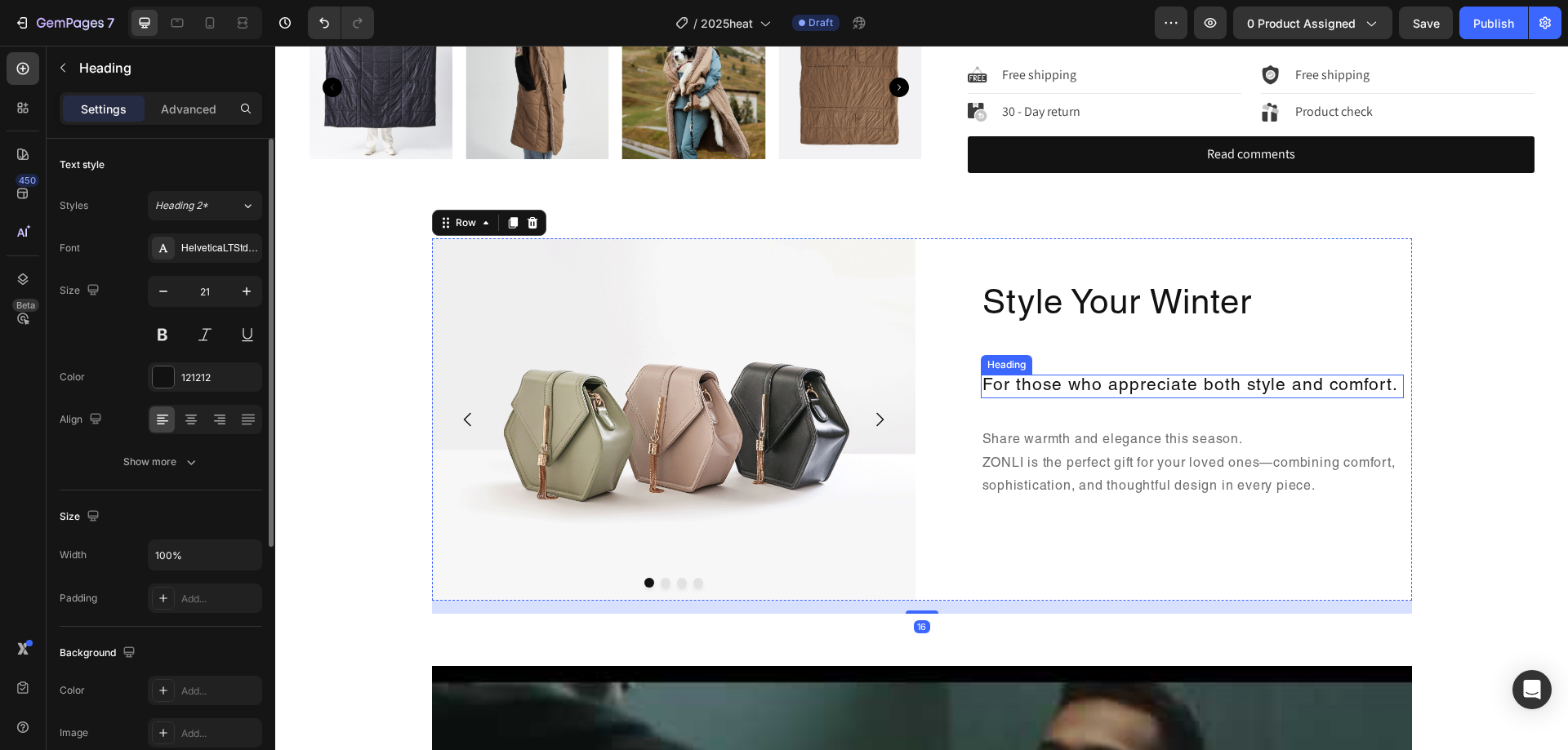
click at [1280, 380] on p "For those who appreciate both style and comfort." at bounding box center [1192, 386] width 420 height 21
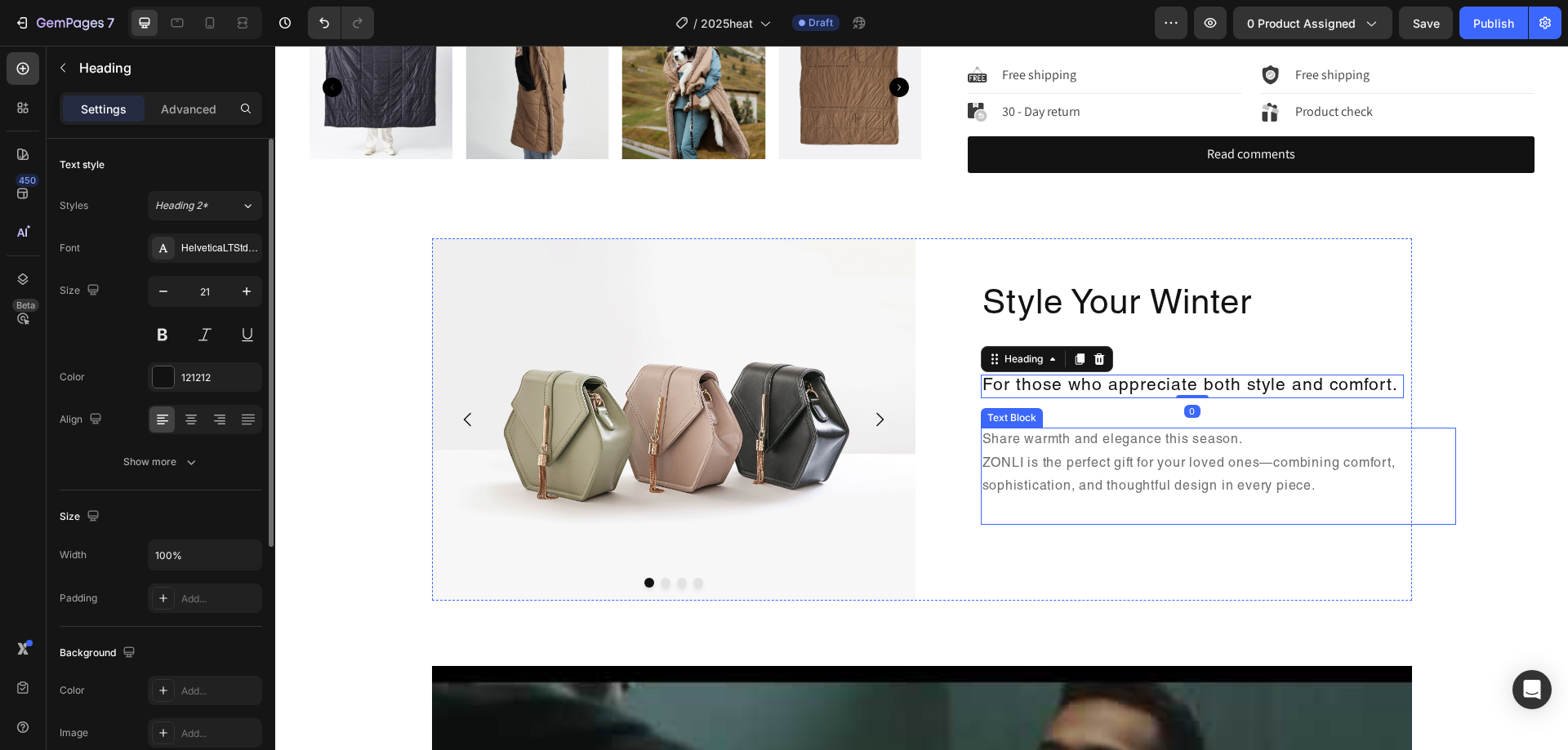
click at [1243, 459] on p "Share warmth and elegance this season. ZONLI is the perfect gift for your loved…" at bounding box center [1219, 476] width 473 height 94
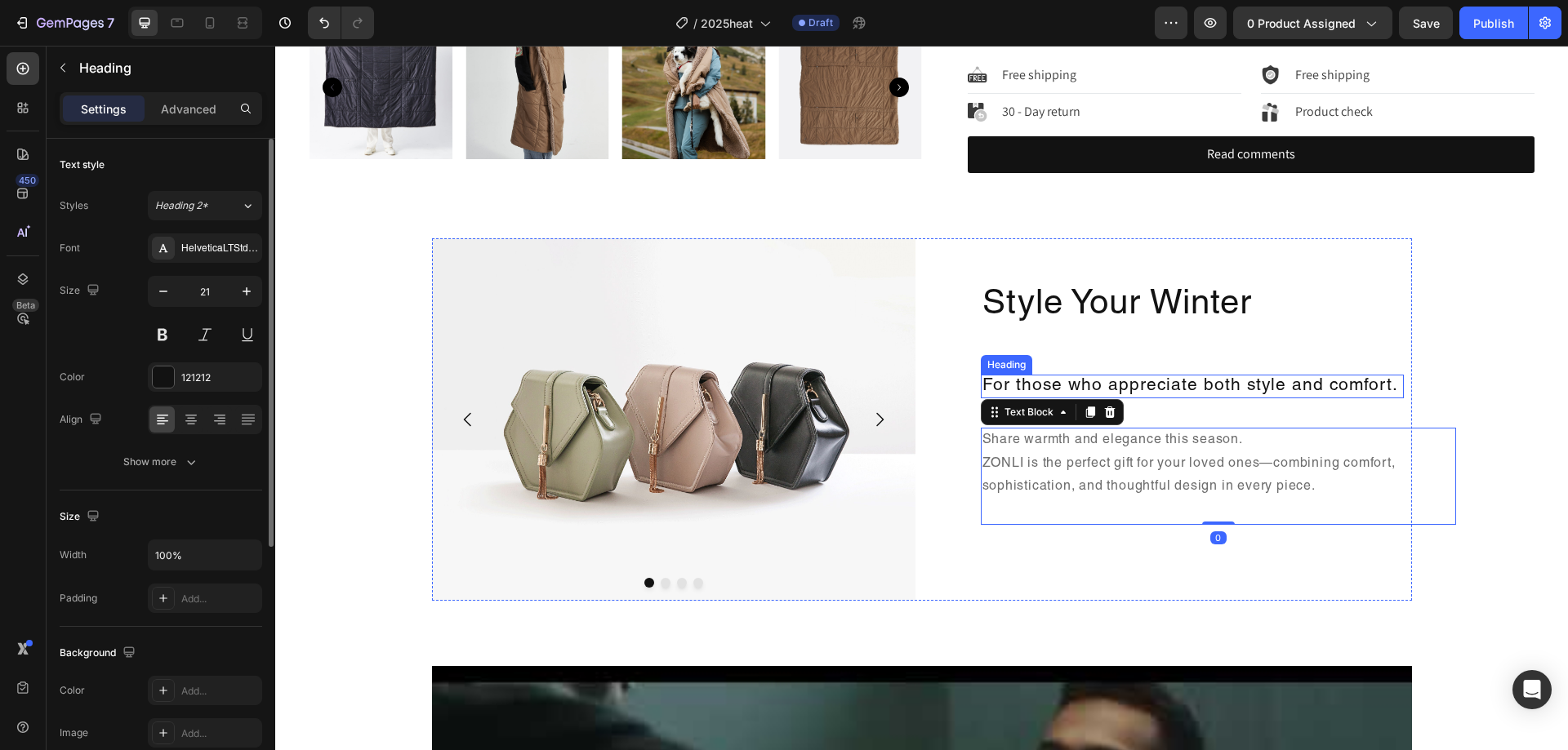
click at [1280, 377] on p "For those who appreciate both style and comfort." at bounding box center [1192, 386] width 420 height 21
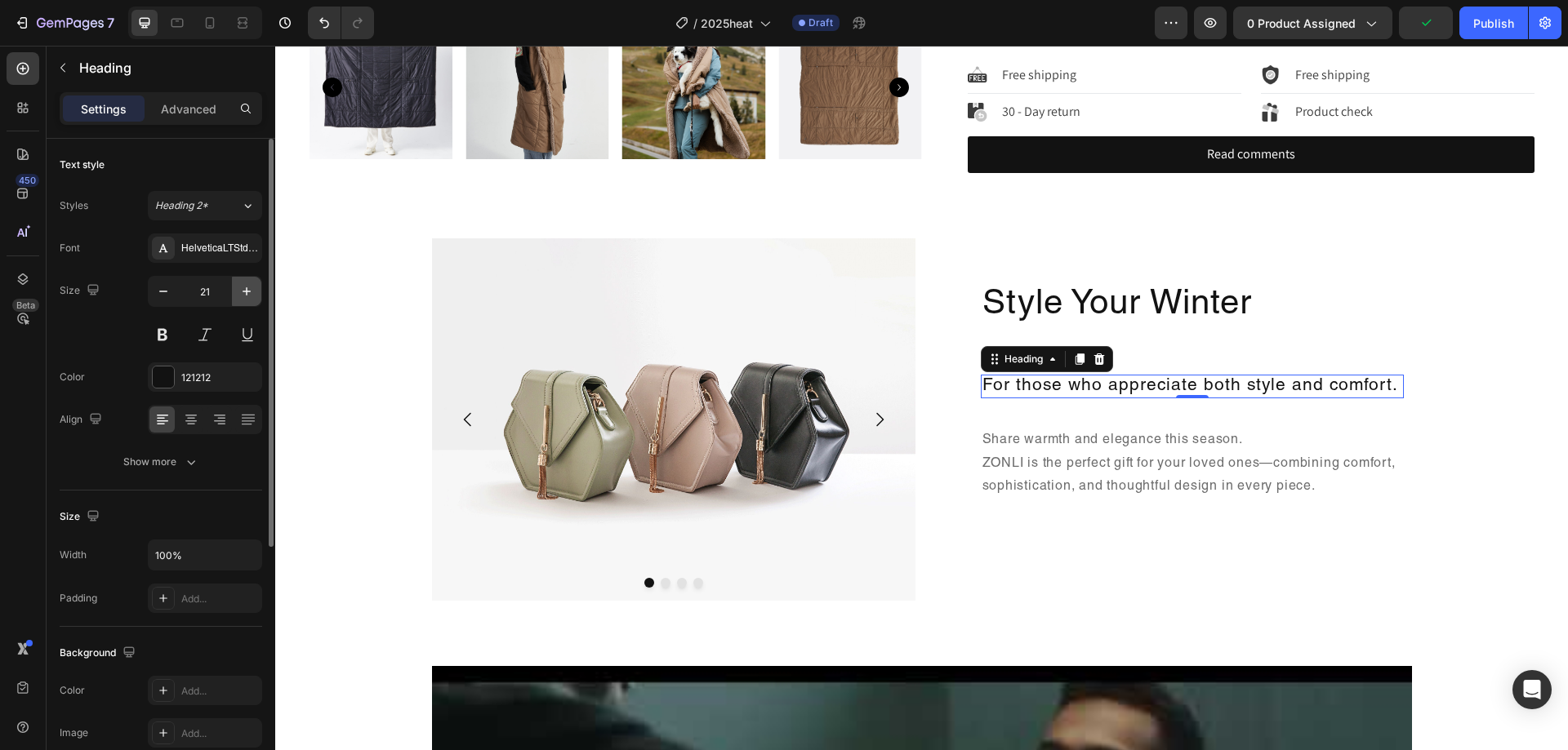
click at [234, 281] on button "button" at bounding box center [247, 292] width 30 height 30
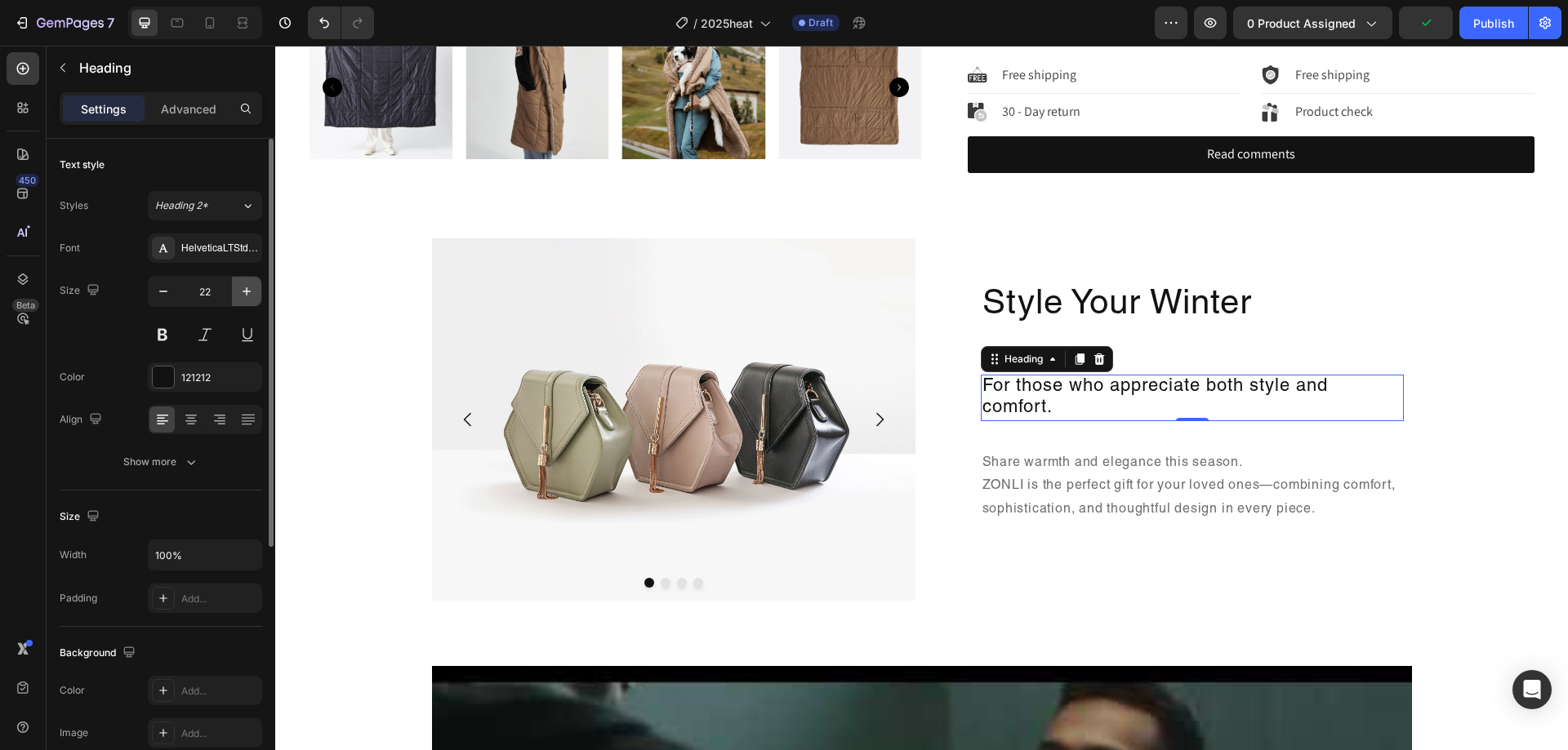
click at [235, 283] on button "button" at bounding box center [247, 292] width 30 height 30
type input "23"
click at [206, 114] on p "Advanced" at bounding box center [189, 108] width 56 height 17
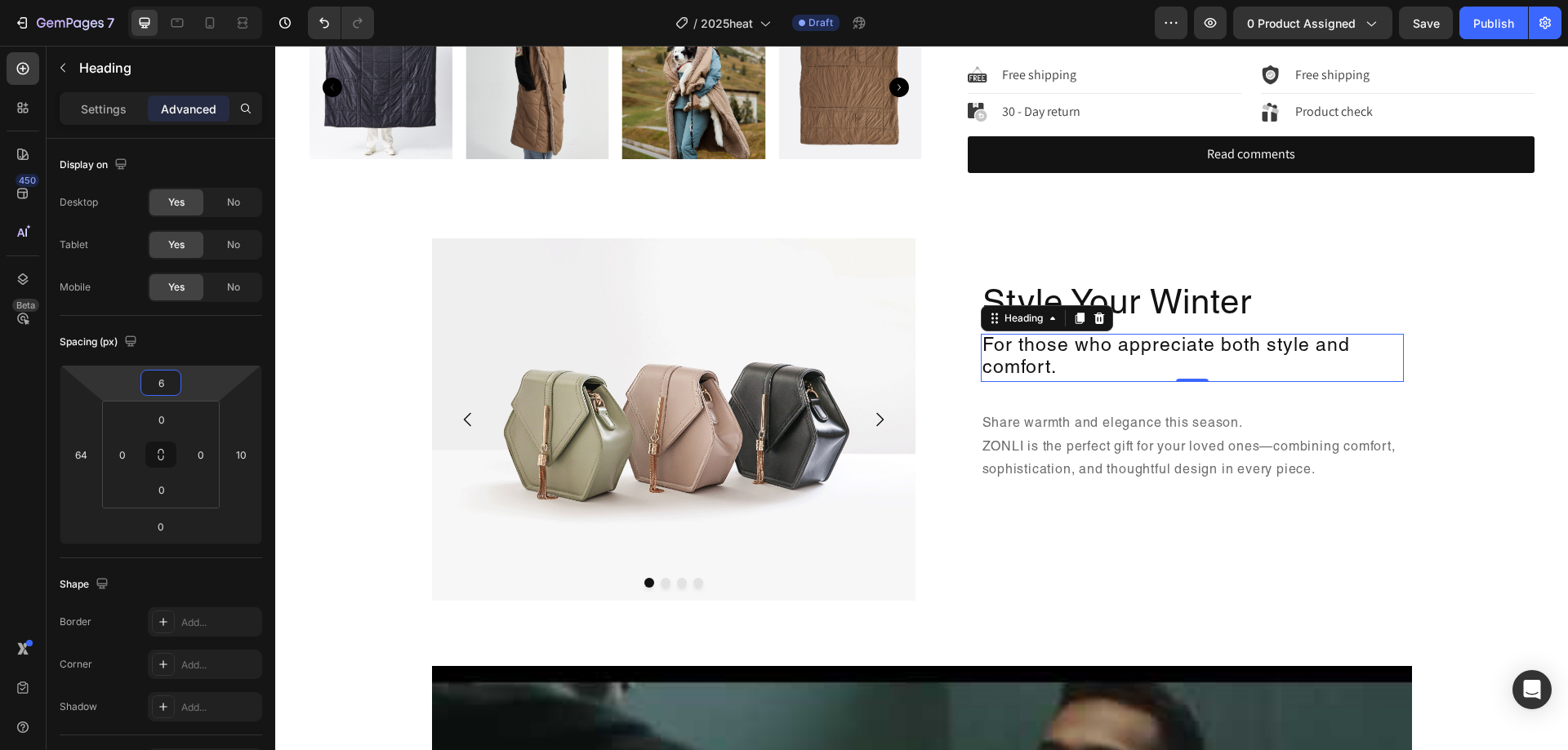
type input "14"
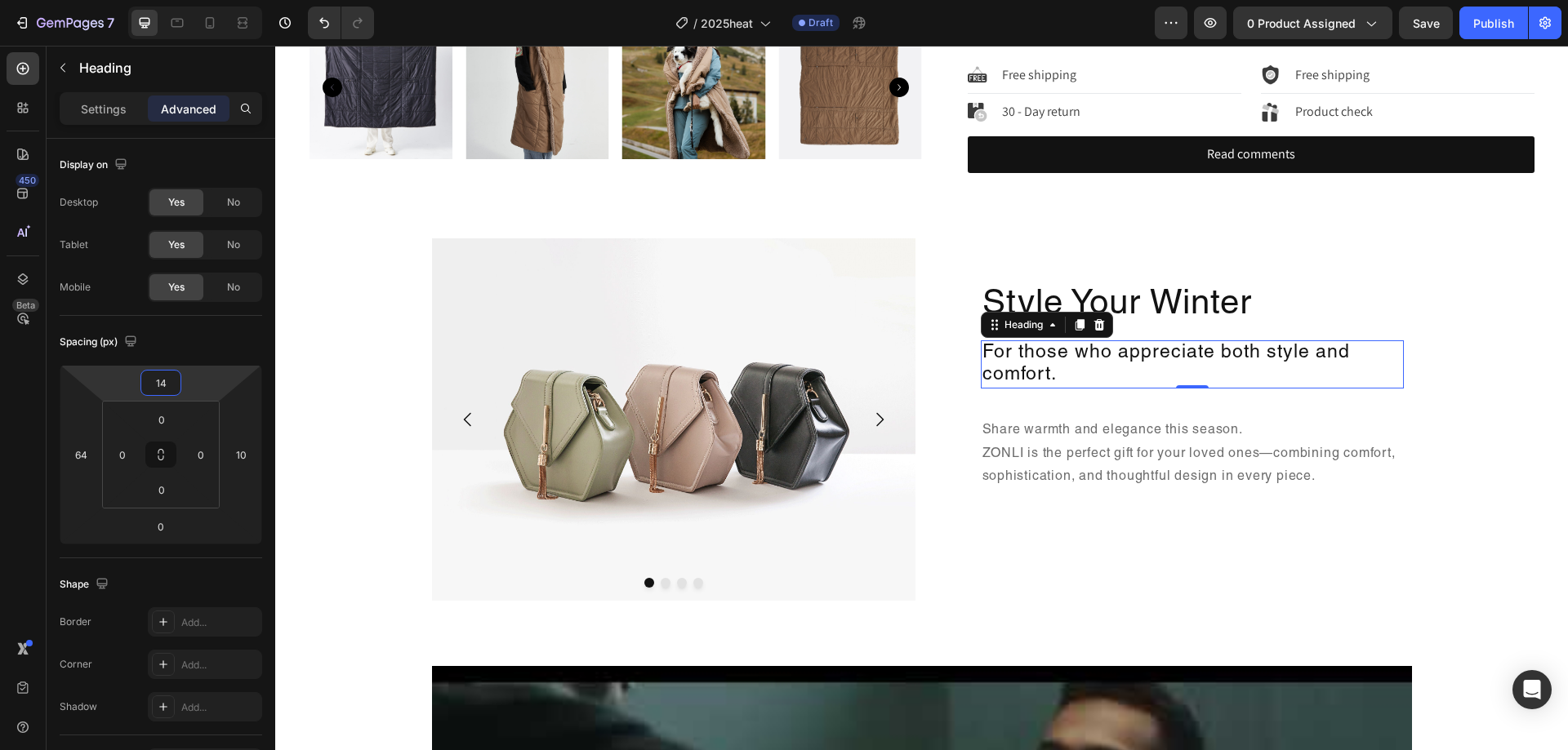
drag, startPoint x: 186, startPoint y: 382, endPoint x: 195, endPoint y: 399, distance: 19.2
click at [195, 0] on html "7 Version history / 2025heat Draft Preview 0 product assigned Save Publish 450 …" at bounding box center [784, 0] width 1568 height 0
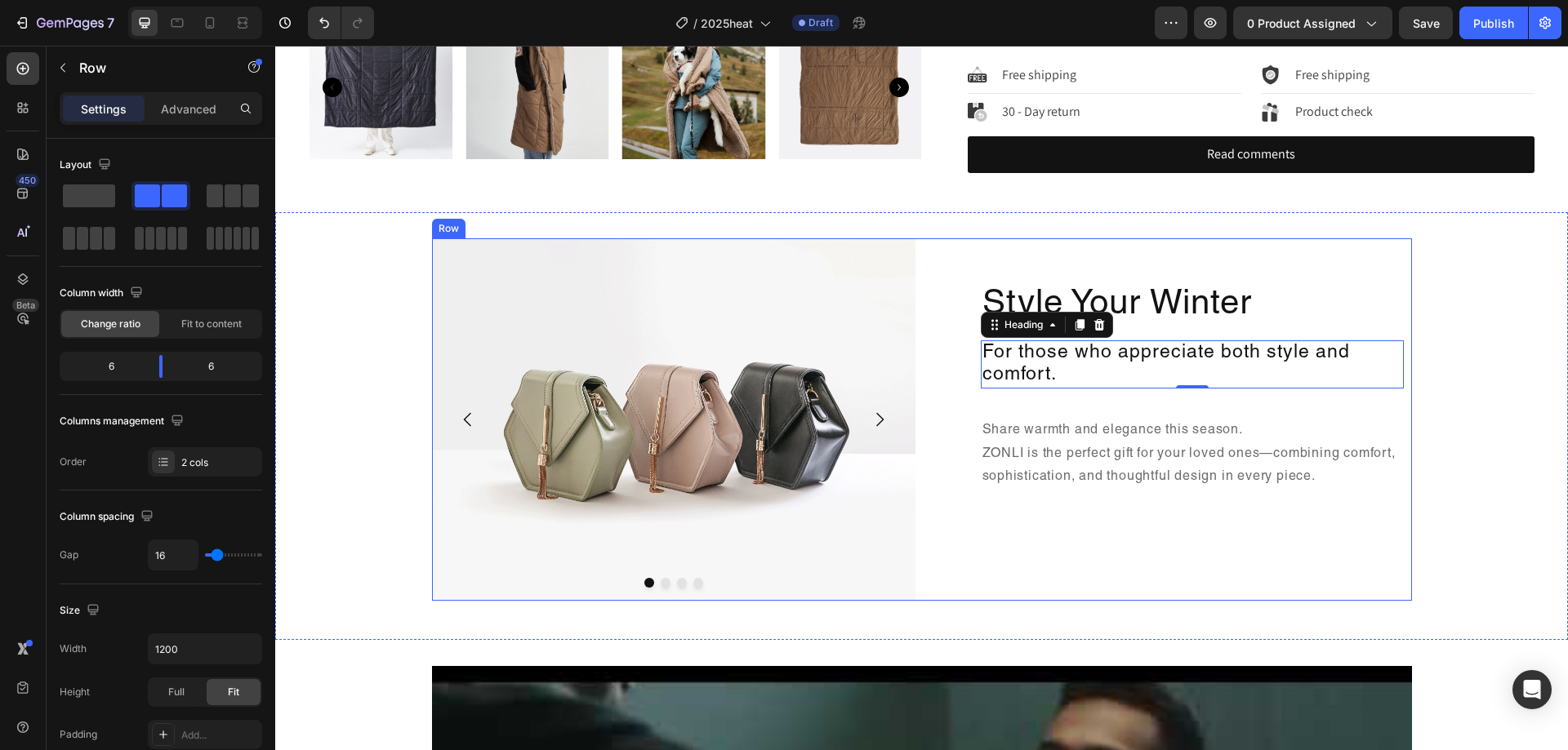
click at [1186, 572] on div "Style Your Winter Heading For those who appreciate both style and comfort. Head…" at bounding box center [1170, 419] width 483 height 362
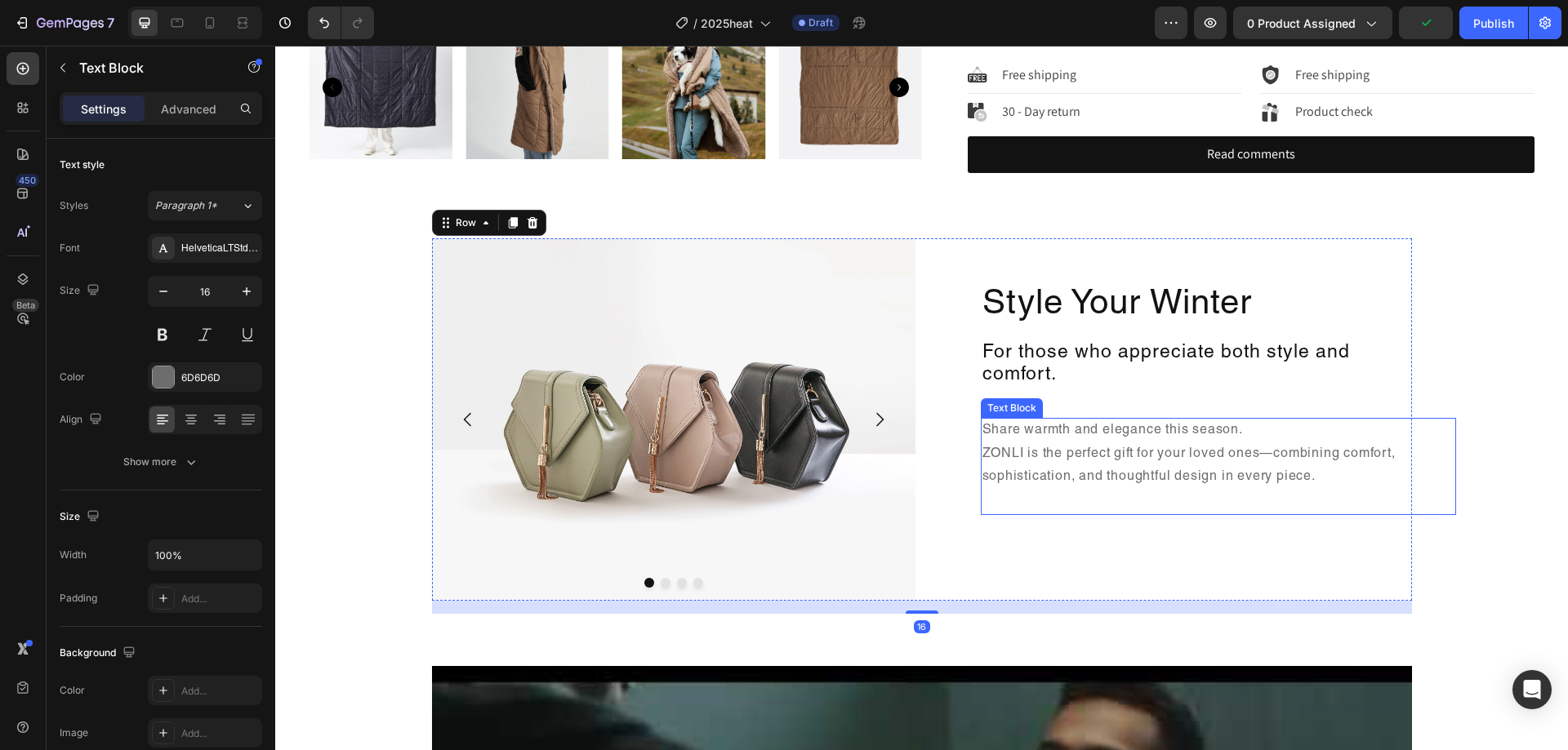
click at [1127, 437] on p "Share warmth and elegance this season. ZONLI is the perfect gift for your loved…" at bounding box center [1219, 467] width 473 height 94
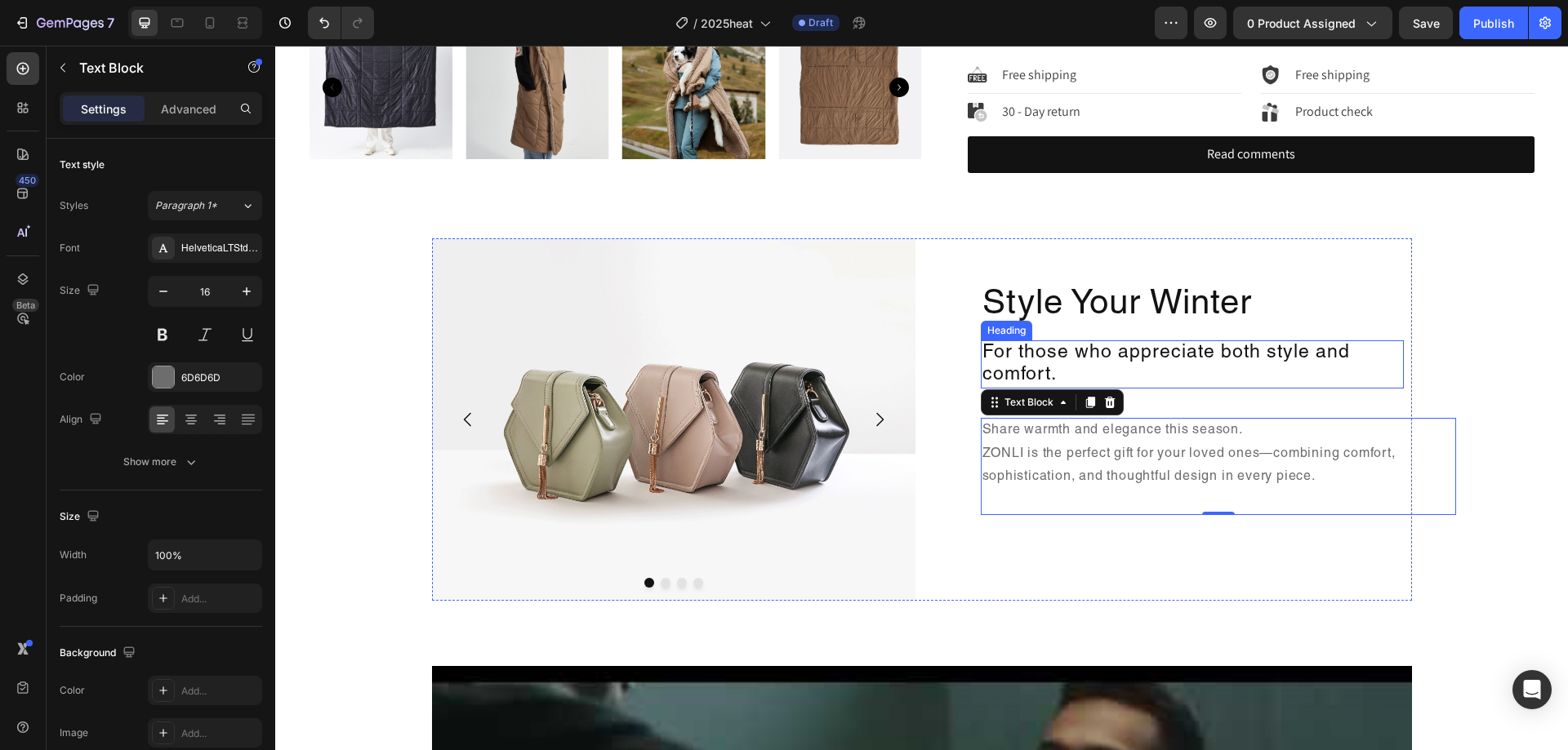
click at [1357, 371] on p "For those who appreciate both style and comfort." at bounding box center [1192, 364] width 420 height 45
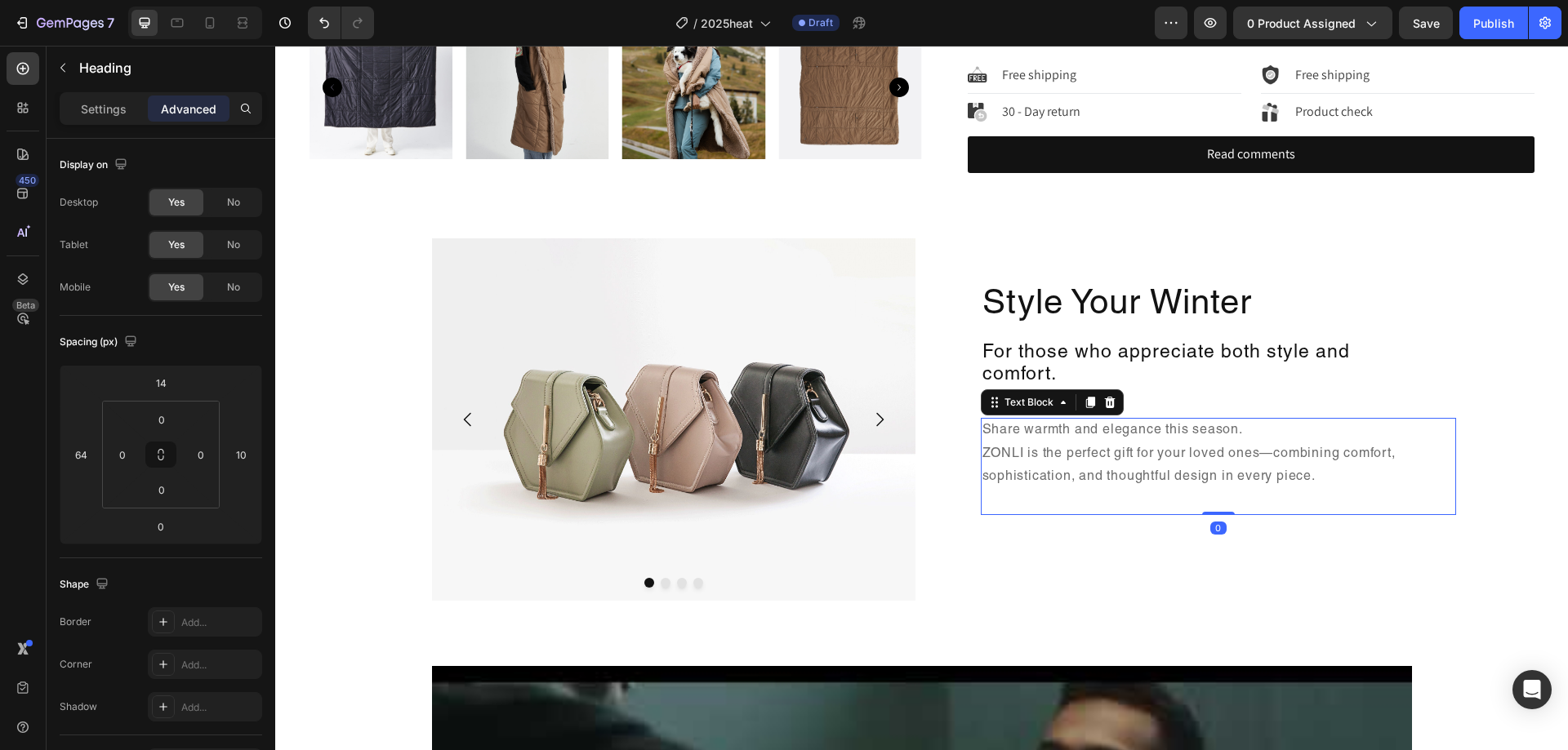
click at [1370, 453] on p "Share warmth and elegance this season. ZONLI is the perfect gift for your loved…" at bounding box center [1219, 467] width 473 height 94
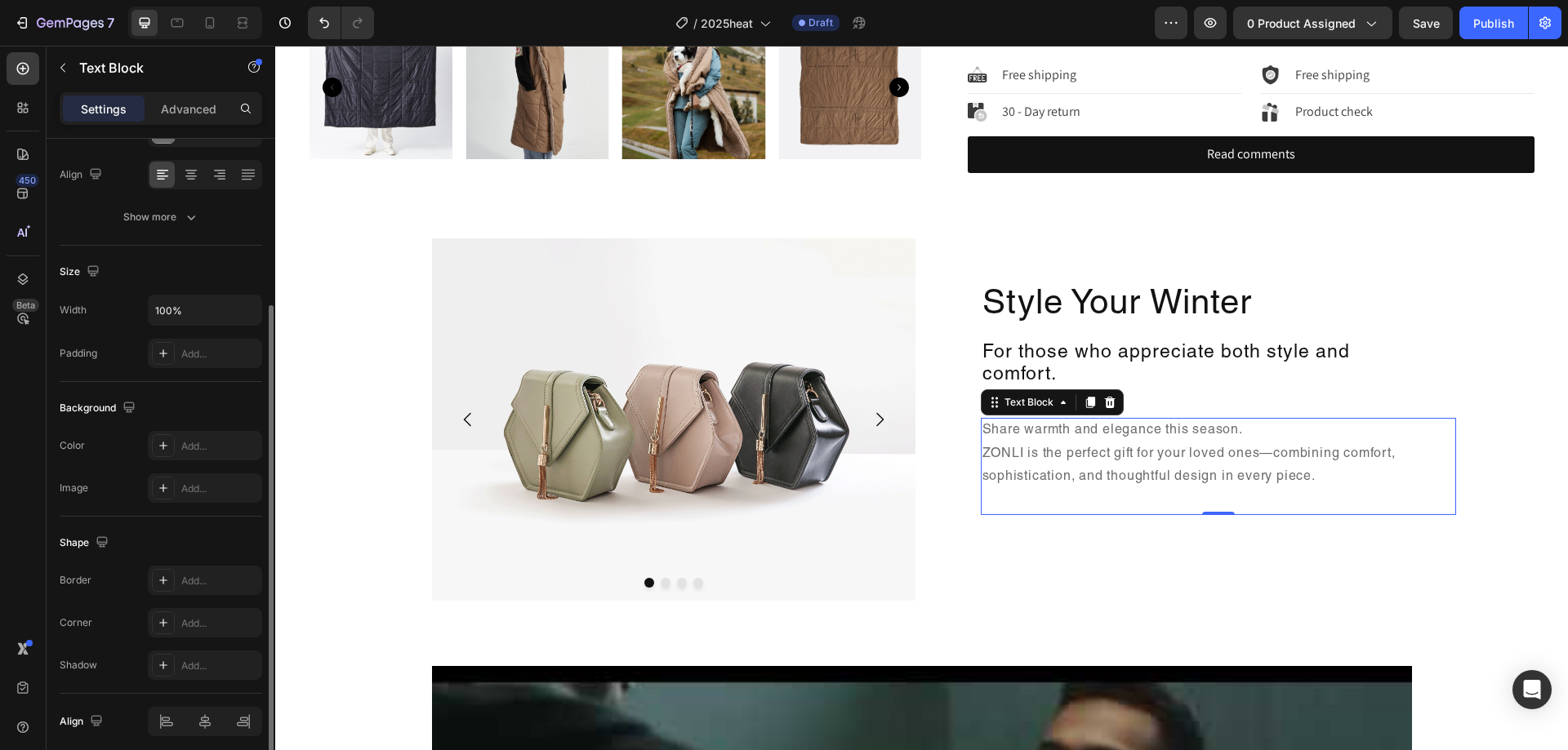
scroll to position [310, 0]
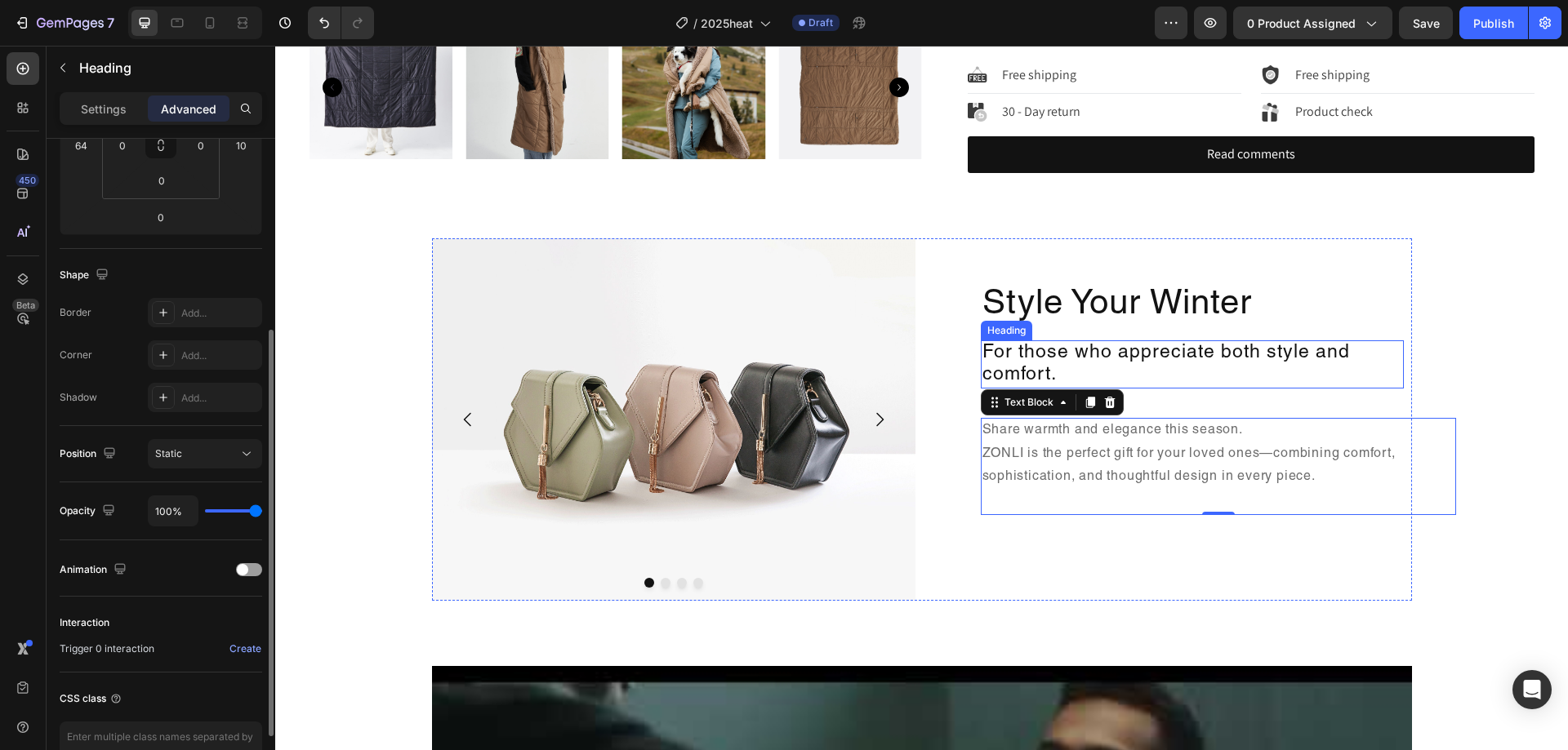
click at [1390, 380] on p "For those who appreciate both style and comfort." at bounding box center [1192, 364] width 420 height 45
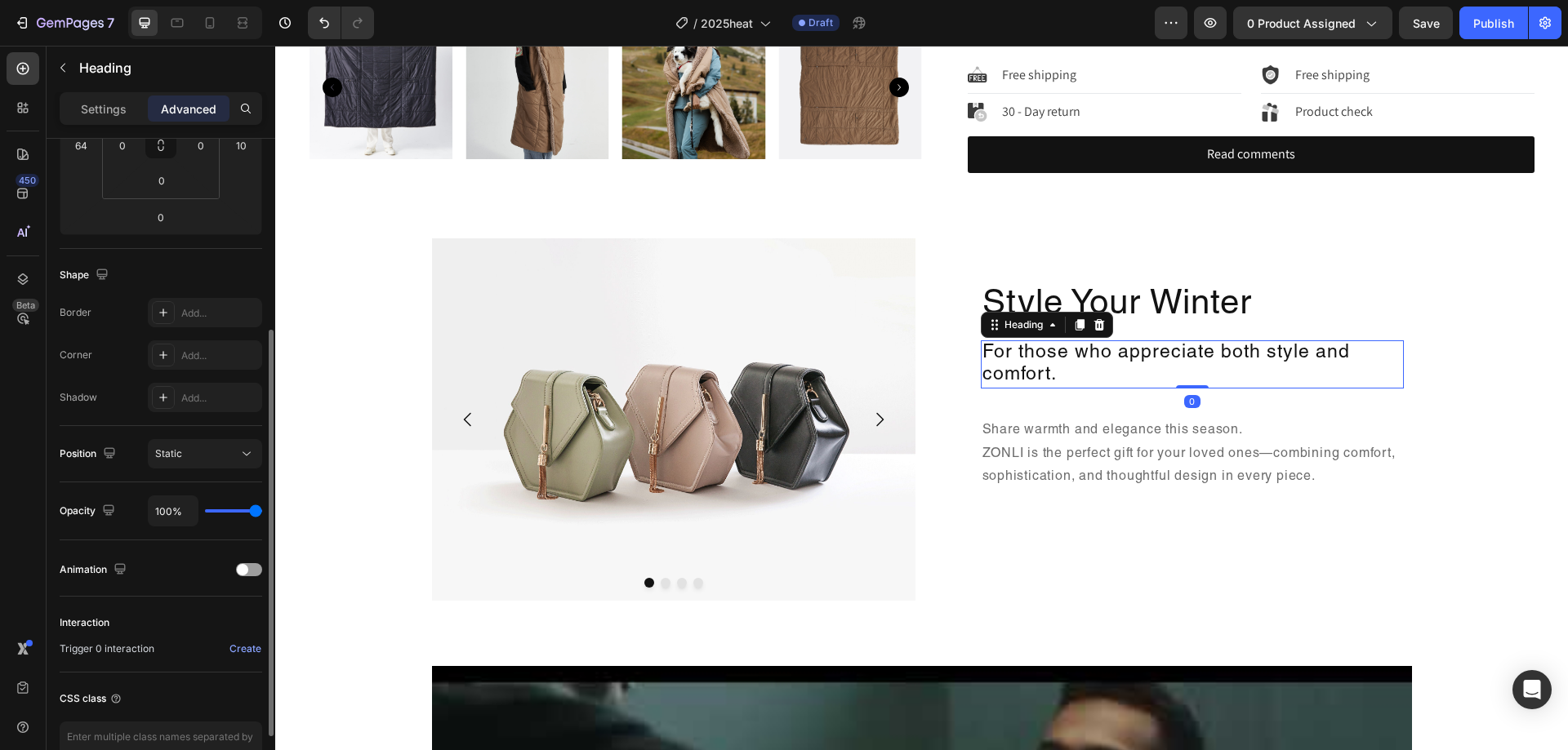
scroll to position [0, 0]
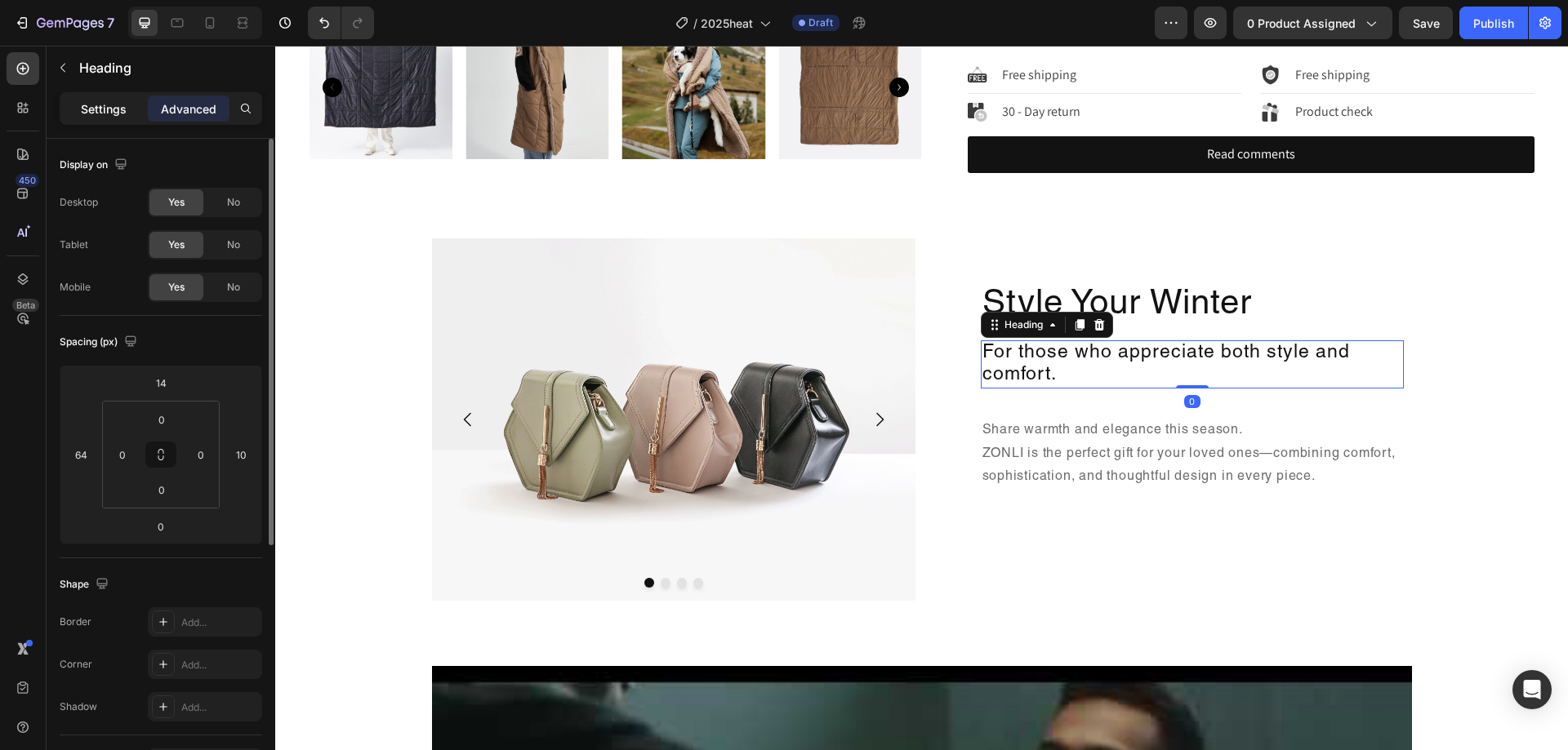
click at [80, 118] on div "Settings" at bounding box center [104, 108] width 81 height 26
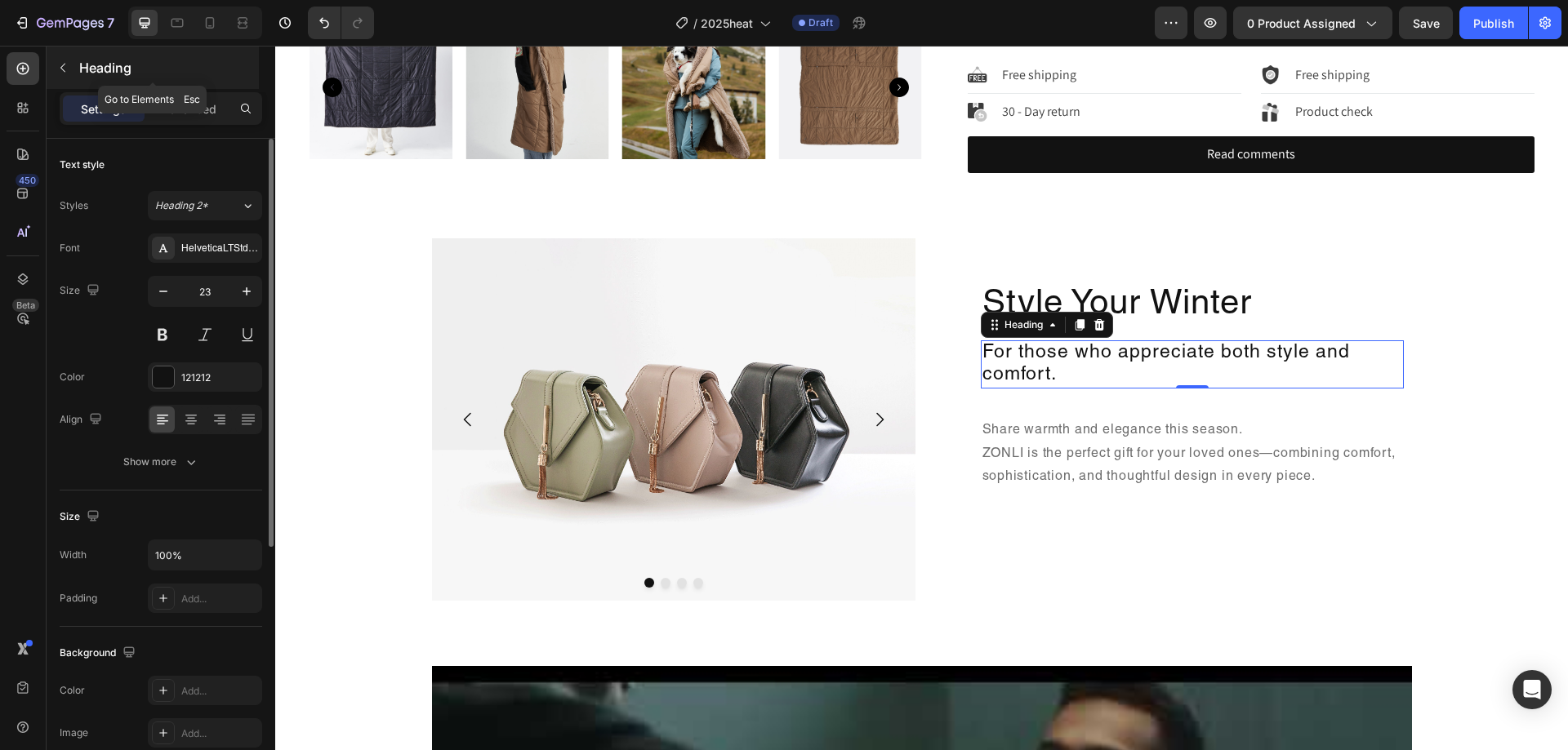
click at [108, 79] on div "Heading" at bounding box center [153, 68] width 212 height 43
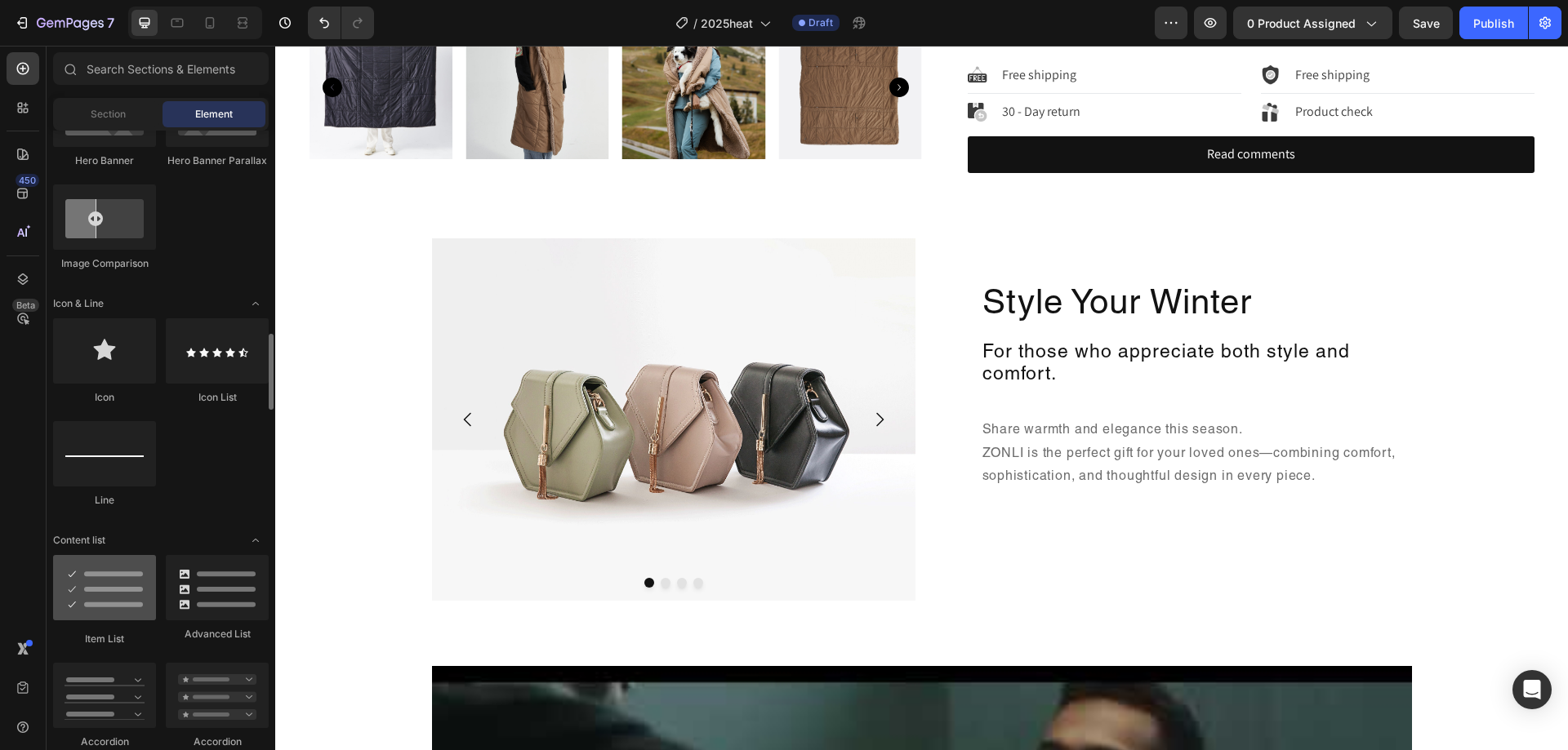
scroll to position [1061, 0]
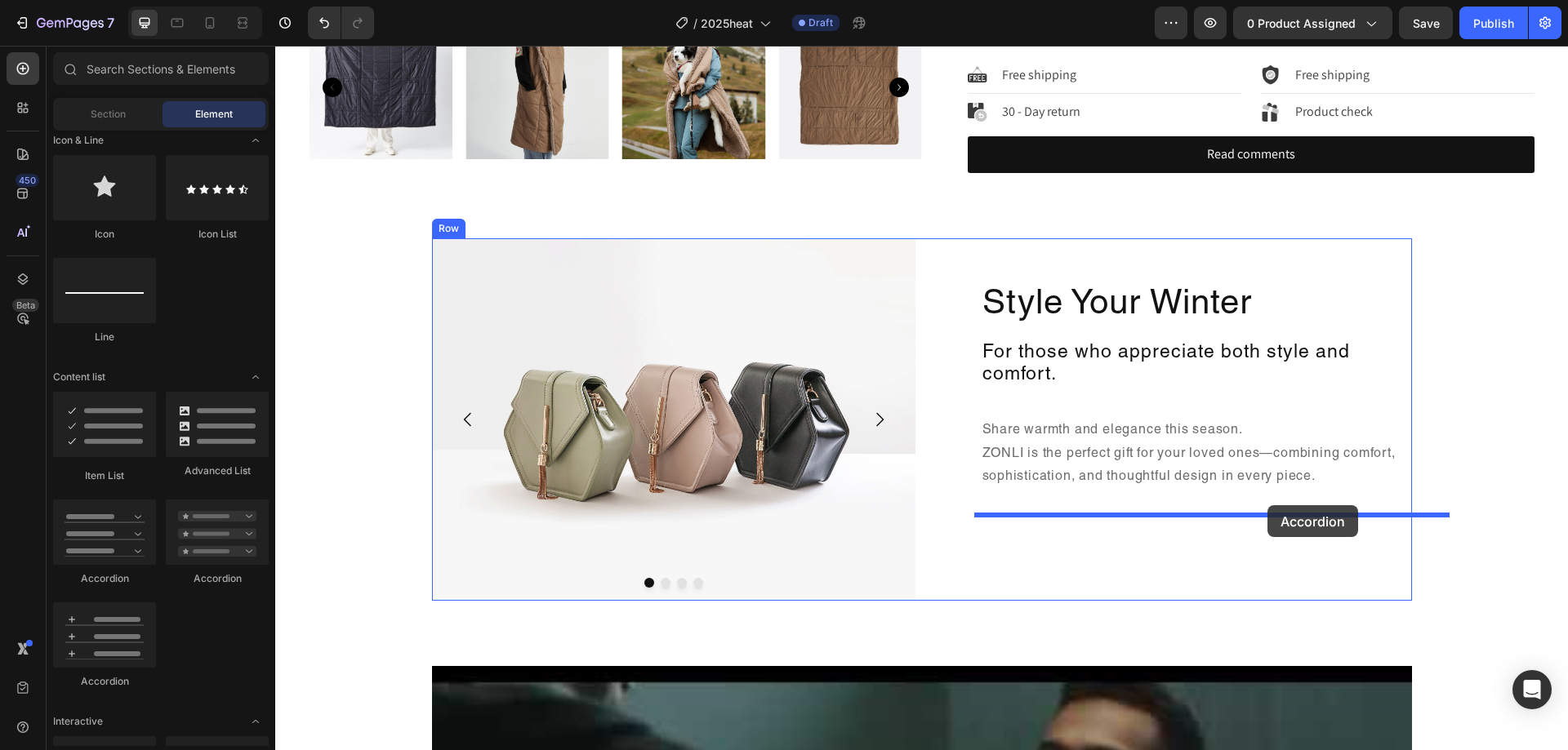
drag, startPoint x: 372, startPoint y: 681, endPoint x: 1268, endPoint y: 505, distance: 913.1
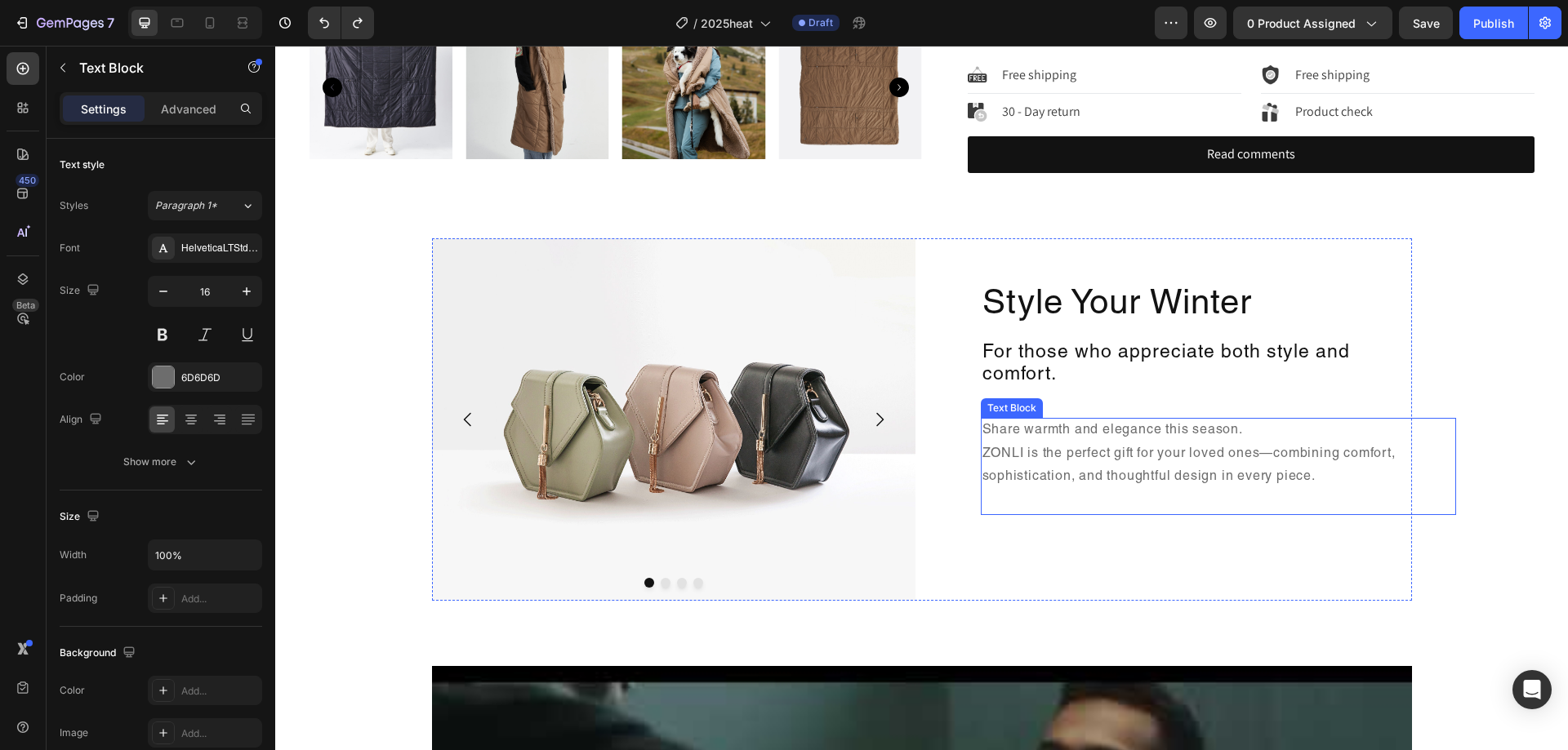
click at [1207, 446] on p "Share warmth and elegance this season. ZONLI is the perfect gift for your loved…" at bounding box center [1219, 467] width 473 height 94
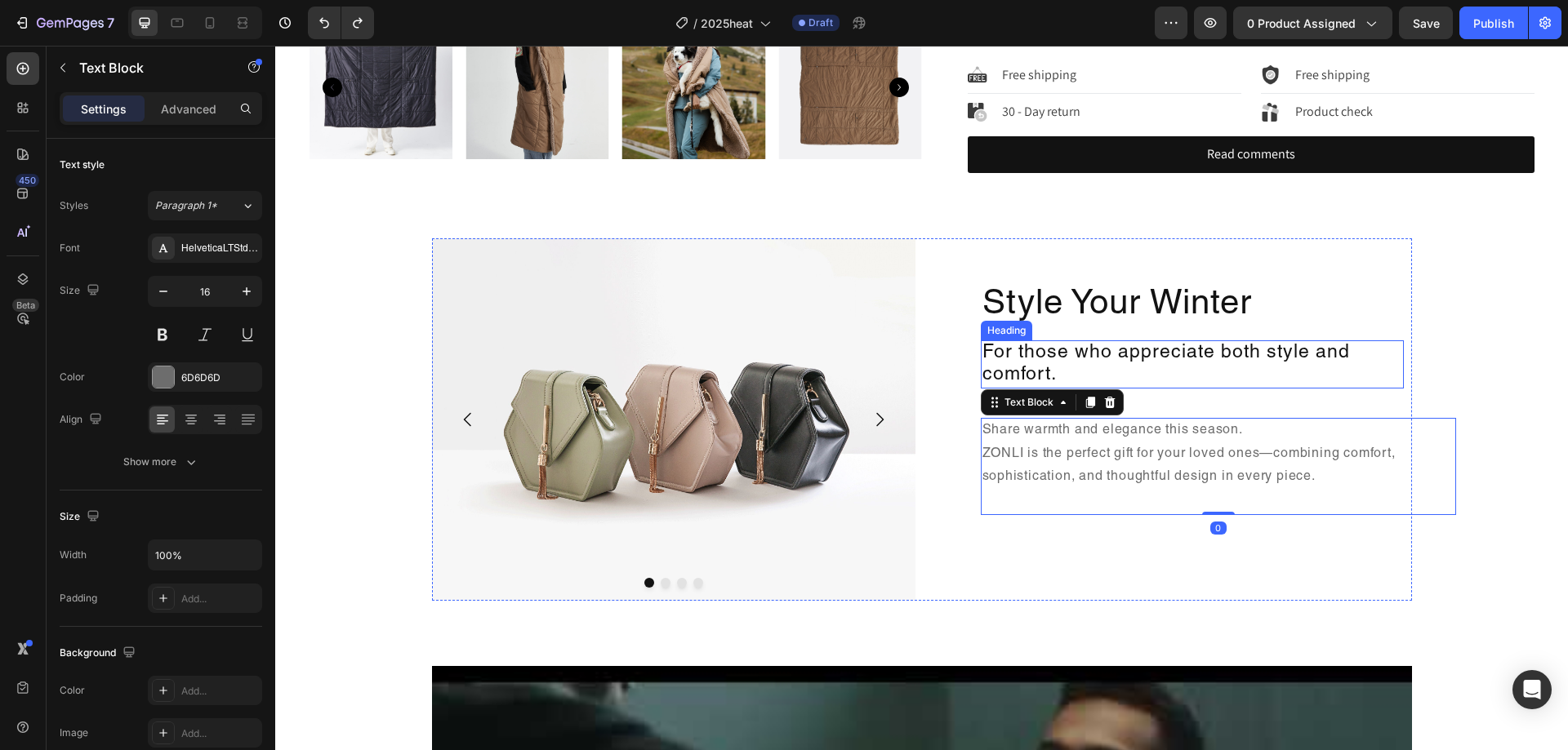
click at [1252, 352] on p "For those who appreciate both style and comfort." at bounding box center [1192, 364] width 420 height 45
click at [1284, 450] on p "Share warmth and elegance this season. ZONLI is the perfect gift for your loved…" at bounding box center [1219, 467] width 473 height 94
click at [1280, 356] on p "For those who appreciate both style and comfort." at bounding box center [1192, 364] width 420 height 45
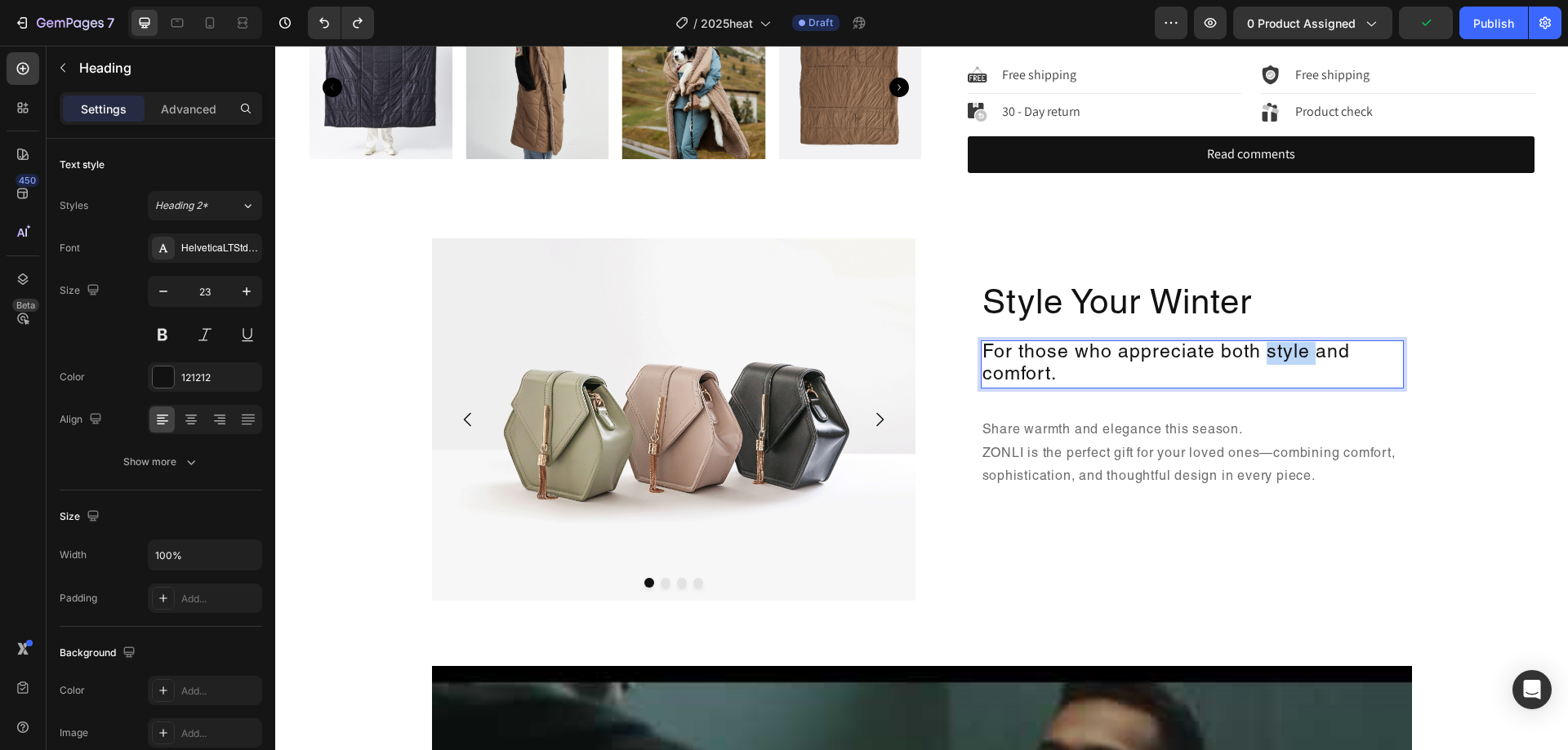
click at [1295, 357] on p "For those who appreciate both style and comfort." at bounding box center [1192, 364] width 420 height 45
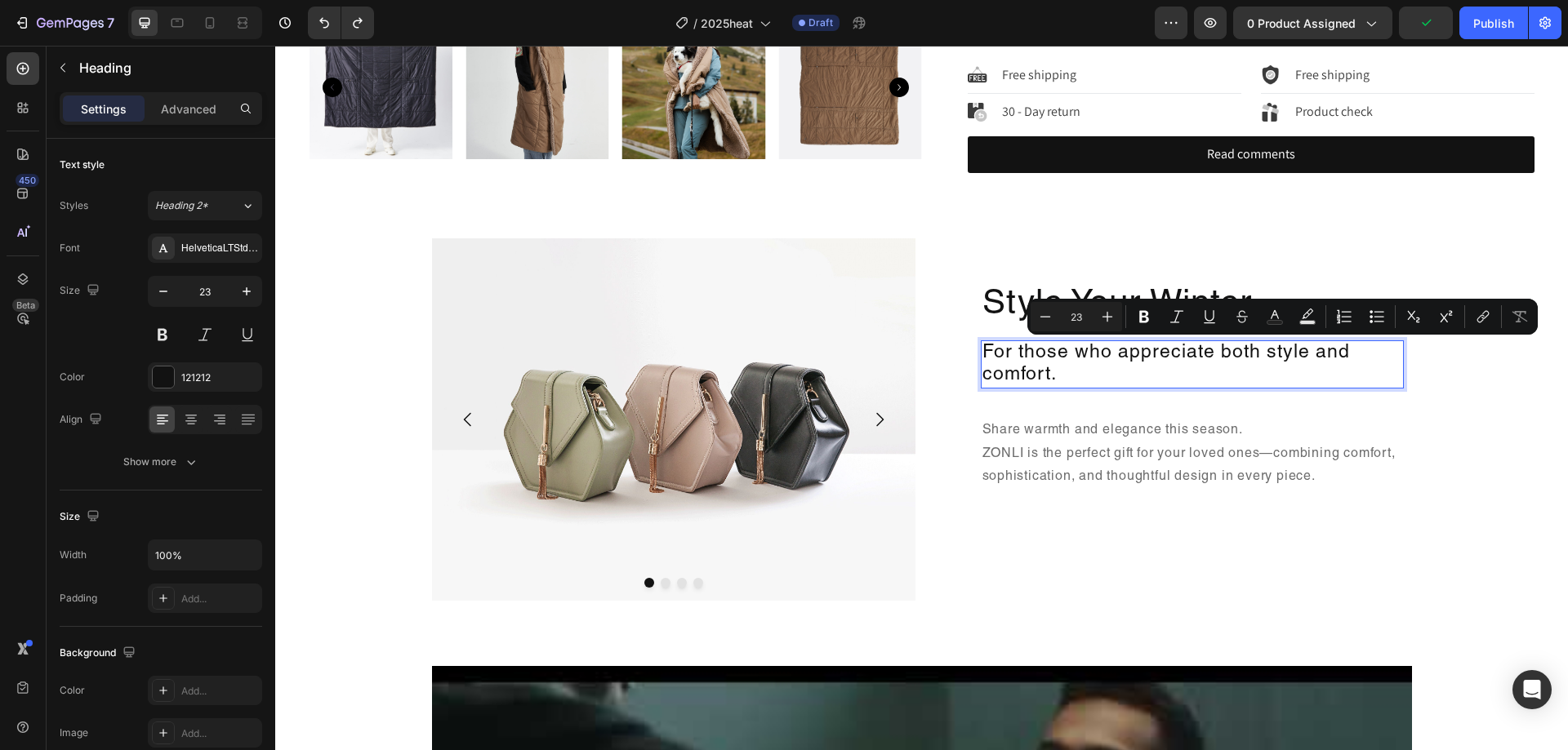
click at [1317, 357] on p "For those who appreciate both style and comfort." at bounding box center [1192, 364] width 420 height 45
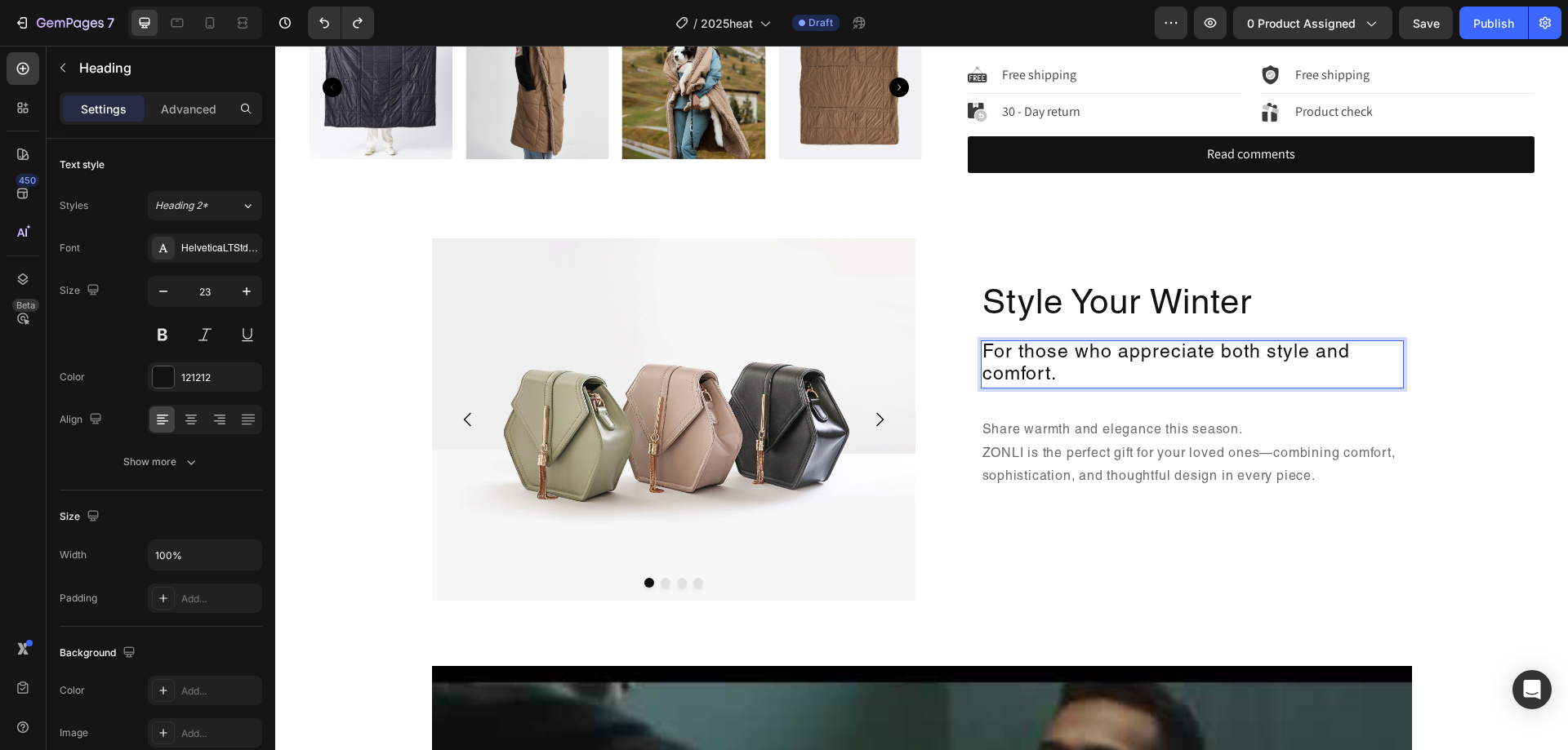
click at [1308, 355] on p "For those who appreciate both style and comfort." at bounding box center [1192, 364] width 420 height 45
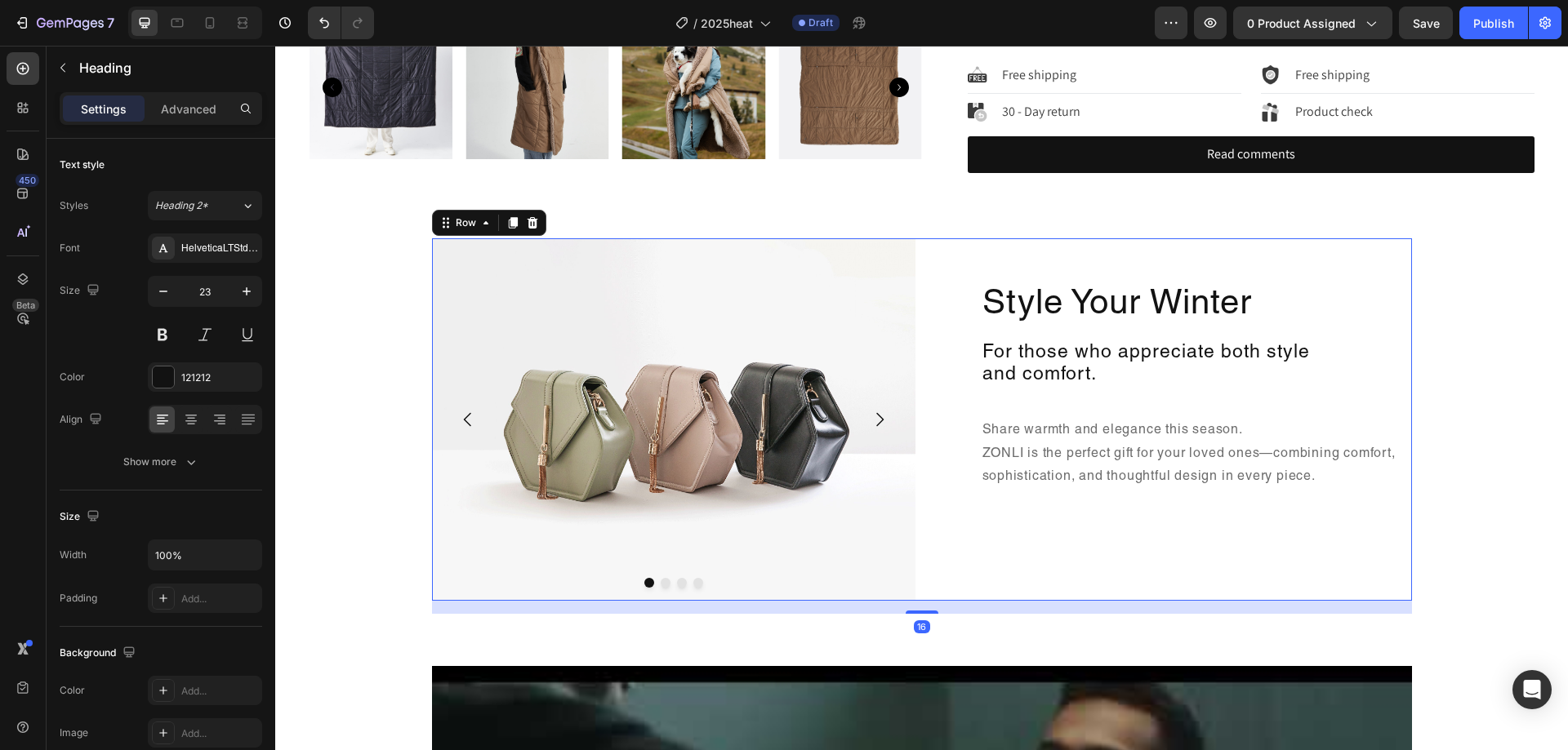
click at [1347, 412] on div "Style Your Winter Heading For those who appreciate both style and comfort. Head…" at bounding box center [1170, 419] width 483 height 362
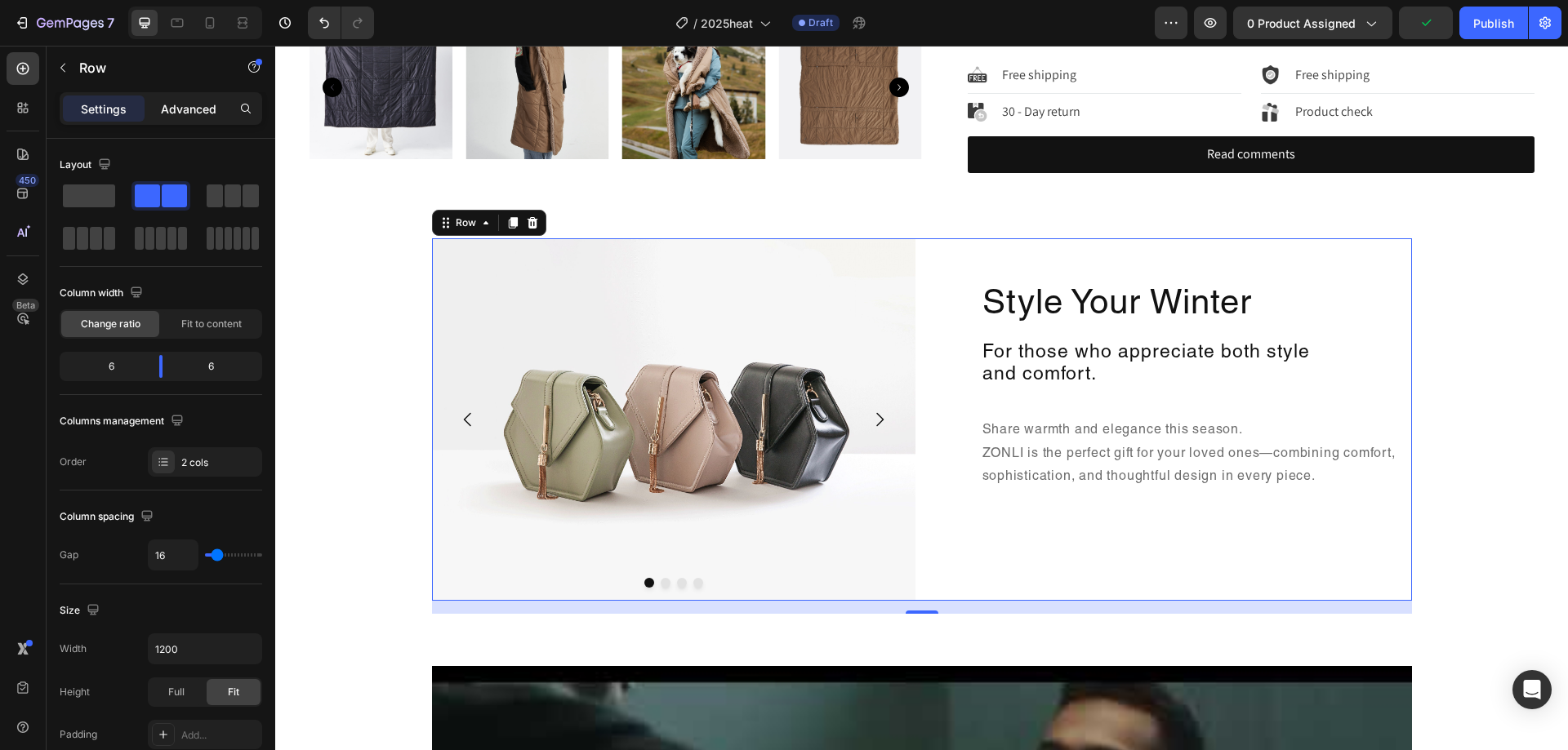
click at [213, 113] on p "Advanced" at bounding box center [189, 108] width 56 height 17
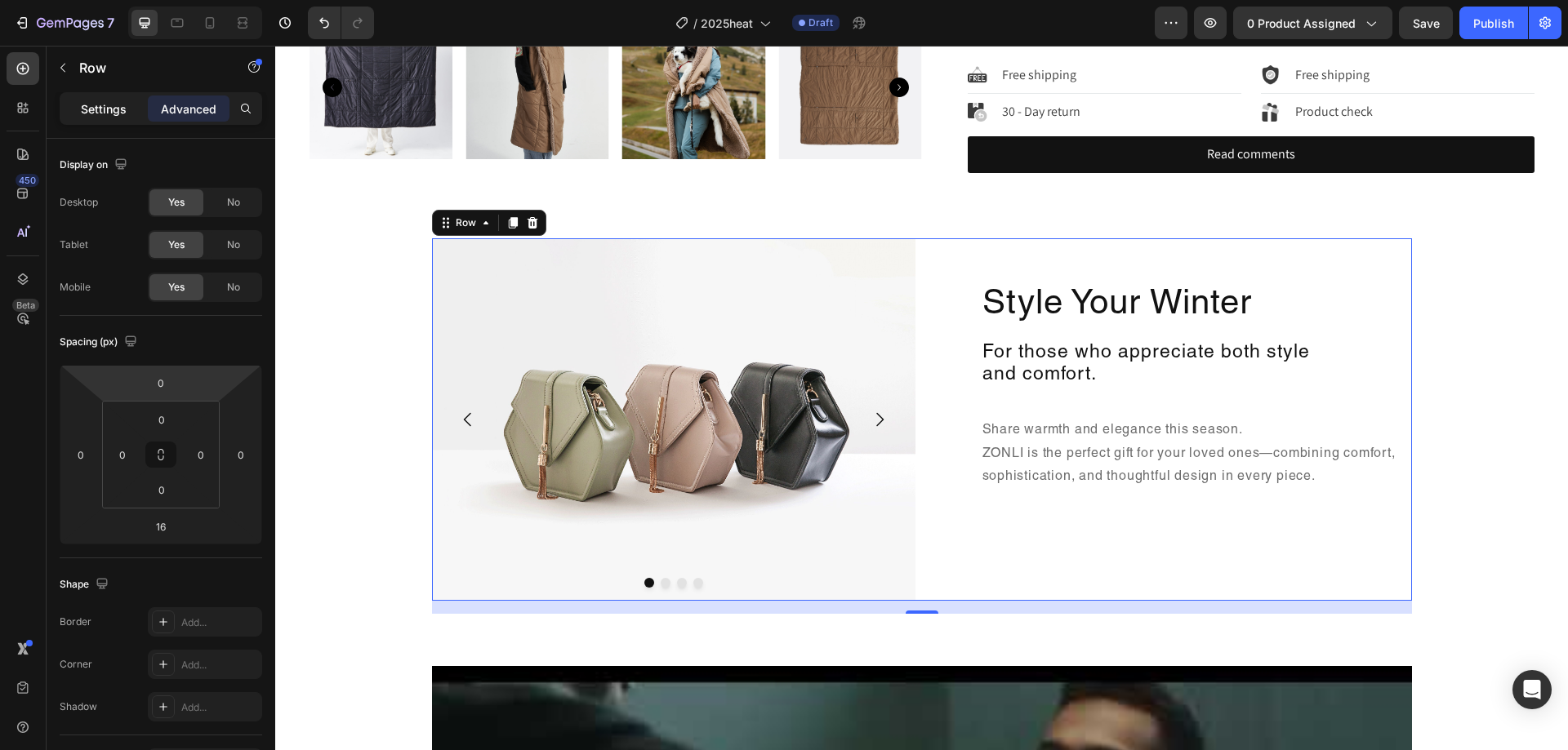
click at [132, 100] on div "Settings" at bounding box center [104, 108] width 81 height 26
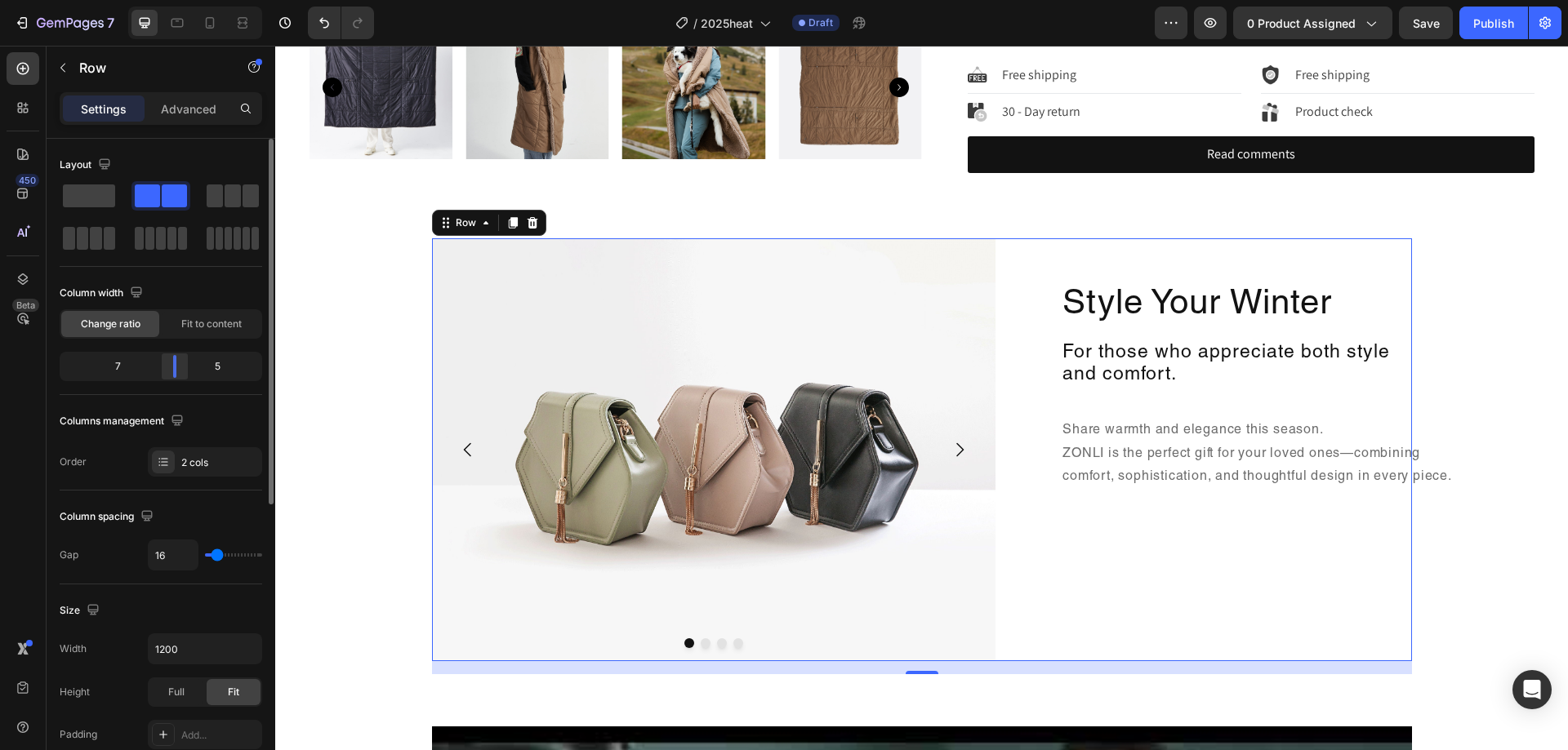
drag, startPoint x: 154, startPoint y: 368, endPoint x: 179, endPoint y: 370, distance: 25.1
click at [179, 370] on div at bounding box center [175, 366] width 30 height 23
click at [1270, 616] on div "Style Your Winter Heading For those who appreciate both style and comfort. Head…" at bounding box center [1211, 449] width 403 height 423
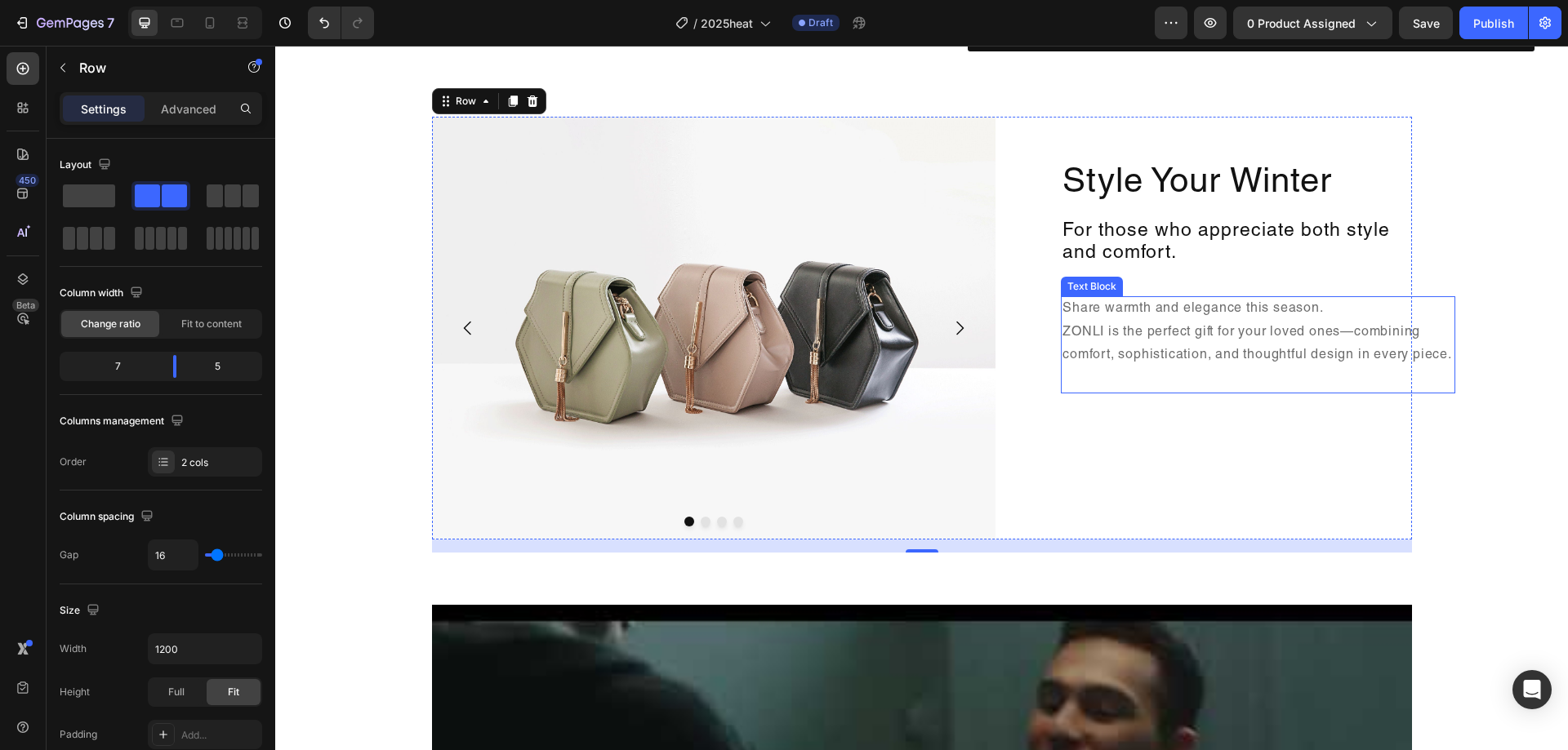
scroll to position [817, 0]
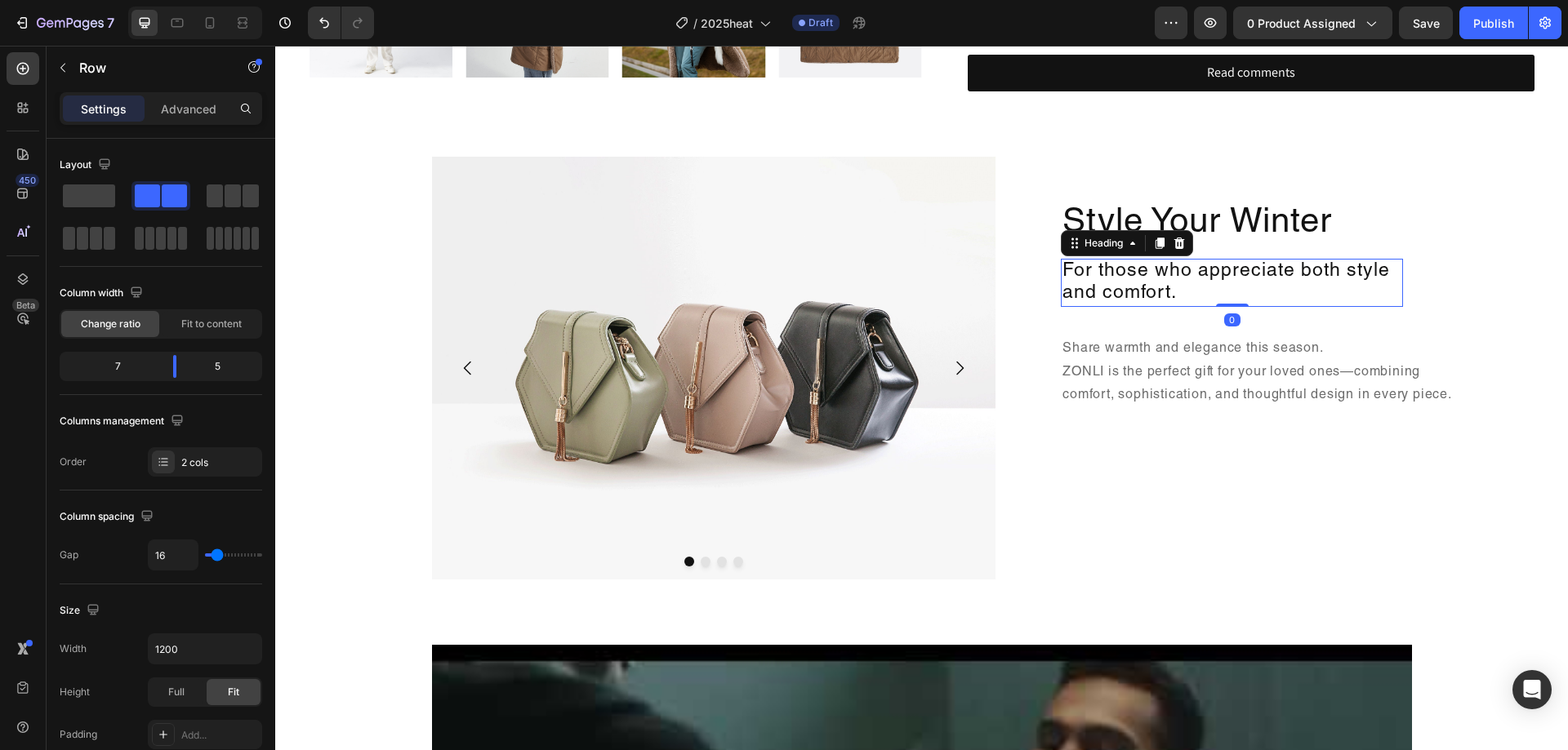
click at [1263, 285] on p "For those who appreciate both style and comfort." at bounding box center [1232, 283] width 339 height 45
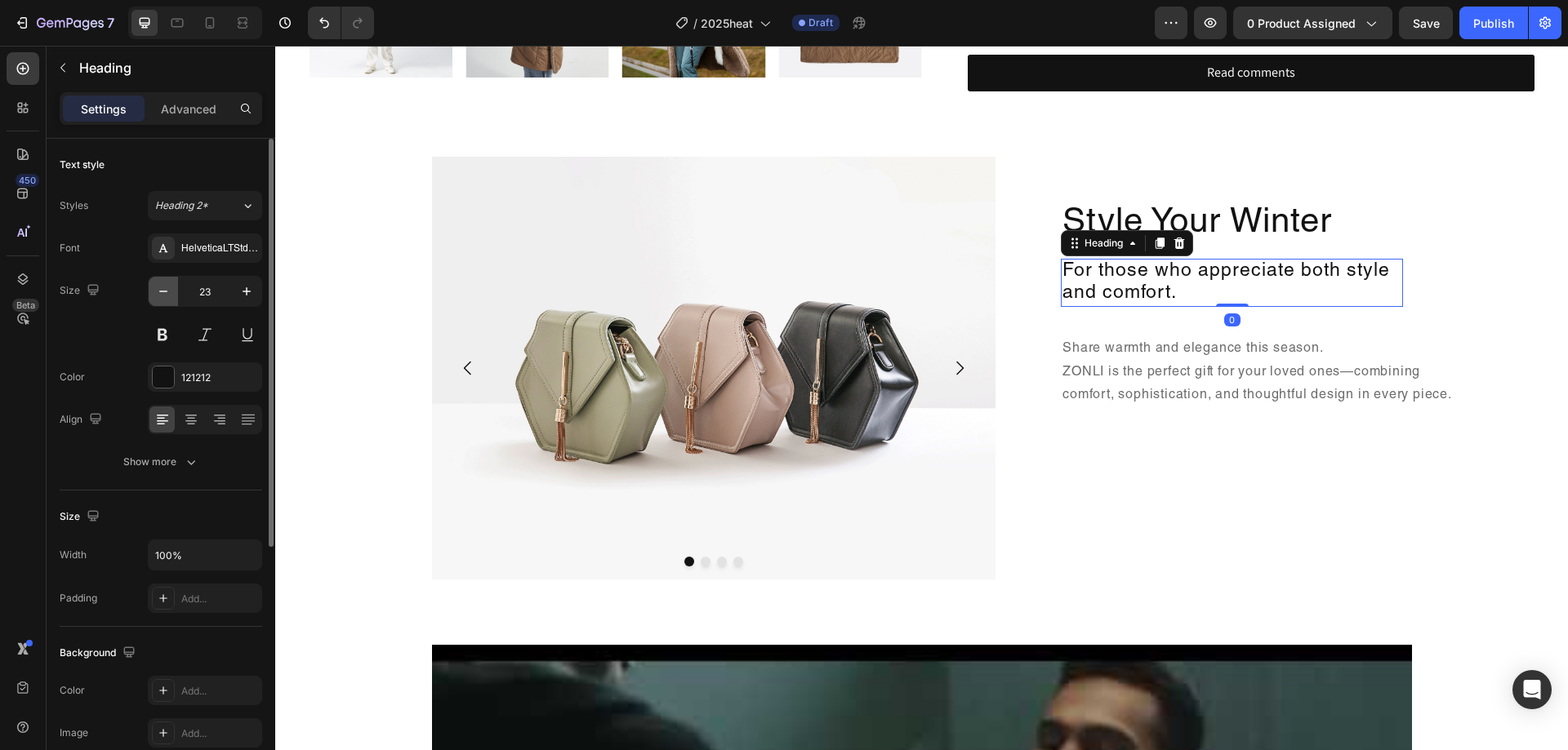
click at [168, 298] on icon "button" at bounding box center [164, 292] width 16 height 16
type input "22"
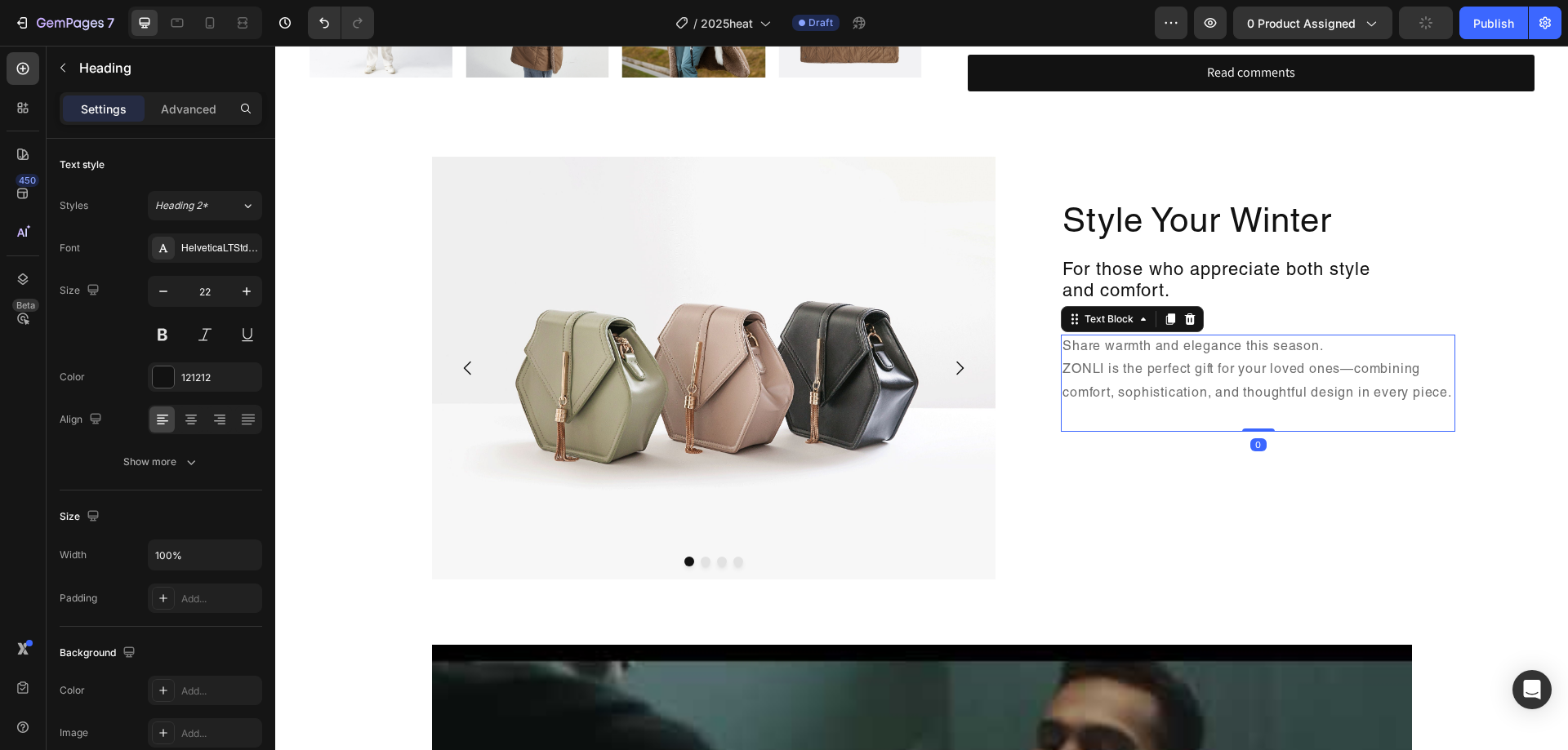
click at [1263, 409] on p "Share warmth and elegance this season. ZONLI is the perfect gift for your loved…" at bounding box center [1258, 384] width 391 height 94
click at [176, 296] on button "button" at bounding box center [164, 292] width 30 height 30
type input "14"
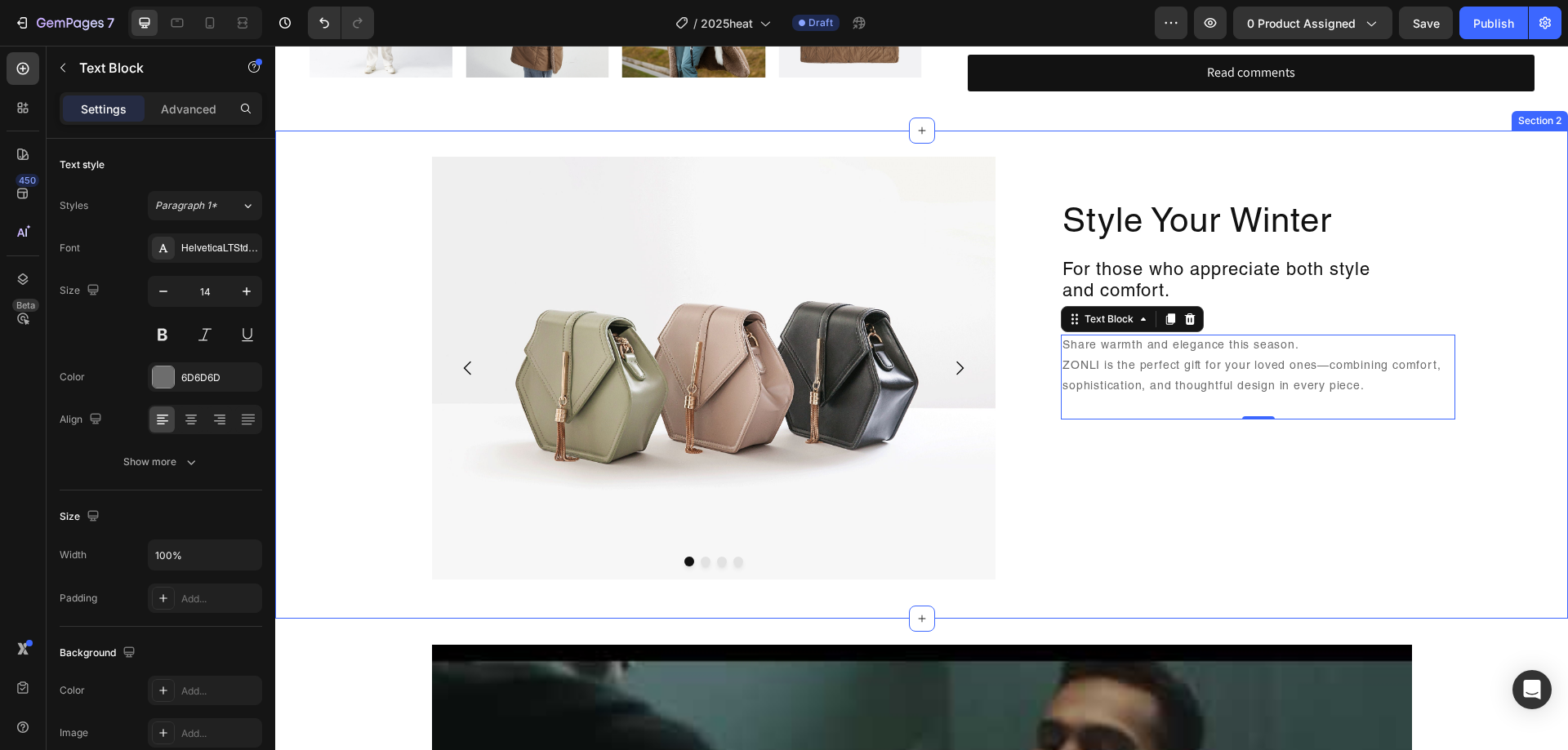
click at [1427, 542] on div "Image Drop element here Drop element here Drop element here Carousel Style Your…" at bounding box center [921, 375] width 1293 height 436
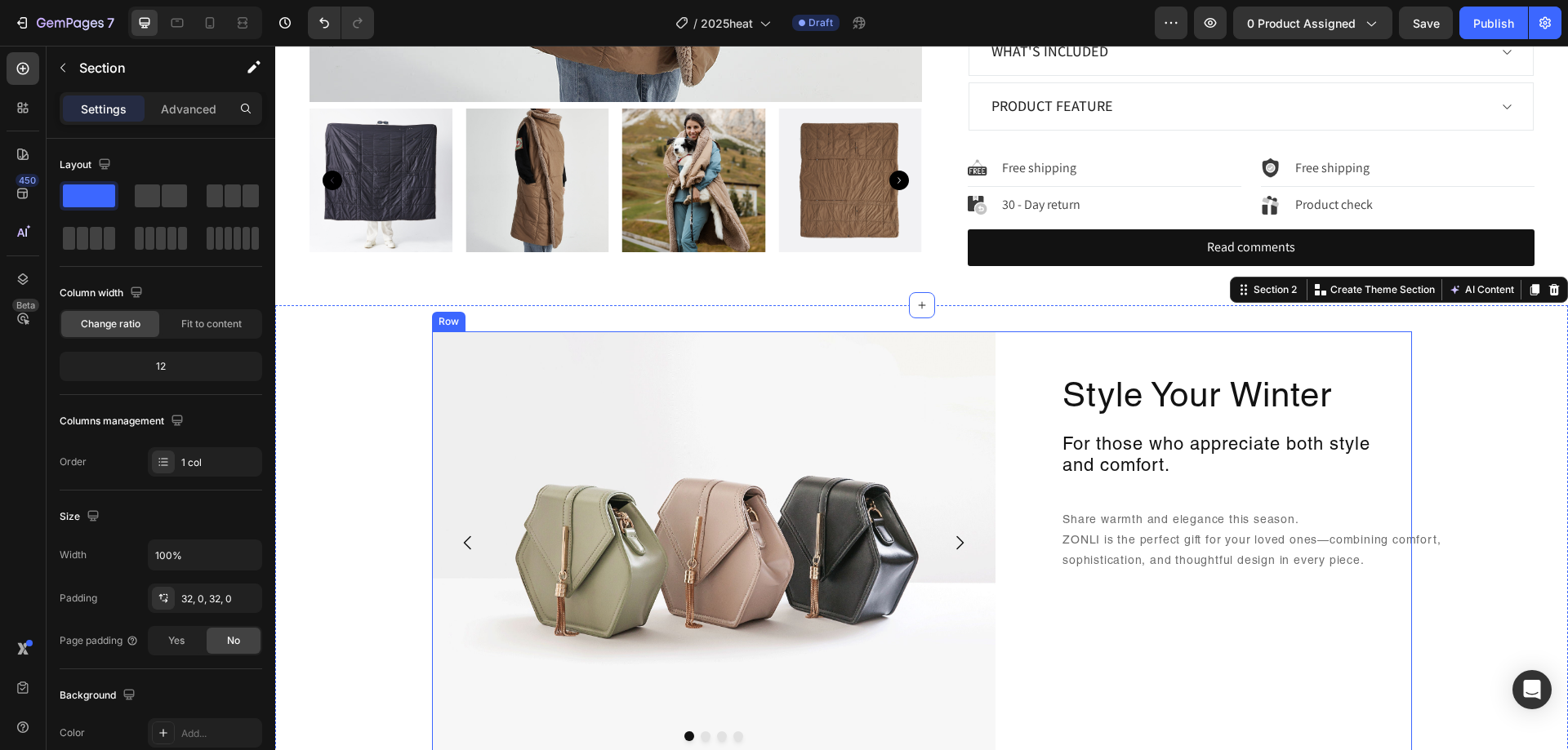
scroll to position [572, 0]
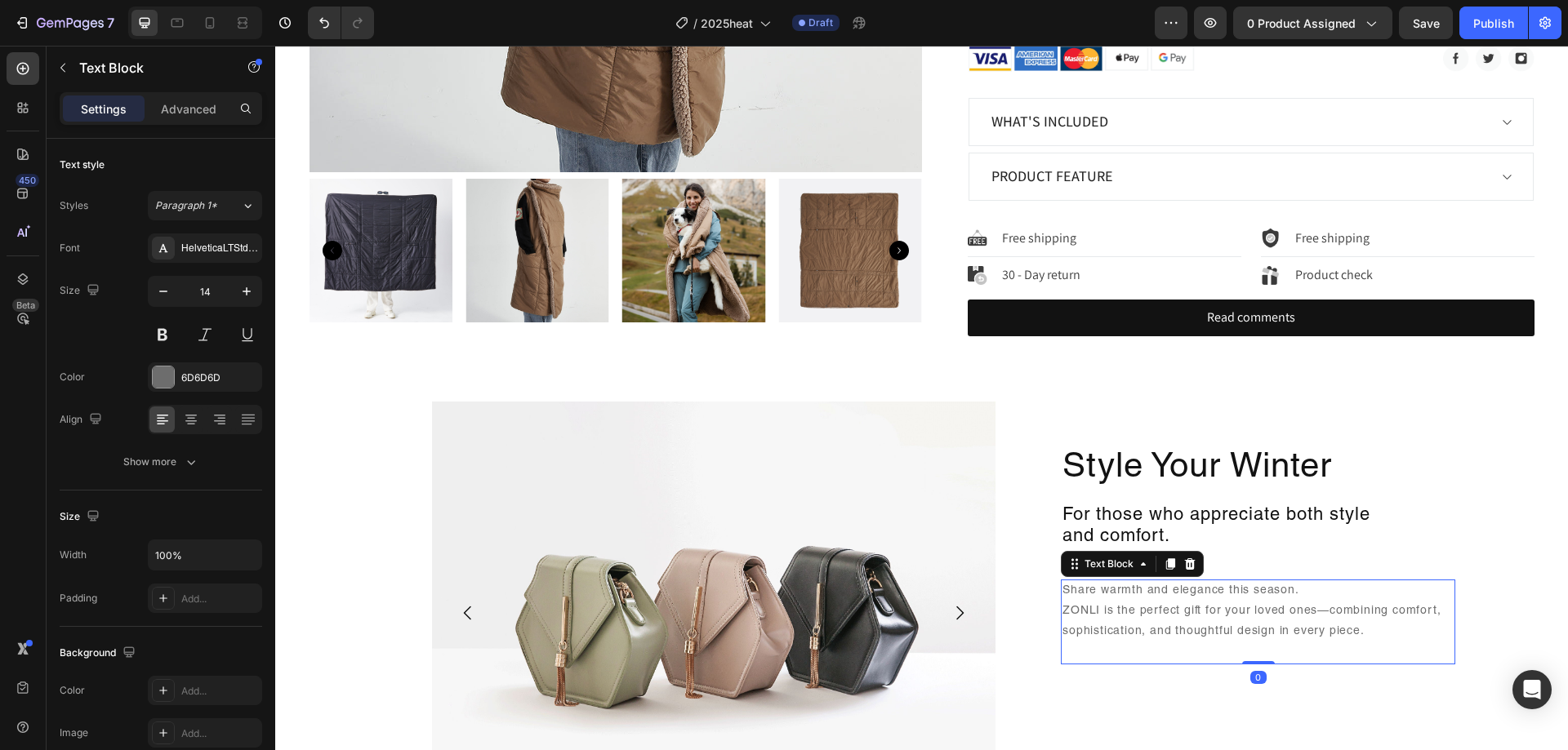
click at [1256, 596] on p "Share warmth and elegance this season. ZONLI is the perfect gift for your loved…" at bounding box center [1258, 623] width 391 height 82
click at [191, 389] on div "6D6D6D" at bounding box center [205, 377] width 114 height 30
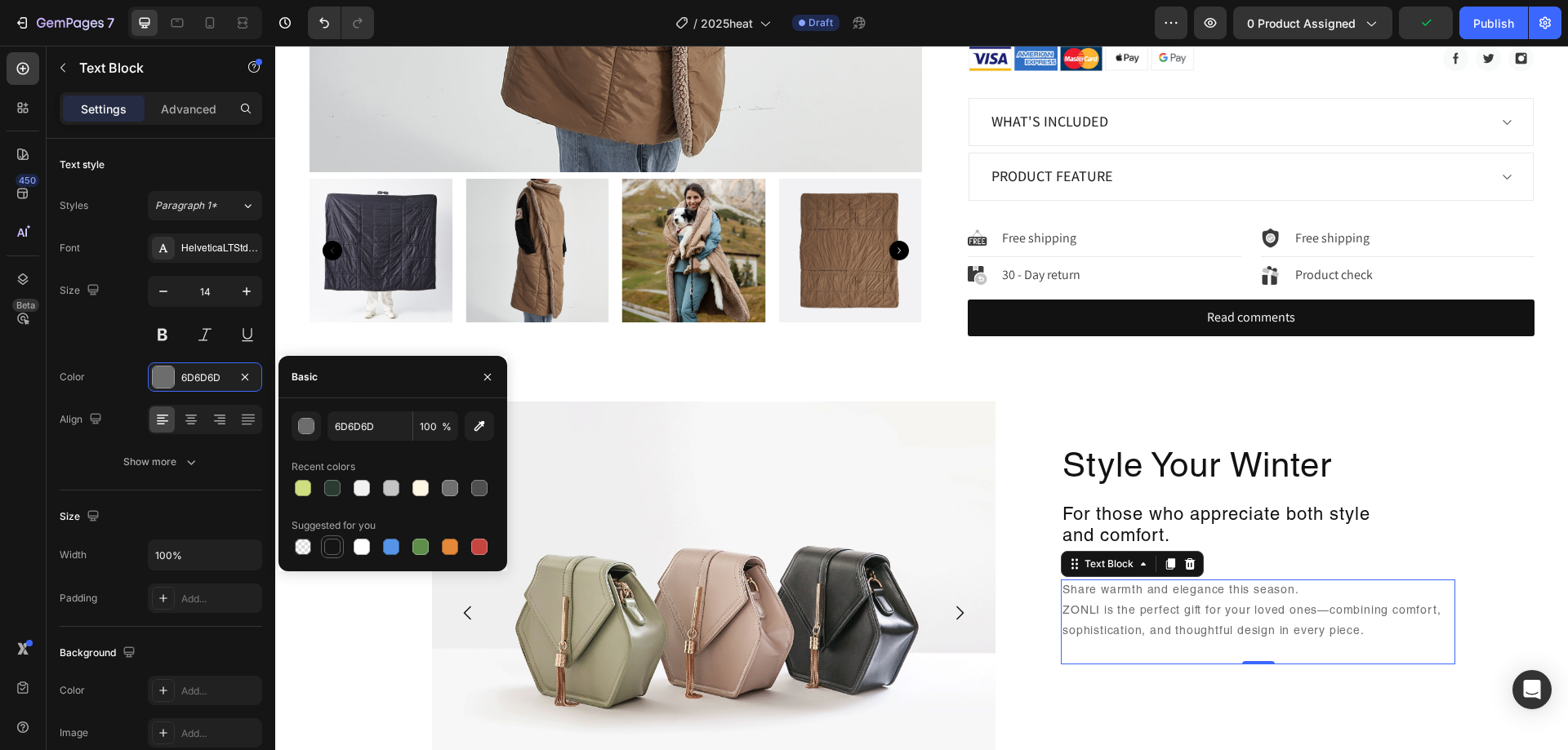
click at [330, 541] on div at bounding box center [333, 547] width 16 height 16
type input "151515"
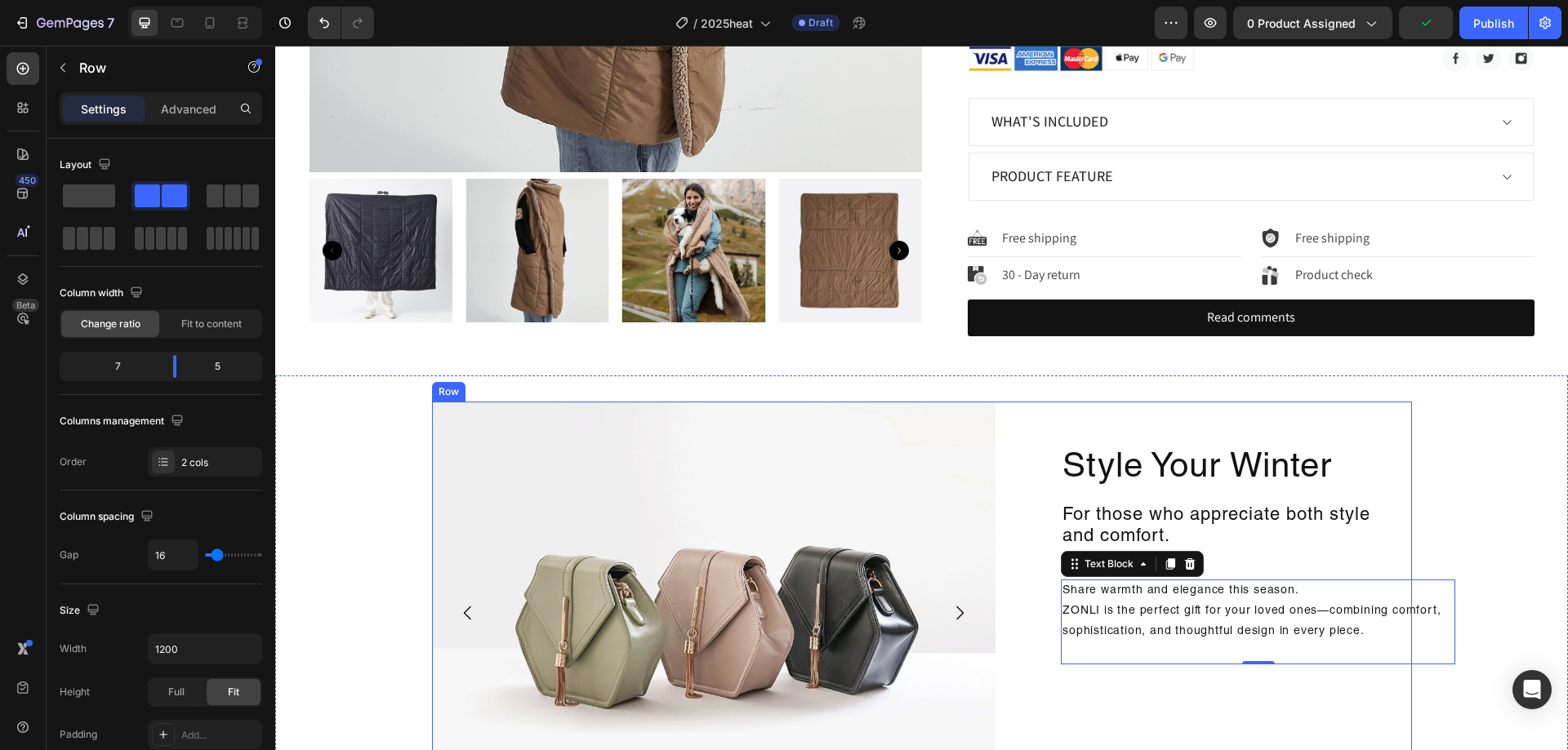
click at [1009, 493] on div "Style Your Winter Heading For those who appreciate both style and comfort. Head…" at bounding box center [1211, 613] width 403 height 423
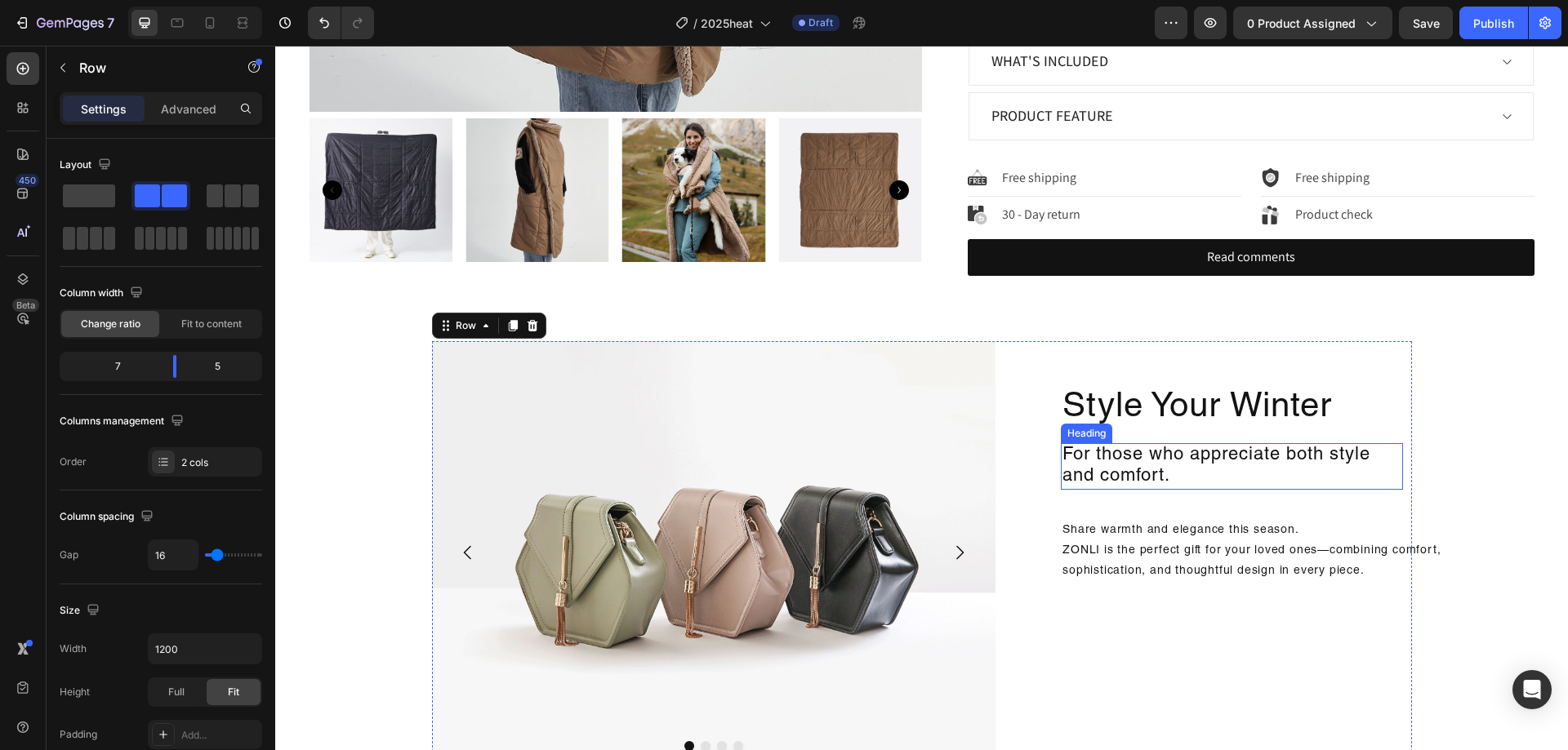
scroll to position [735, 0]
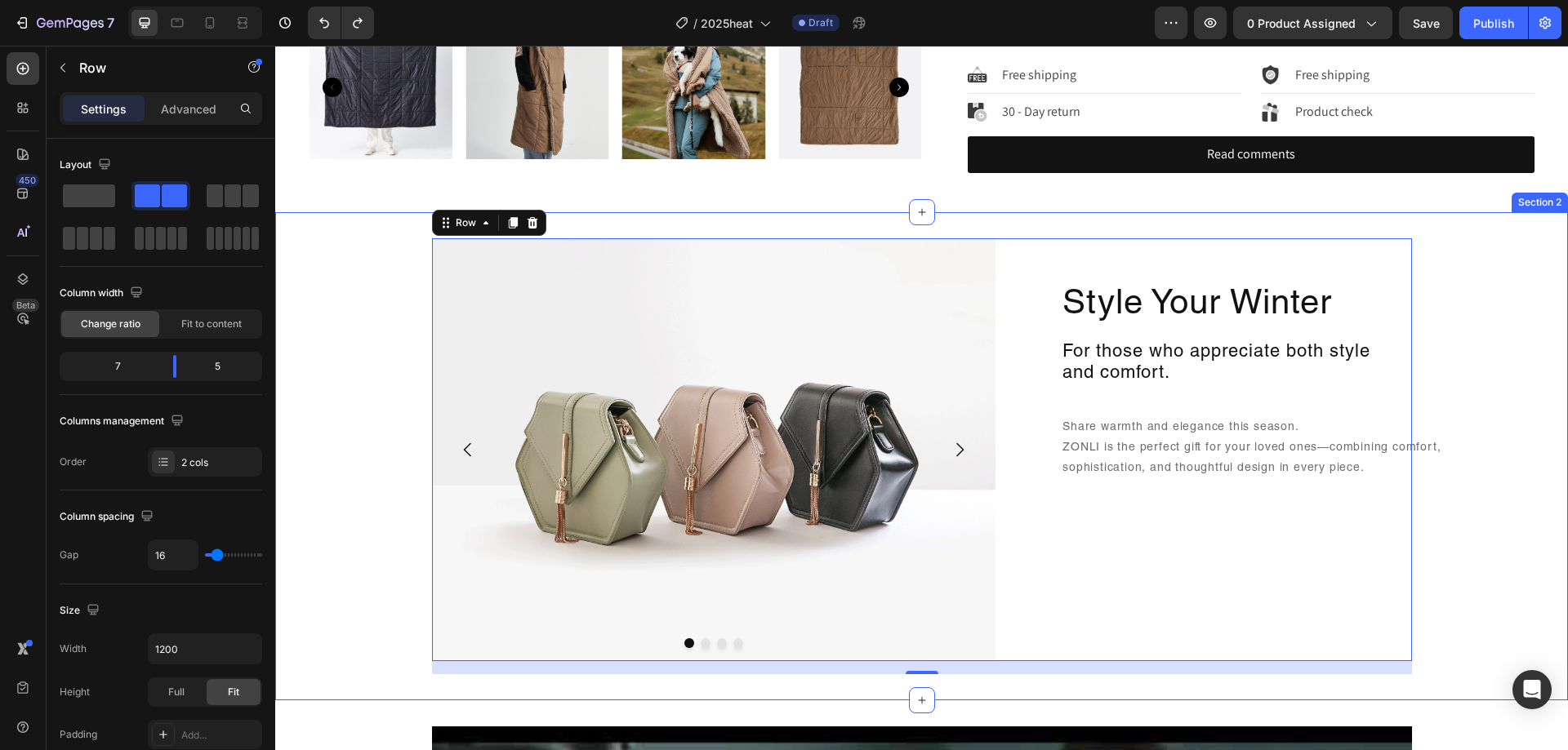
click at [1475, 343] on div "Image Drop element here Drop element here Drop element here Carousel Style Your…" at bounding box center [921, 456] width 1293 height 436
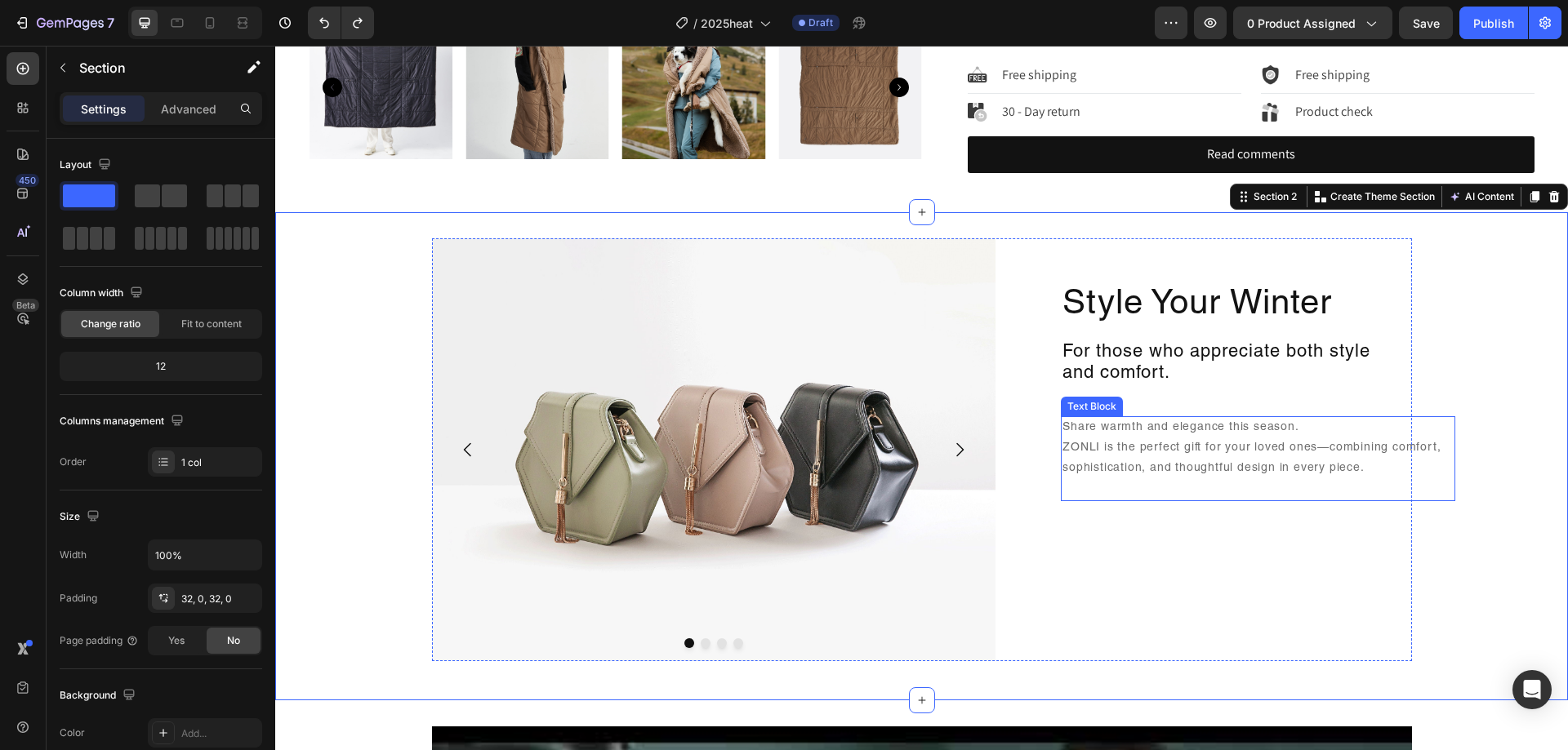
click at [1369, 441] on p "Share warmth and elegance this season. ZONLI is the perfect gift for your loved…" at bounding box center [1258, 459] width 391 height 82
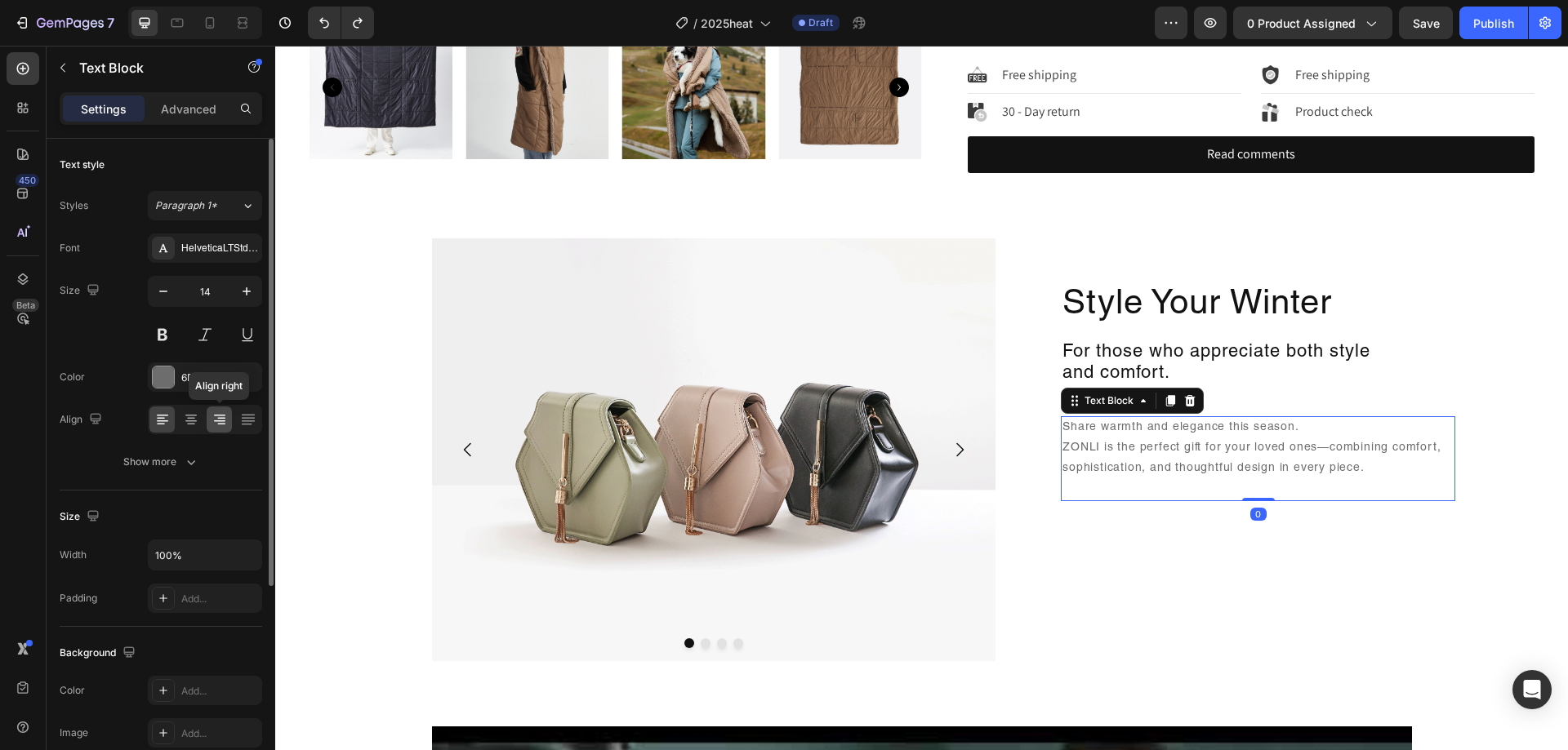
scroll to position [163, 0]
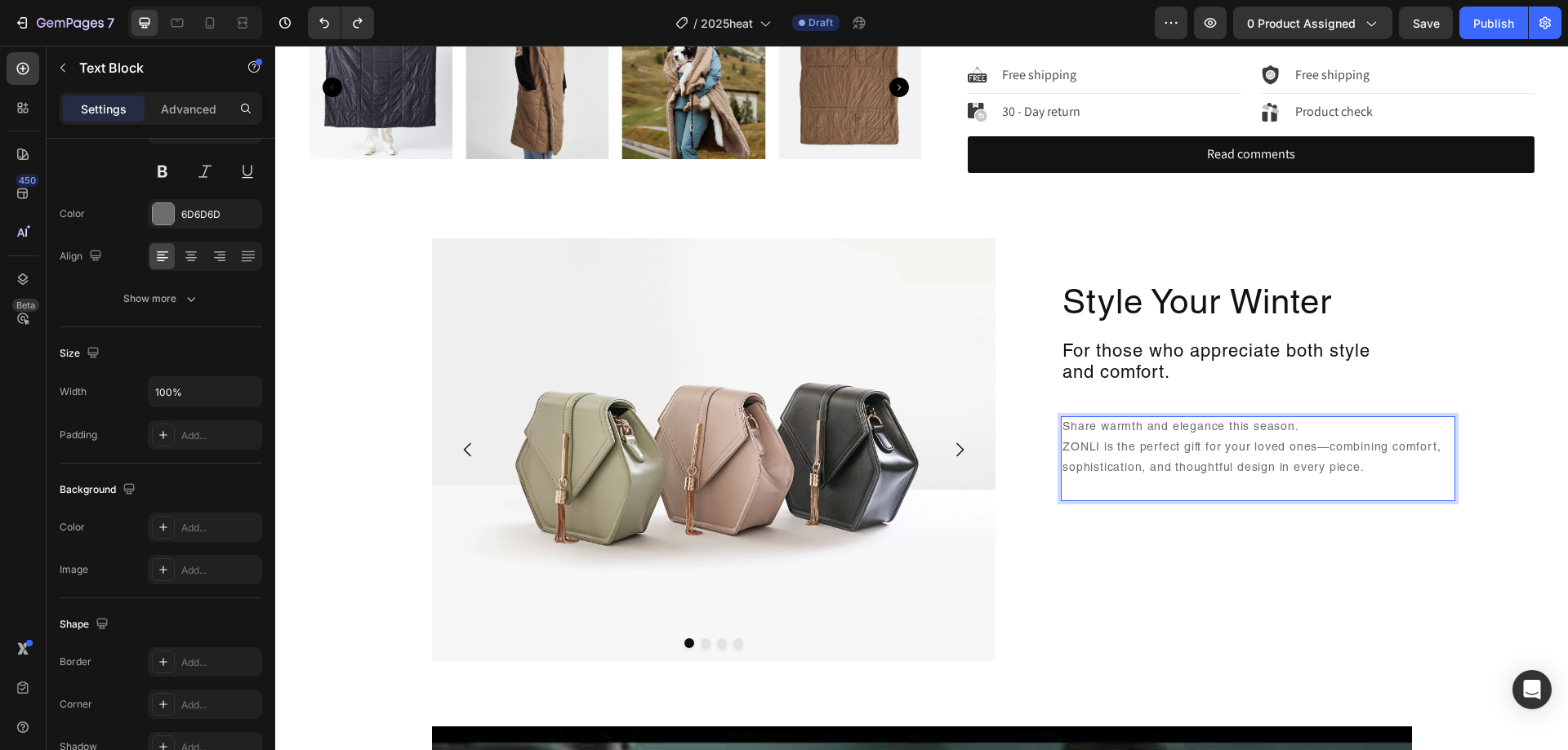
click at [1093, 453] on p "Share warmth and elegance this season. ZONLI is the perfect gift for your loved…" at bounding box center [1258, 459] width 391 height 82
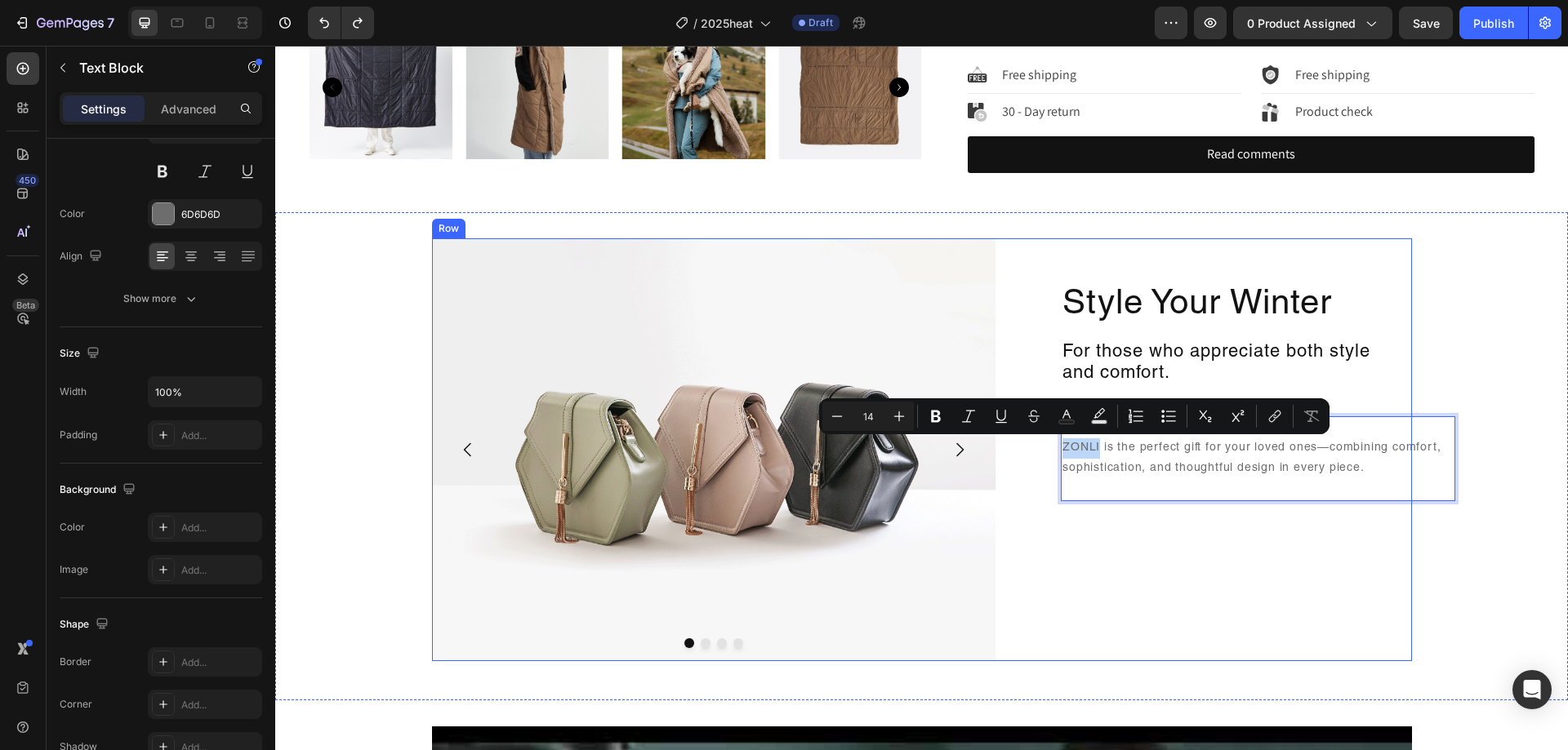
drag, startPoint x: 1092, startPoint y: 453, endPoint x: 1049, endPoint y: 449, distance: 43.2
click at [1049, 449] on div "Style Your Winter Heading For those who appreciate both style and comfort. Head…" at bounding box center [1211, 449] width 403 height 423
click at [1068, 416] on icon "Editor contextual toolbar" at bounding box center [1067, 416] width 16 height 16
type input "6D6D6D"
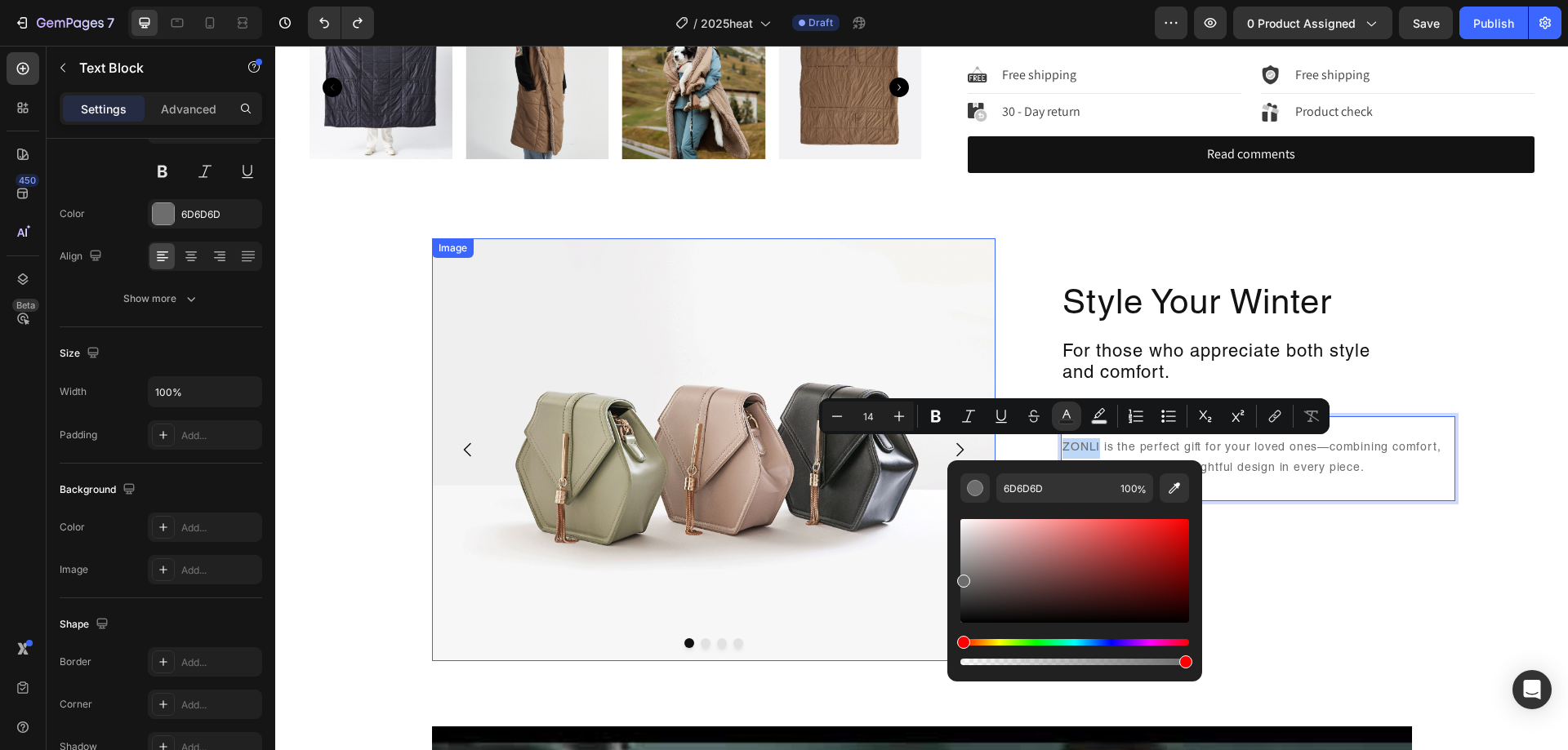
type input "303030"
drag, startPoint x: 1235, startPoint y: 646, endPoint x: 872, endPoint y: 640, distance: 363.0
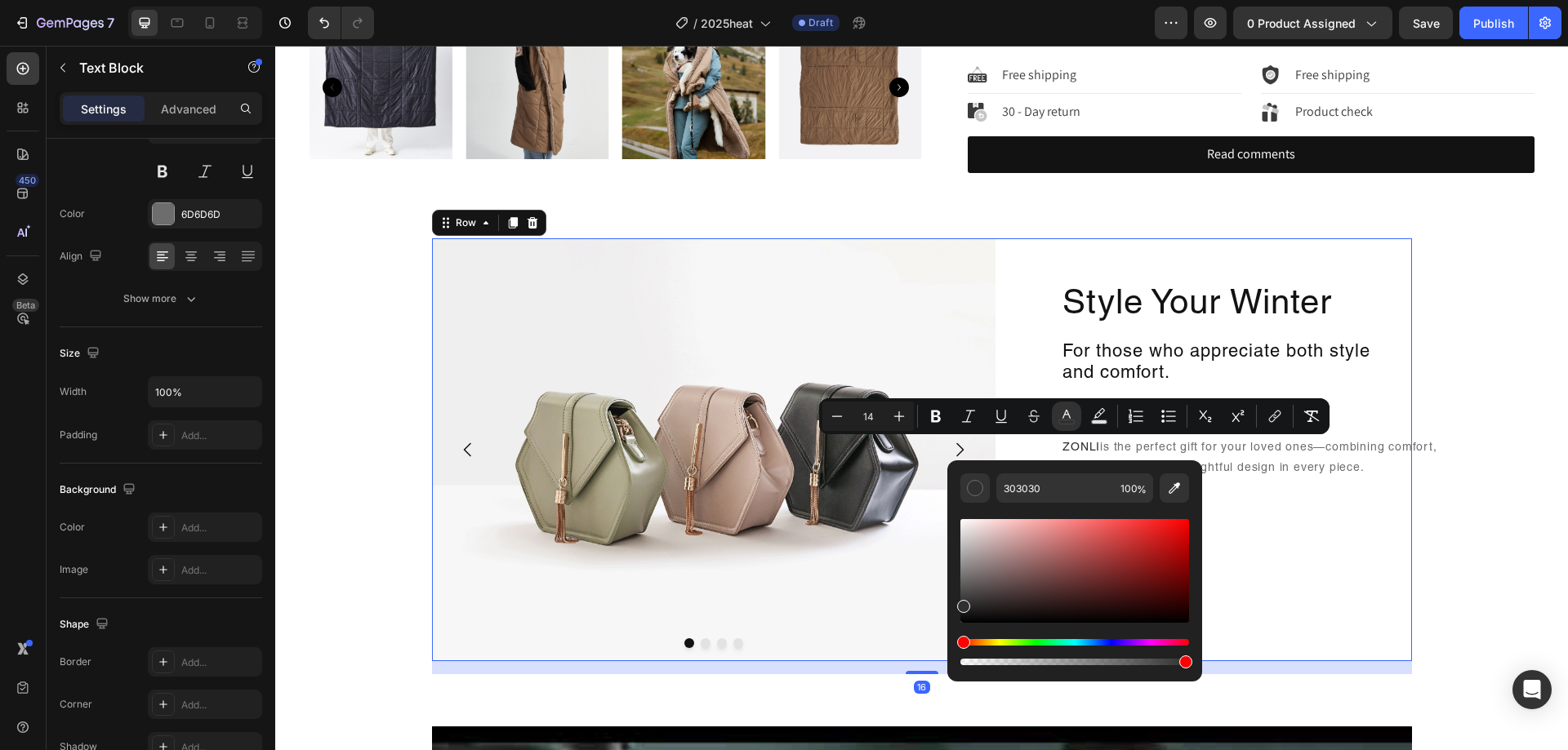
click at [1289, 595] on div "Style Your Winter Heading For those who appreciate both style and comfort. Head…" at bounding box center [1211, 449] width 403 height 423
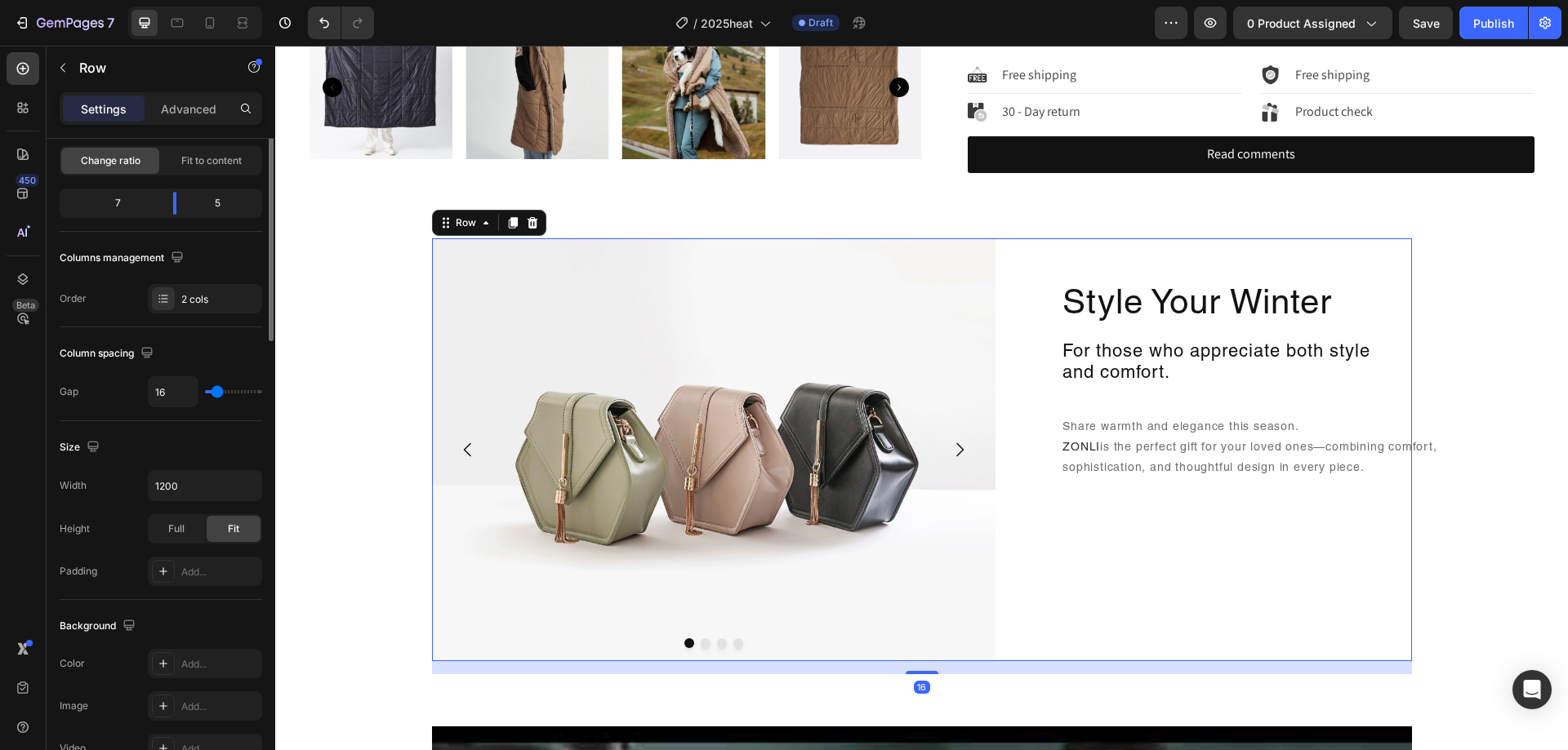
scroll to position [0, 0]
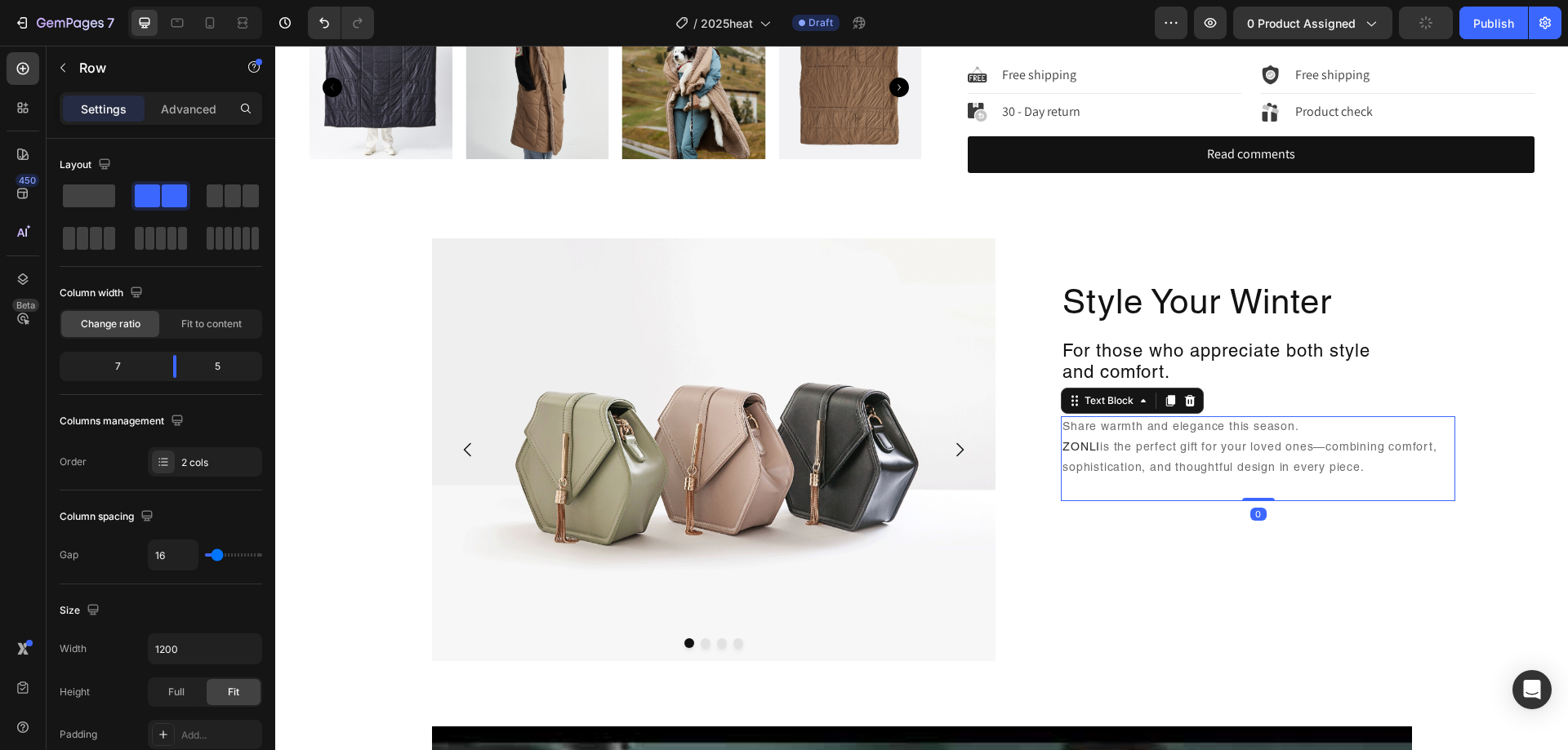
click at [1185, 452] on p "Share warmth and elegance this season. ZONLI is the perfect gift for your loved…" at bounding box center [1258, 459] width 391 height 82
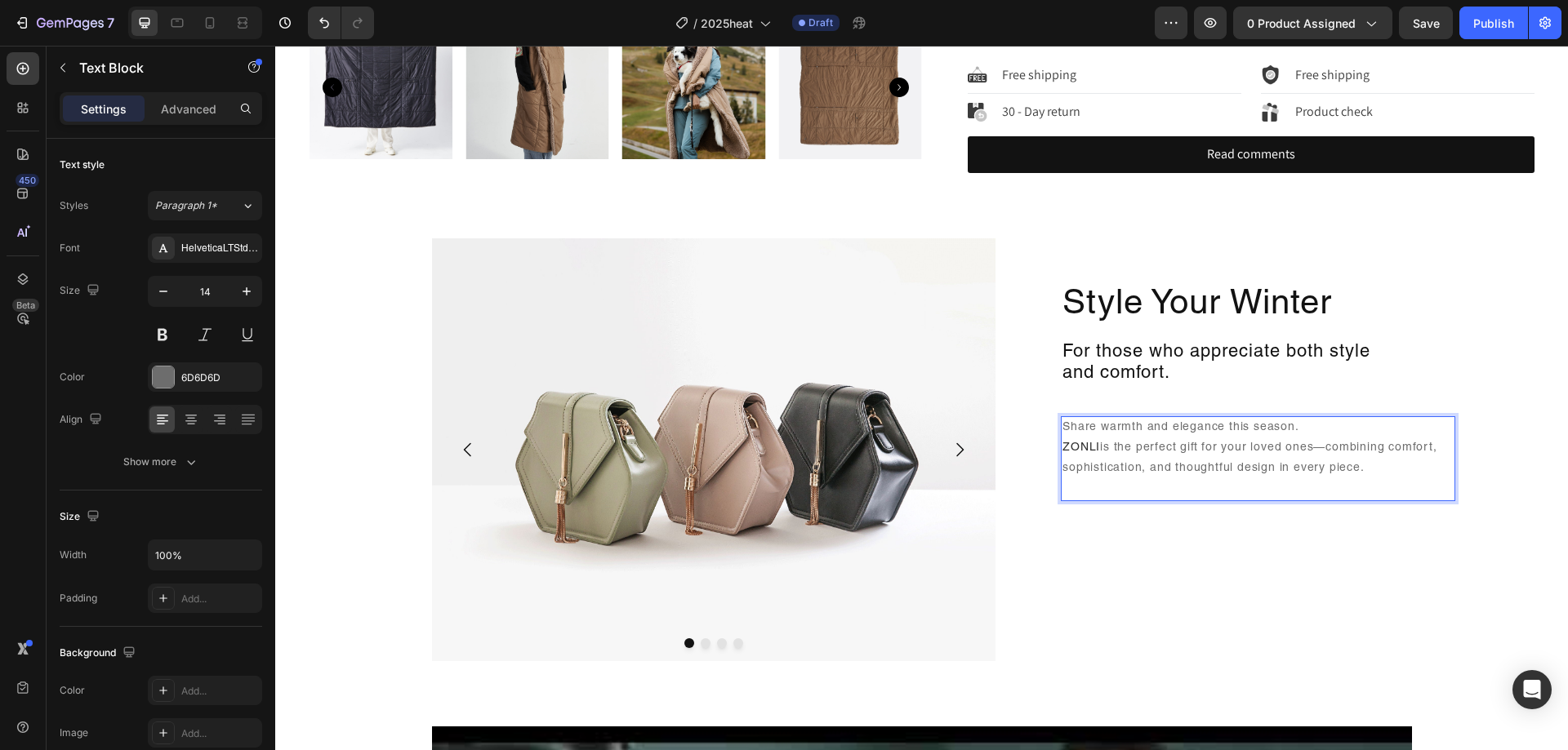
click at [1183, 451] on p "Share warmth and elegance this season. ZONLI is the perfect gift for your loved…" at bounding box center [1258, 459] width 391 height 82
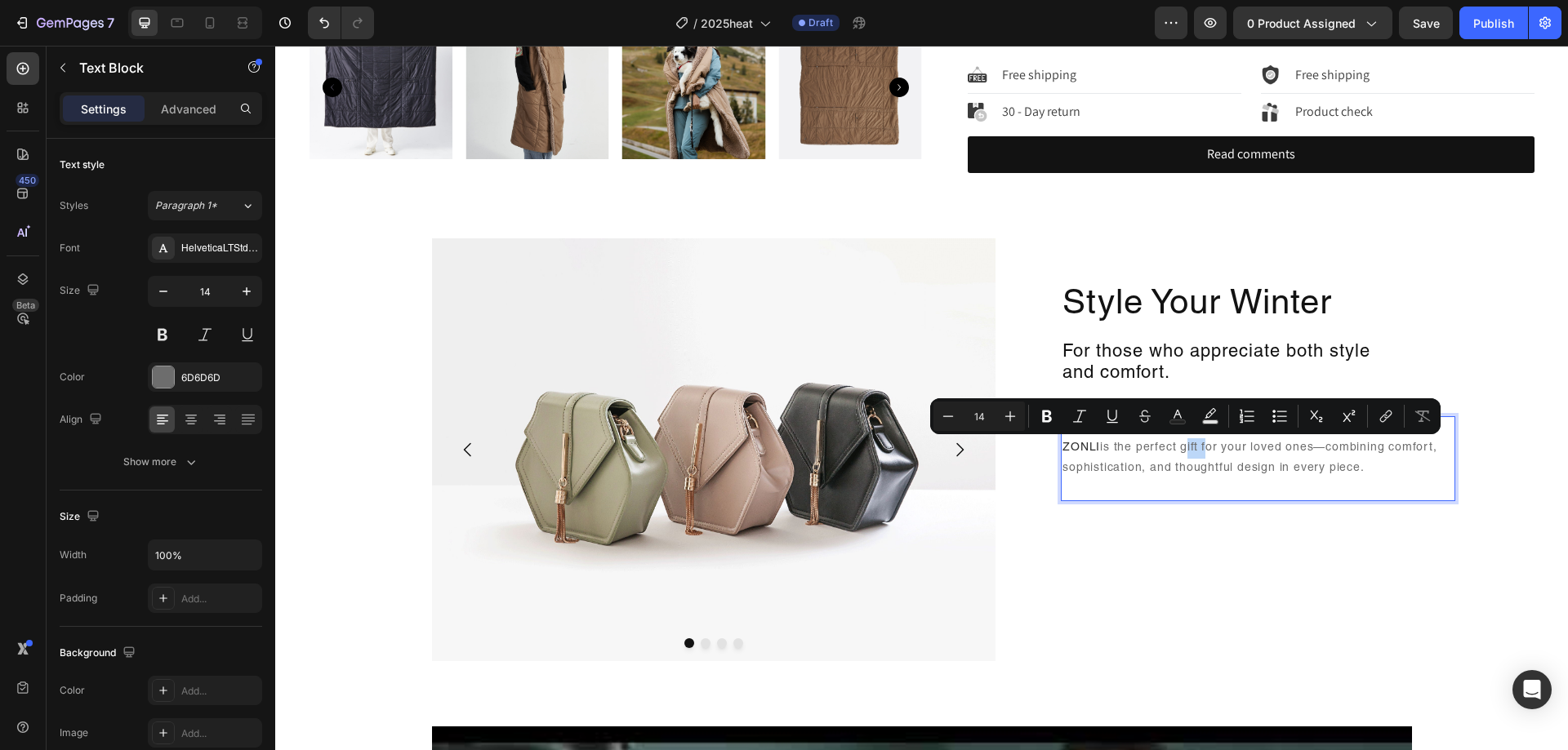
click at [1192, 452] on p "Share warmth and elegance this season. ZONLI is the perfect gift for your loved…" at bounding box center [1258, 459] width 391 height 82
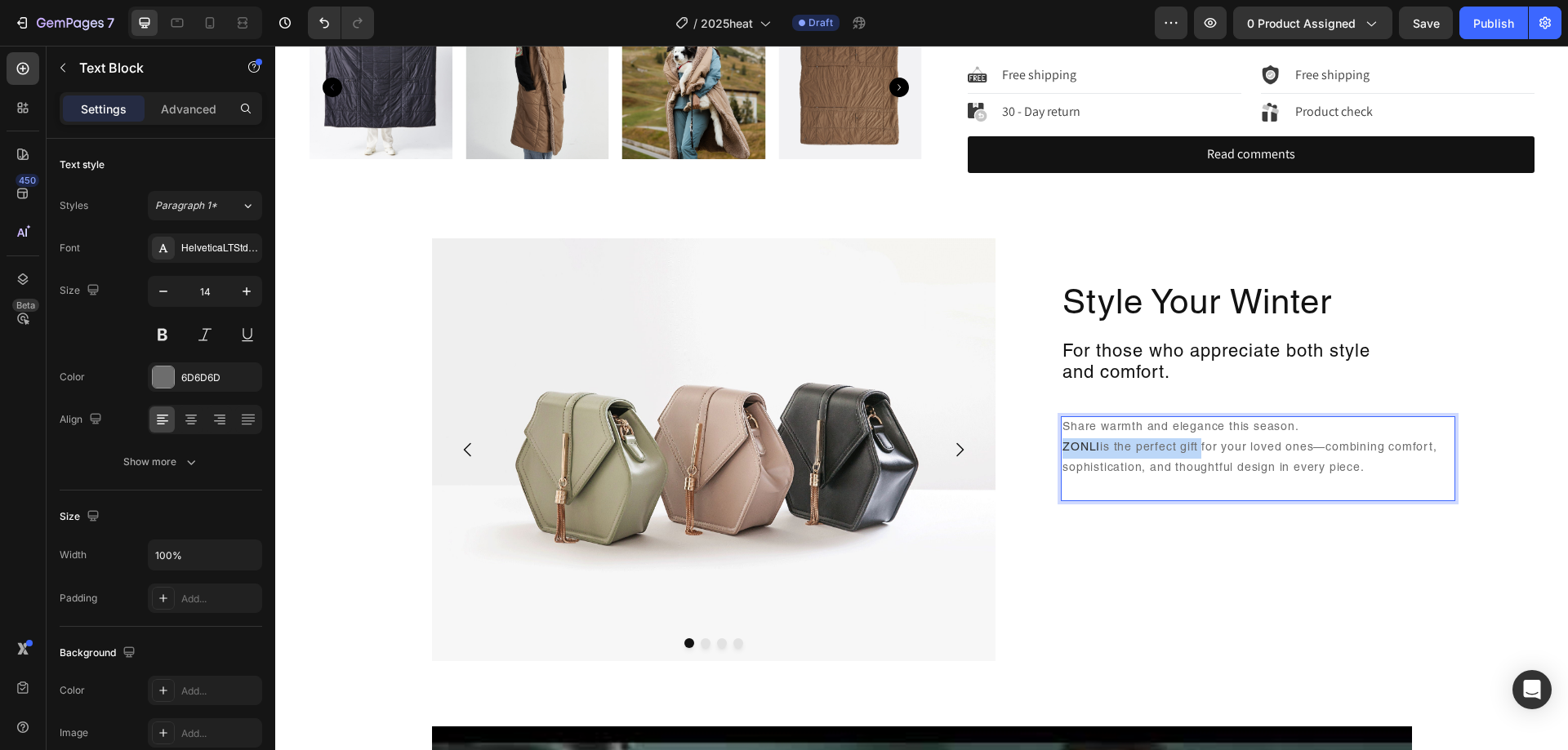
drag, startPoint x: 1192, startPoint y: 452, endPoint x: 1057, endPoint y: 449, distance: 135.0
click at [1063, 449] on p "Share warmth and elegance this season. ZONLI is the perfect gift for your loved…" at bounding box center [1258, 459] width 391 height 82
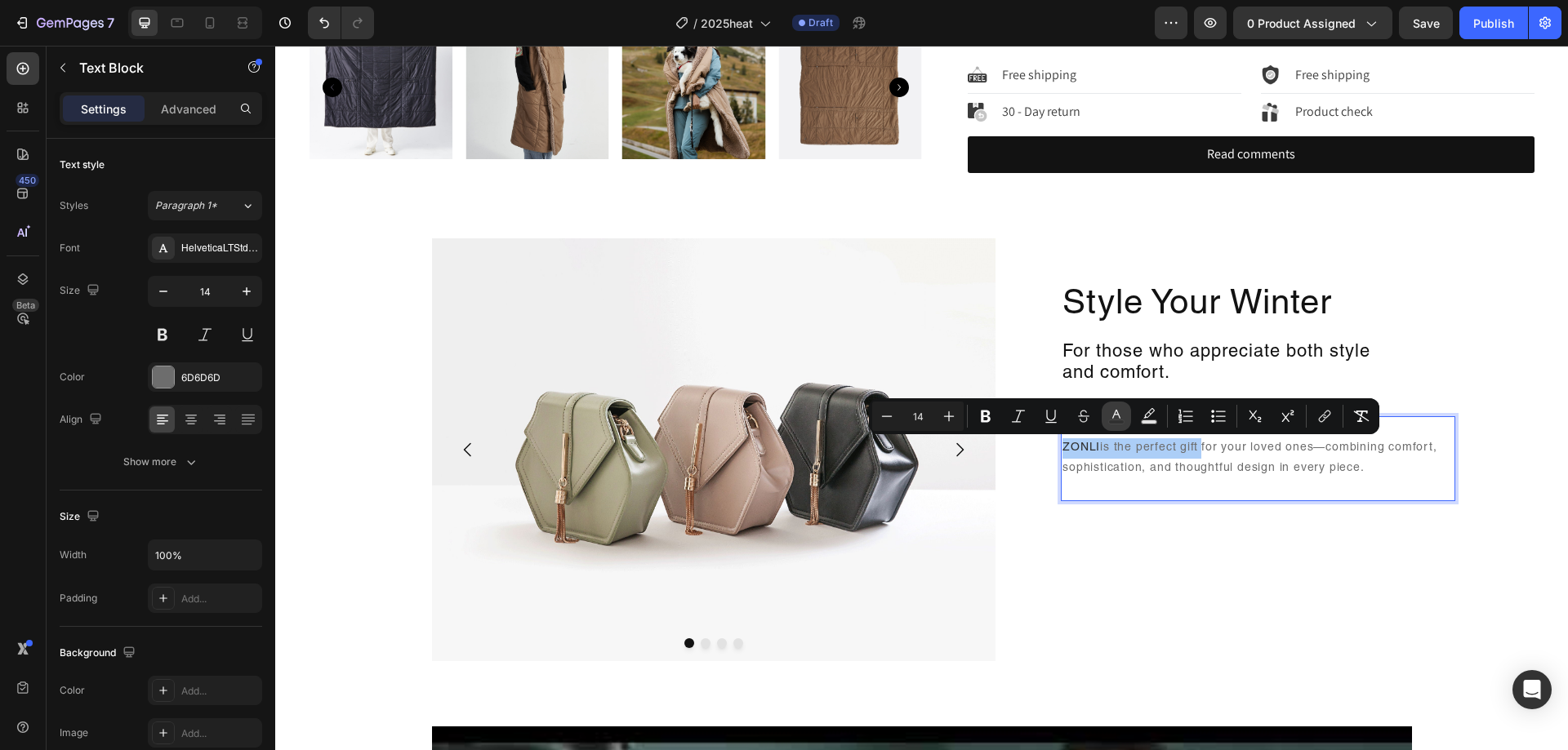
click at [1129, 415] on button "color" at bounding box center [1117, 416] width 30 height 30
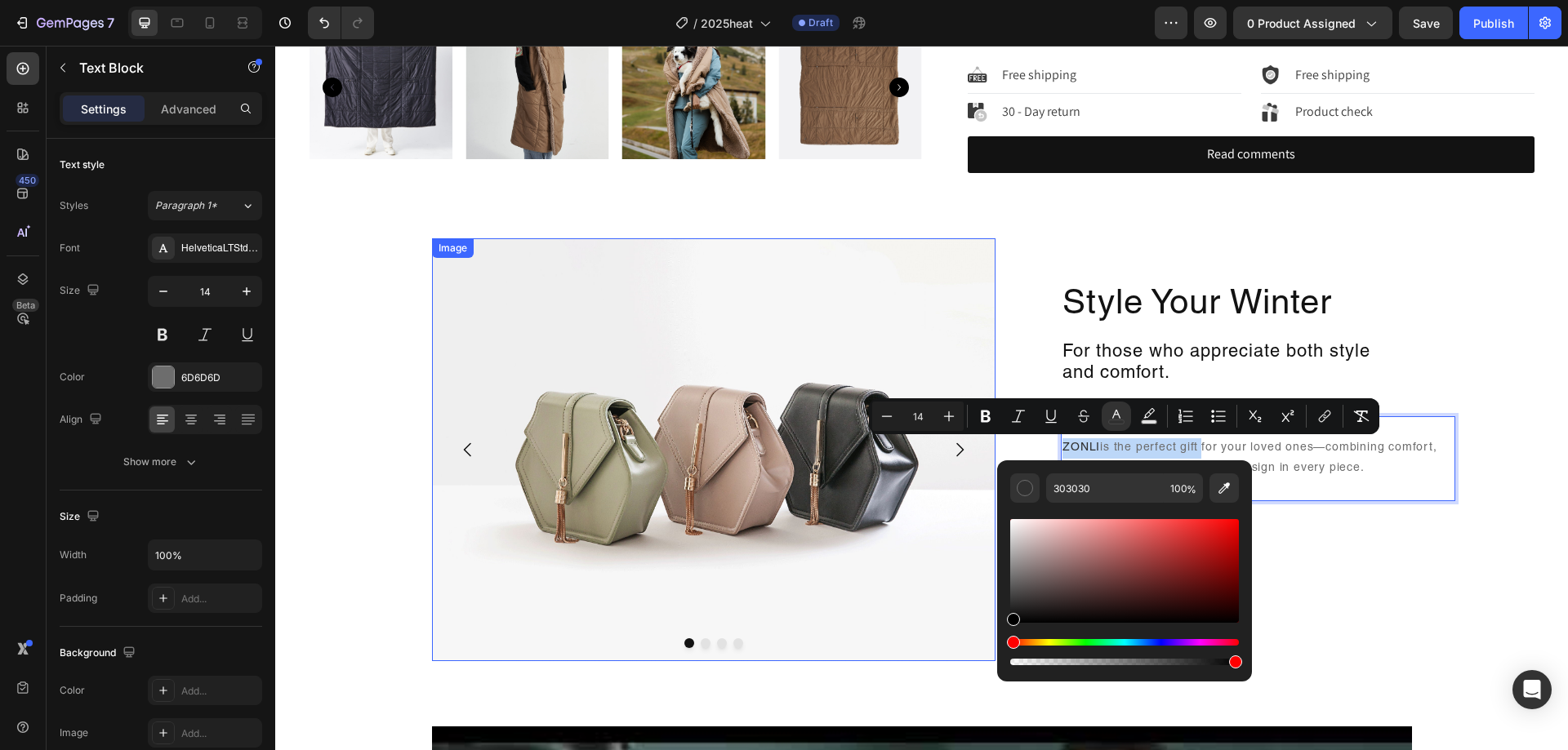
type input "000000"
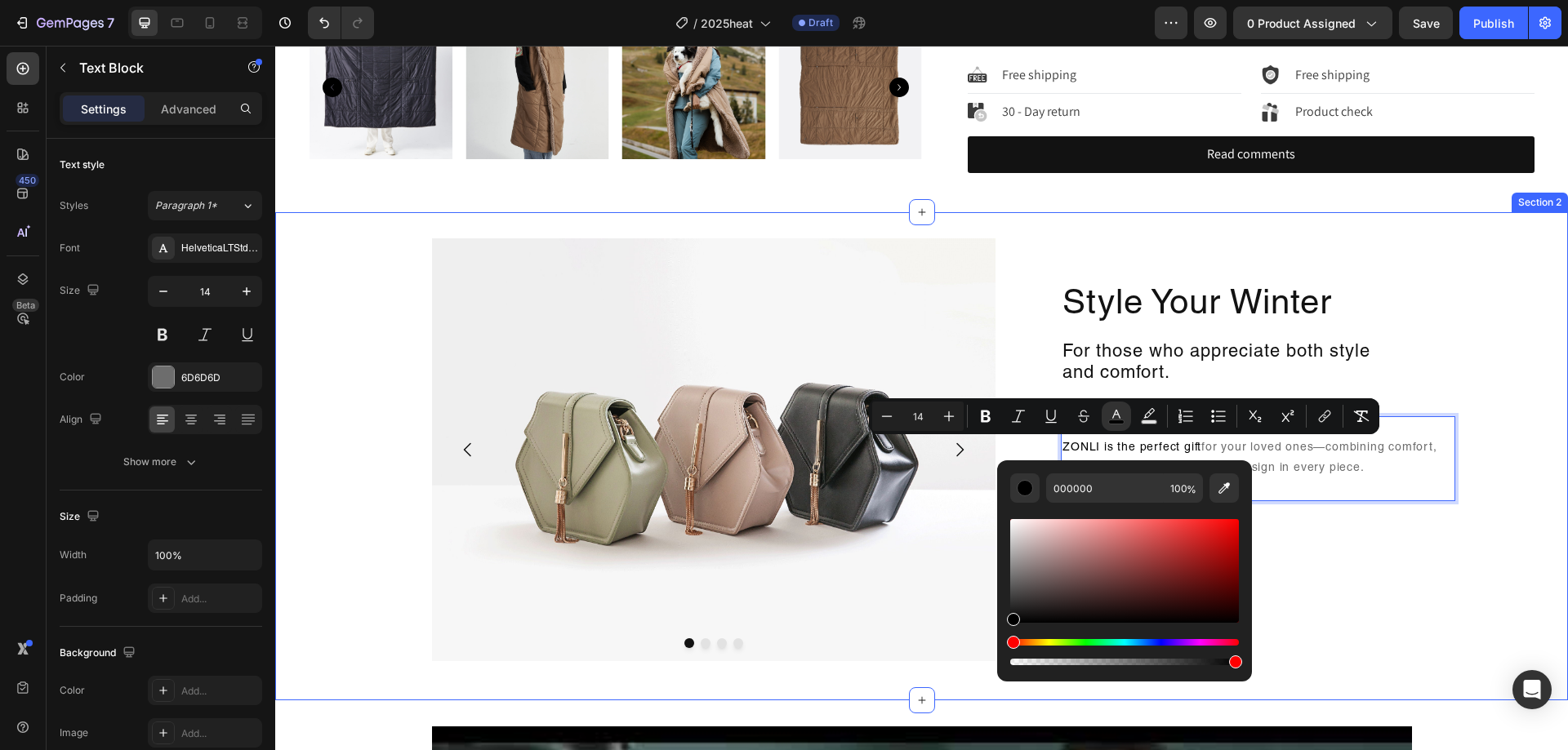
drag, startPoint x: 1293, startPoint y: 645, endPoint x: 915, endPoint y: 645, distance: 378.0
click at [1303, 551] on div "Style Your Winter Heading For those who appreciate both style and comfort. Head…" at bounding box center [1211, 449] width 403 height 423
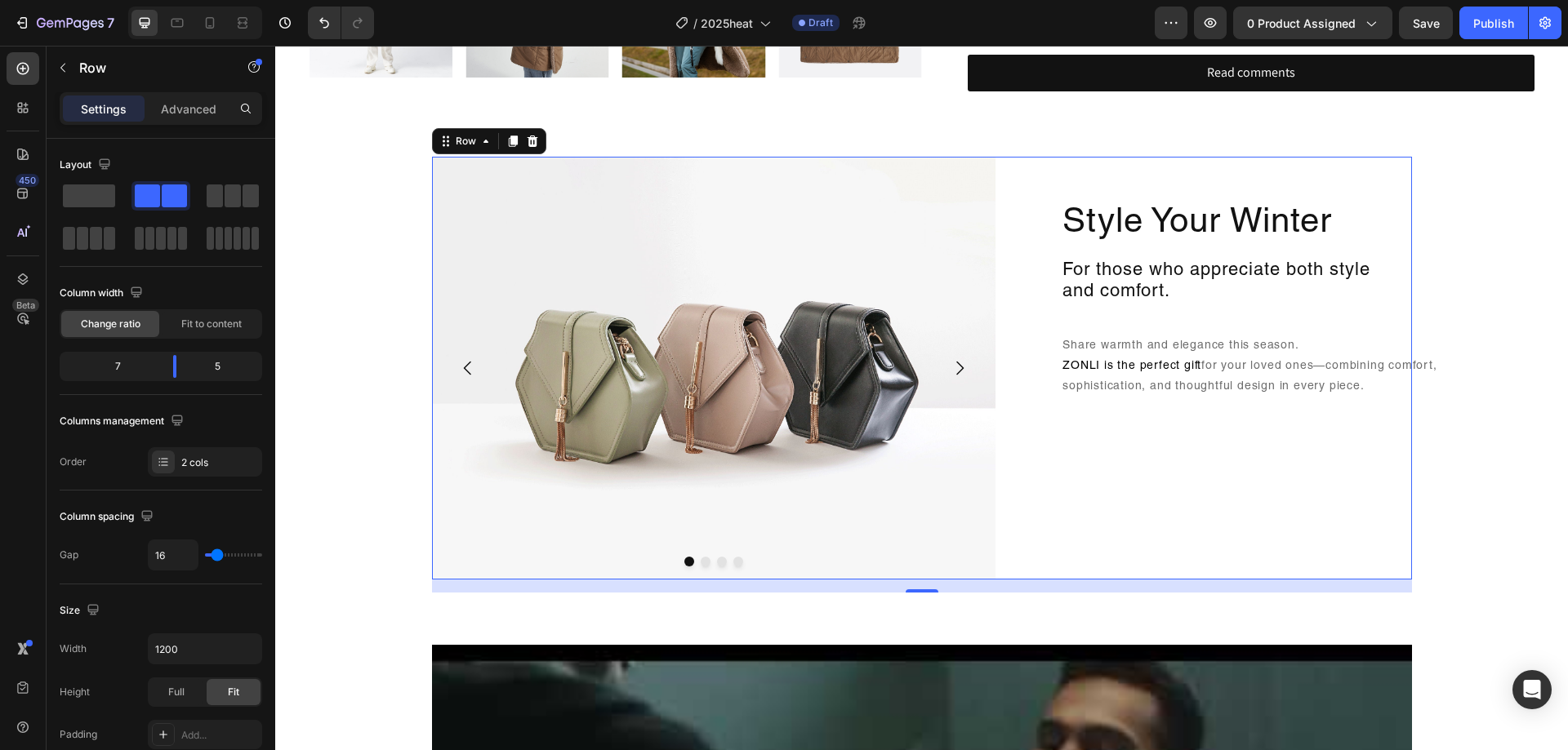
click at [1233, 463] on div "Style Your Winter Heading For those who appreciate both style and comfort. Head…" at bounding box center [1211, 368] width 403 height 423
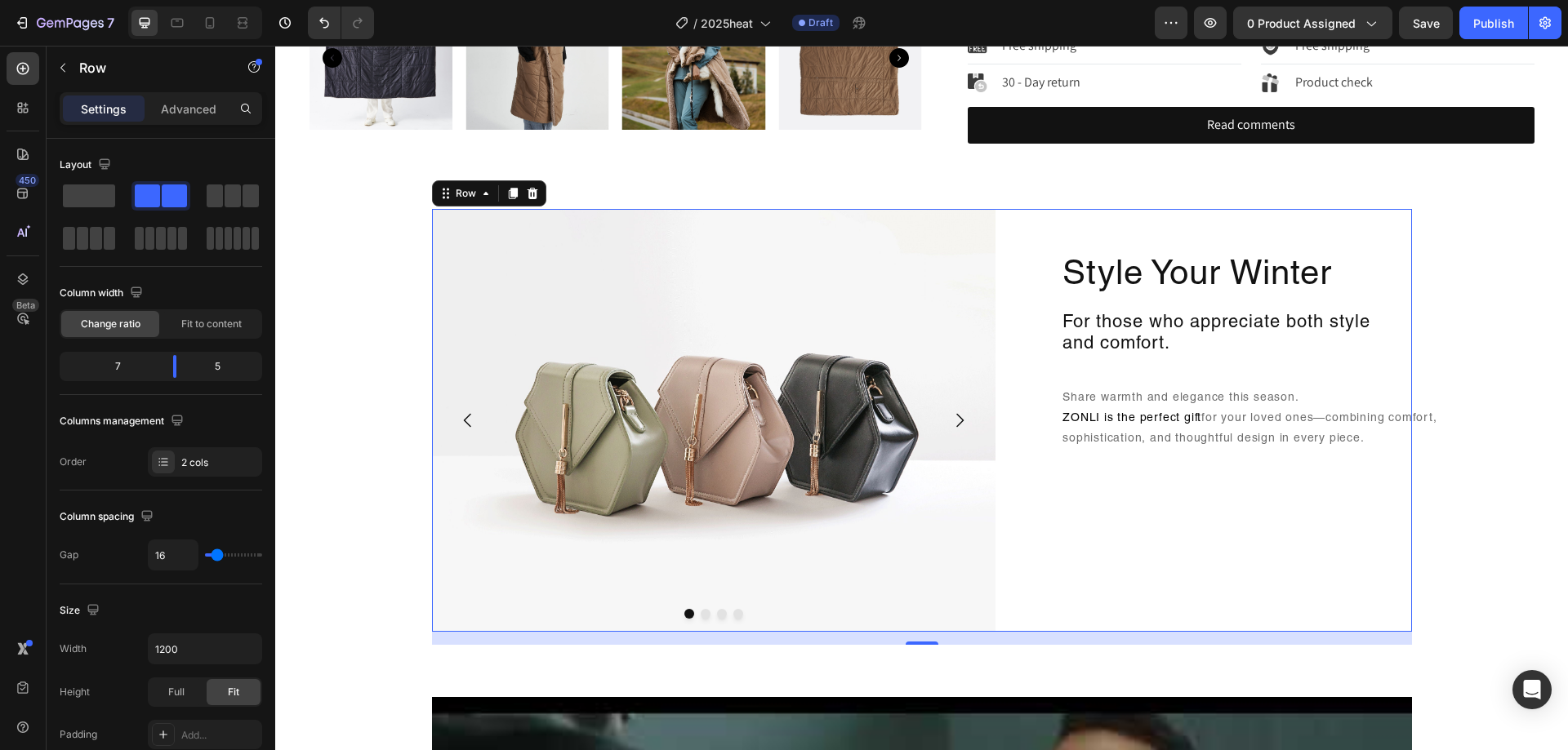
scroll to position [735, 0]
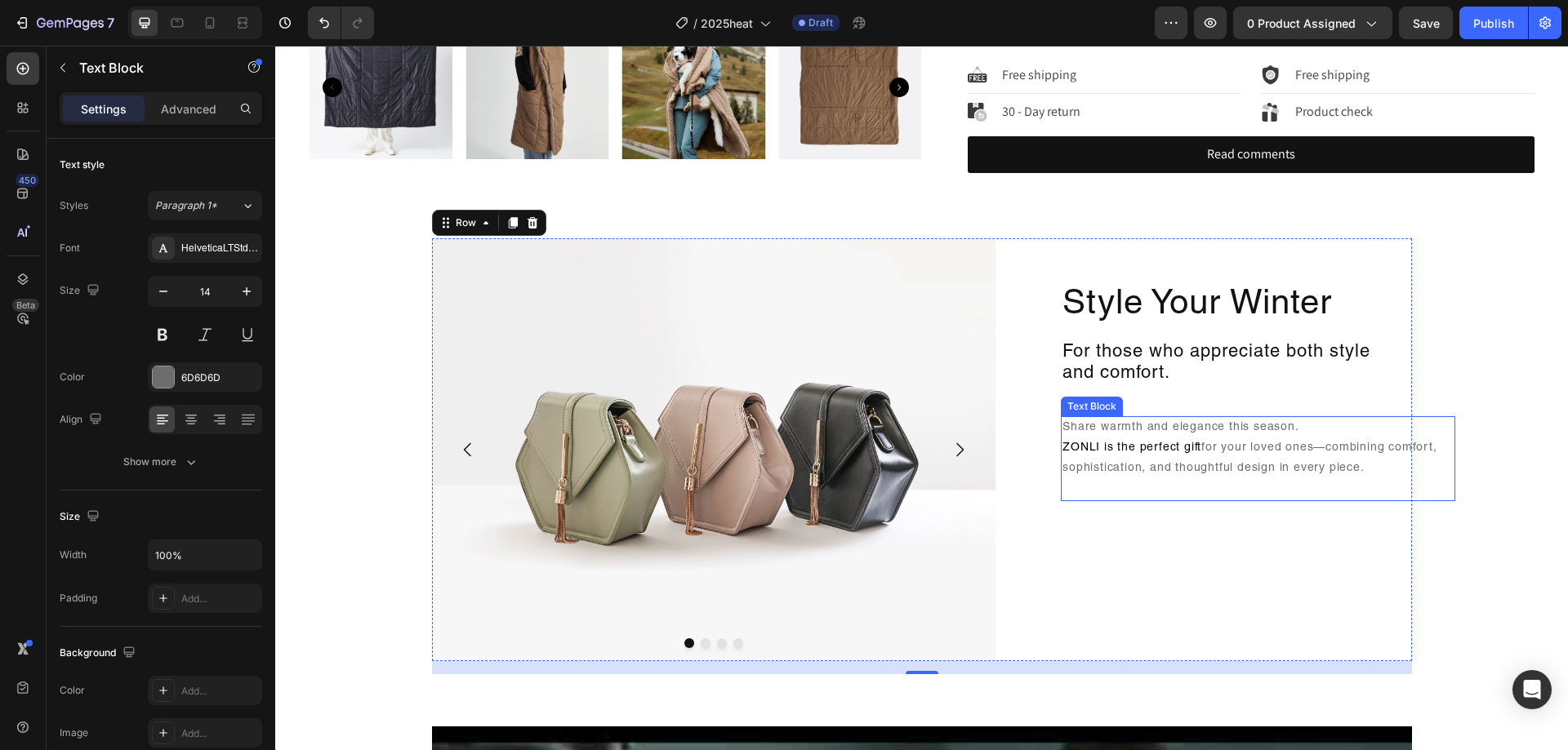
click at [1316, 480] on p "Share warmth and elegance this season. ZONLI is the perfect gift for your loved…" at bounding box center [1258, 459] width 391 height 82
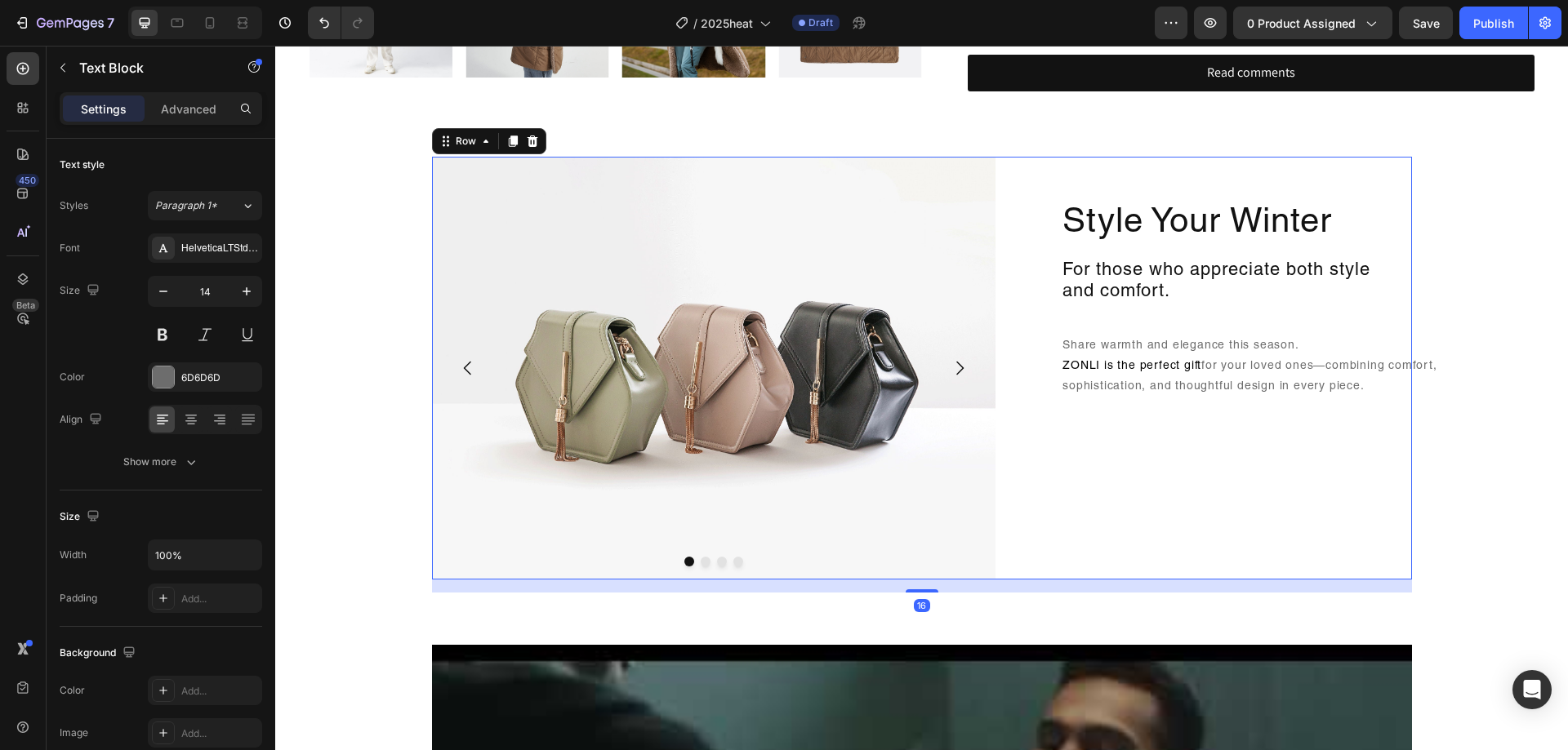
click at [1303, 489] on div "Style Your Winter Heading For those who appreciate both style and comfort. Head…" at bounding box center [1211, 368] width 403 height 423
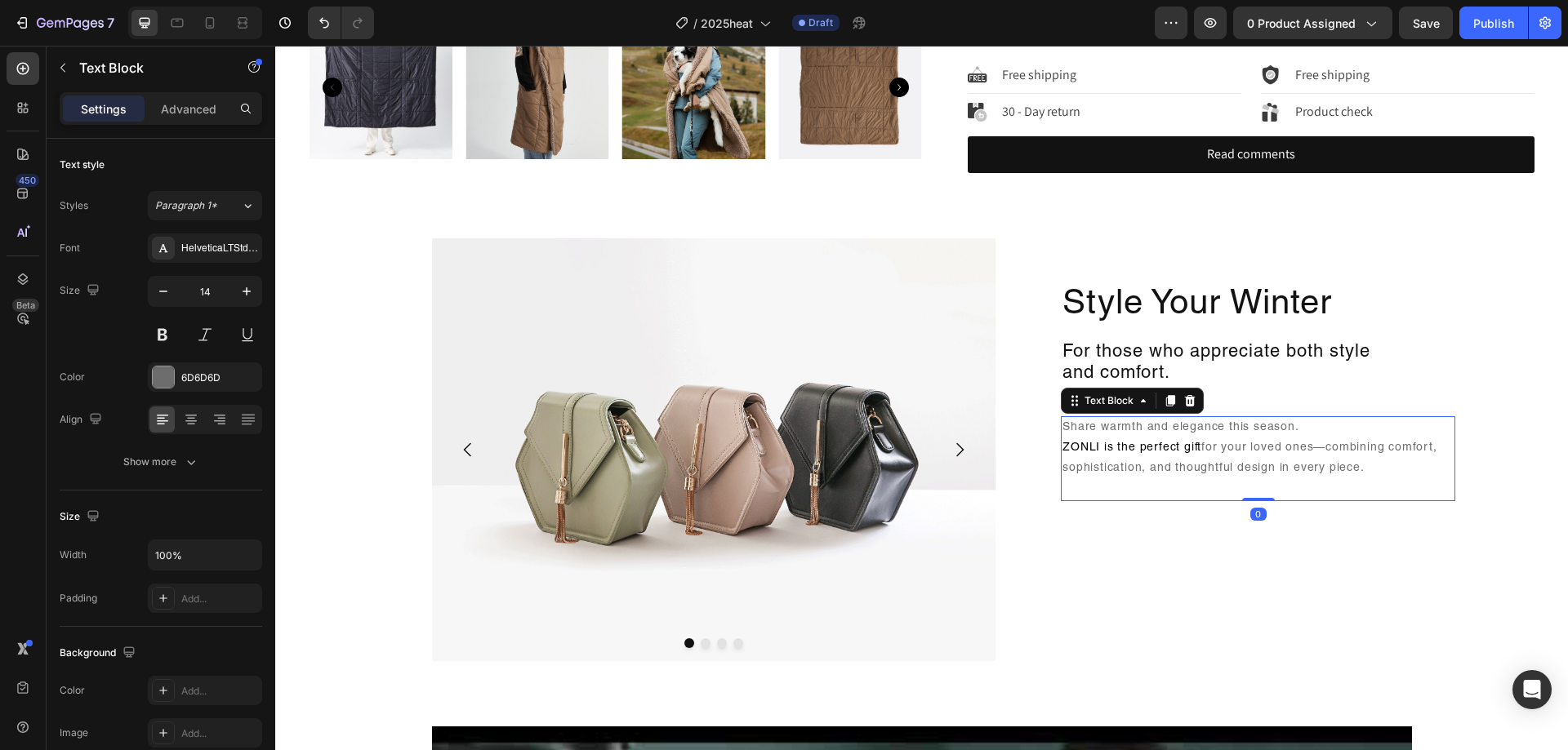
click at [1206, 472] on p "Share warmth and elegance this season. ZONLI is the perfect gift for your loved…" at bounding box center [1258, 459] width 391 height 82
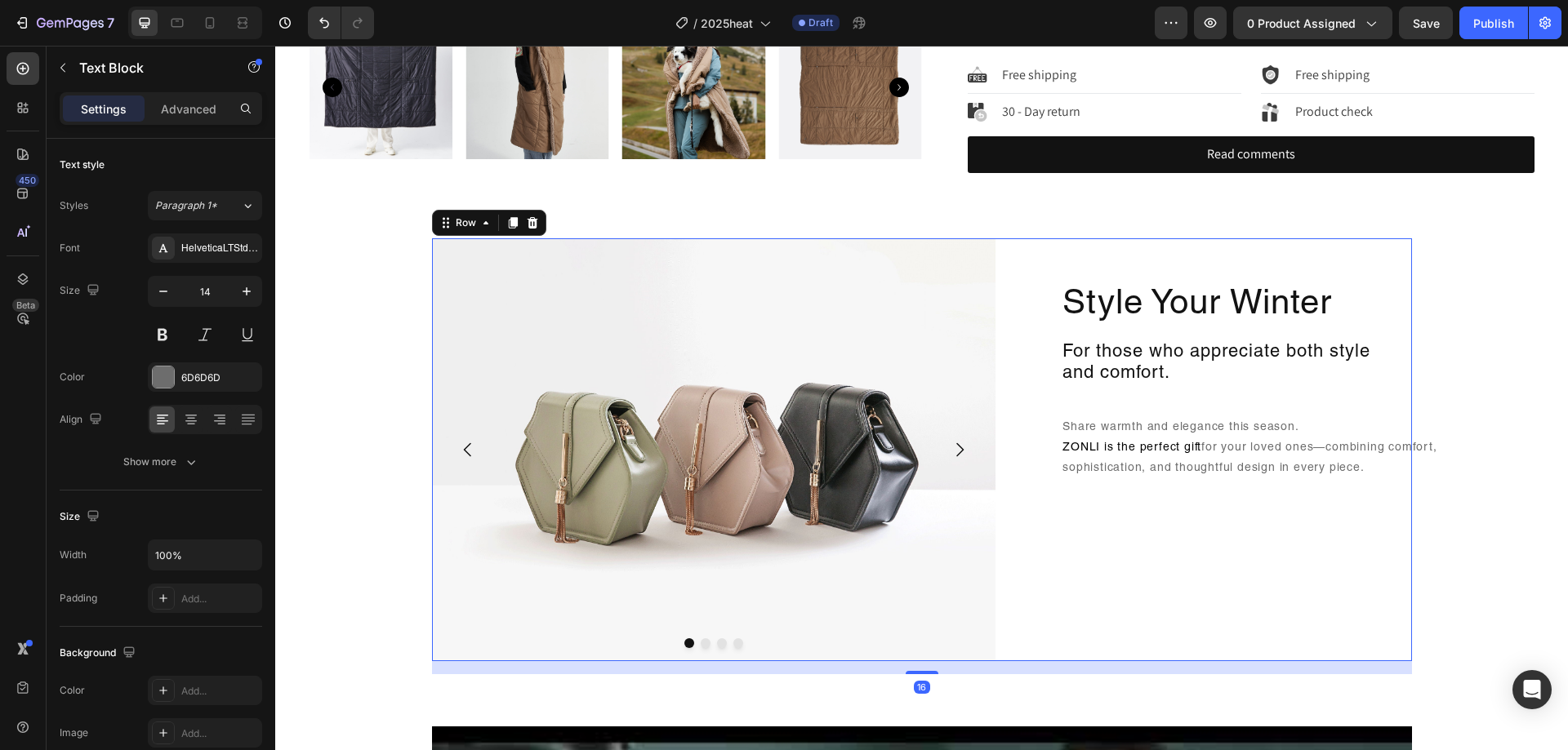
click at [1355, 559] on div "Style Your Winter Heading For those who appreciate both style and comfort. Head…" at bounding box center [1211, 449] width 403 height 423
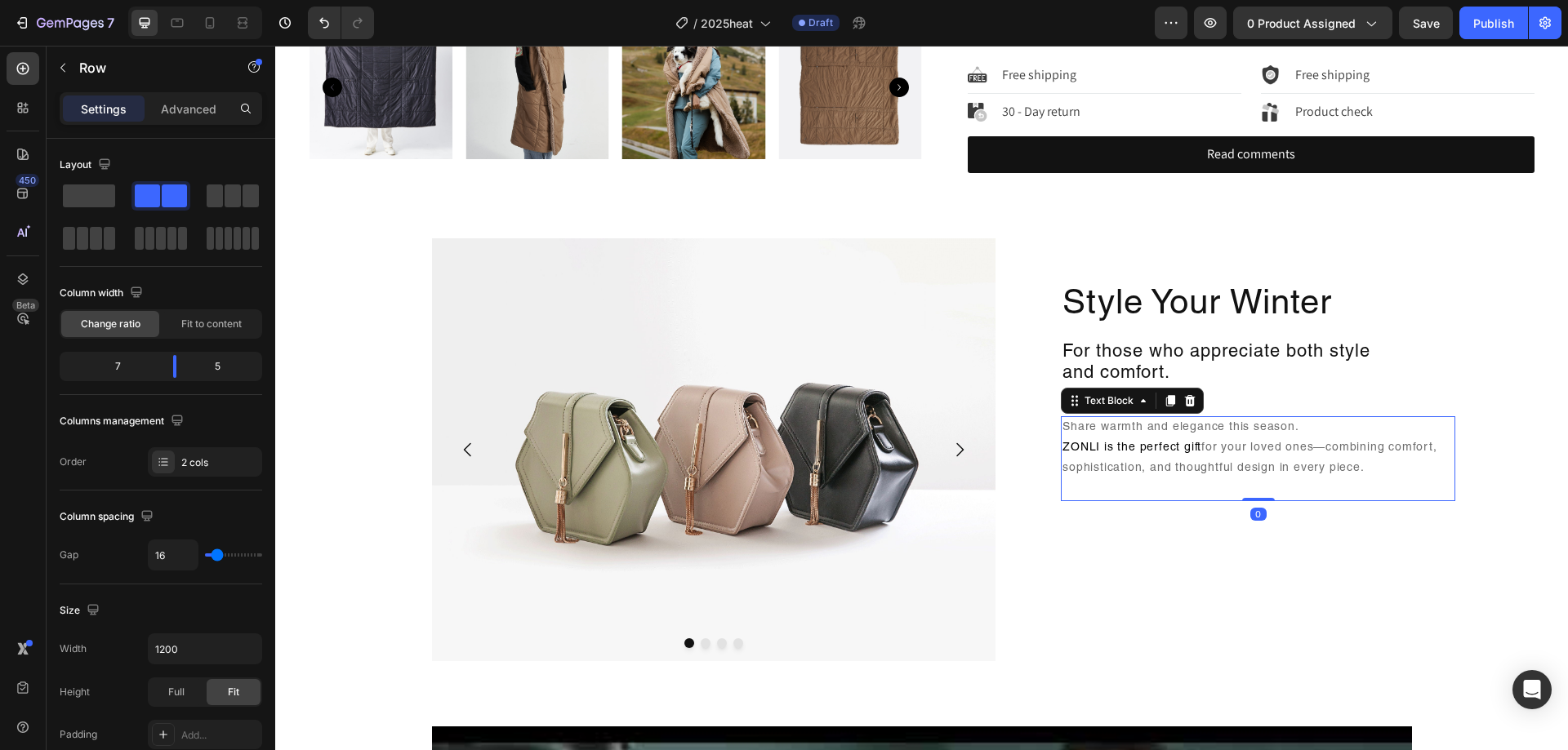
click at [1338, 487] on p "Share warmth and elegance this season. ZONLI is the perfect gift for your loved…" at bounding box center [1258, 459] width 391 height 82
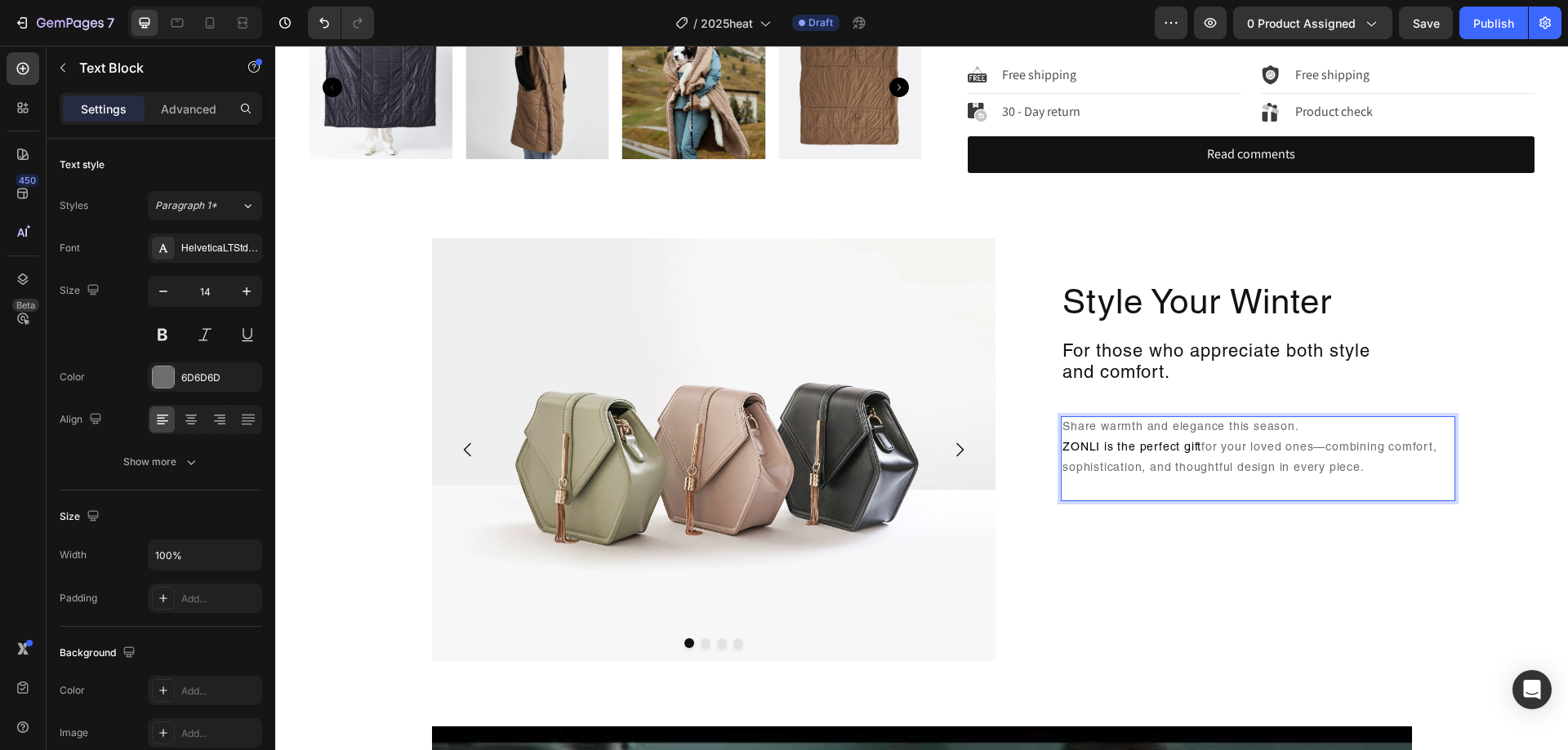
click at [1174, 449] on span "ZONLI is the perfect gift" at bounding box center [1132, 449] width 139 height 12
click at [1254, 474] on p "Share warmth and elegance this season. ZONLI is the perfect gift for your loved…" at bounding box center [1258, 459] width 391 height 82
click at [1447, 503] on div "Image Drop element here Drop element here Drop element here Carousel Style Your…" at bounding box center [921, 456] width 1293 height 436
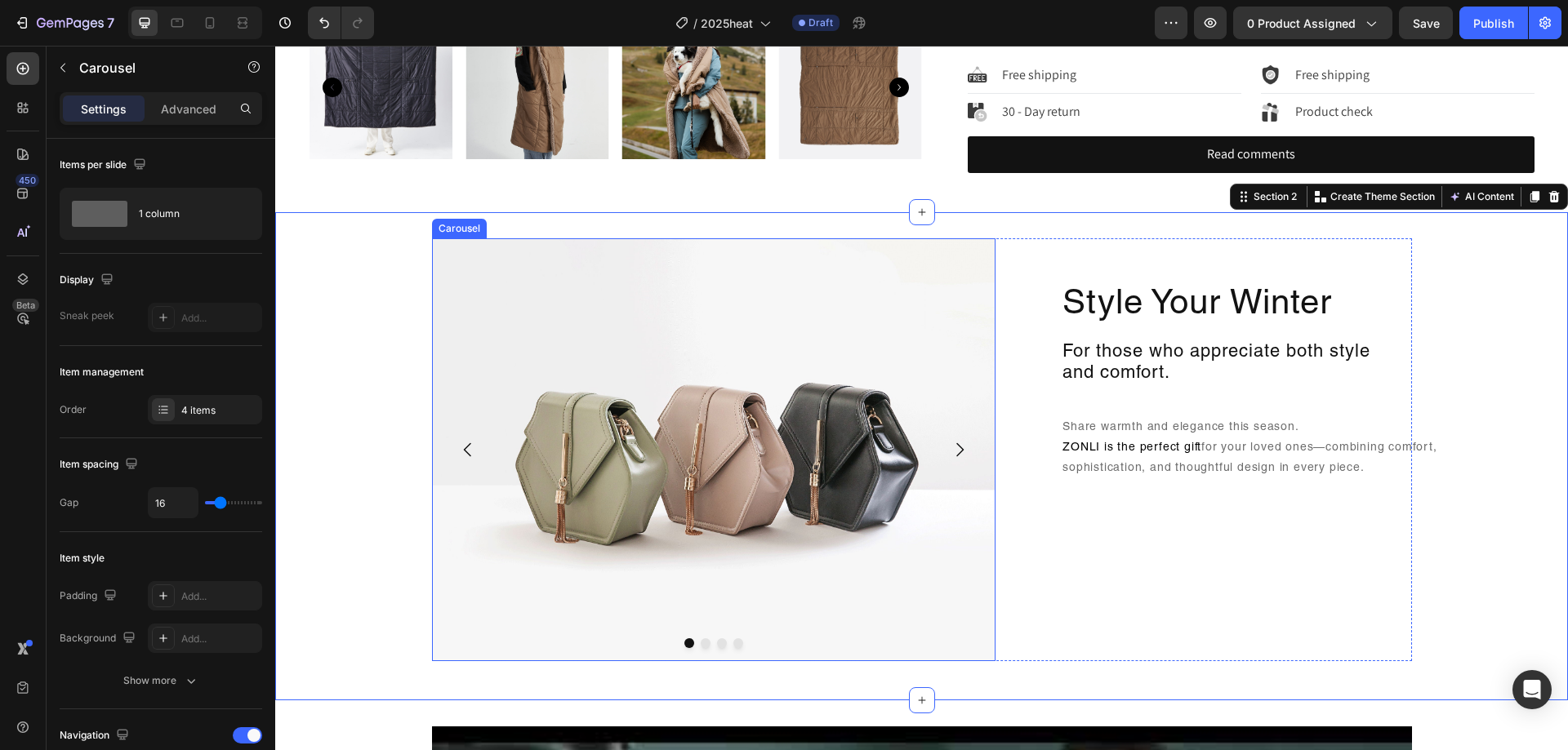
click at [951, 444] on icon "Carousel Next Arrow" at bounding box center [960, 450] width 20 height 20
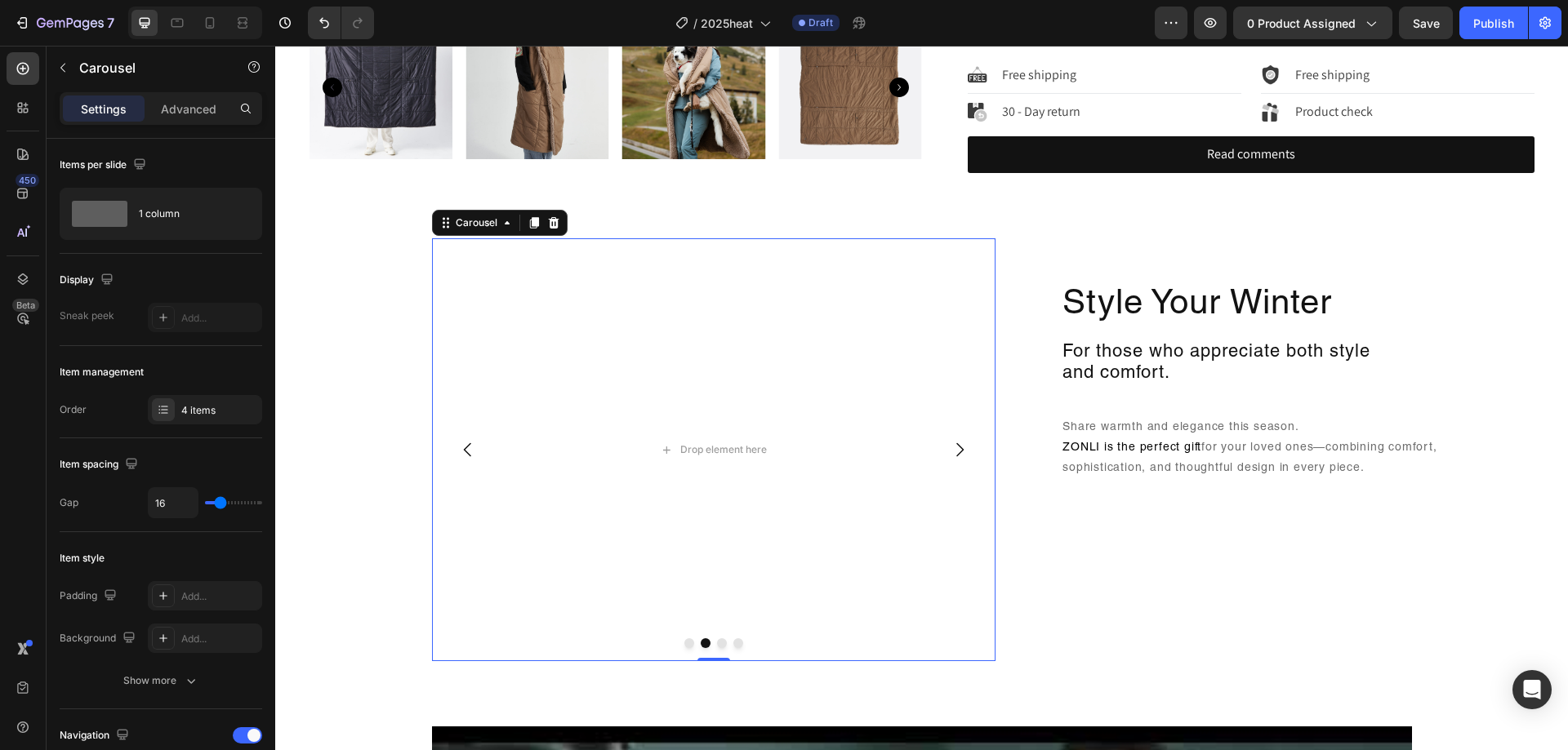
click at [445, 444] on button "Carousel Back Arrow" at bounding box center [468, 450] width 46 height 46
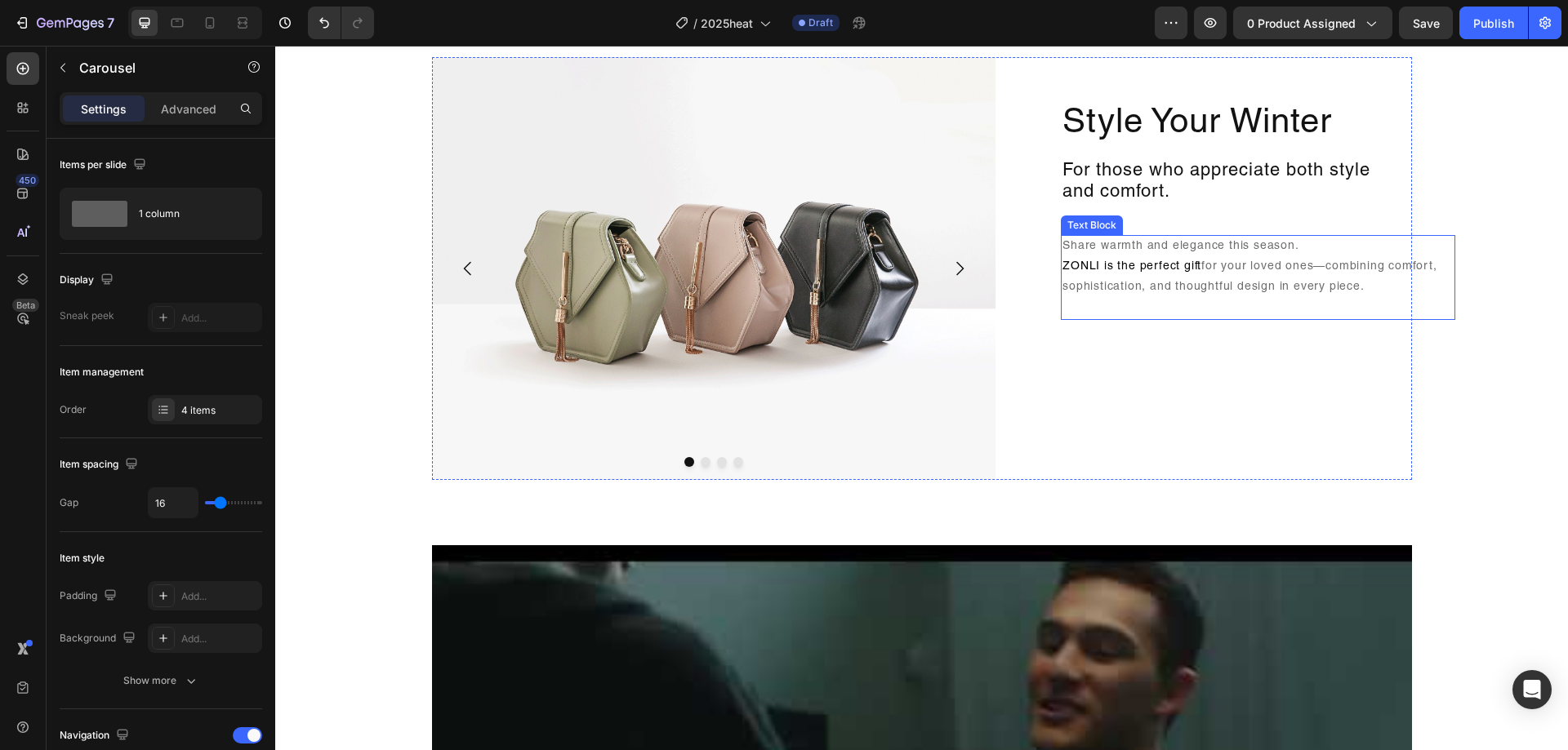
scroll to position [817, 0]
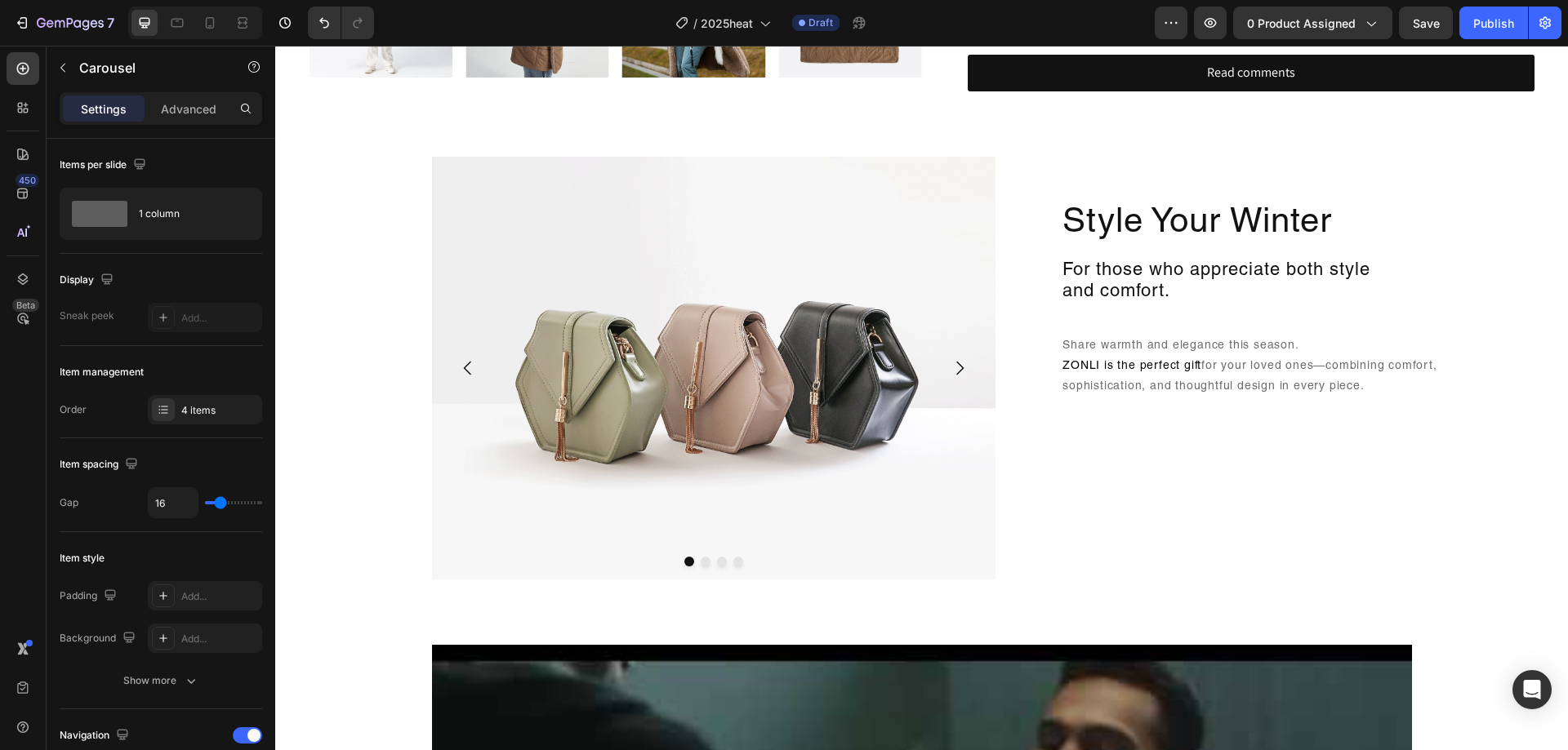
click at [950, 370] on icon "Carousel Next Arrow" at bounding box center [960, 368] width 20 height 20
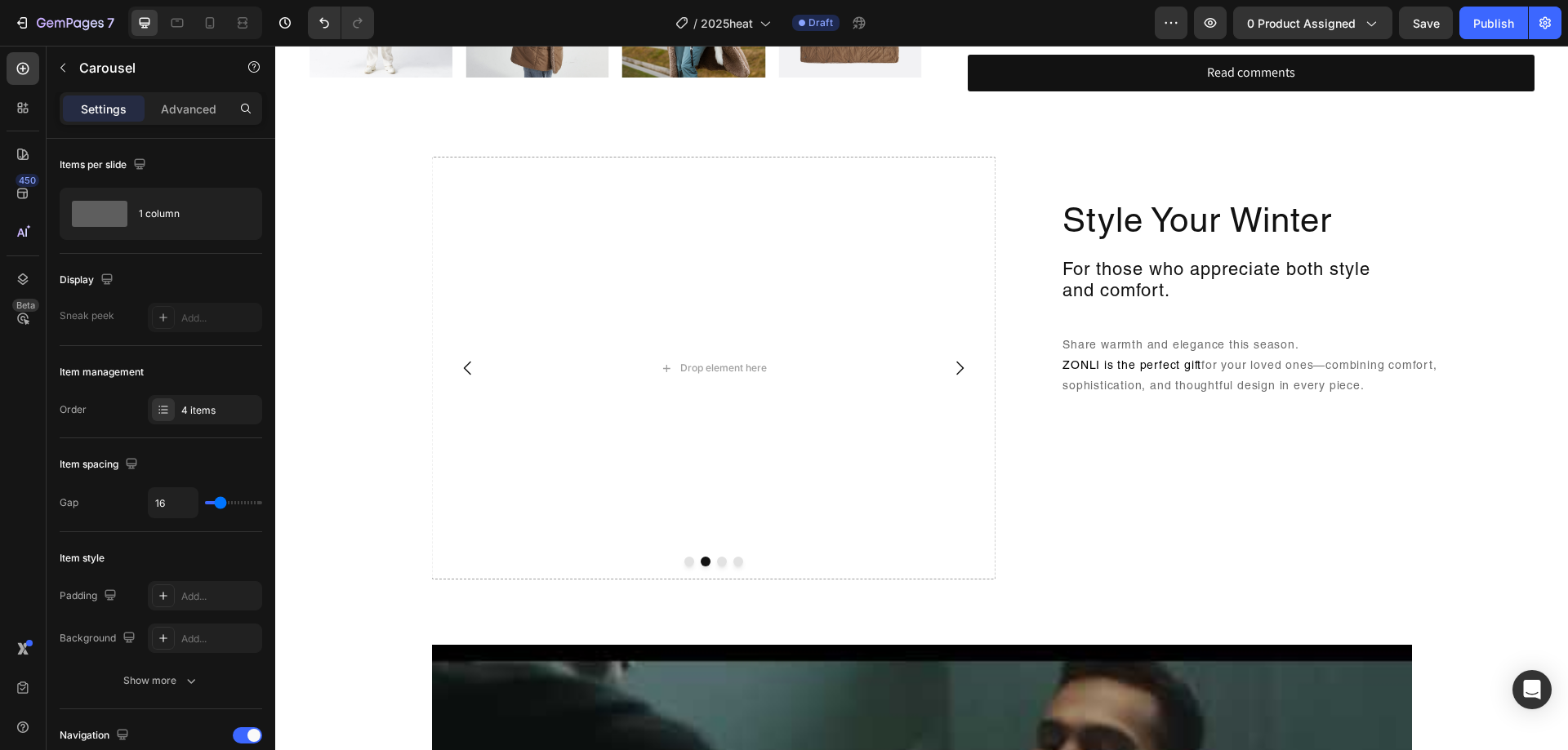
click at [471, 370] on icon "Carousel Back Arrow" at bounding box center [468, 368] width 20 height 20
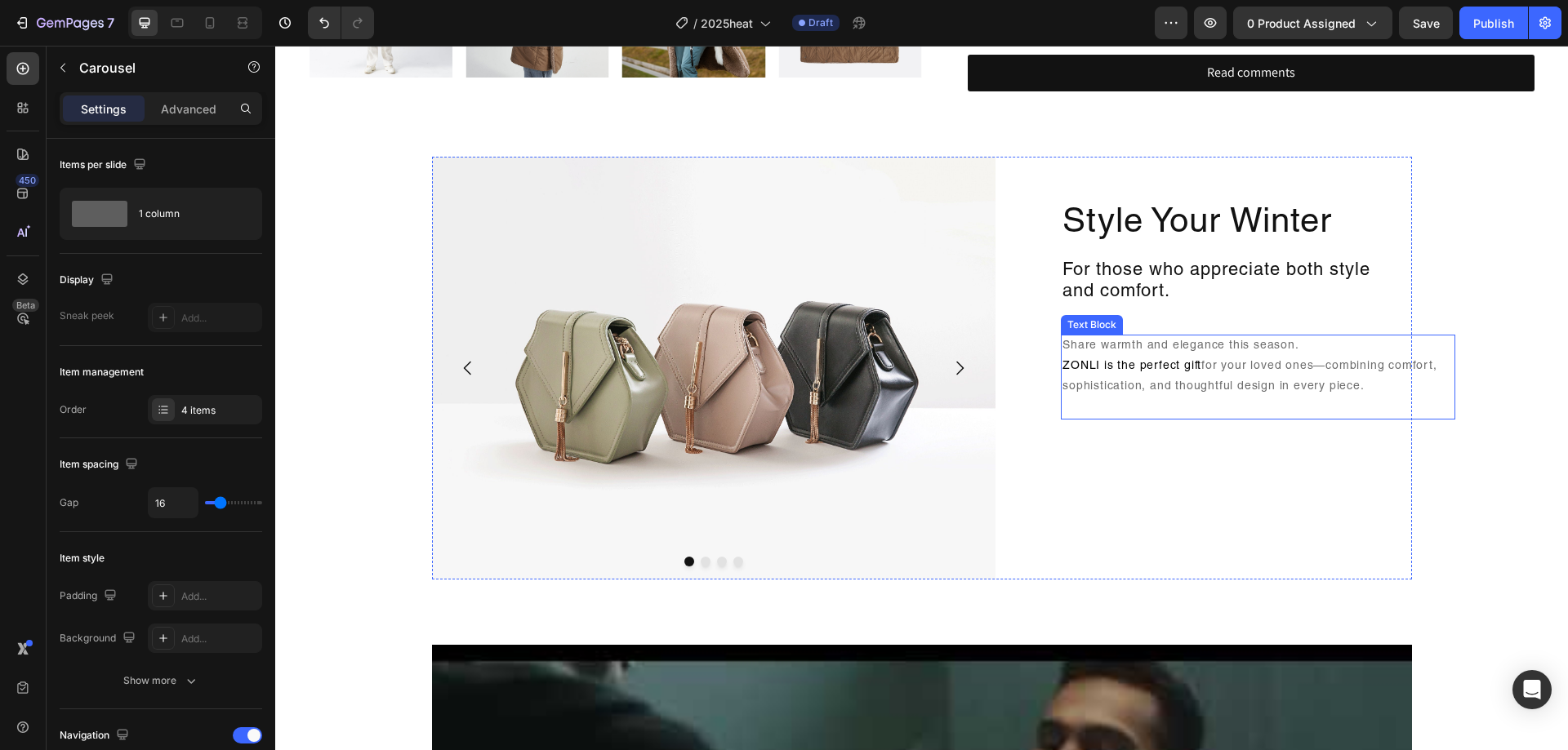
click at [1358, 376] on p "Share warmth and elegance this season. ZONLI is the perfect gift for your loved…" at bounding box center [1258, 378] width 391 height 82
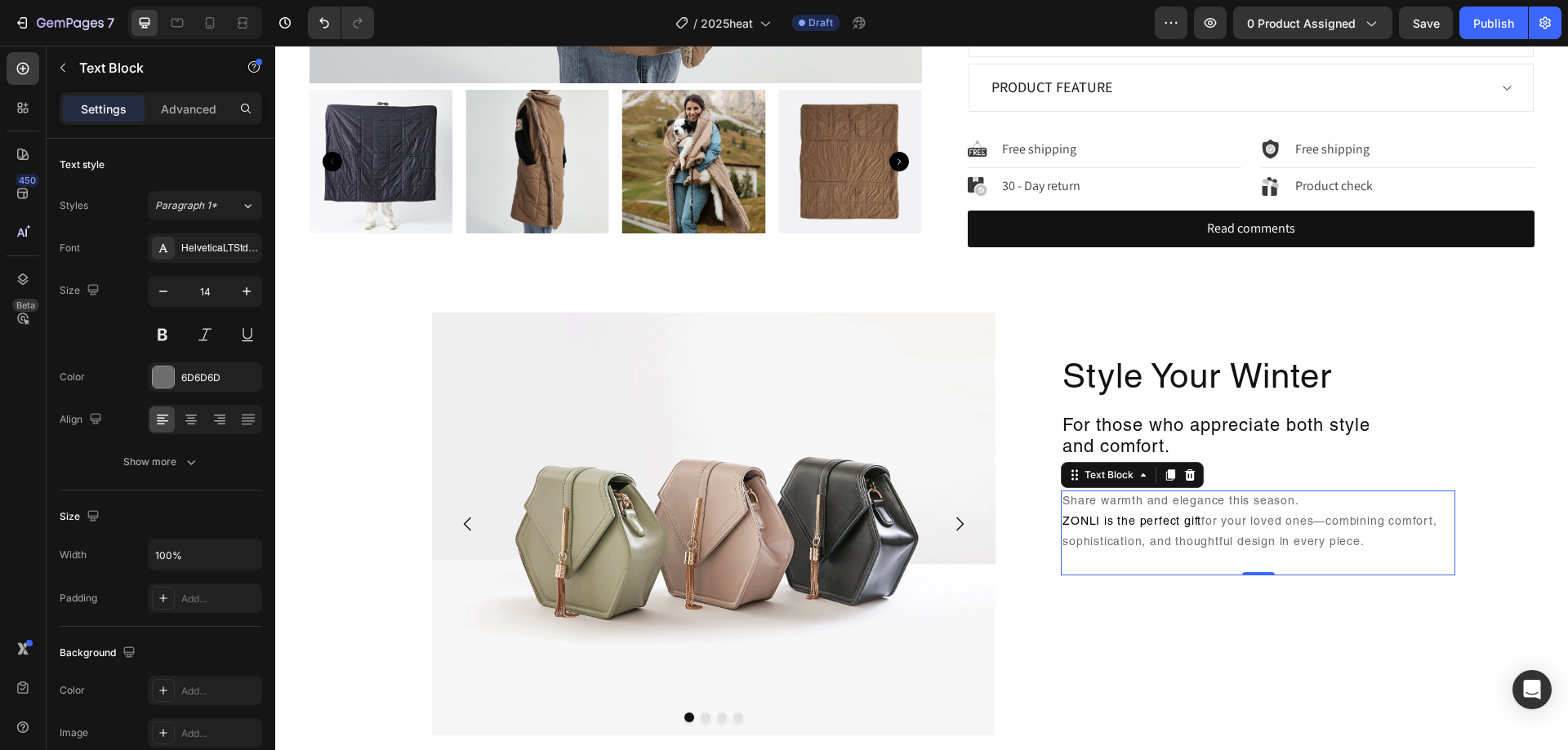
scroll to position [653, 0]
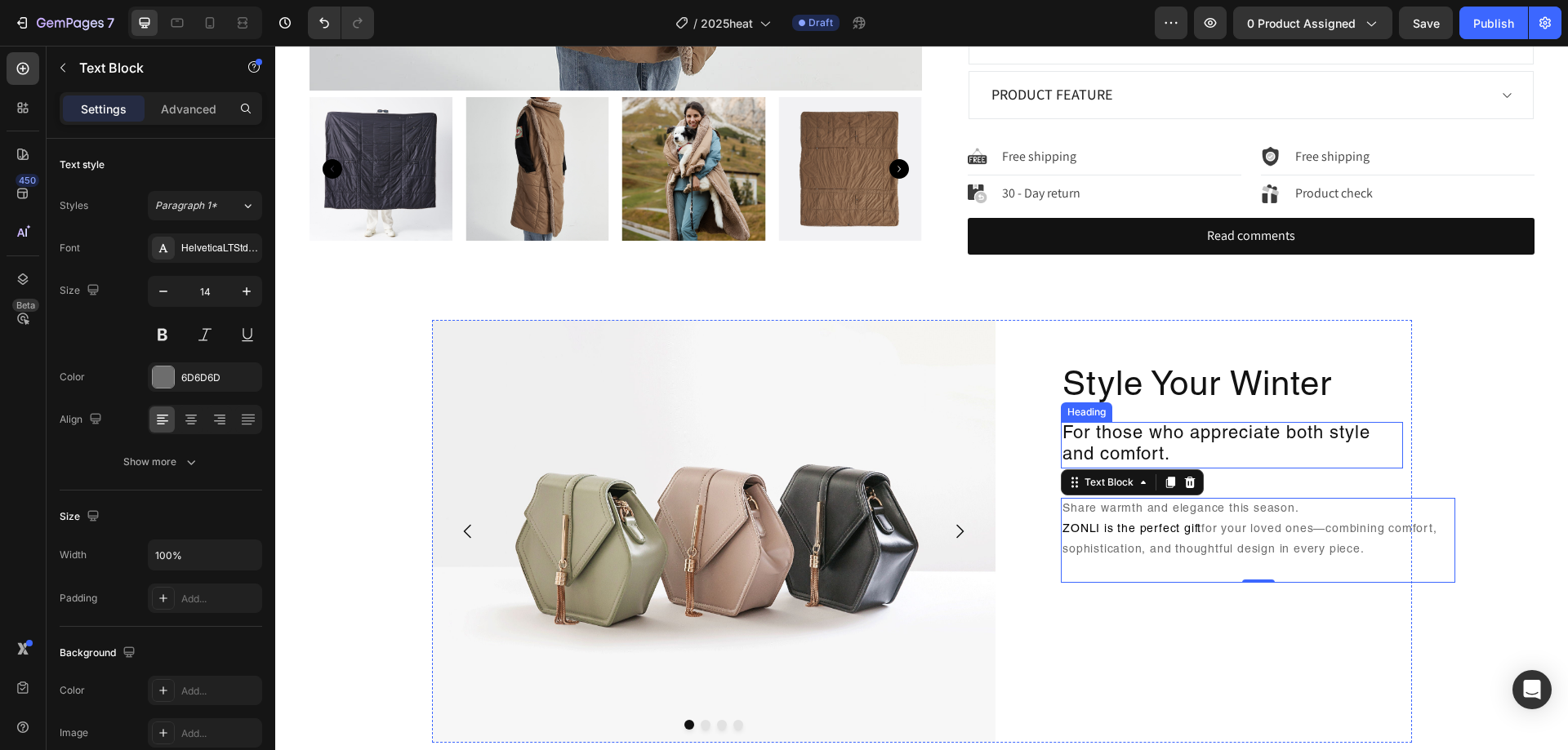
click at [1344, 434] on h2 "For those who appreciate both style and comfort." at bounding box center [1232, 445] width 342 height 47
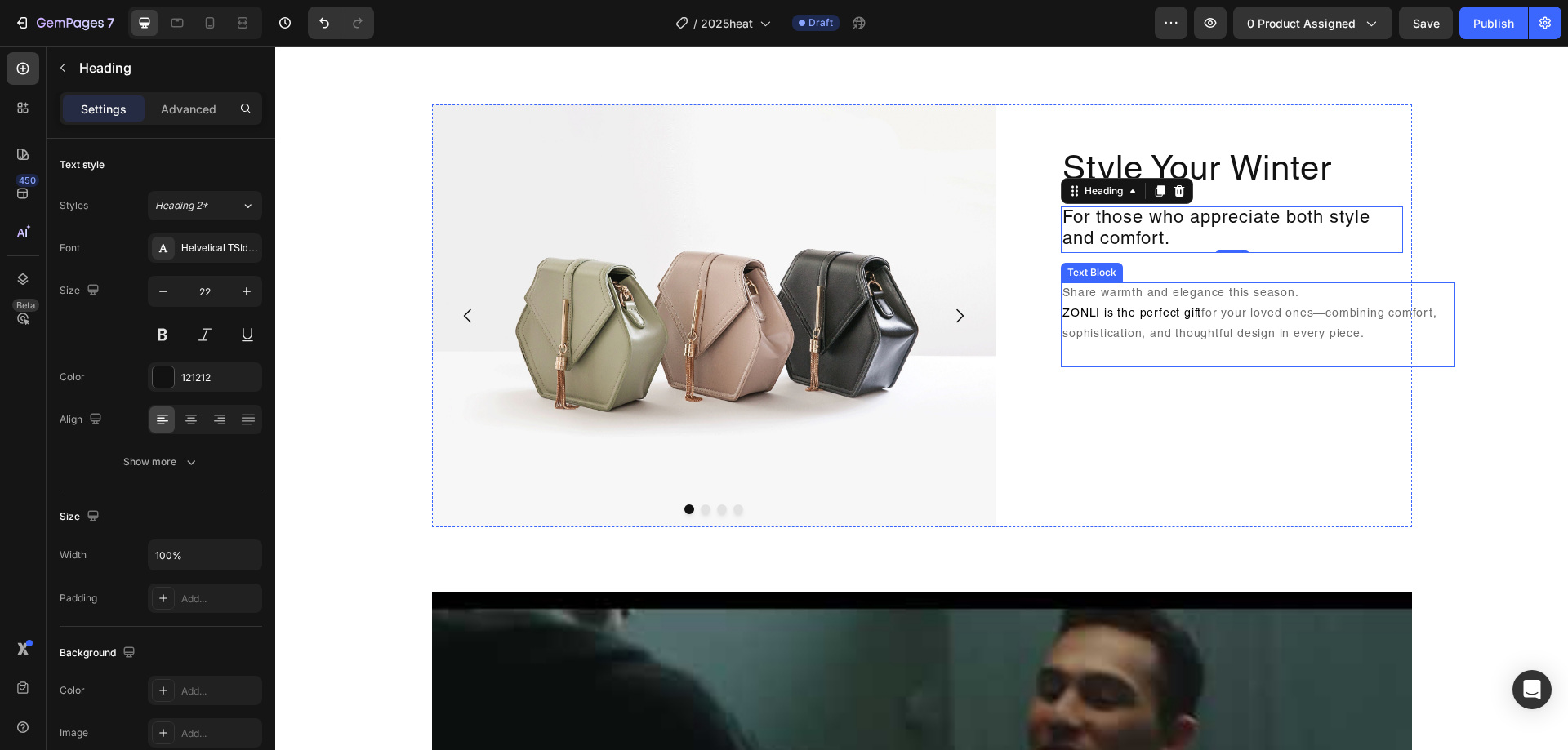
scroll to position [898, 0]
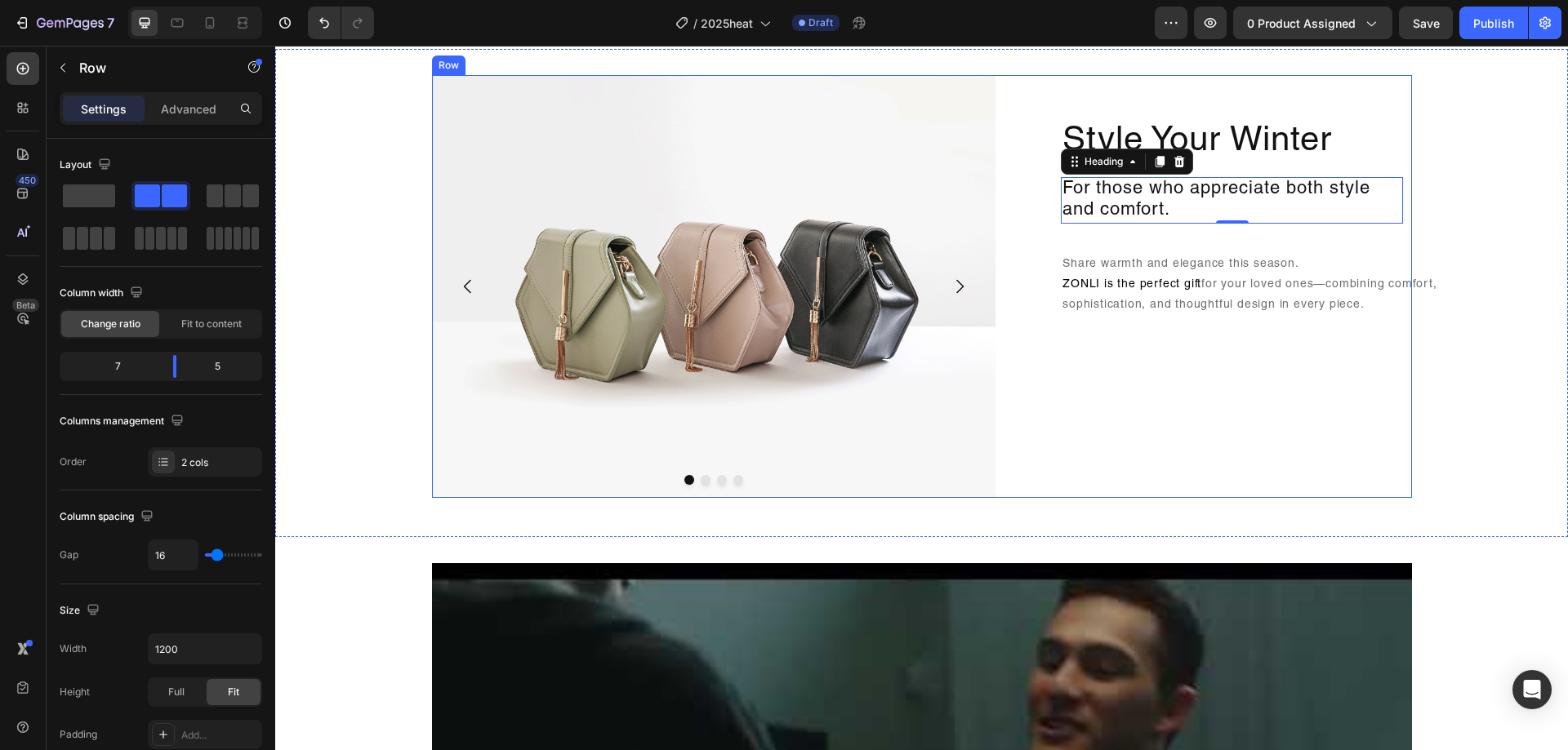
click at [1189, 401] on div "Style Your Winter Heading For those who appreciate both style and comfort. Head…" at bounding box center [1211, 286] width 403 height 423
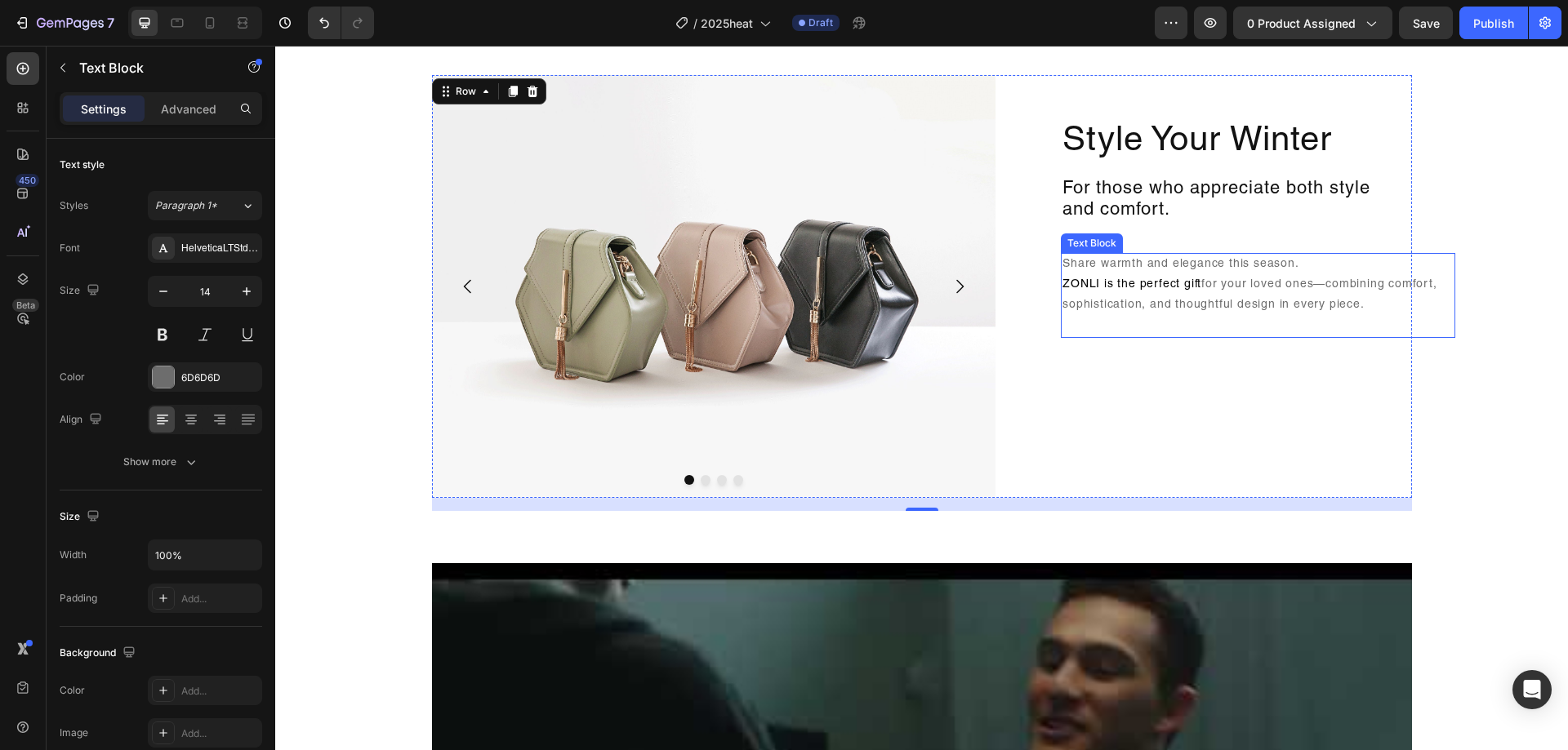
click at [1257, 255] on p "Share warmth and elegance this season. ZONLI is the perfect gift for your loved…" at bounding box center [1258, 296] width 391 height 82
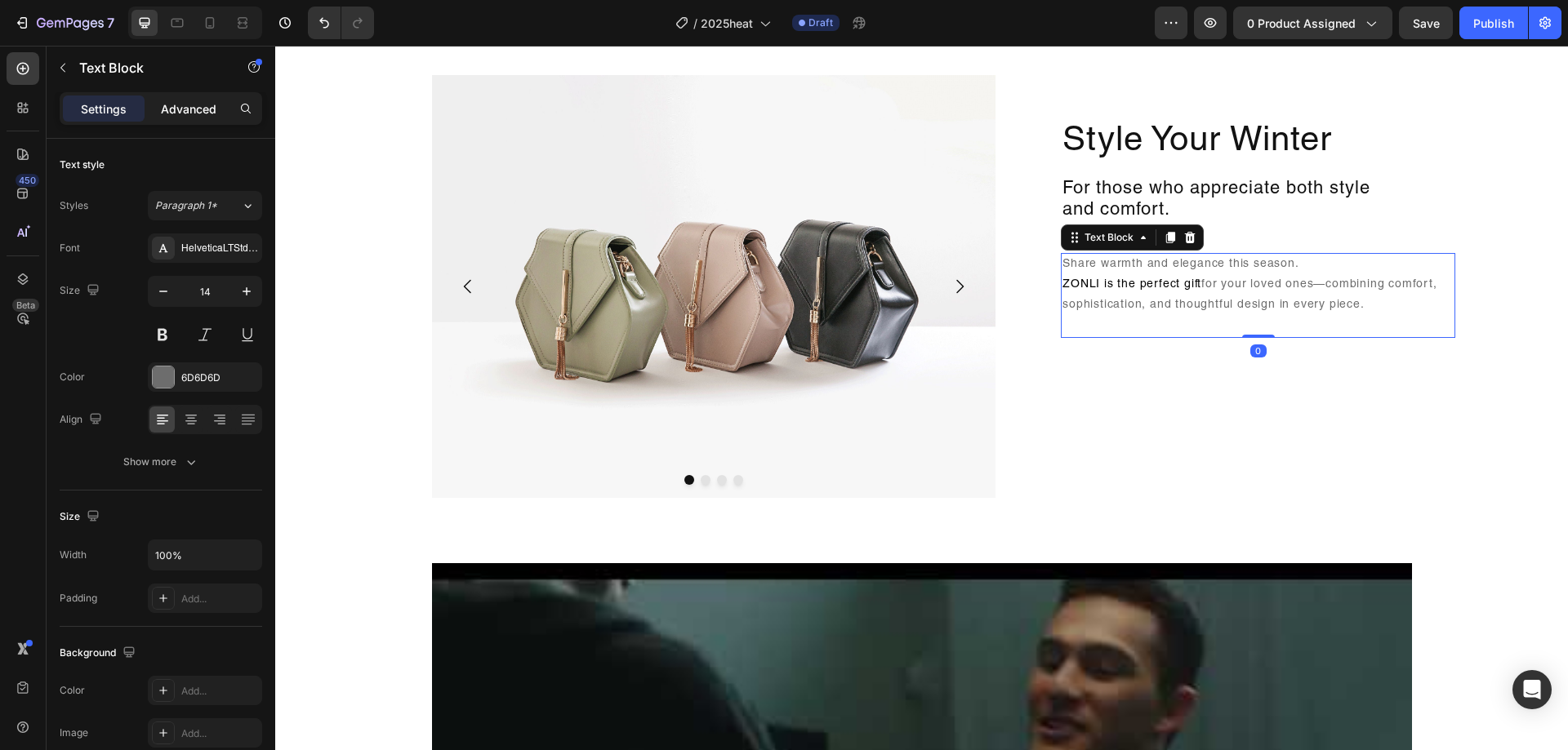
click at [218, 117] on div "Advanced" at bounding box center [188, 108] width 81 height 26
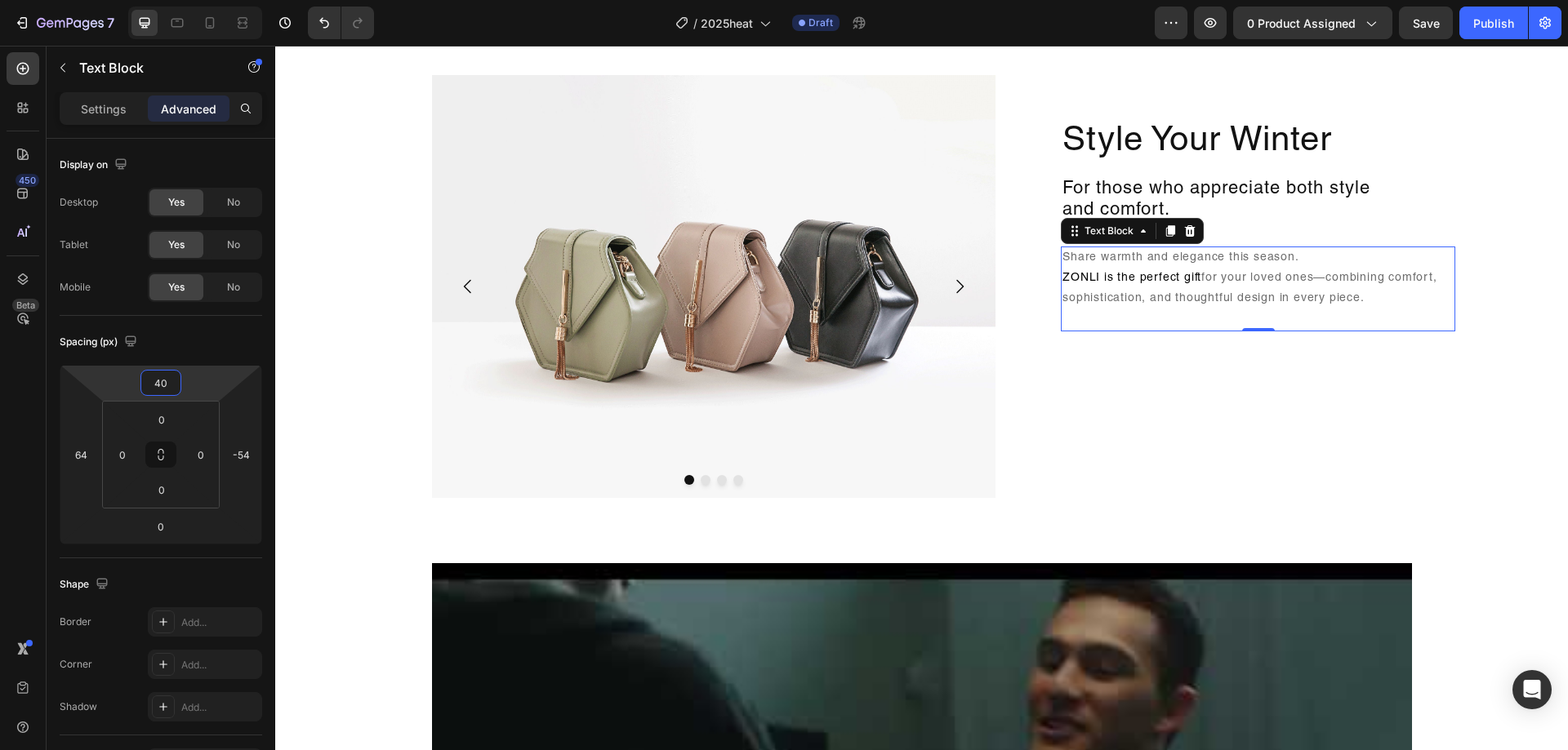
type input "42"
click at [193, 0] on html "7 Version history / 2025heat Draft Preview 0 product assigned Save Publish 450 …" at bounding box center [784, 0] width 1568 height 0
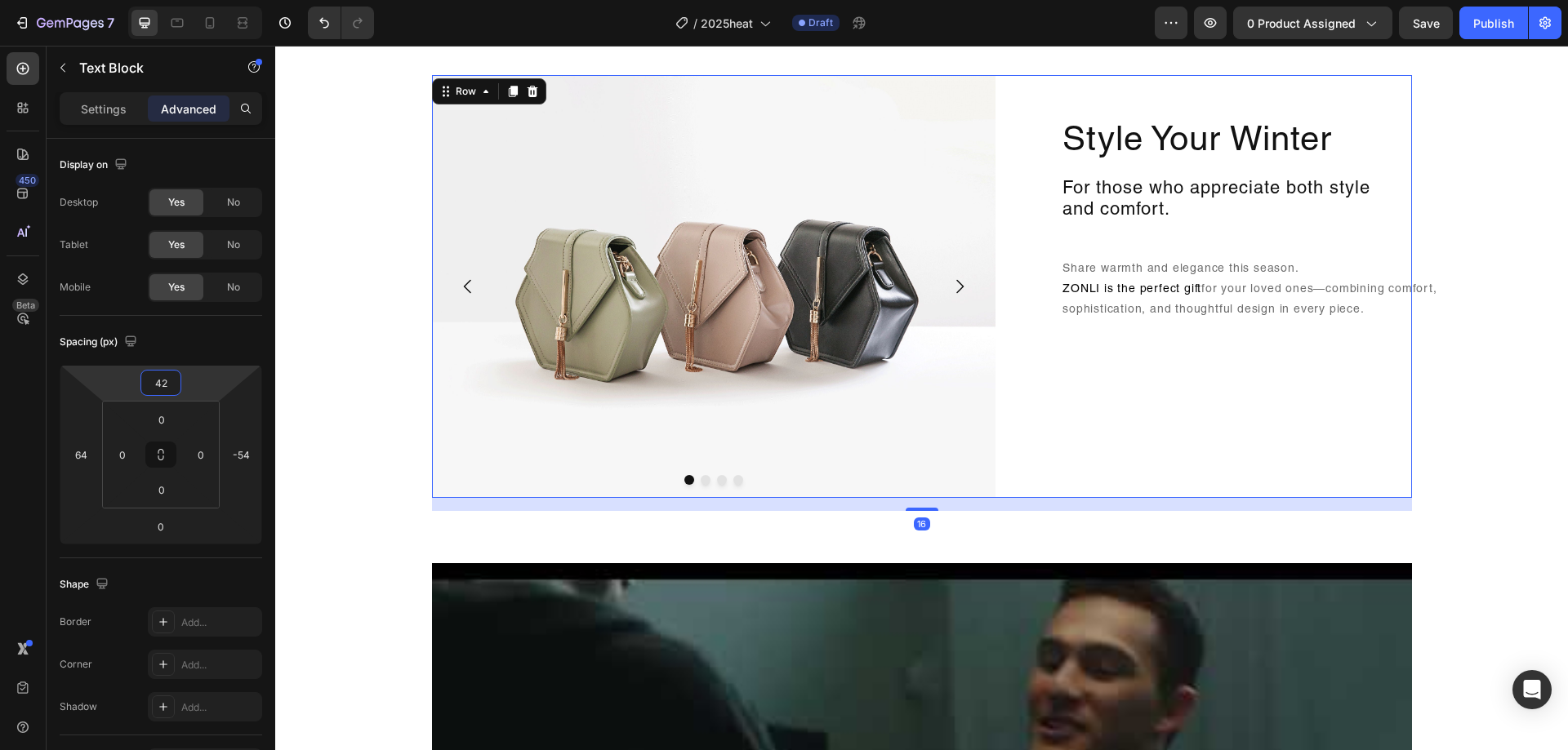
click at [1053, 419] on div "Style Your Winter Heading For those who appreciate both style and comfort. Head…" at bounding box center [1211, 286] width 403 height 423
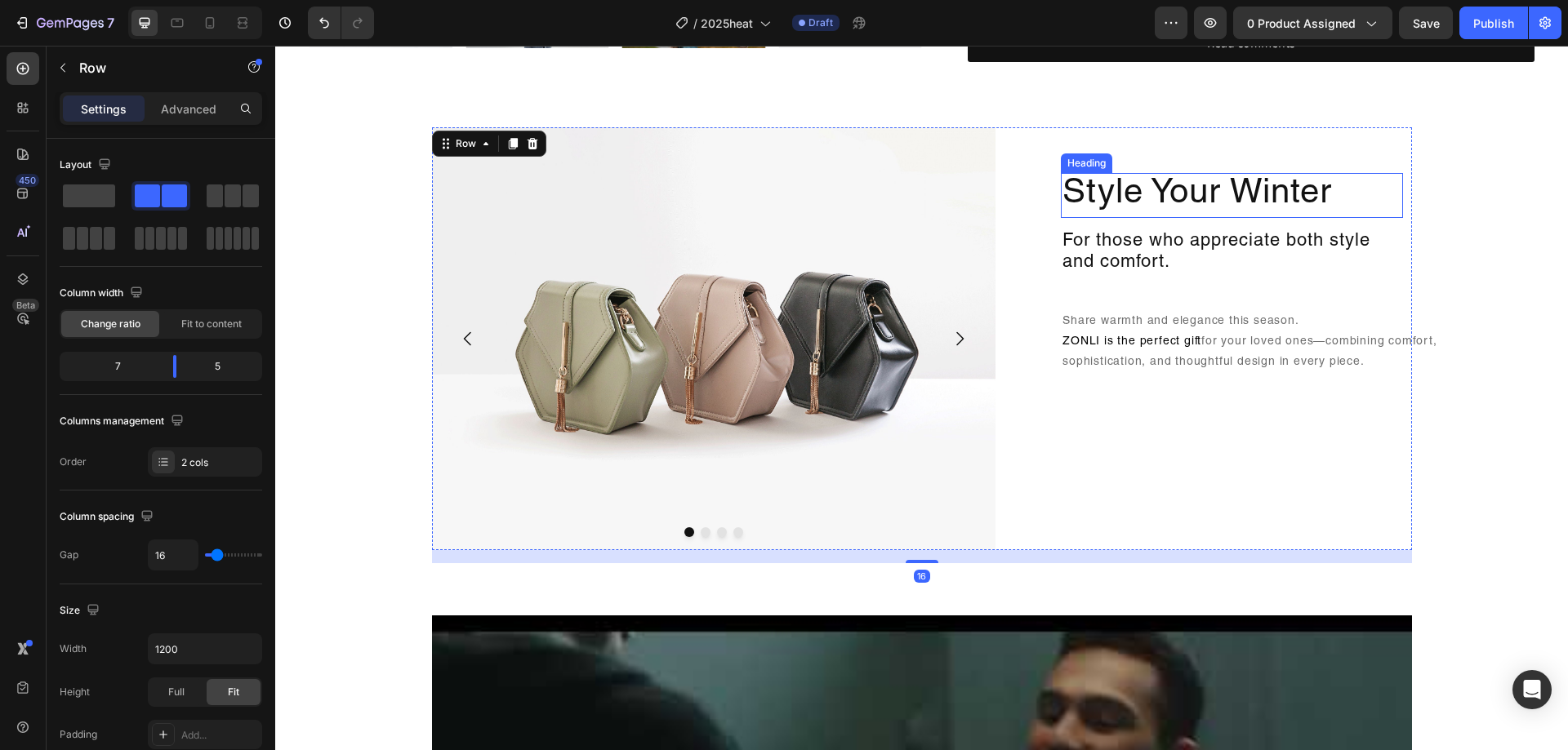
scroll to position [817, 0]
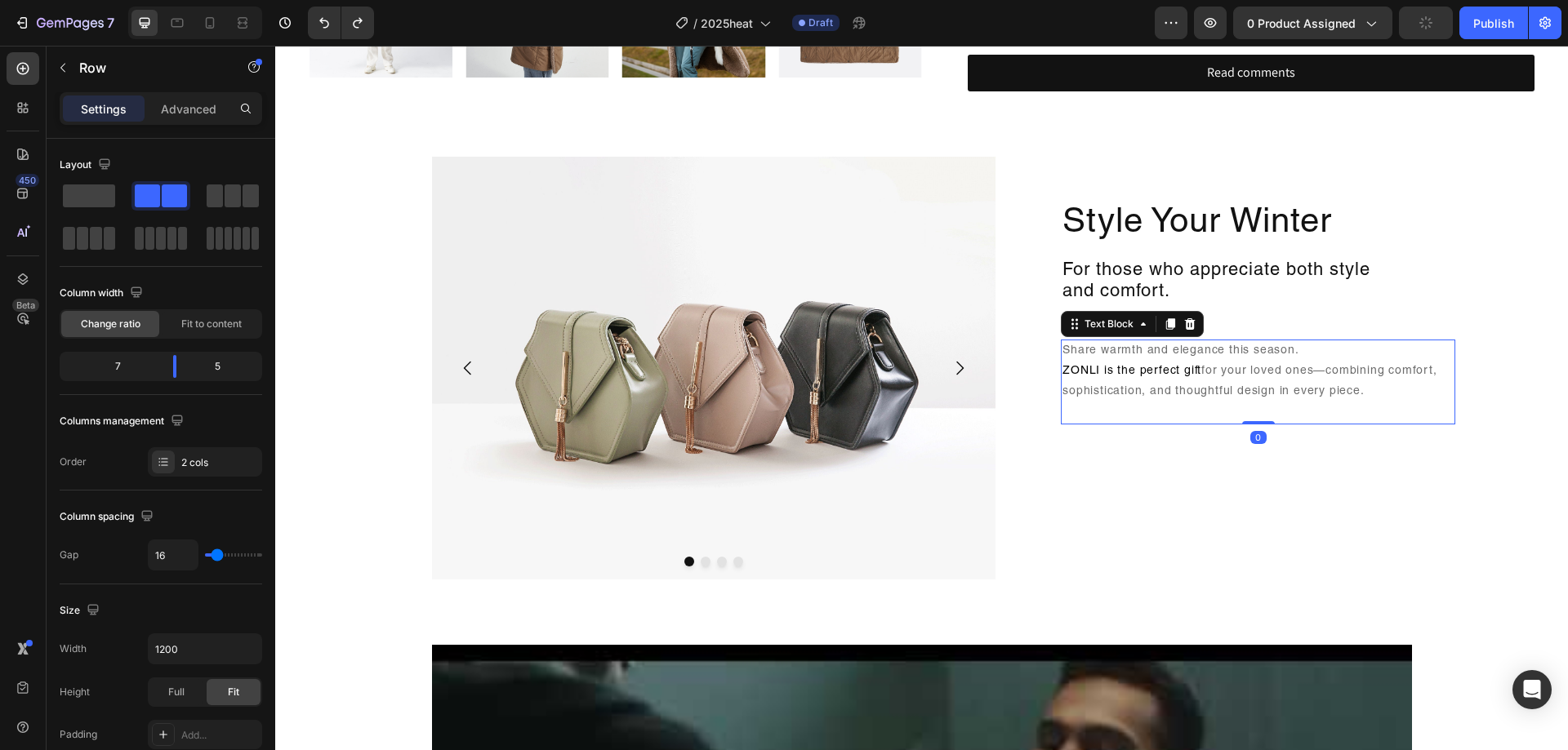
click at [1421, 357] on p "Share warmth and elegance this season. ZONLI is the perfect gift for your loved…" at bounding box center [1258, 382] width 391 height 82
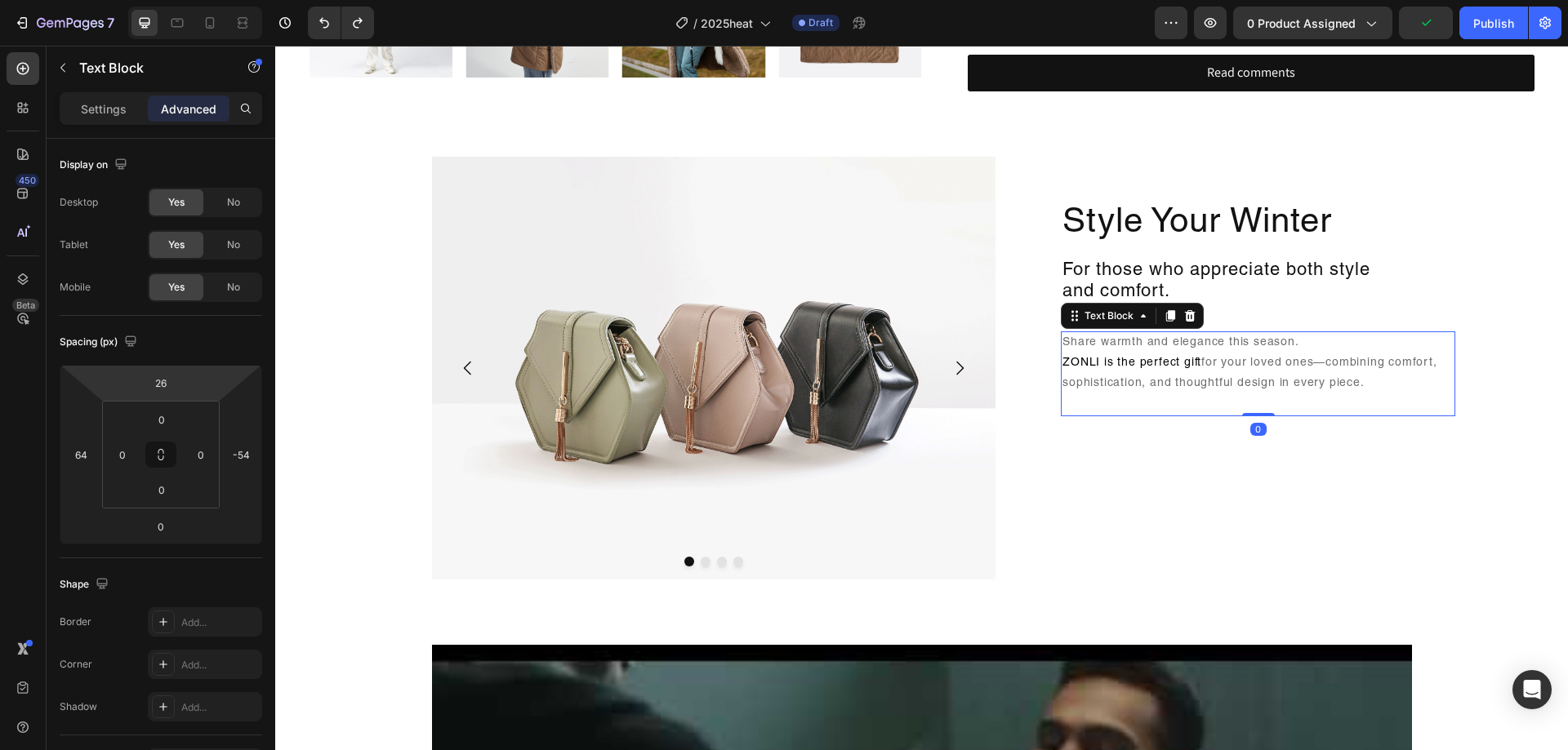
type input "24"
click at [193, 0] on html "7 Version history / 2025heat Draft Preview 0 product assigned Publish 450 Beta …" at bounding box center [784, 0] width 1568 height 0
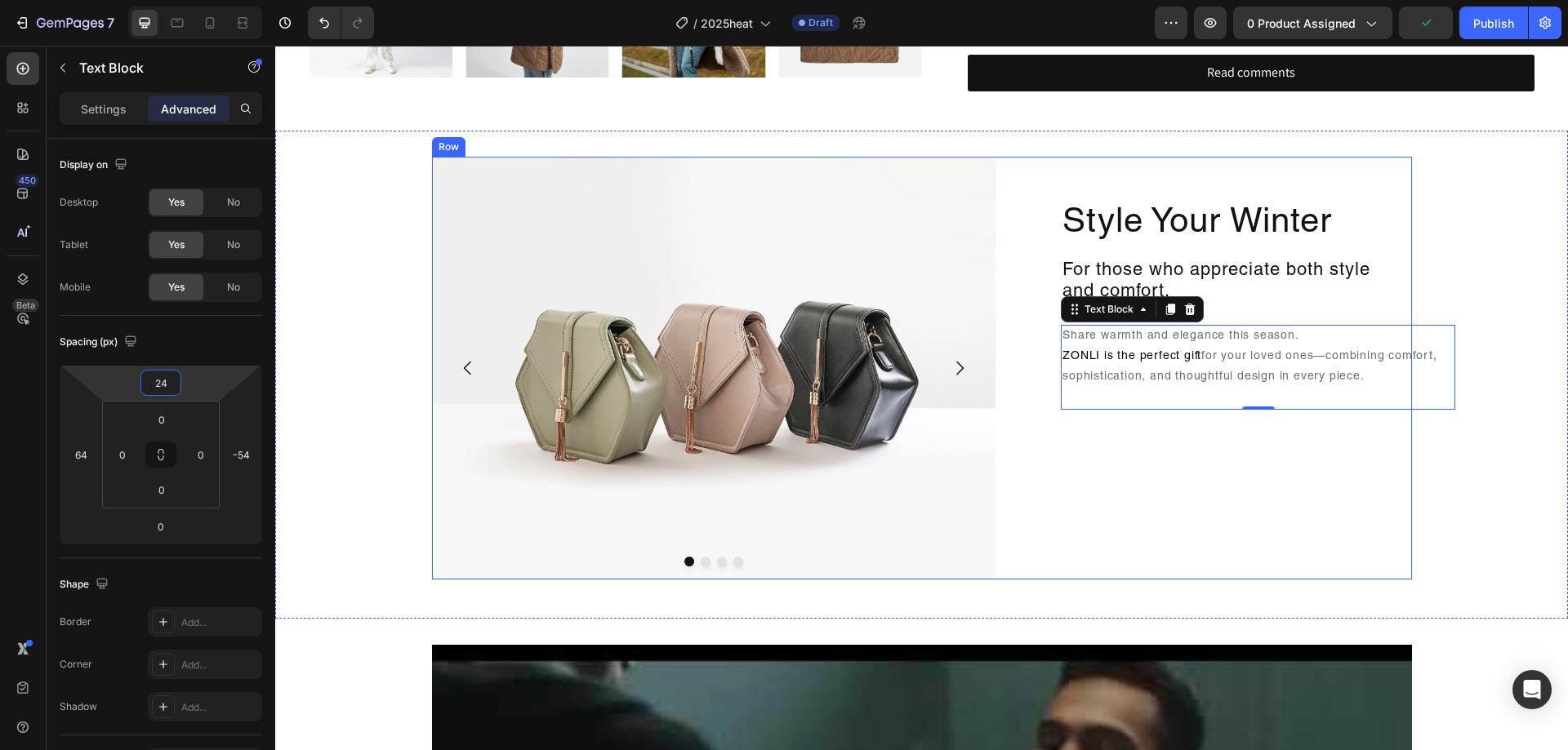
click at [1129, 503] on div "Style Your Winter Heading For those who appreciate both style and comfort. Head…" at bounding box center [1211, 368] width 403 height 423
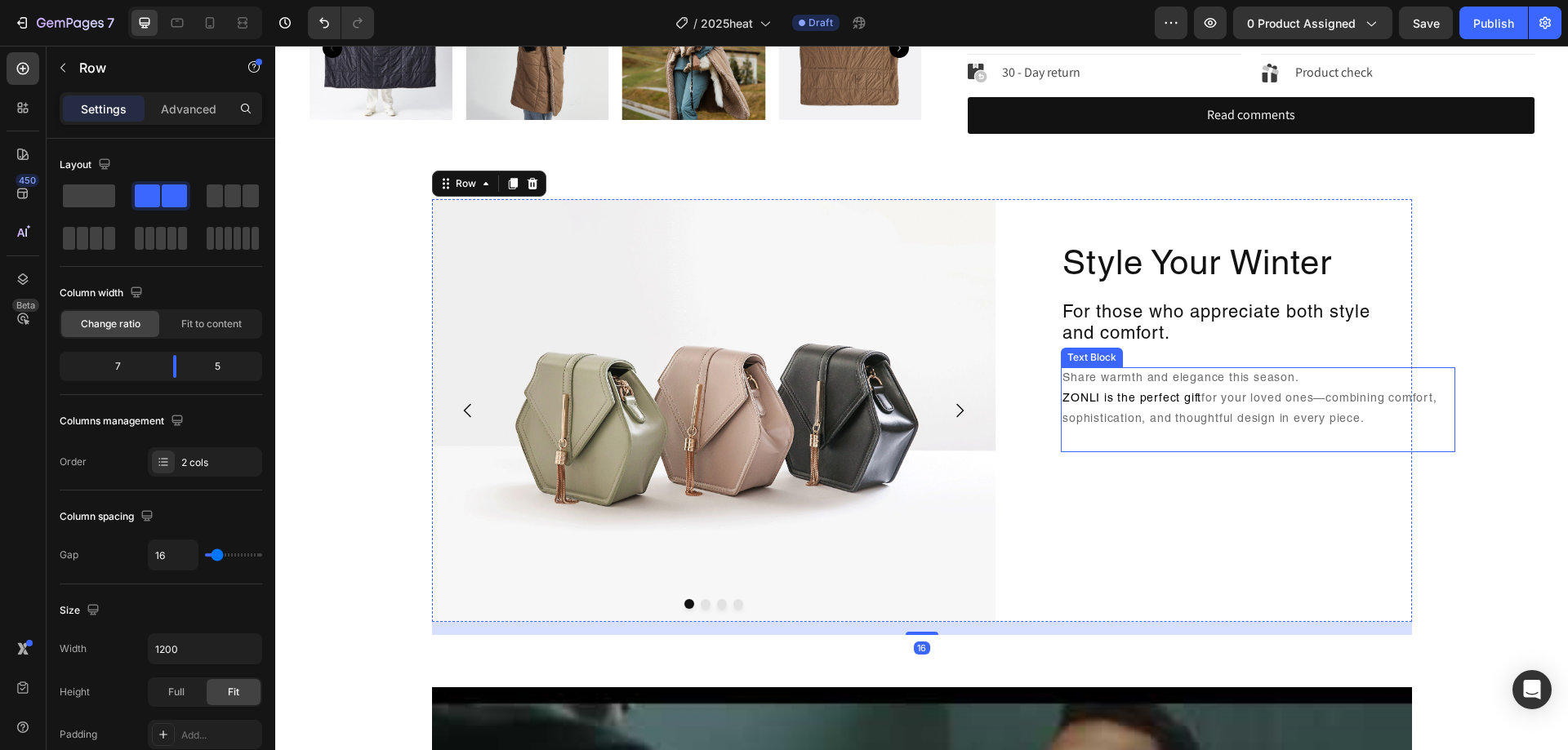
scroll to position [735, 0]
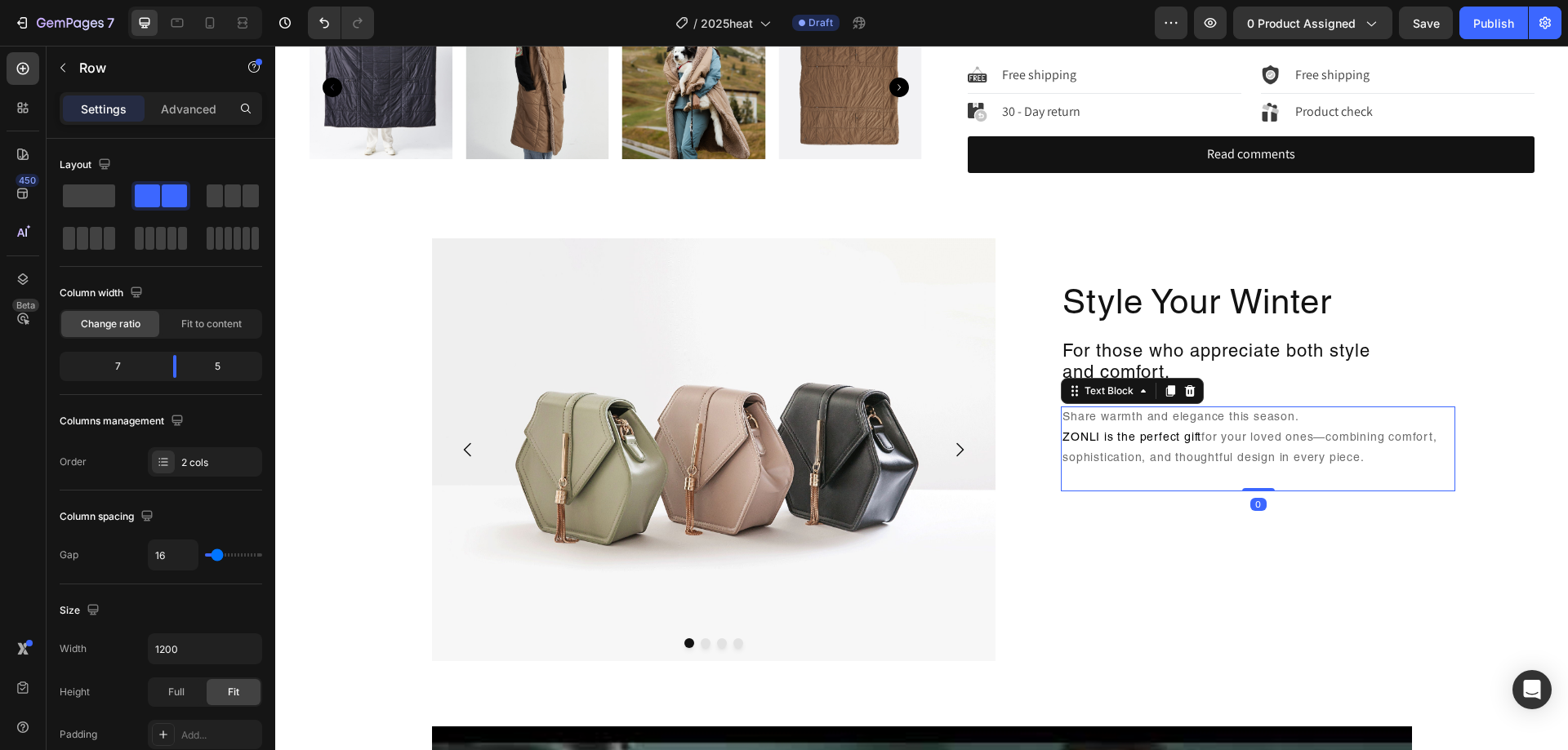
click at [1346, 421] on p "Share warmth and elegance this season. ZONLI is the perfect gift for your loved…" at bounding box center [1258, 449] width 391 height 82
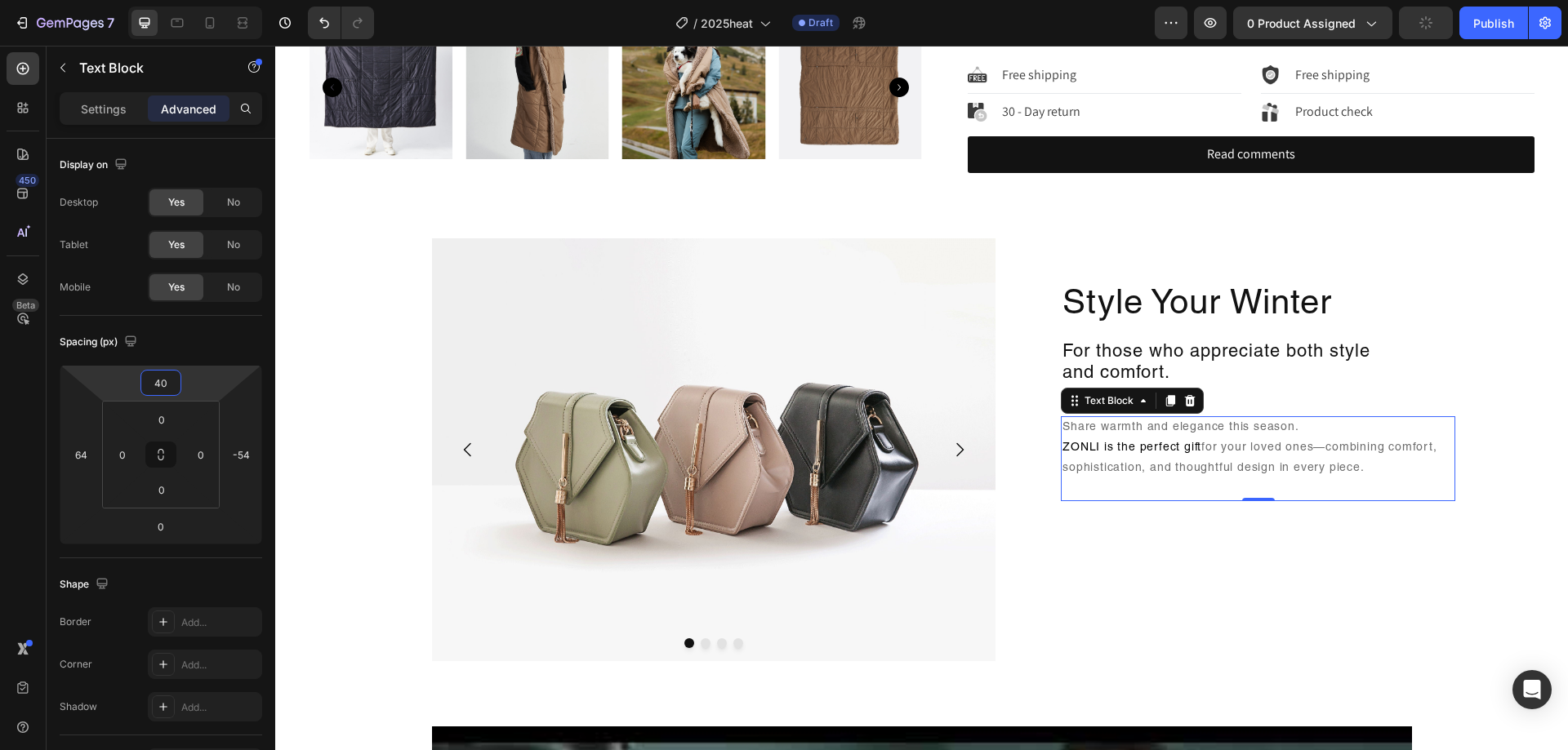
type input "42"
drag, startPoint x: 184, startPoint y: 381, endPoint x: 240, endPoint y: 354, distance: 62.2
click at [210, 0] on html "7 Version history / 2025heat Draft Preview 0 product assigned Publish 450 Beta …" at bounding box center [784, 0] width 1568 height 0
click at [1205, 559] on div "Style Your Winter Heading For those who appreciate both style and comfort. Head…" at bounding box center [1211, 449] width 403 height 423
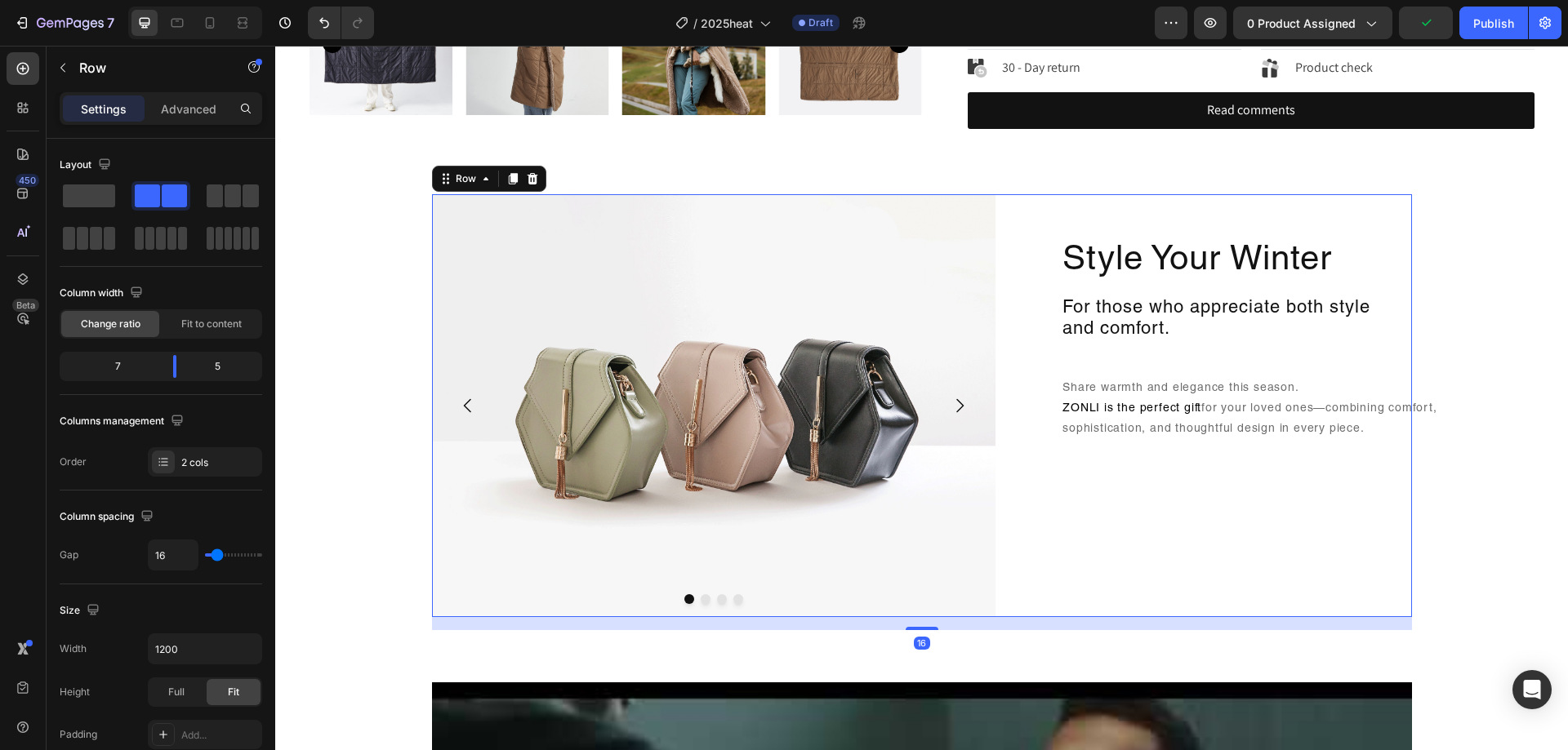
scroll to position [817, 0]
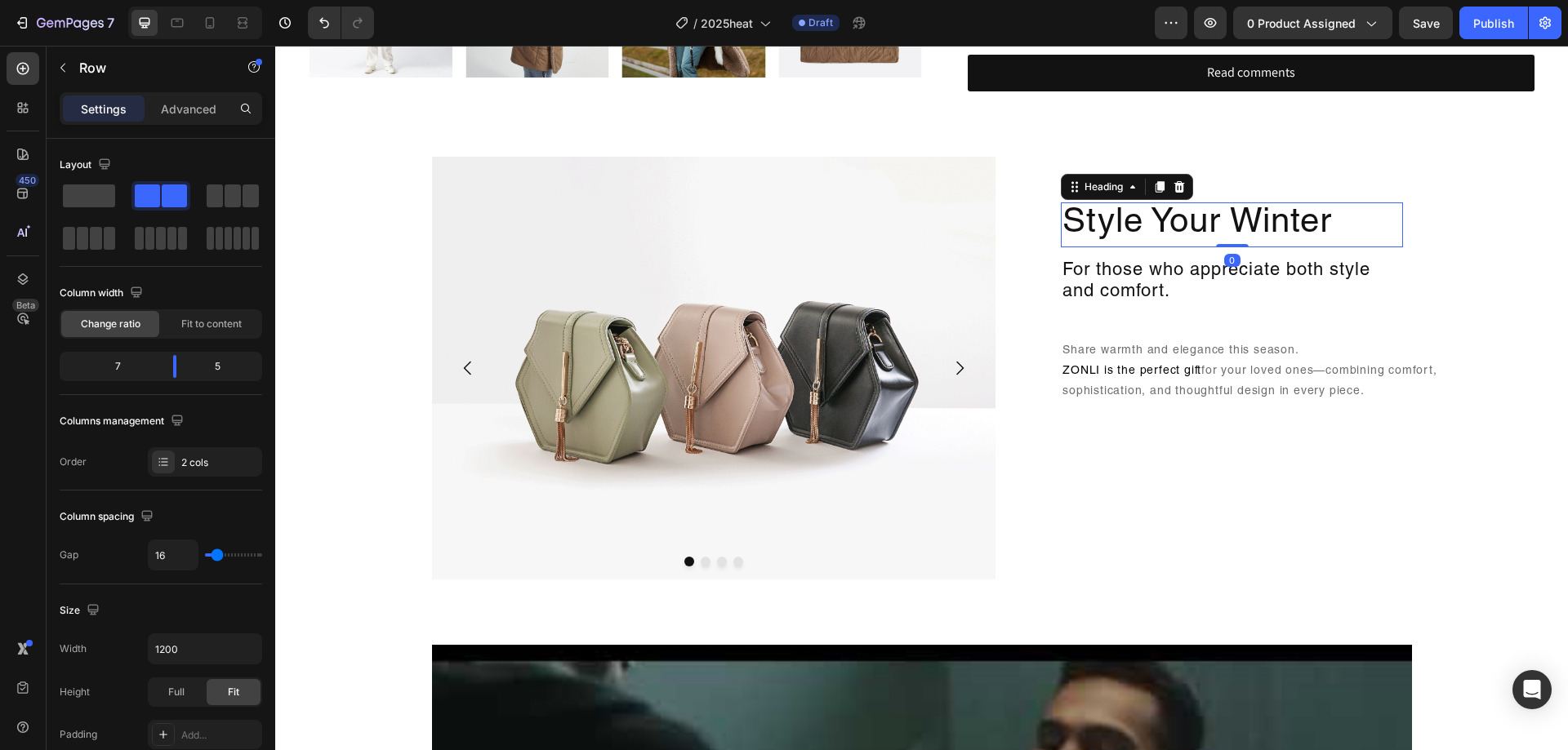
click at [1317, 243] on h2 "Style Your Winter" at bounding box center [1232, 224] width 342 height 44
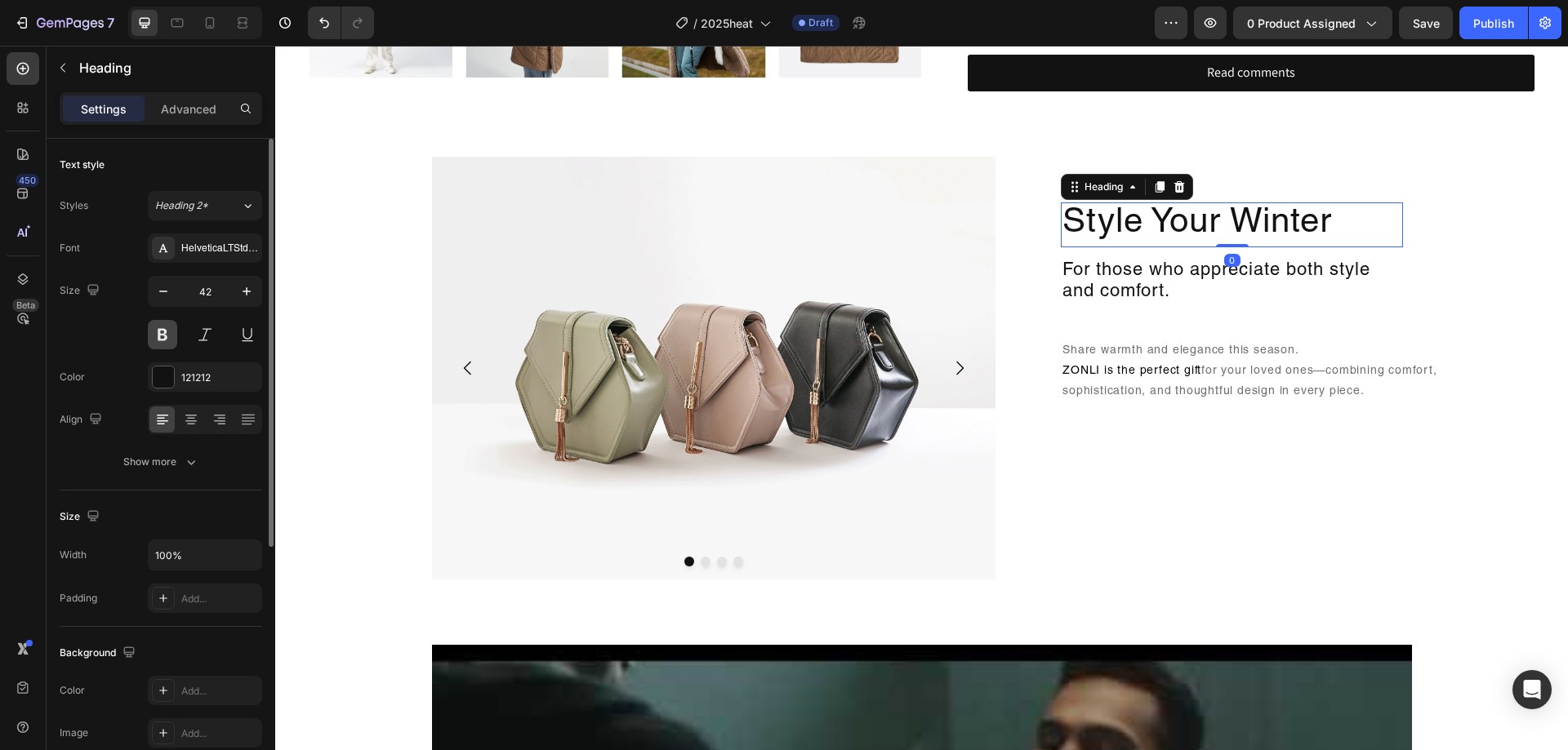
click at [150, 339] on button at bounding box center [163, 335] width 30 height 30
click at [168, 467] on div "Show more" at bounding box center [161, 462] width 76 height 16
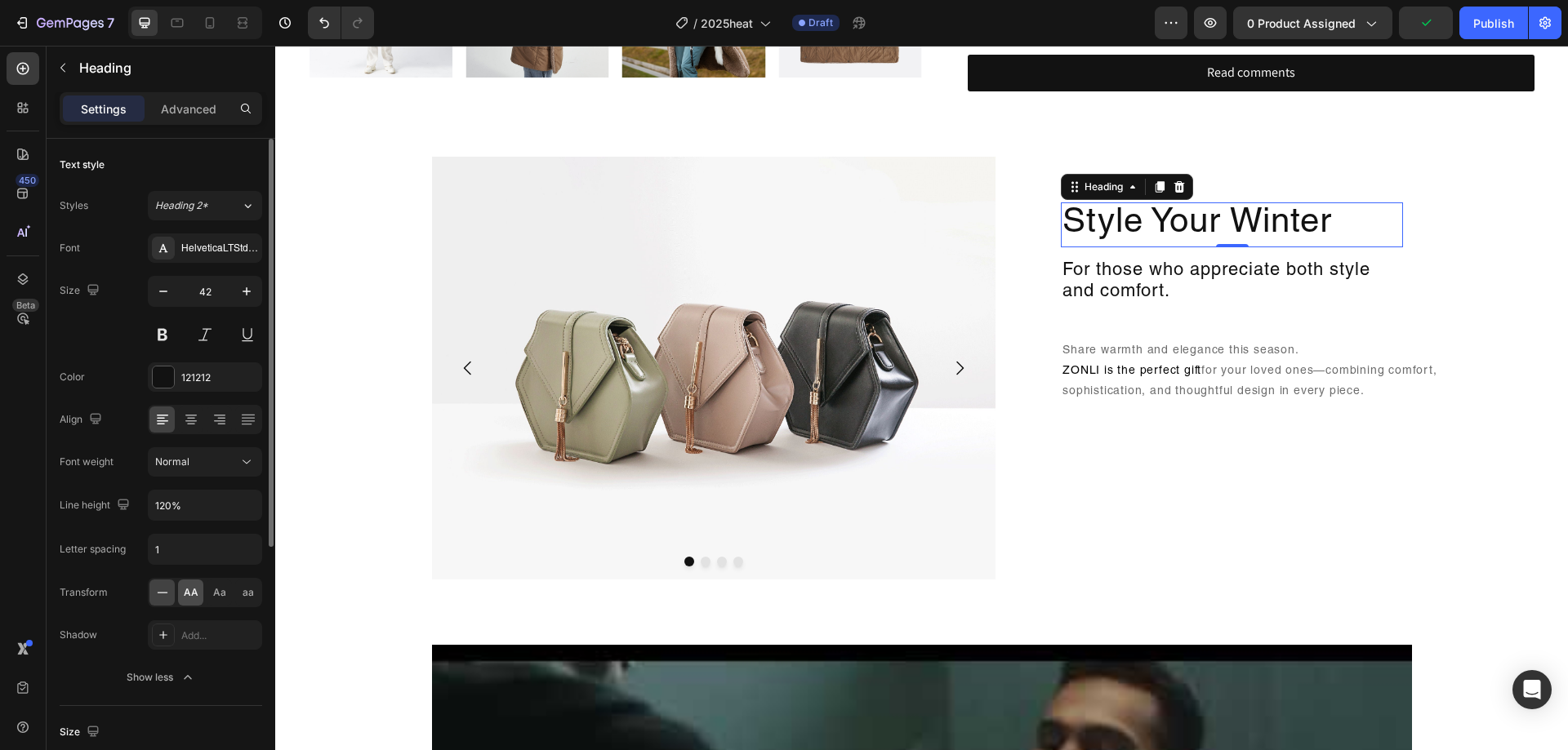
click at [194, 593] on span "AA" at bounding box center [191, 593] width 15 height 15
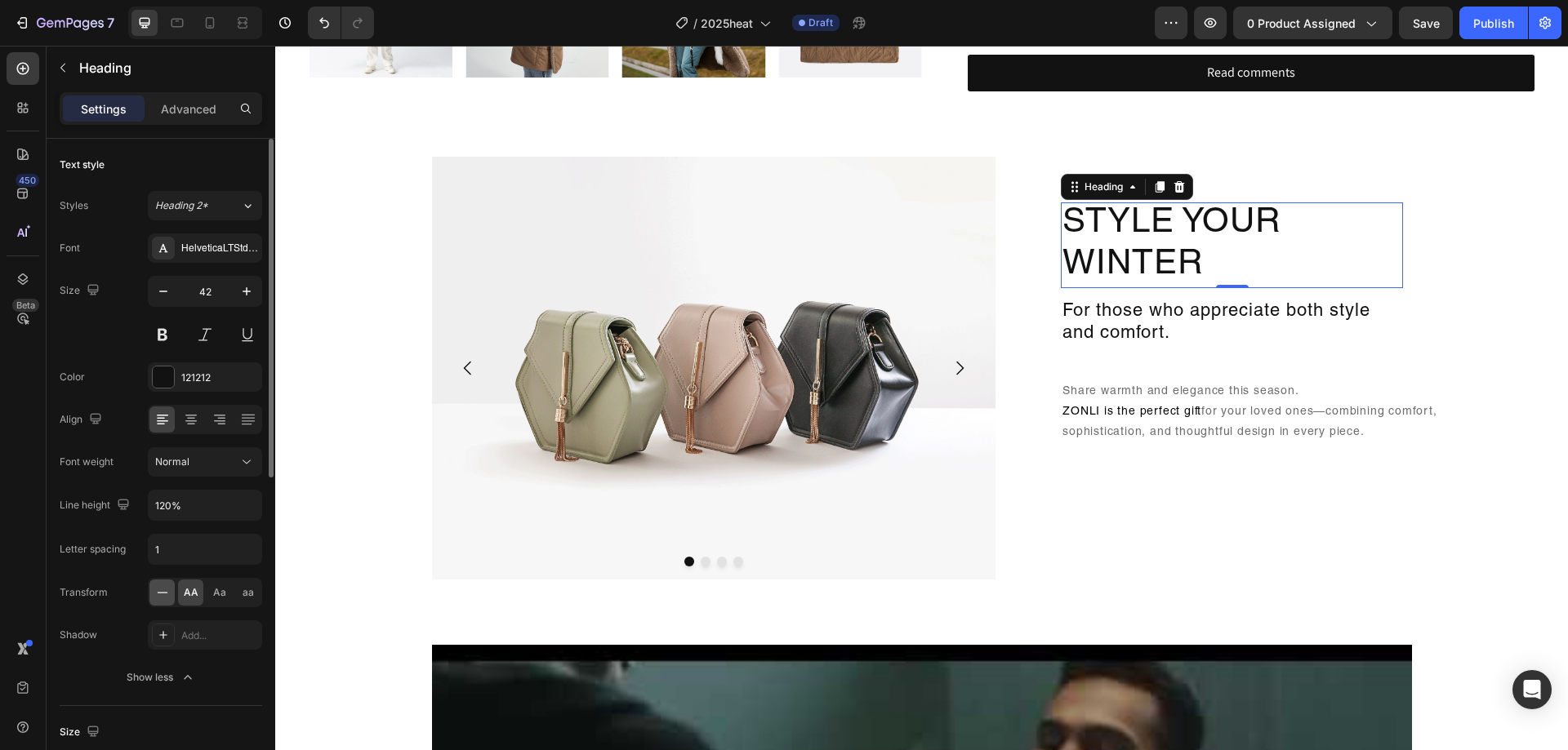
click at [161, 599] on icon at bounding box center [163, 593] width 16 height 16
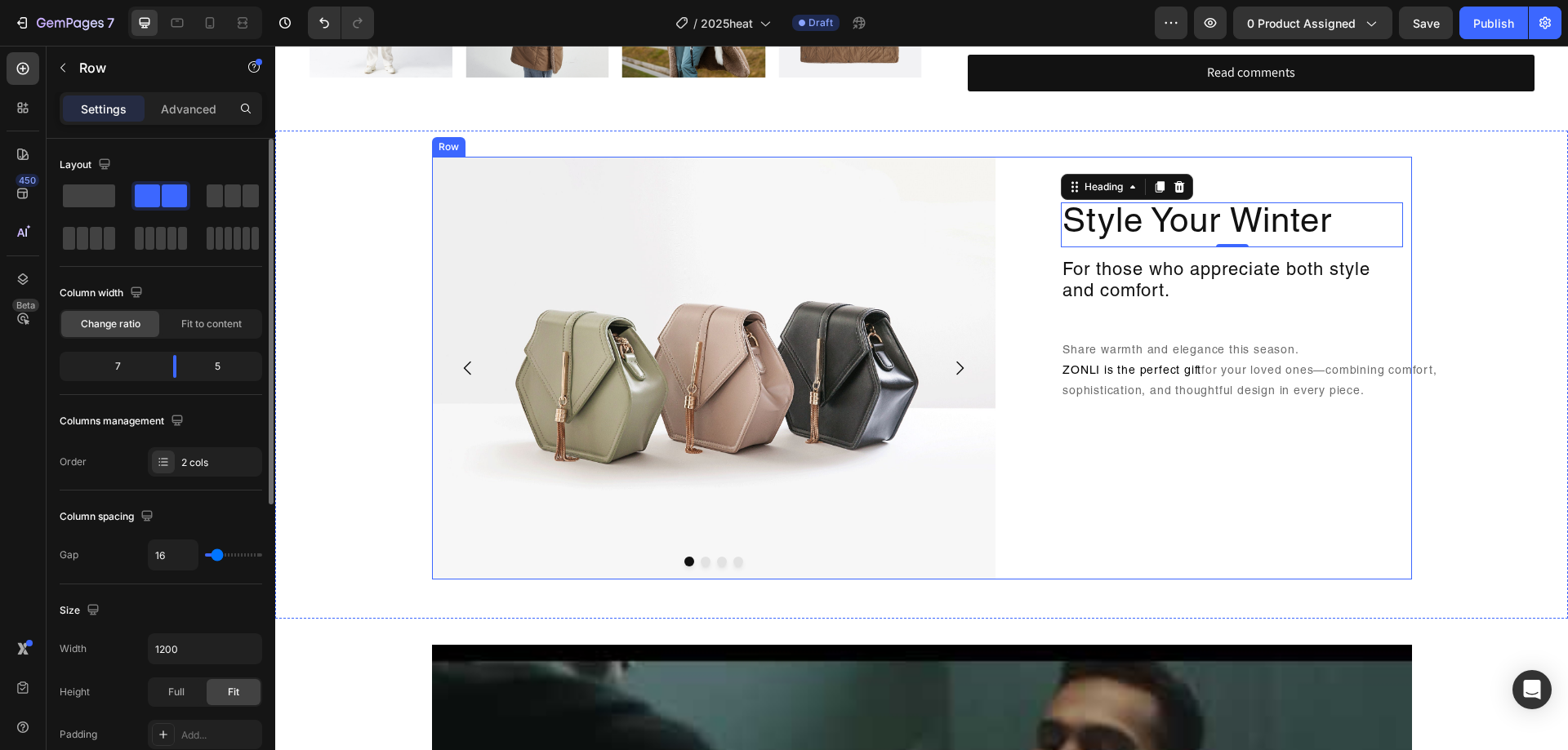
click at [1206, 480] on div "Style Your Winter Heading 0 For those who appreciate both style and comfort. He…" at bounding box center [1211, 368] width 403 height 423
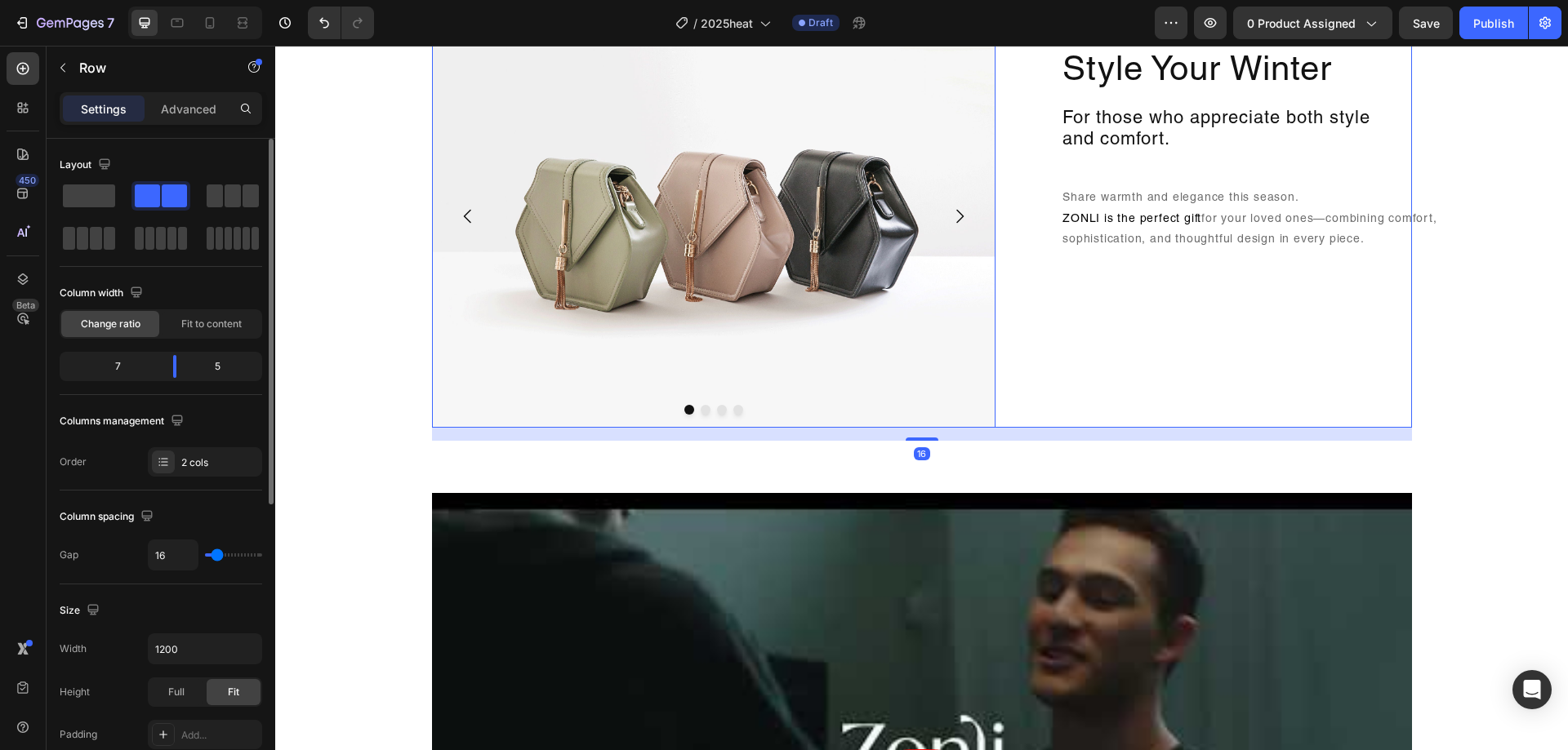
scroll to position [980, 0]
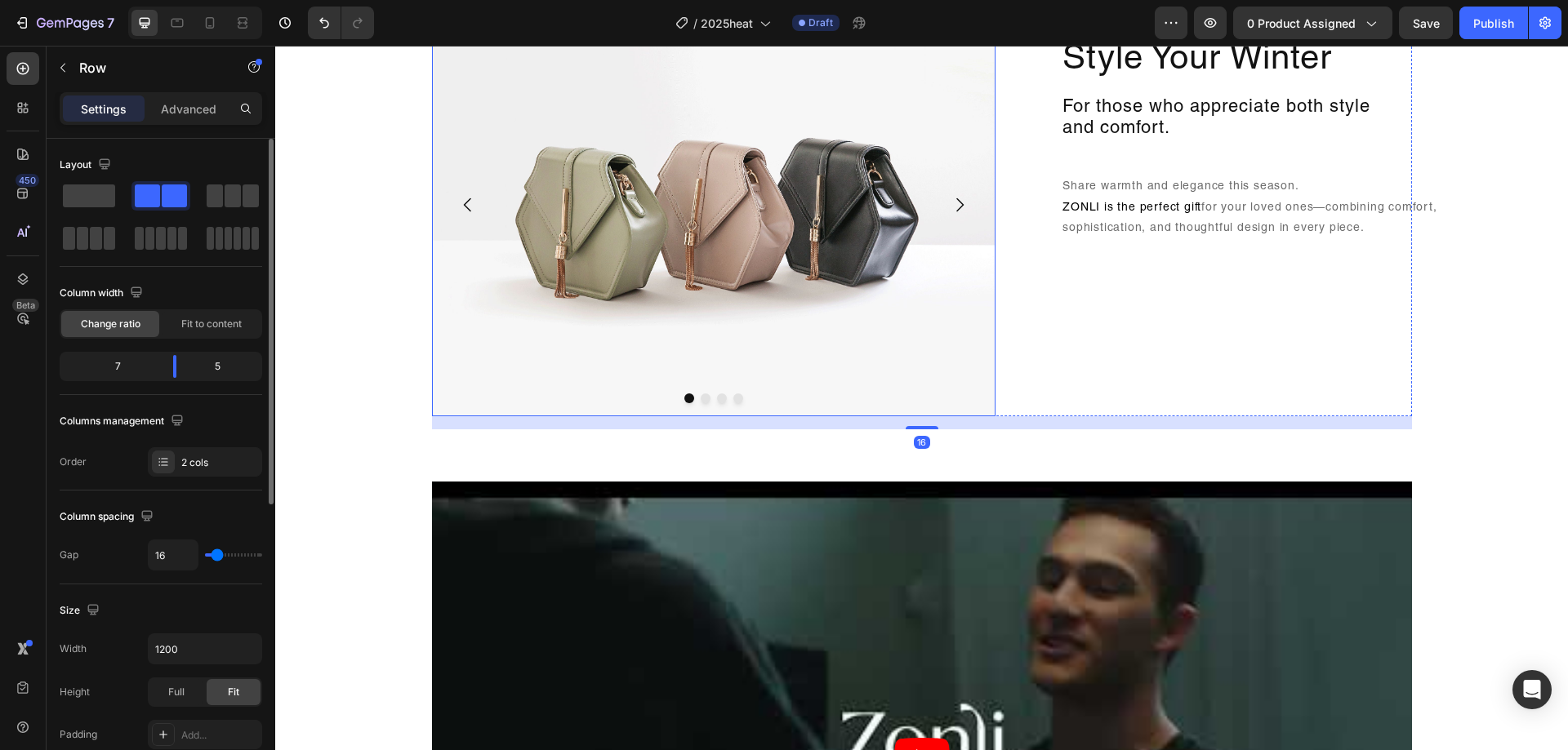
click at [947, 215] on button "Carousel Next Arrow" at bounding box center [960, 205] width 46 height 46
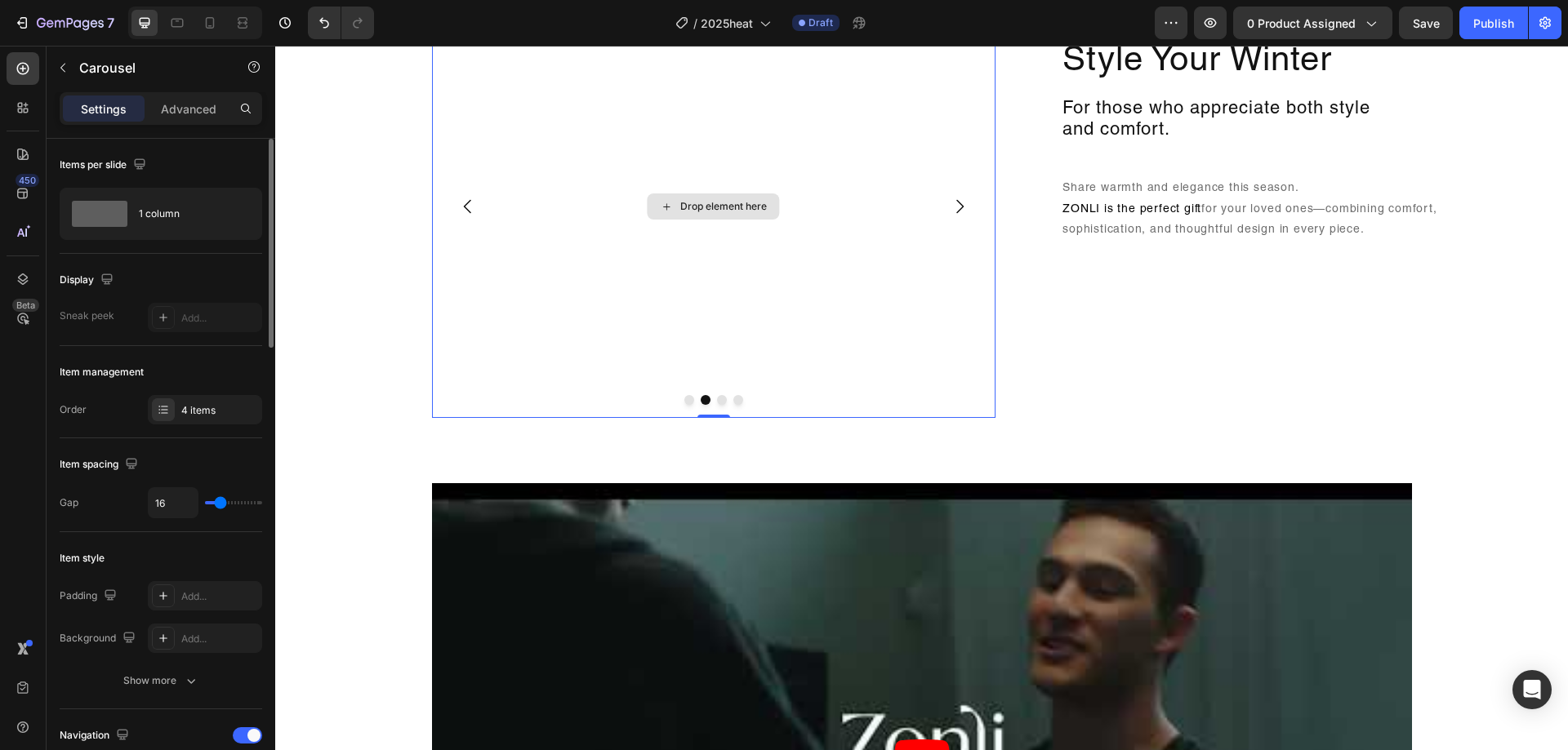
scroll to position [898, 0]
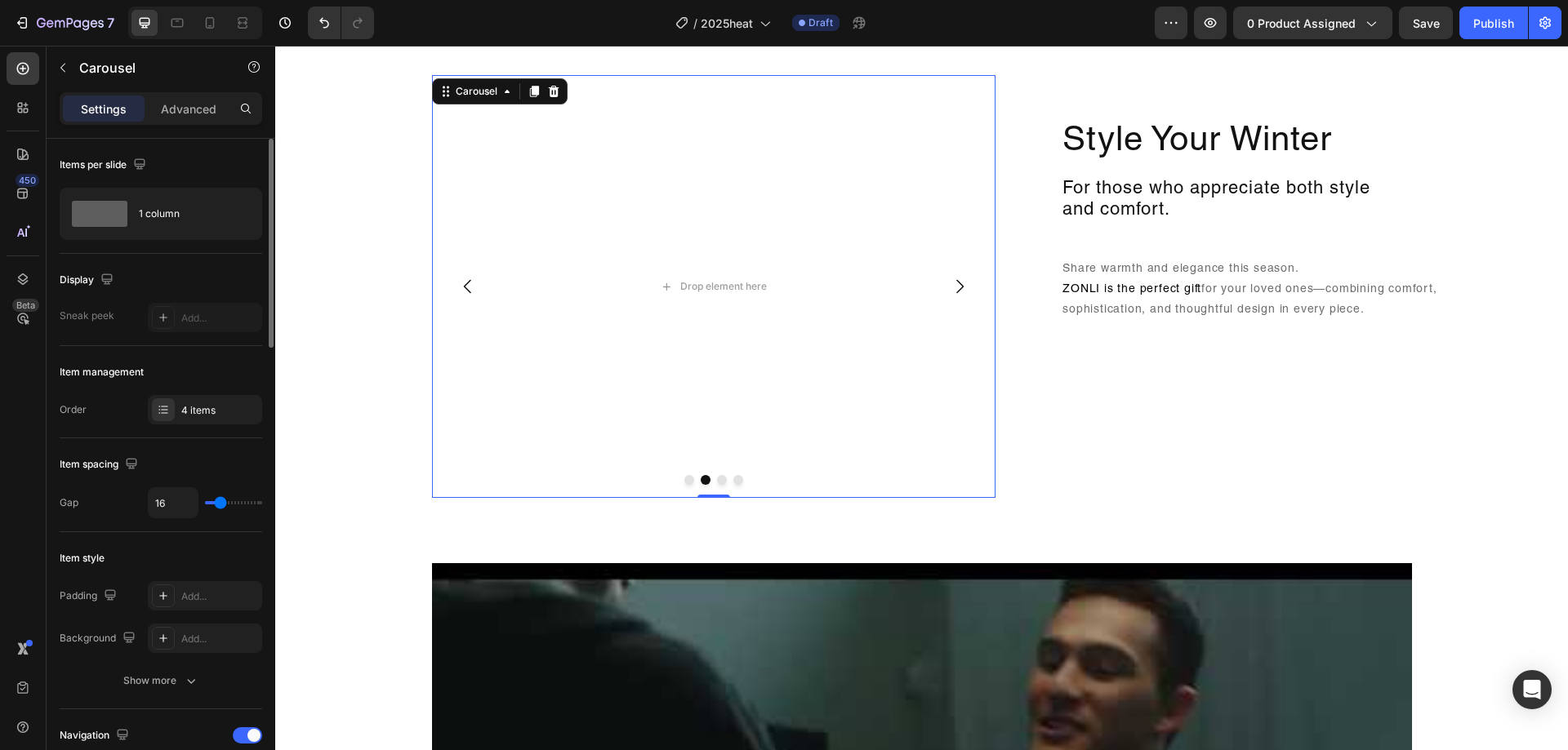
click at [463, 297] on button "Carousel Back Arrow" at bounding box center [468, 287] width 46 height 46
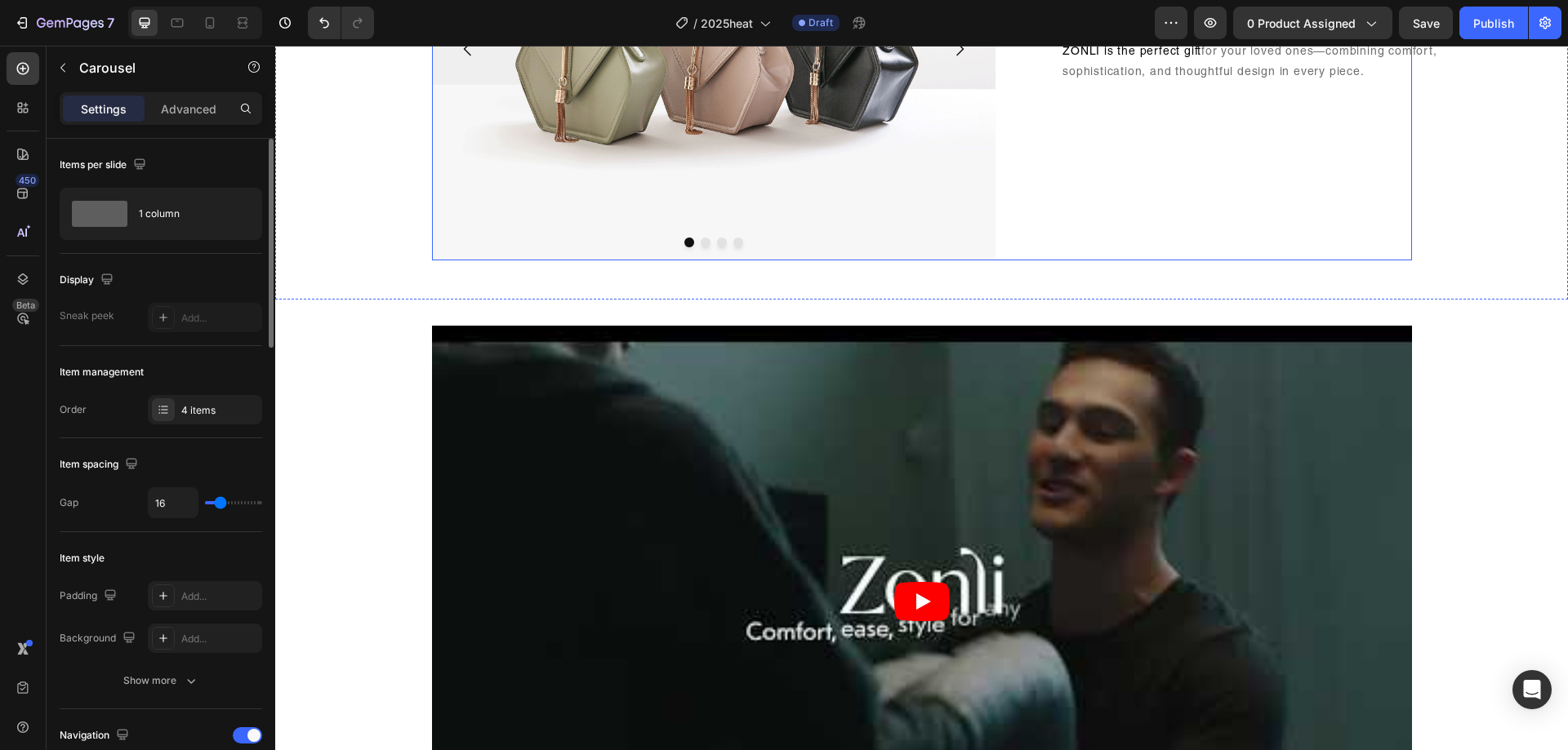
scroll to position [1143, 0]
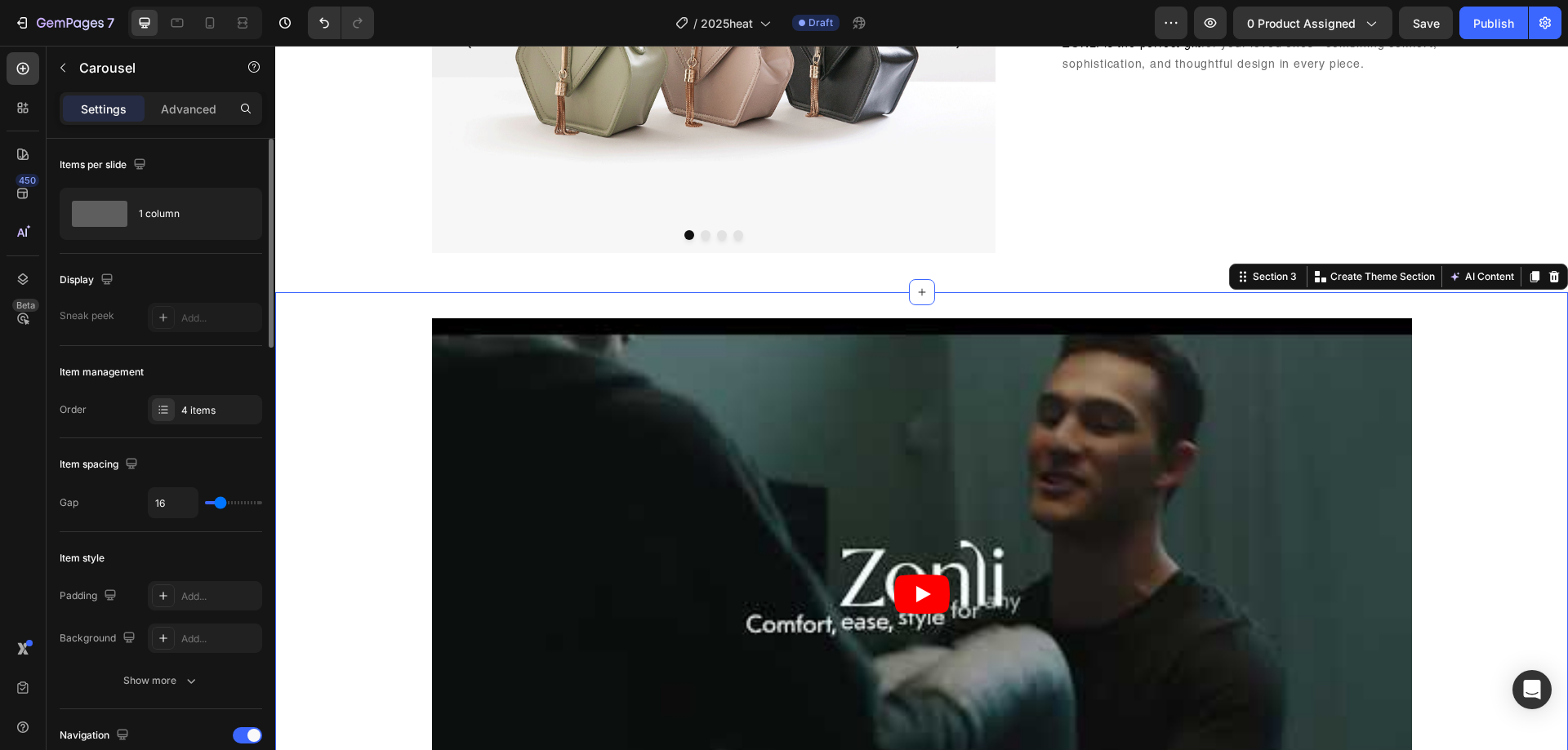
click at [1431, 452] on div "Video Row" at bounding box center [921, 600] width 1293 height 564
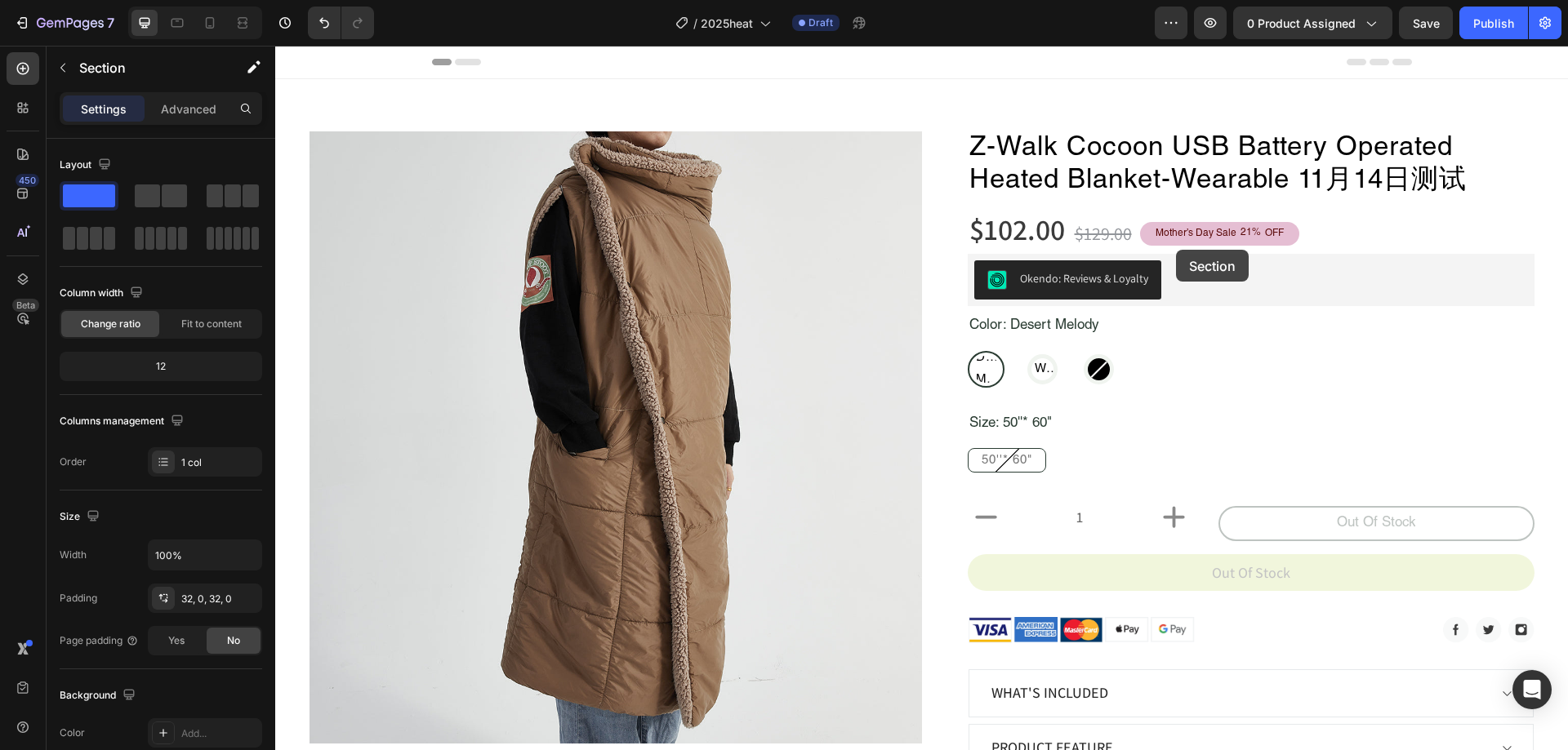
scroll to position [735, 0]
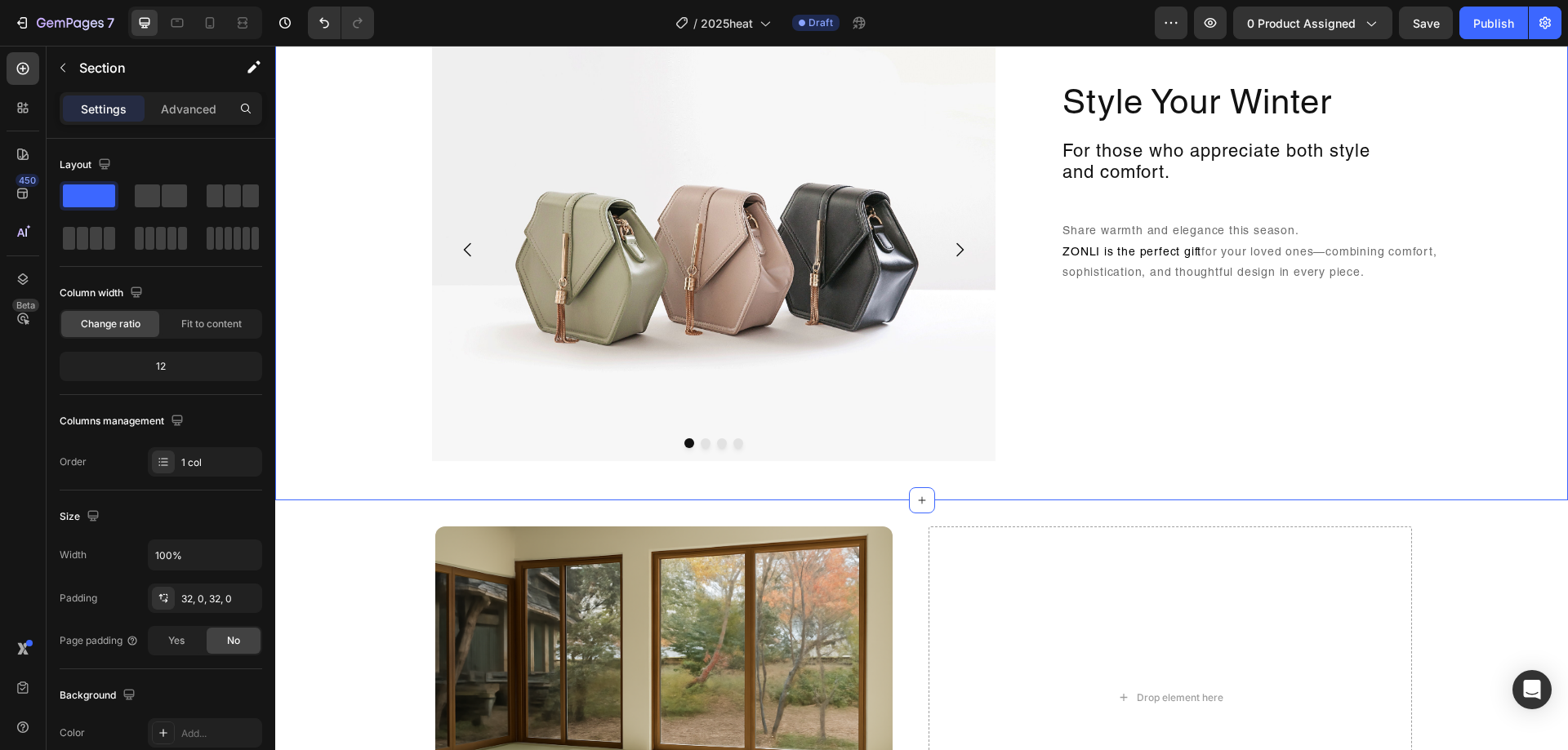
click at [1440, 449] on div "Image Drop element here Drop element here Drop element here Carousel Style Your…" at bounding box center [921, 256] width 1293 height 436
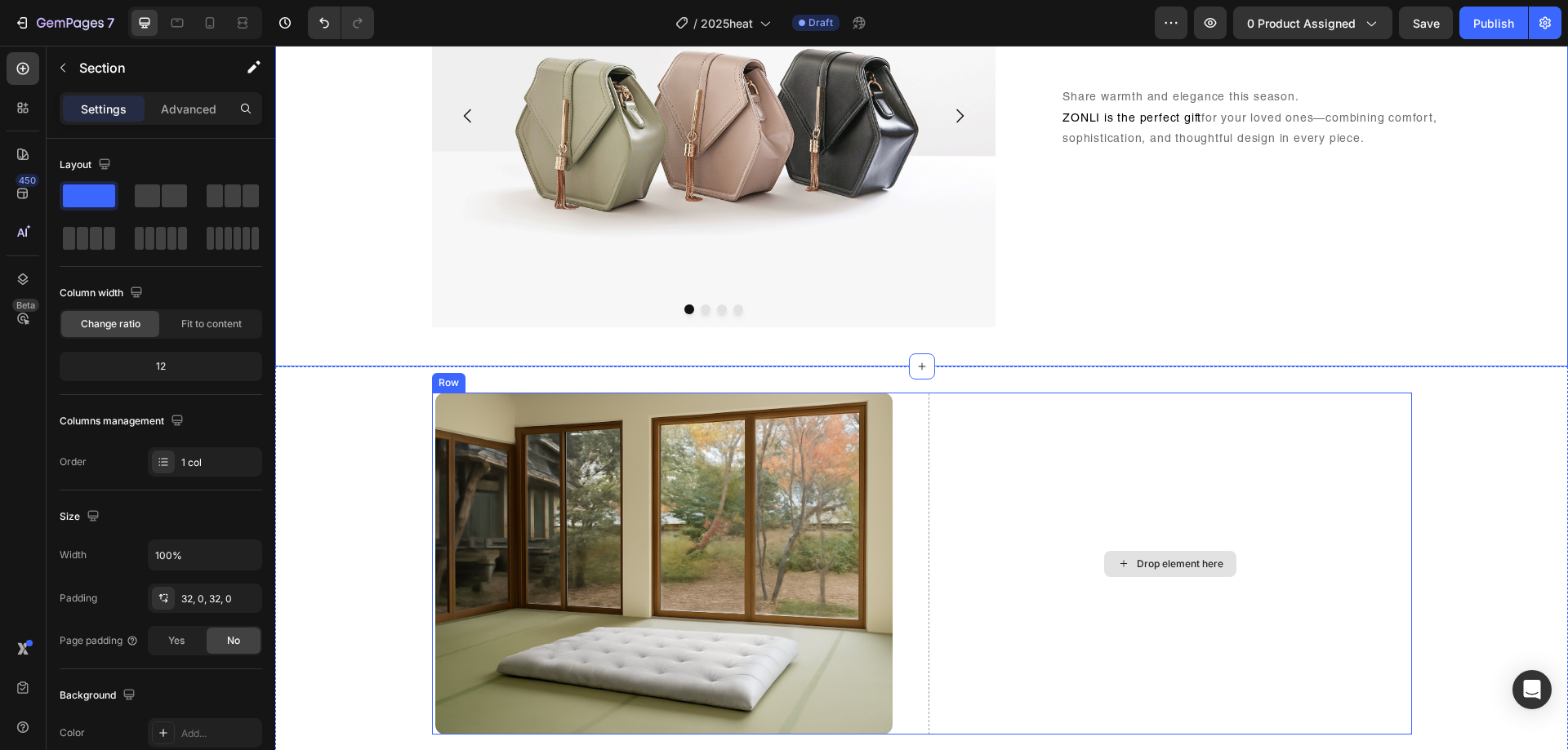
scroll to position [1959, 0]
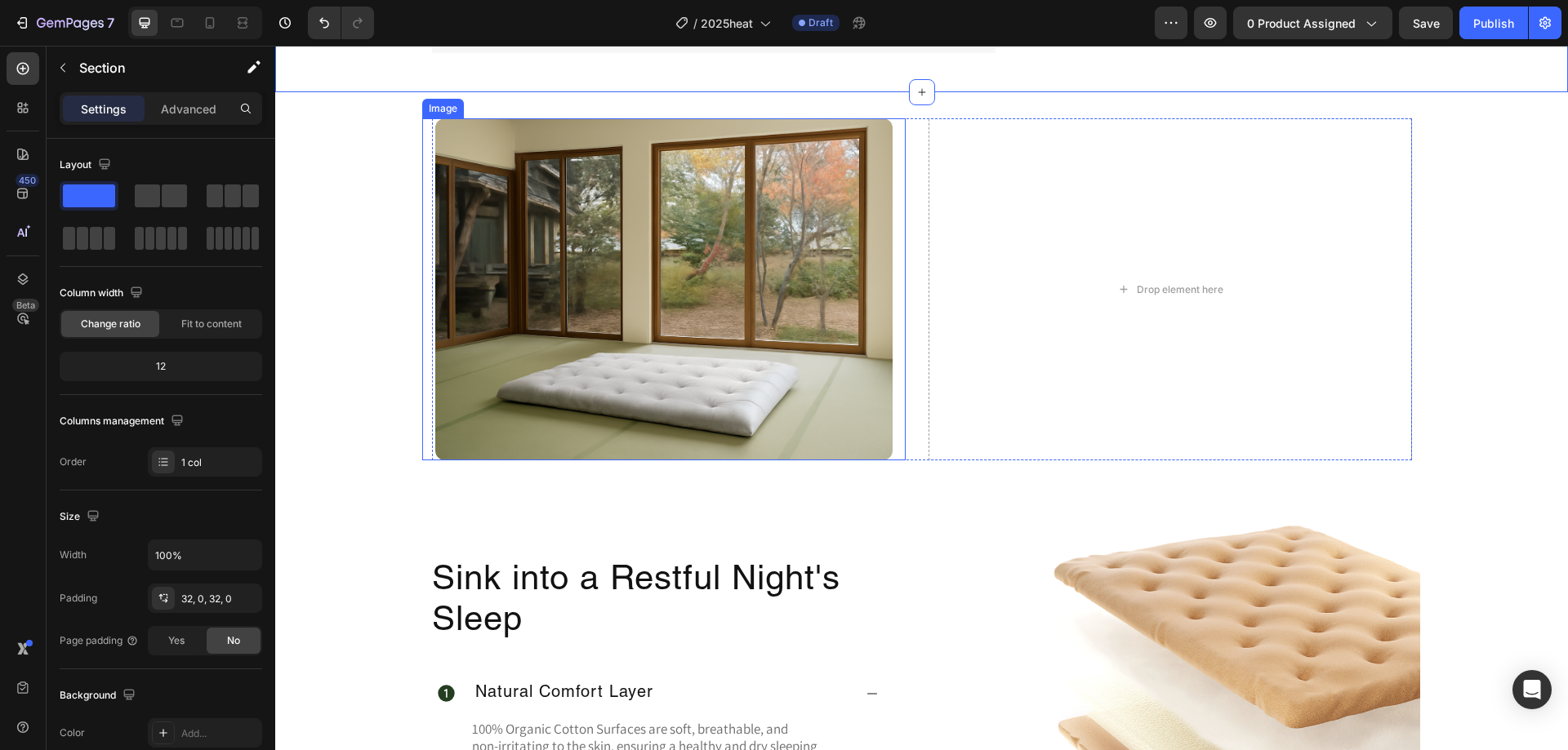
click at [505, 352] on img at bounding box center [664, 289] width 458 height 342
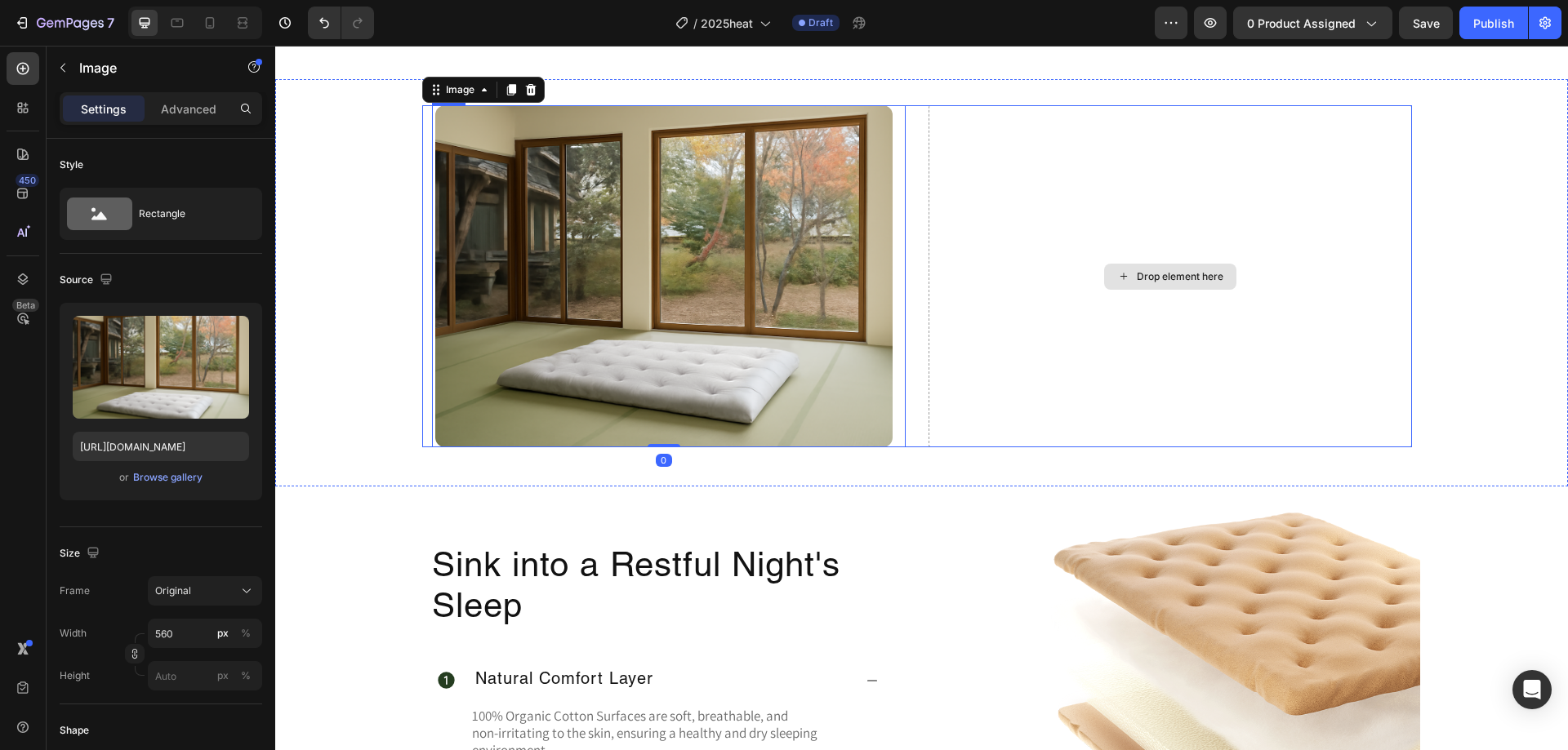
scroll to position [2041, 0]
